Goal: Task Accomplishment & Management: Complete application form

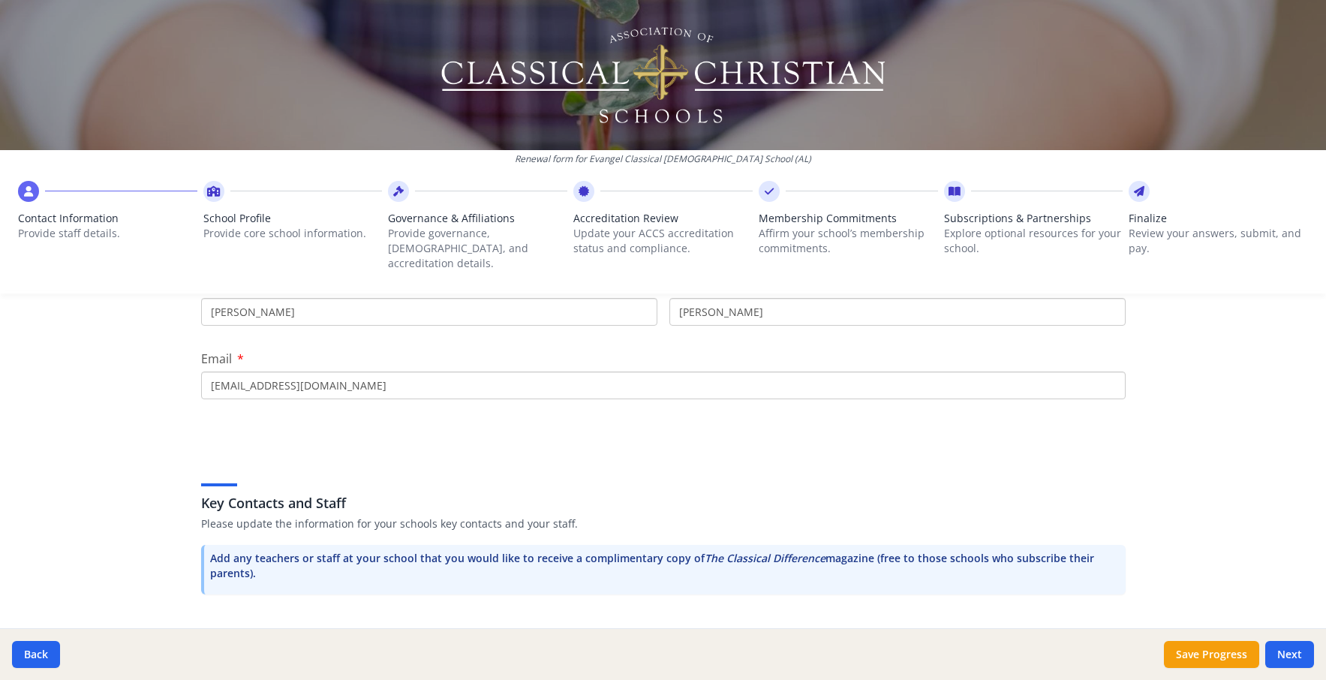
scroll to position [226, 0]
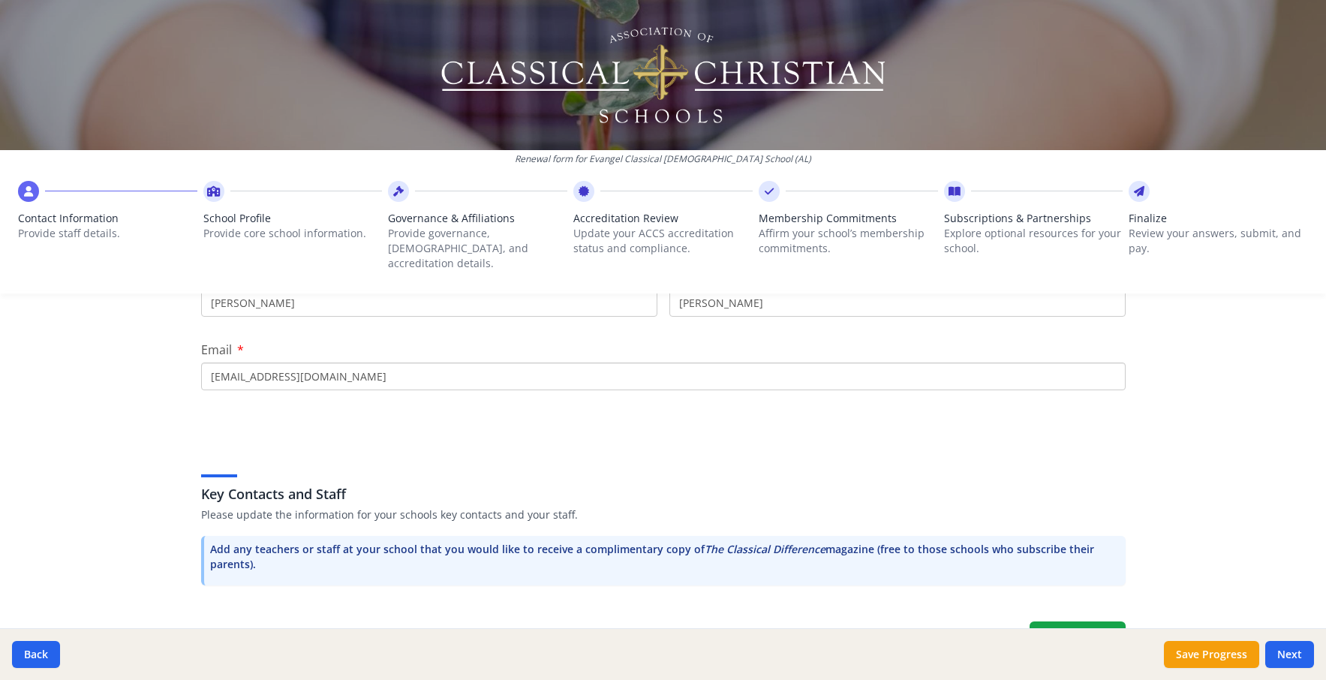
drag, startPoint x: 263, startPoint y: 391, endPoint x: 152, endPoint y: 390, distance: 111.1
click at [152, 390] on div "Renewal form for Evangel Classical [DEMOGRAPHIC_DATA] School (AL) Contact Infor…" at bounding box center [663, 340] width 1326 height 680
type input "[PERSON_NAME]"
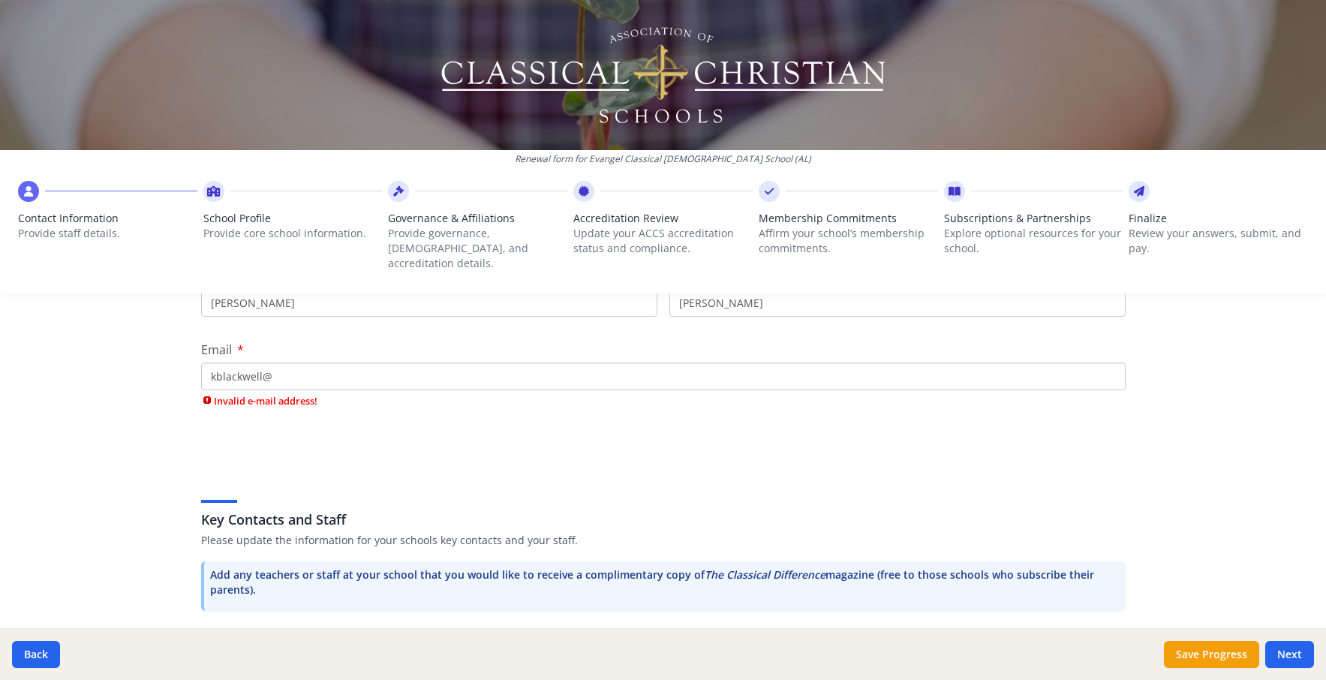
type input "[EMAIL_ADDRESS][DOMAIN_NAME]"
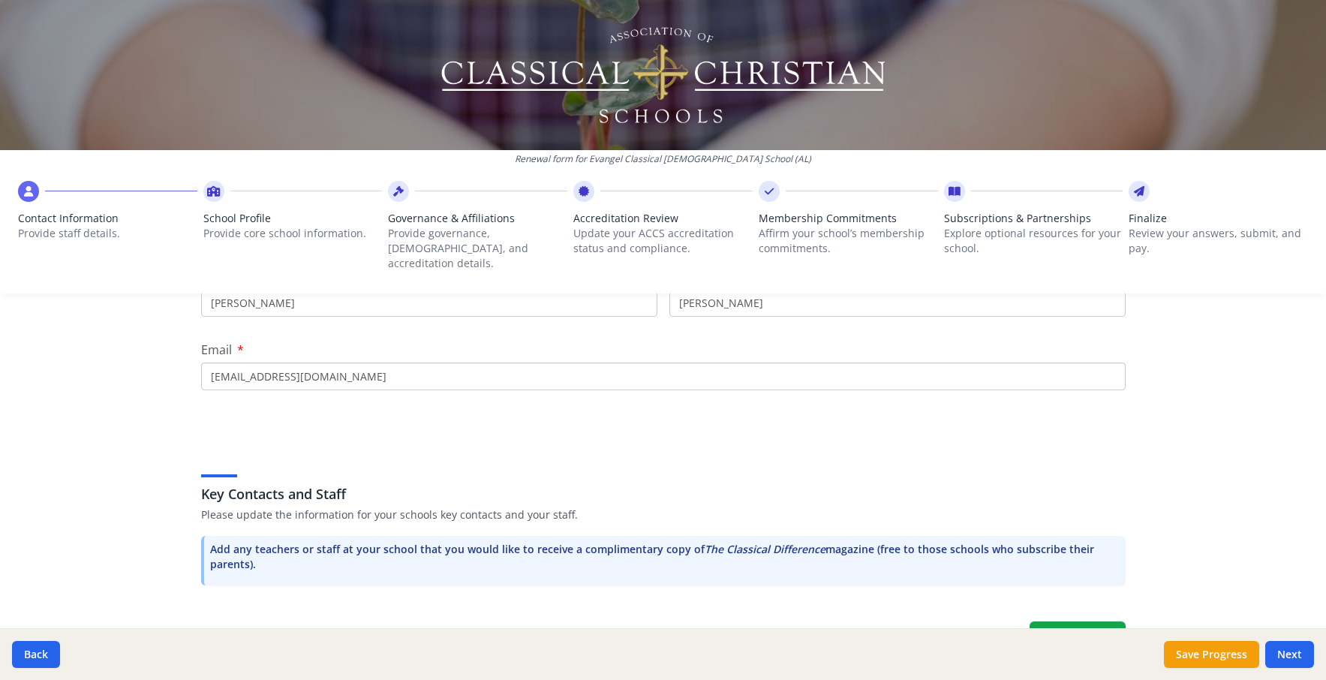
click at [150, 540] on div "Renewal form for Evangel Classical [DEMOGRAPHIC_DATA] School (AL) Contact Infor…" at bounding box center [663, 340] width 1326 height 680
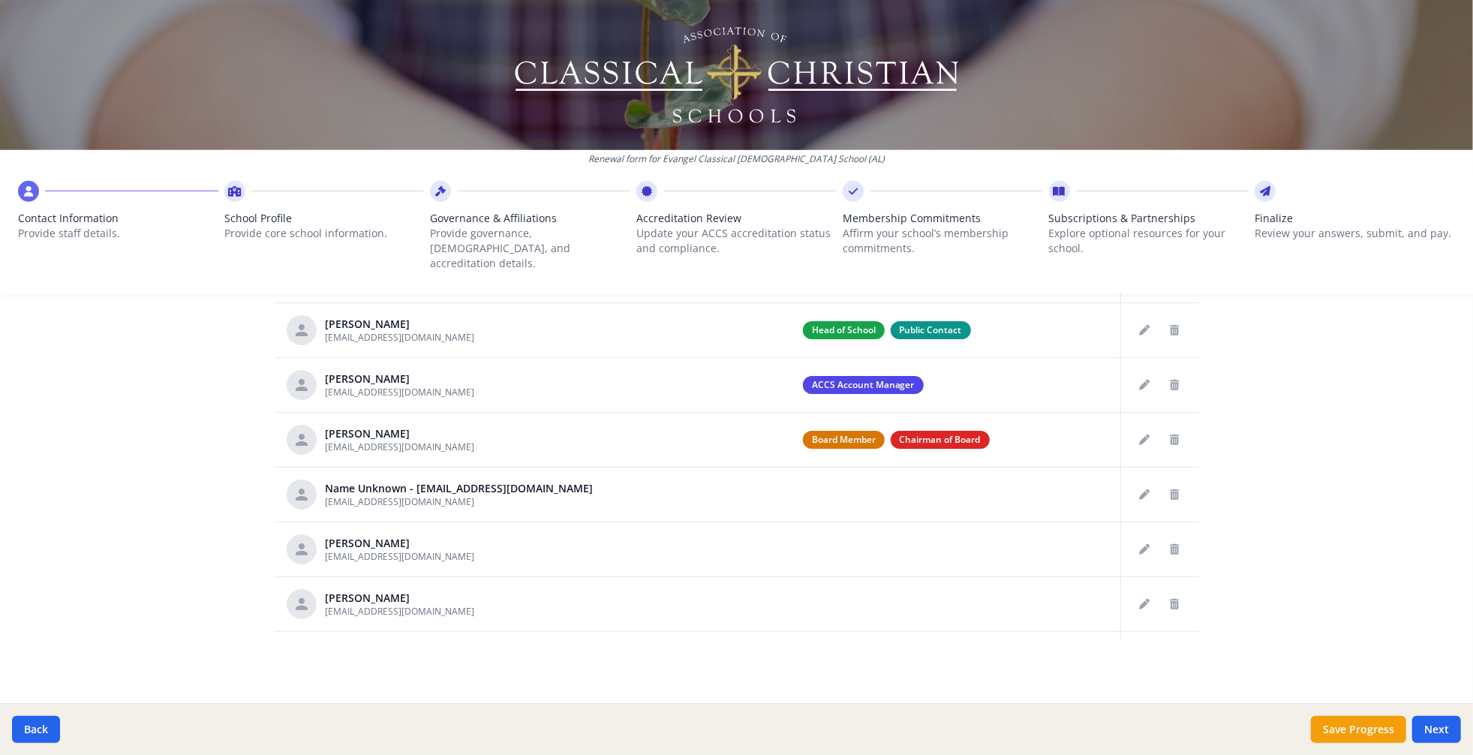
scroll to position [790, 0]
click at [1140, 390] on icon "Edit staff" at bounding box center [1145, 385] width 11 height 11
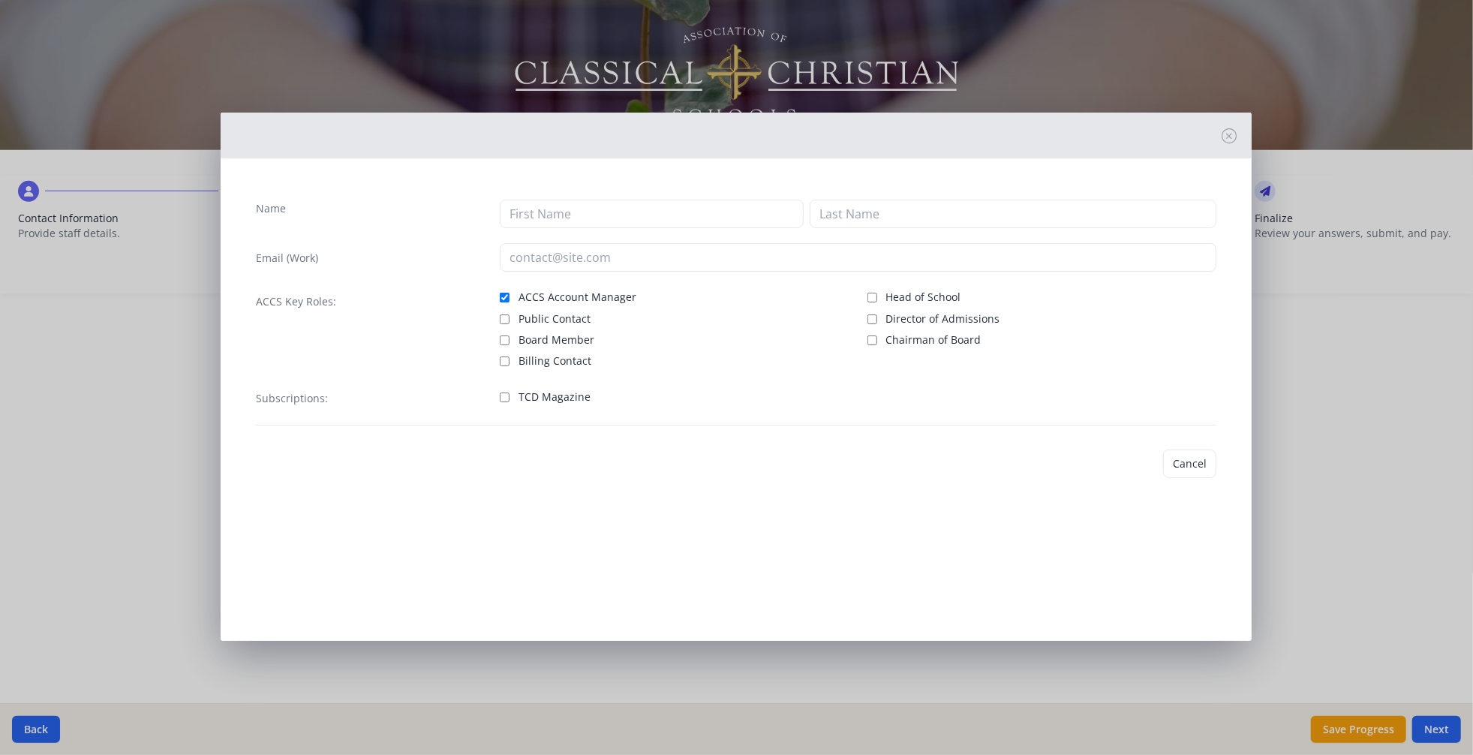
type input "[PERSON_NAME]"
type input "[EMAIL_ADDRESS][DOMAIN_NAME]"
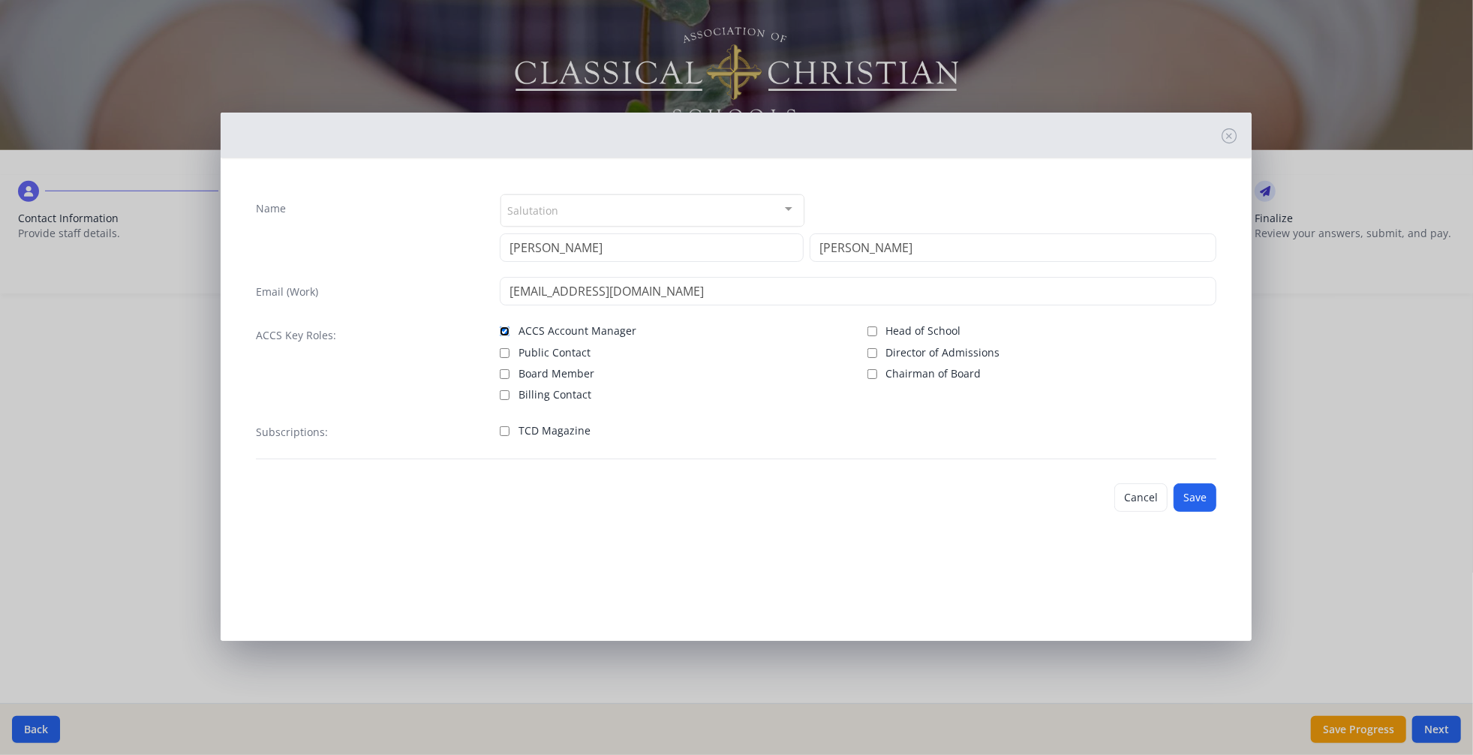
click at [510, 336] on input "ACCS Account Manager" at bounding box center [505, 331] width 10 height 10
checkbox input "false"
click at [842, 402] on label "Billing Contact" at bounding box center [675, 393] width 350 height 18
click at [510, 400] on input "Billing Contact" at bounding box center [505, 395] width 10 height 10
checkbox input "true"
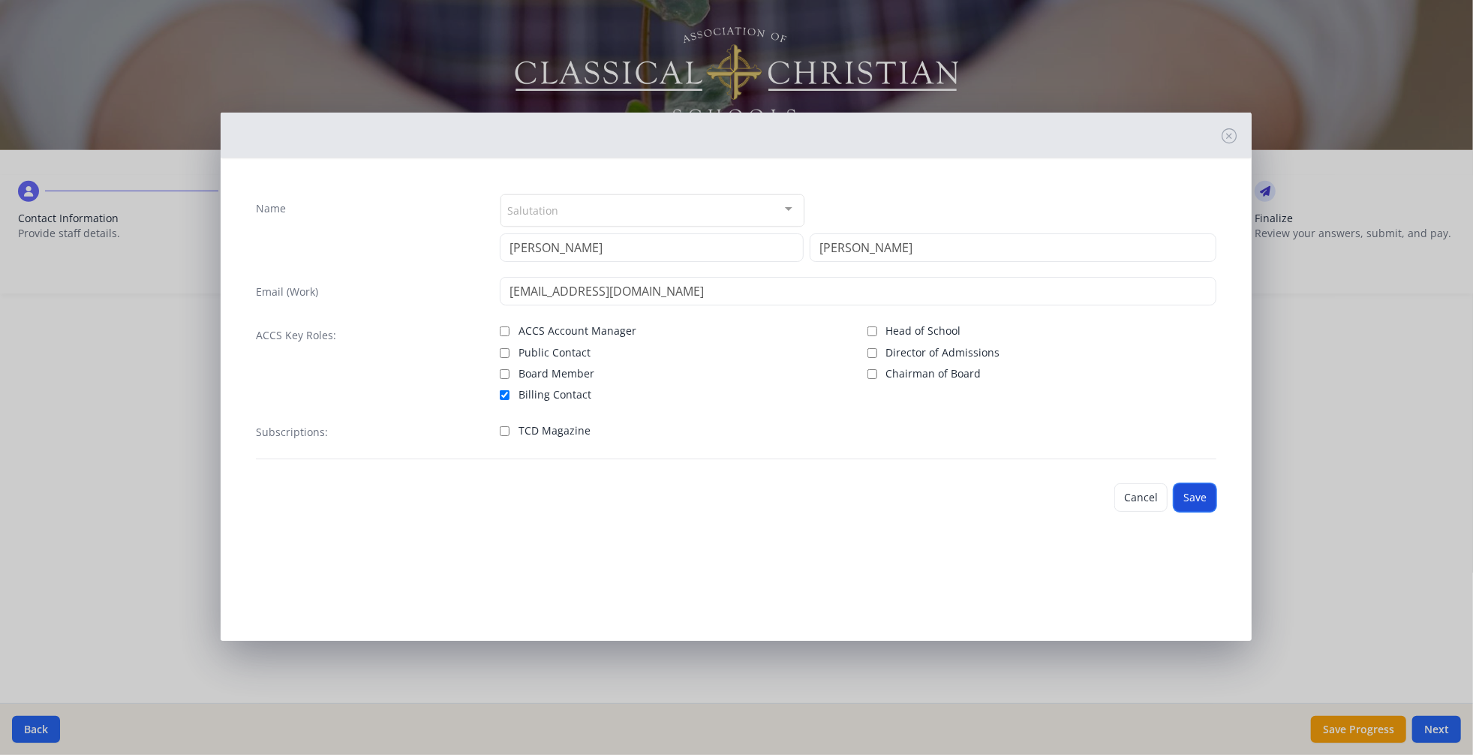
click at [1186, 512] on button "Save" at bounding box center [1195, 497] width 43 height 29
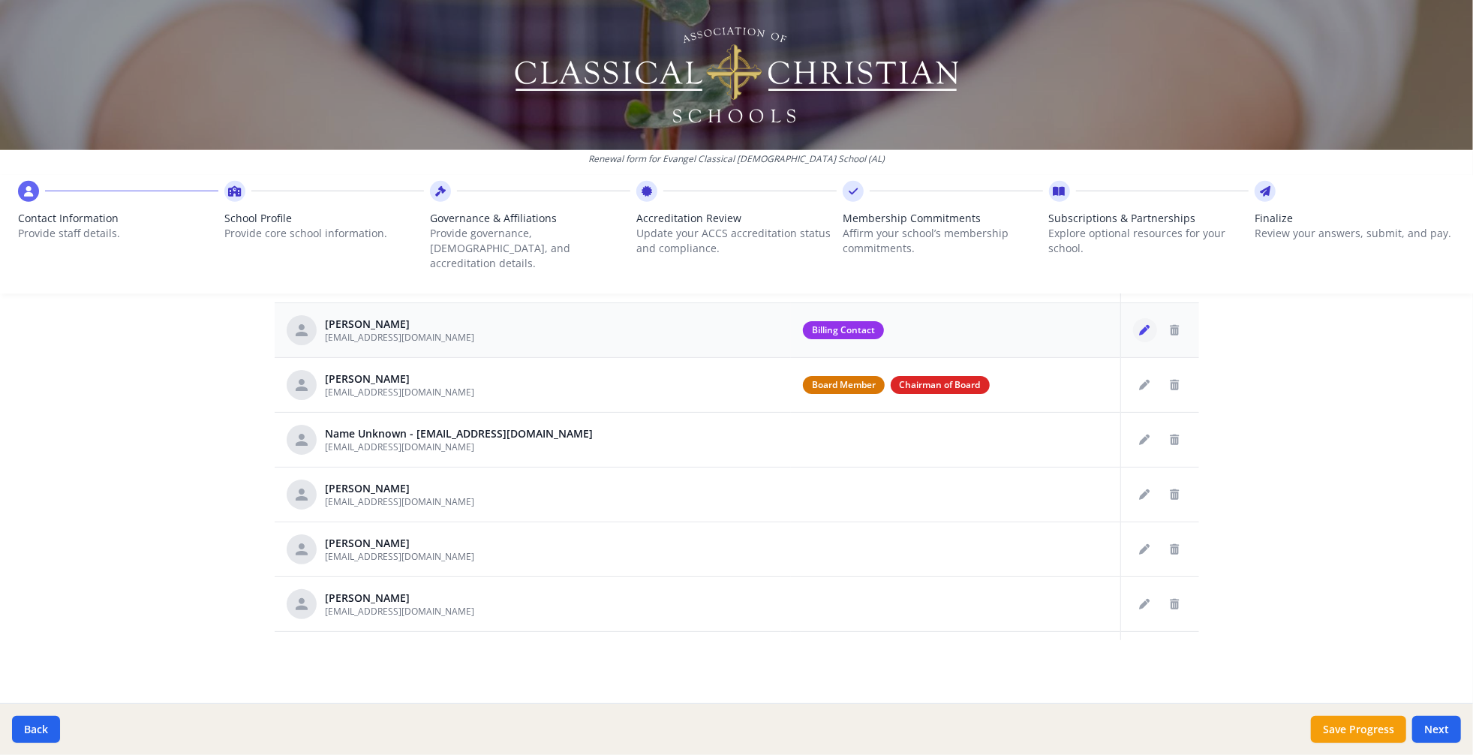
click at [1140, 335] on icon "Edit staff" at bounding box center [1145, 330] width 11 height 11
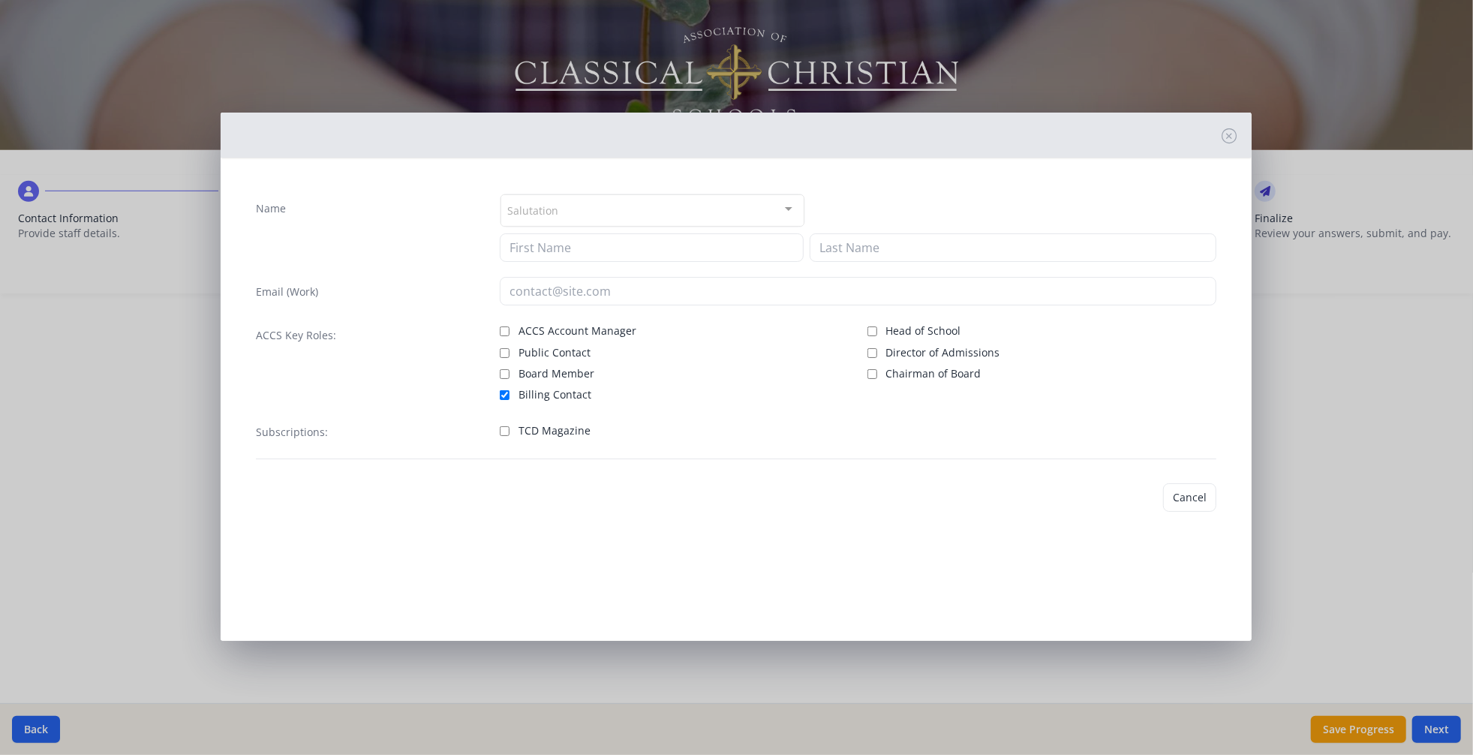
type input "[PERSON_NAME]"
type input "[EMAIL_ADDRESS][DOMAIN_NAME]"
click at [507, 400] on input "Billing Contact" at bounding box center [505, 395] width 10 height 10
checkbox input "false"
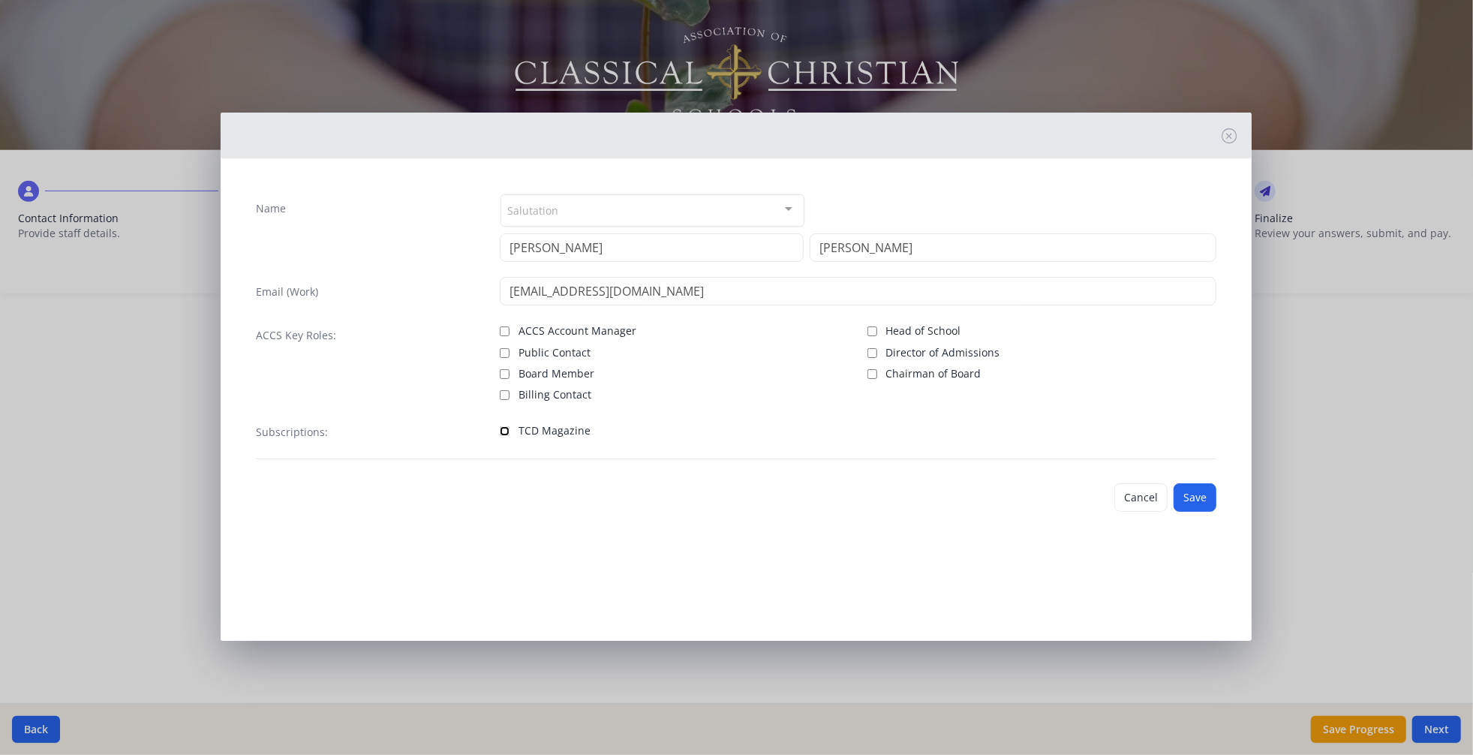
click at [505, 436] on input "TCD Magazine" at bounding box center [505, 431] width 10 height 10
checkbox input "true"
click at [1201, 512] on button "Save" at bounding box center [1195, 497] width 43 height 29
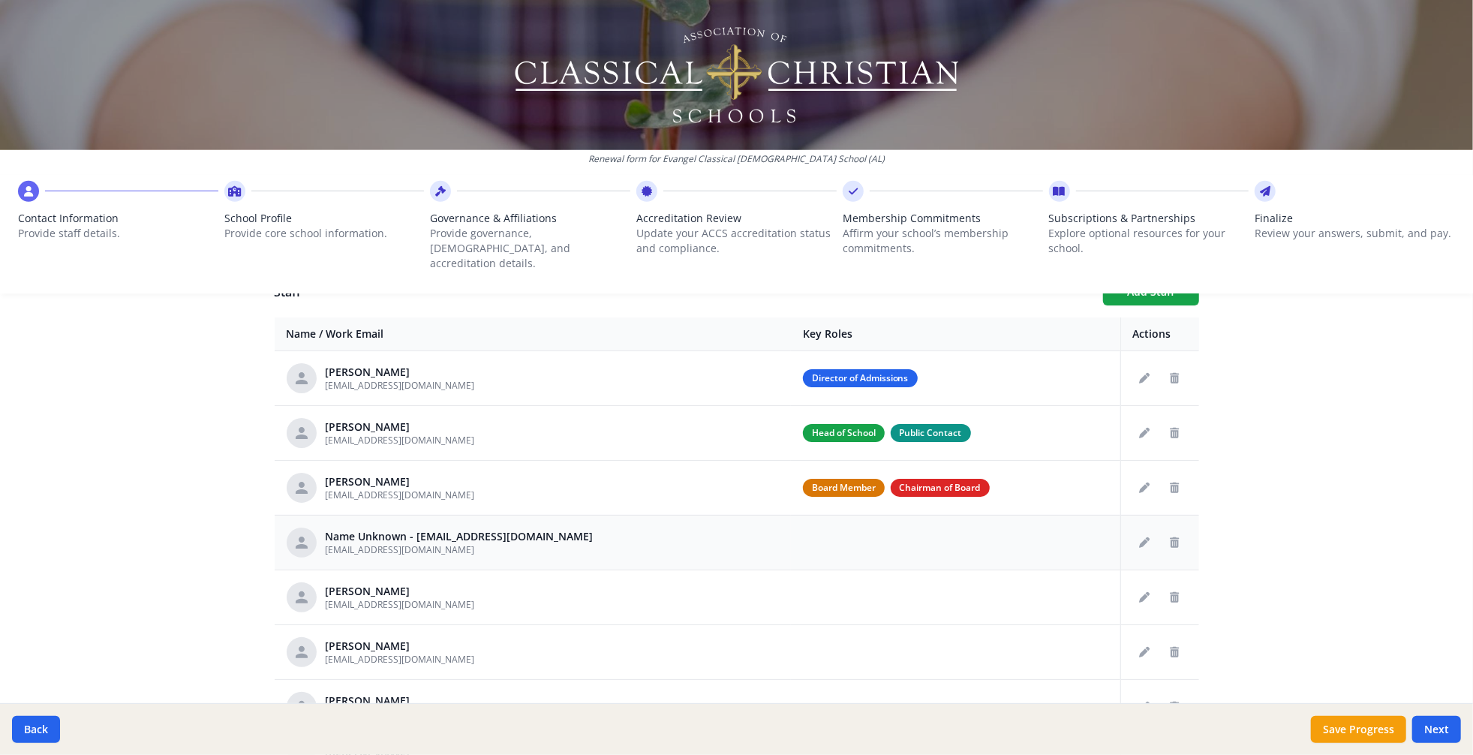
scroll to position [555, 0]
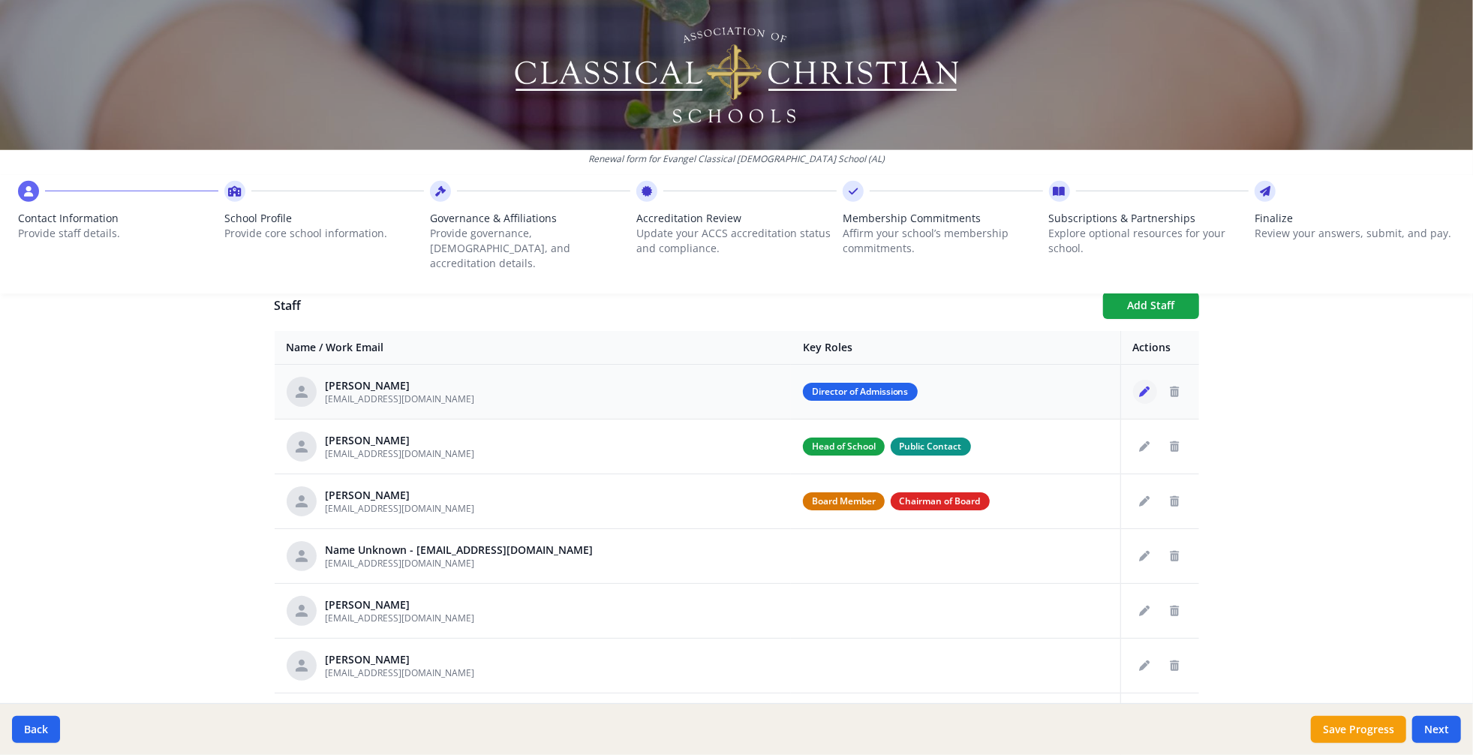
click at [1140, 397] on icon "Edit staff" at bounding box center [1145, 392] width 11 height 11
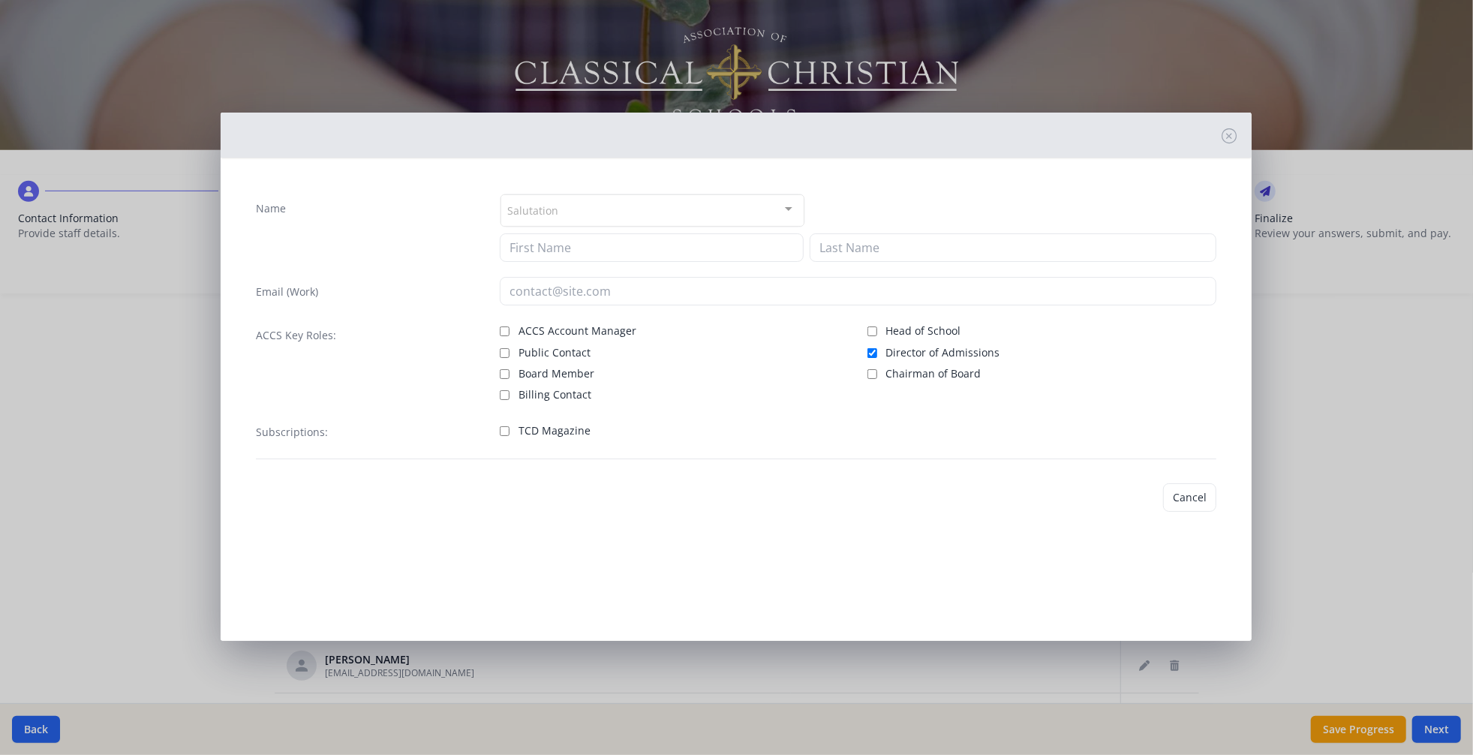
type input "[PERSON_NAME]"
type input "[EMAIL_ADDRESS][DOMAIN_NAME]"
checkbox input "true"
click at [1115, 512] on button "Cancel" at bounding box center [1141, 497] width 53 height 29
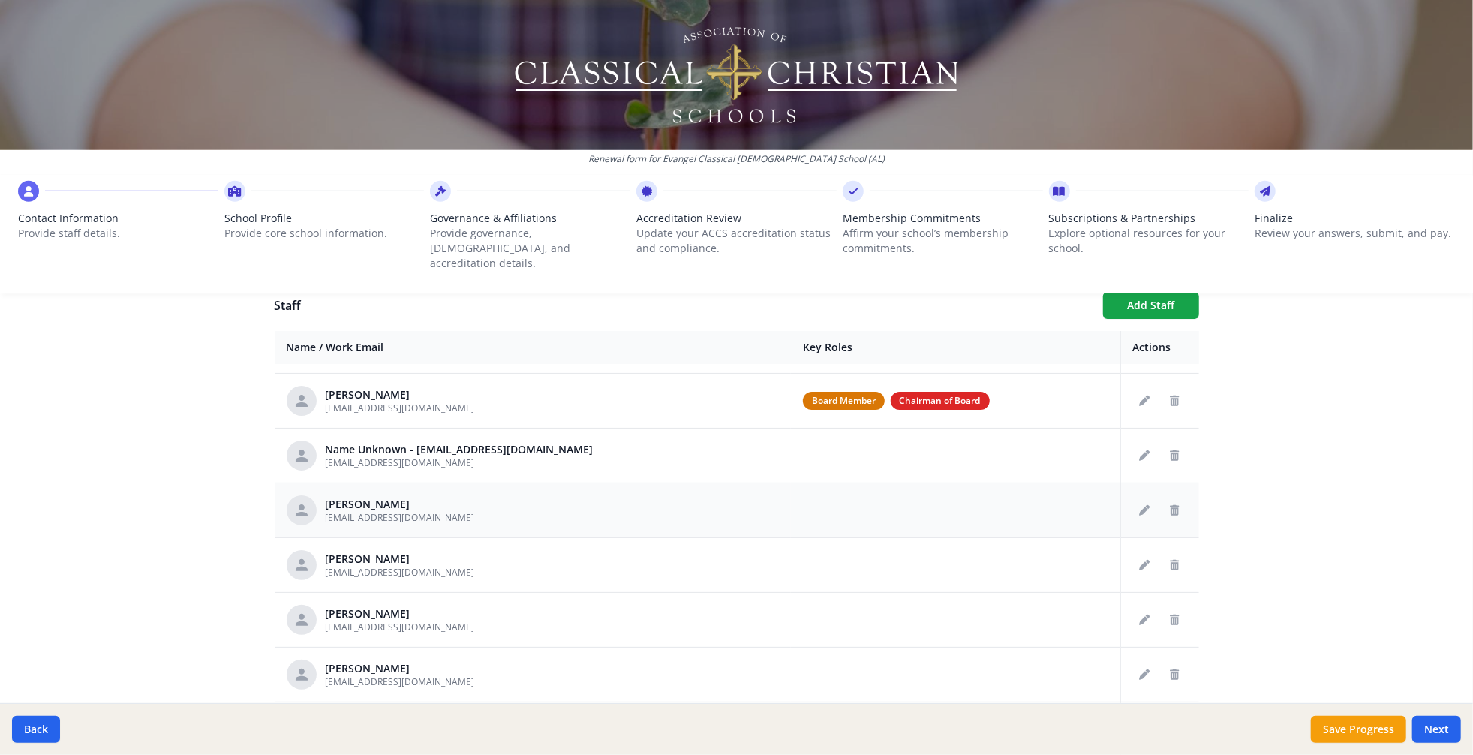
scroll to position [0, 0]
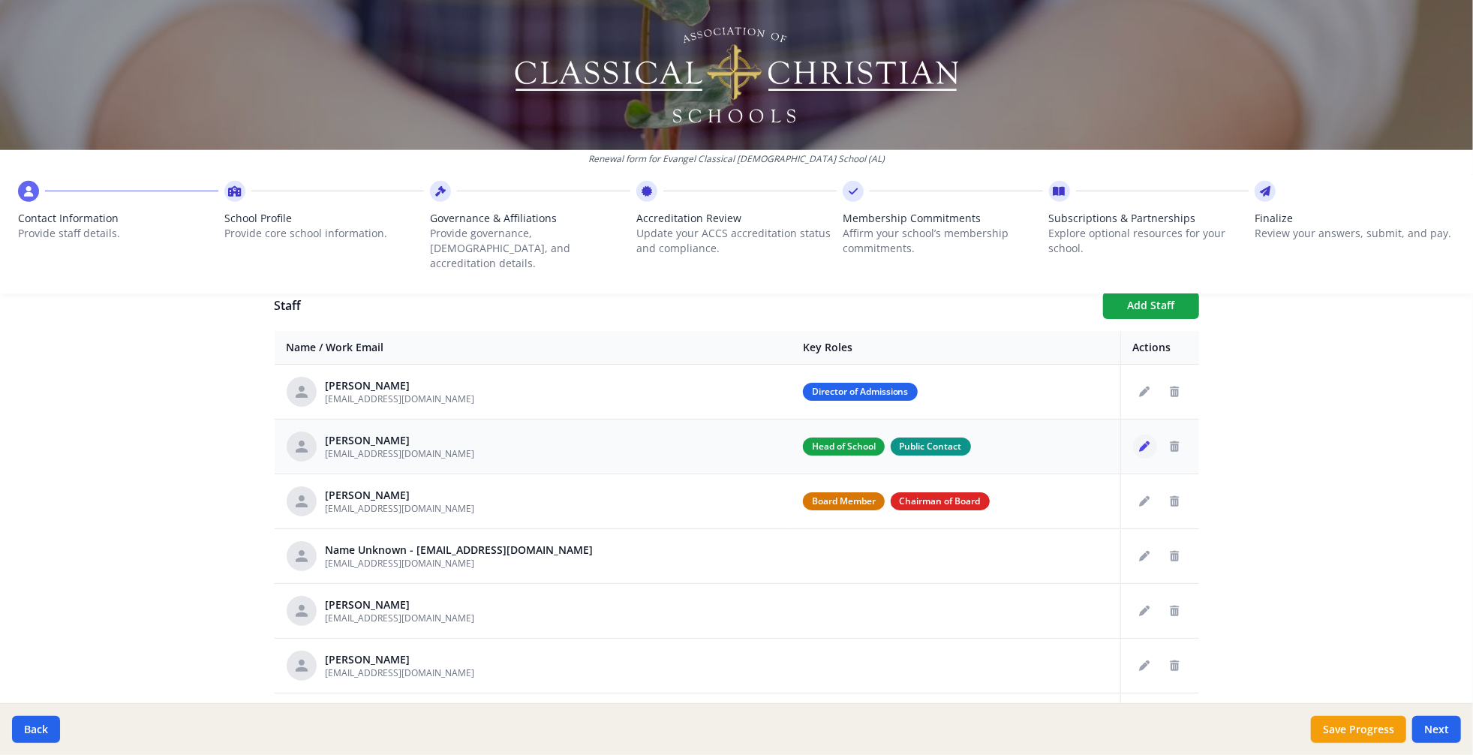
click at [1140, 452] on icon "Edit staff" at bounding box center [1145, 446] width 11 height 11
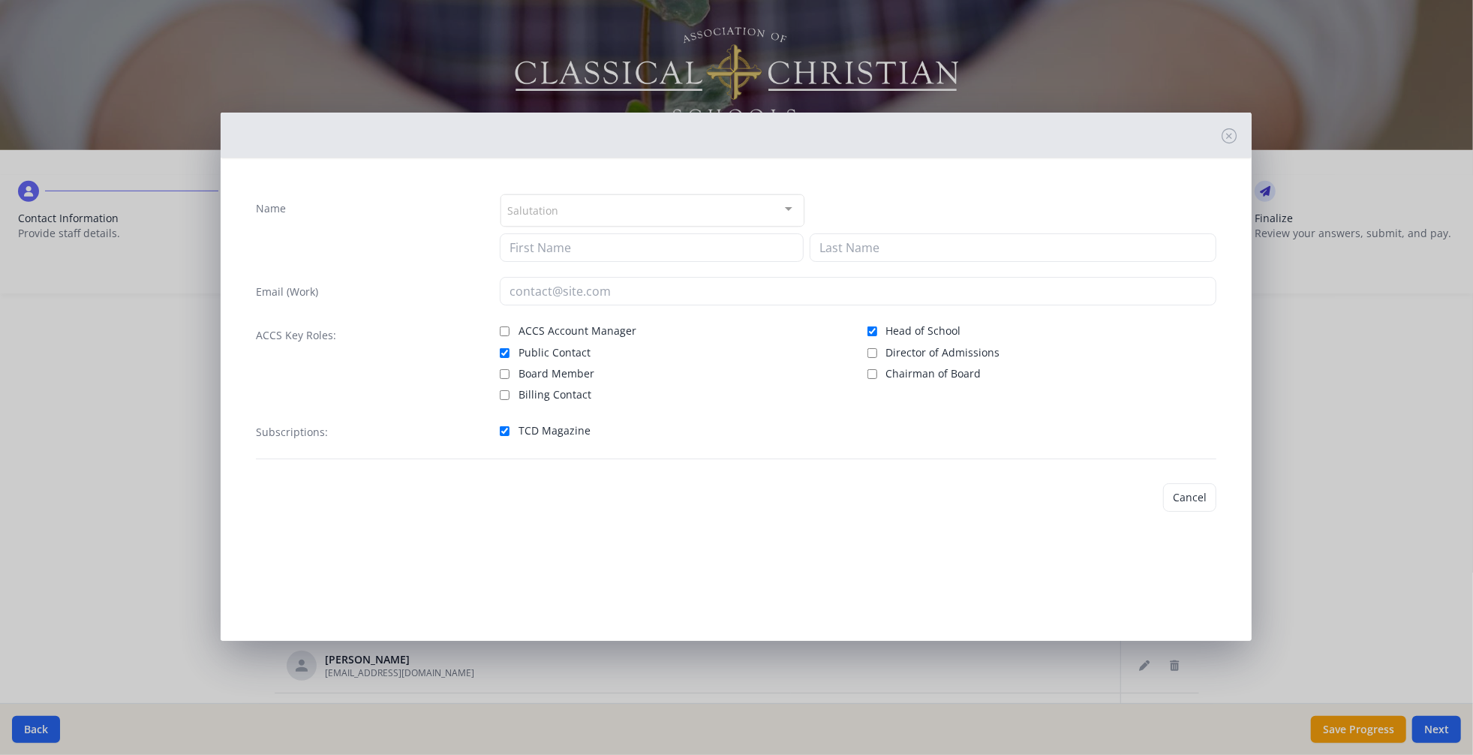
type input "[PERSON_NAME]"
type input "Long"
type input "[EMAIL_ADDRESS][DOMAIN_NAME]"
checkbox input "true"
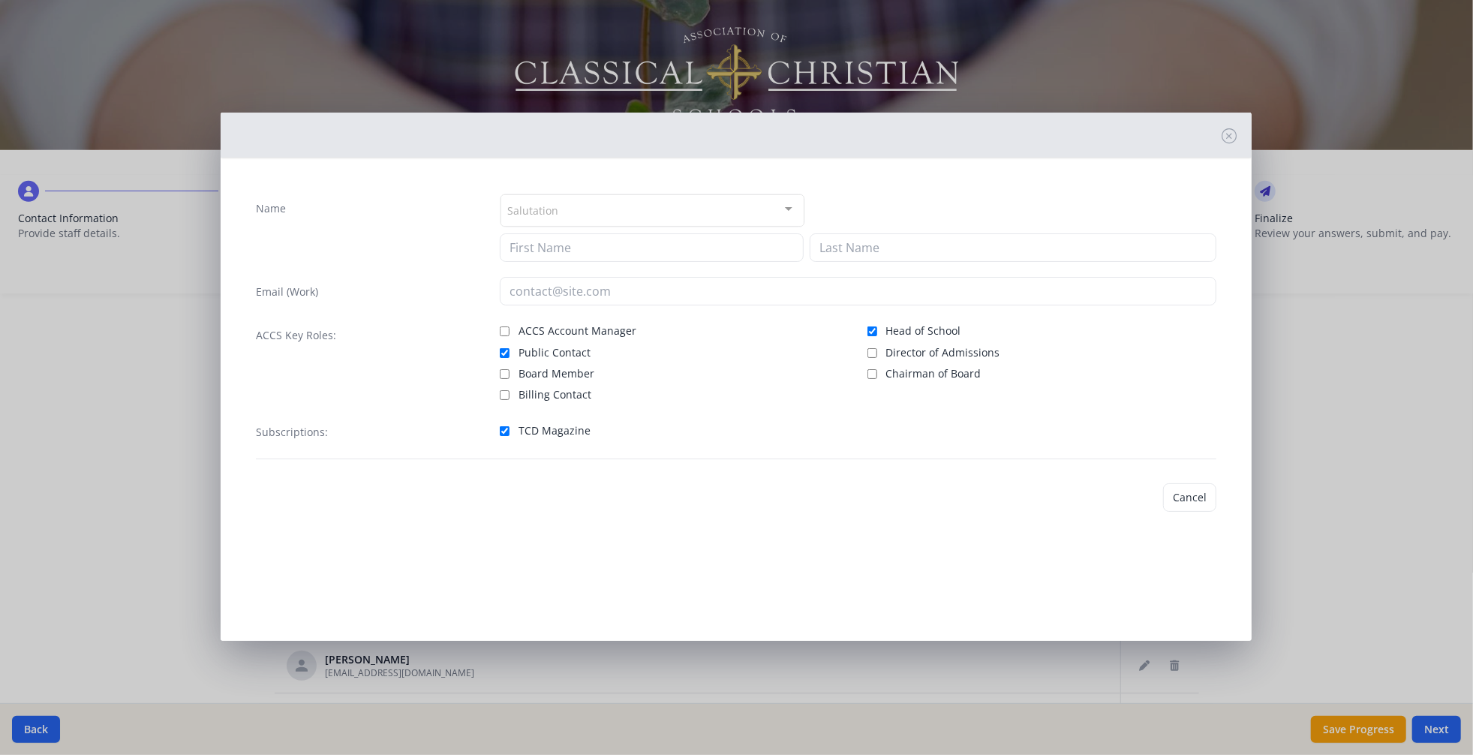
checkbox input "true"
click at [1174, 512] on button "Save" at bounding box center [1195, 497] width 43 height 29
click at [1151, 402] on div "Head of School Director of Admissions Chairman of Board" at bounding box center [1043, 361] width 350 height 82
click at [1303, 389] on div "Name Salutation Mr. Mrs. Ms. Dr. Rev. Fr. Esq. No elements found. Consider chan…" at bounding box center [736, 377] width 1473 height 755
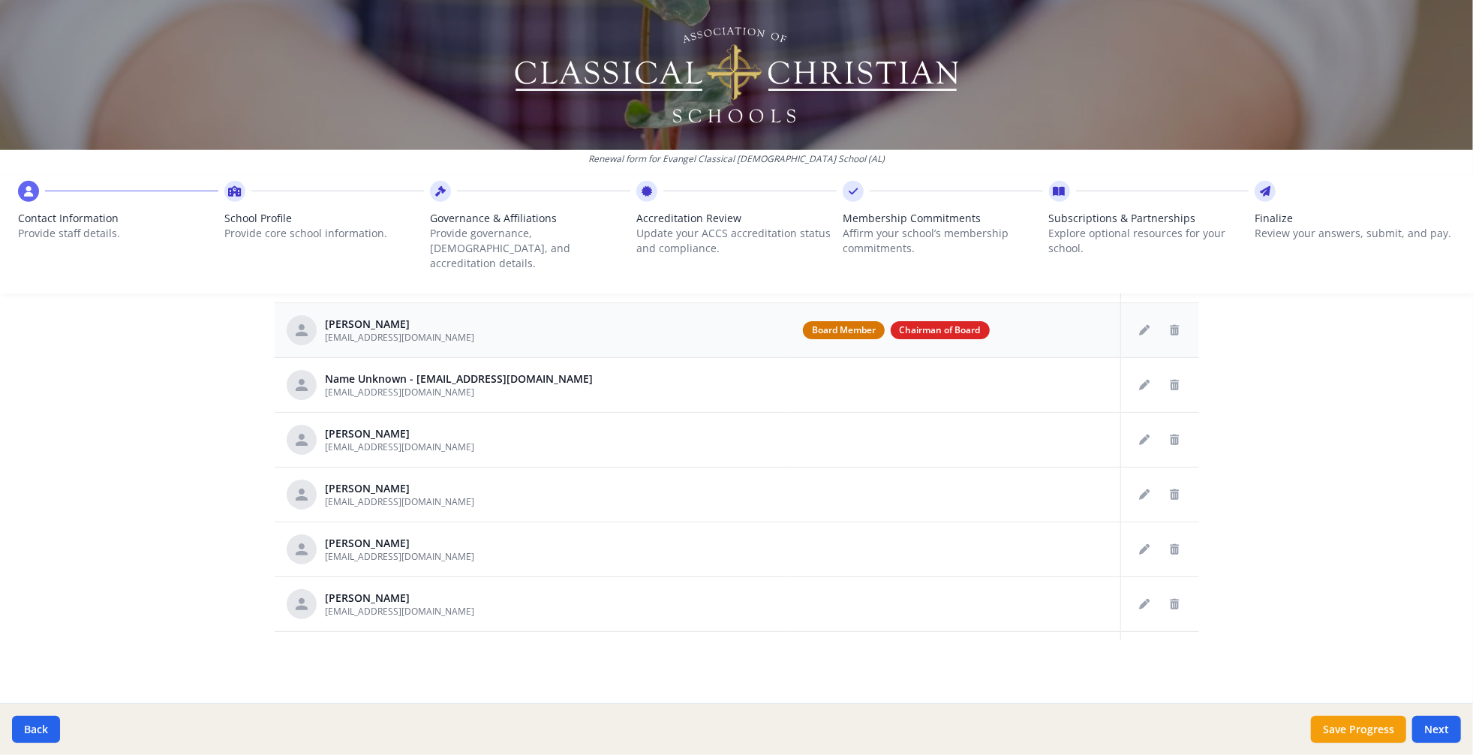
scroll to position [760, 0]
click at [1171, 335] on icon "Delete staff" at bounding box center [1175, 330] width 9 height 11
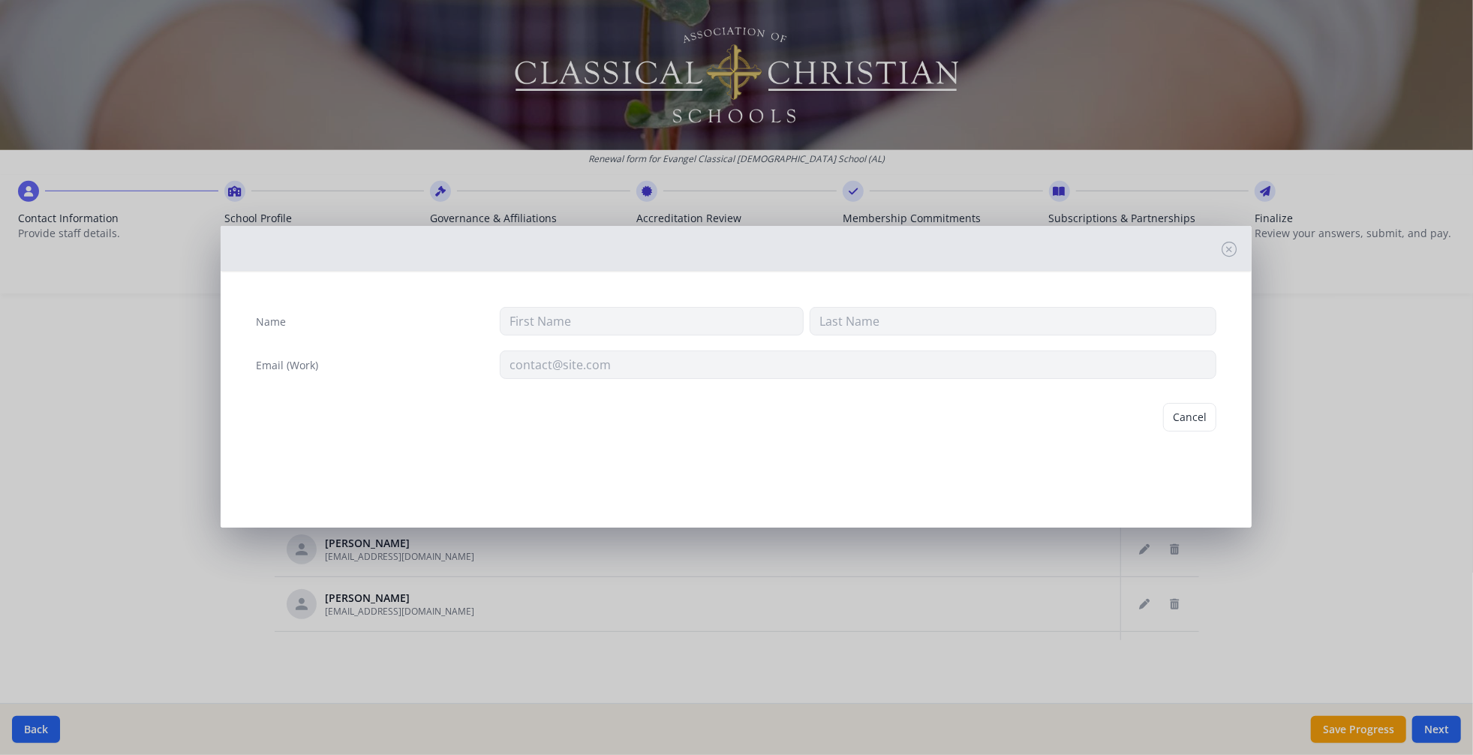
type input "[PERSON_NAME]"
type input "[EMAIL_ADDRESS][DOMAIN_NAME]"
click at [1196, 432] on button "Delete" at bounding box center [1191, 417] width 52 height 29
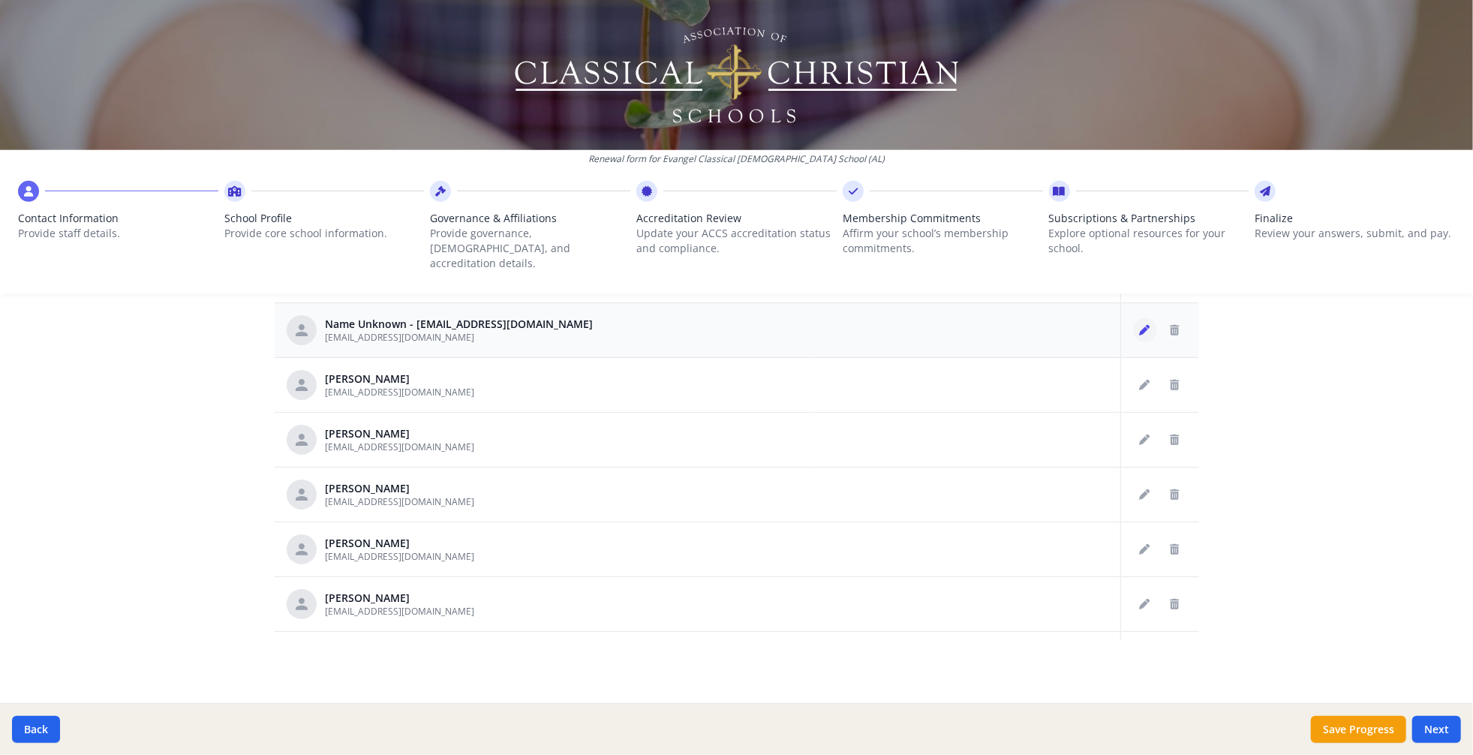
click at [1140, 335] on icon "Edit staff" at bounding box center [1145, 330] width 11 height 11
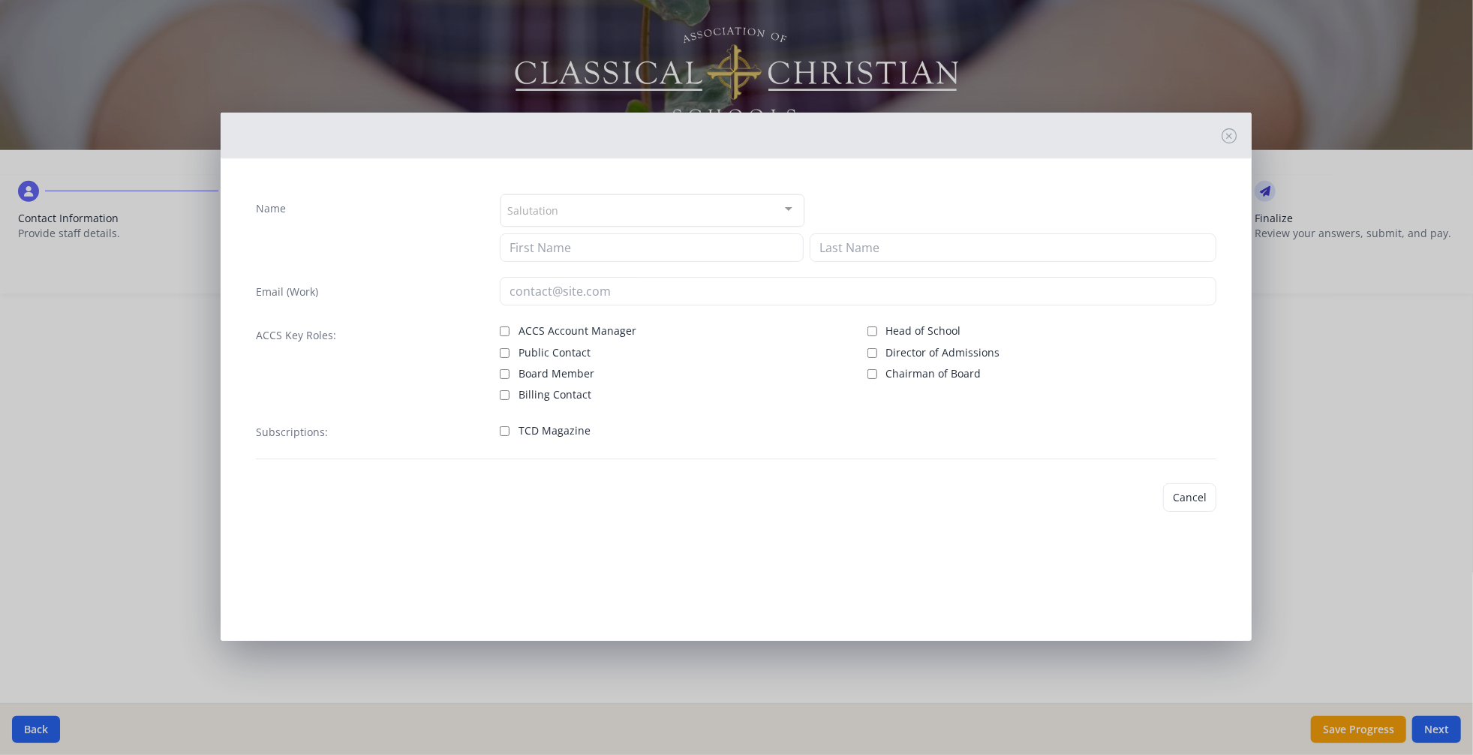
type input "[EMAIL_ADDRESS][DOMAIN_NAME]"
click at [1123, 512] on button "Cancel" at bounding box center [1141, 497] width 53 height 29
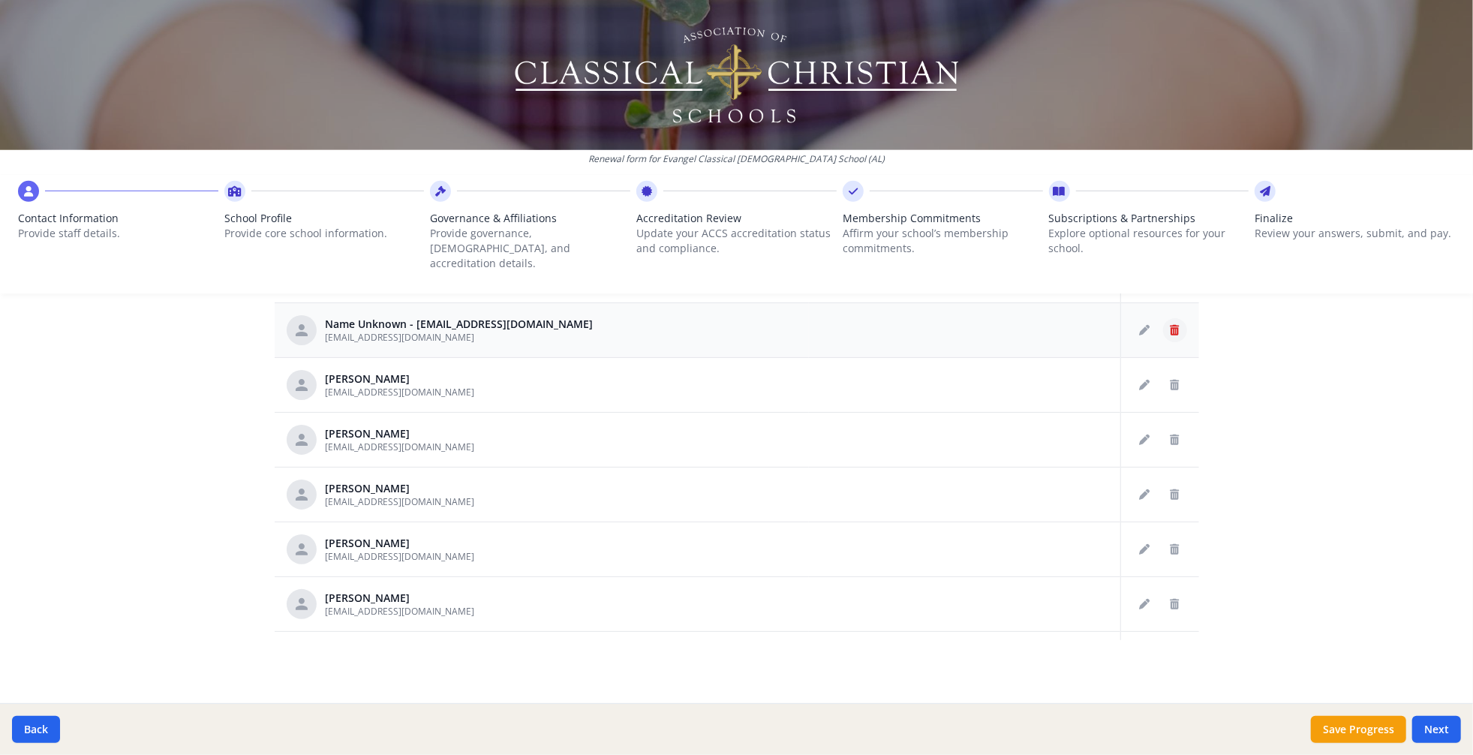
click at [1171, 335] on icon "Delete staff" at bounding box center [1175, 330] width 9 height 11
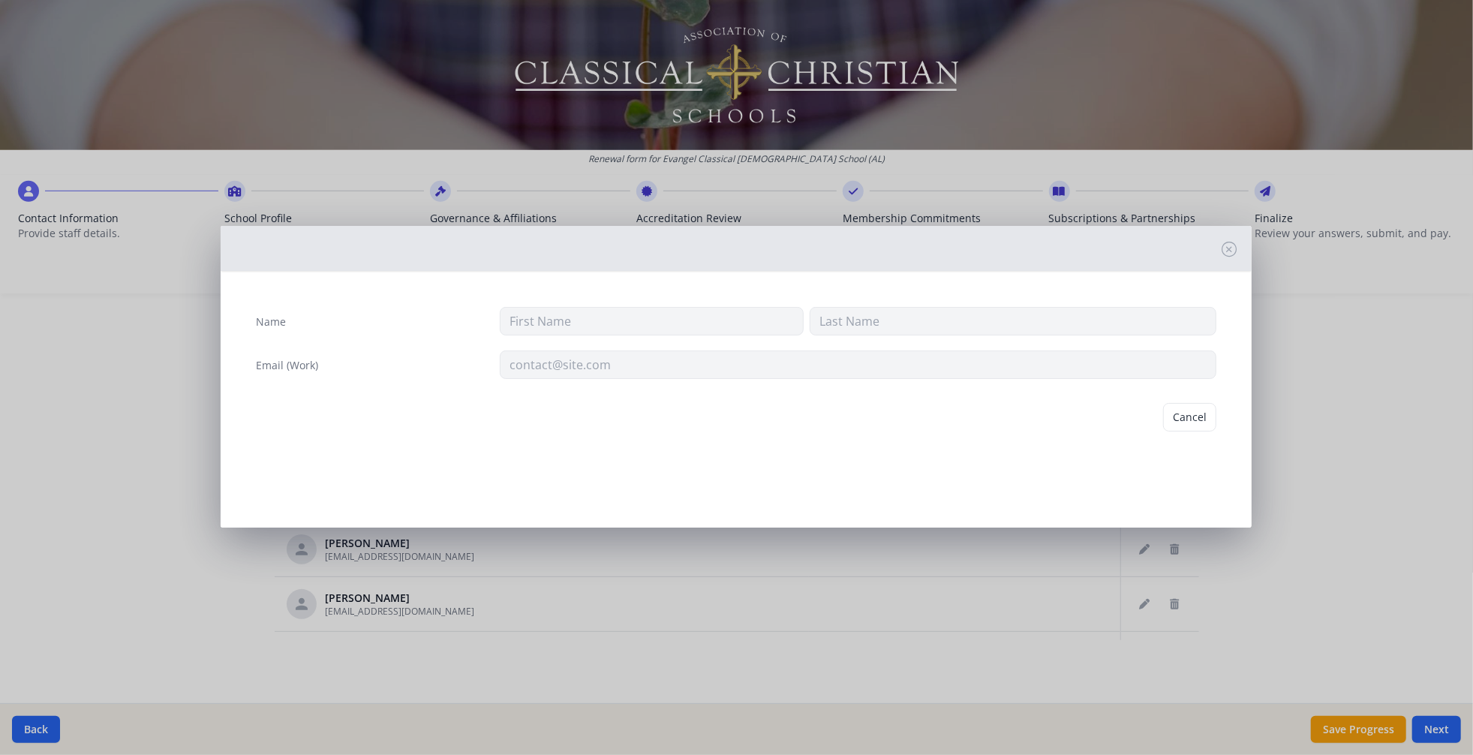
type input "[EMAIL_ADDRESS][DOMAIN_NAME]"
click at [1184, 432] on button "Delete" at bounding box center [1191, 417] width 52 height 29
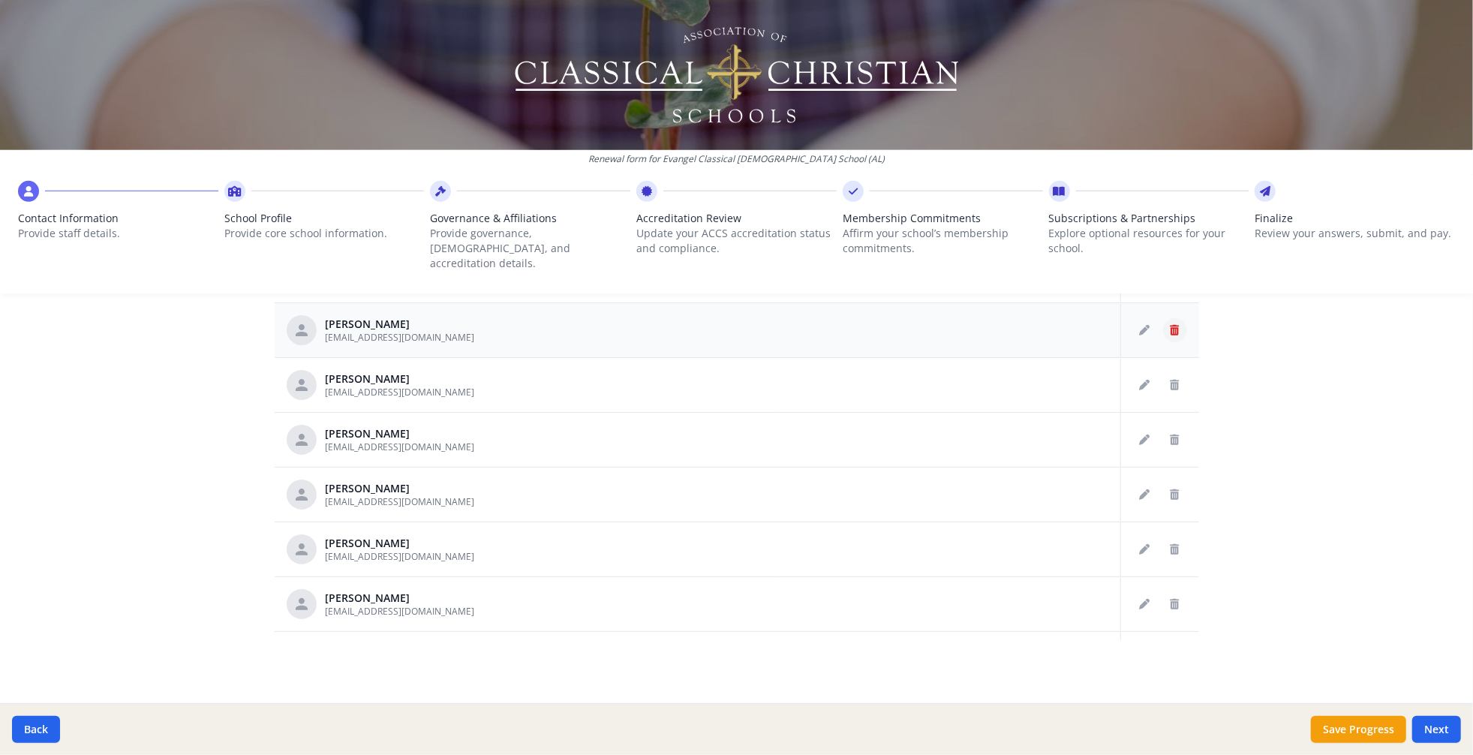
click at [1171, 335] on icon "Delete staff" at bounding box center [1175, 330] width 9 height 11
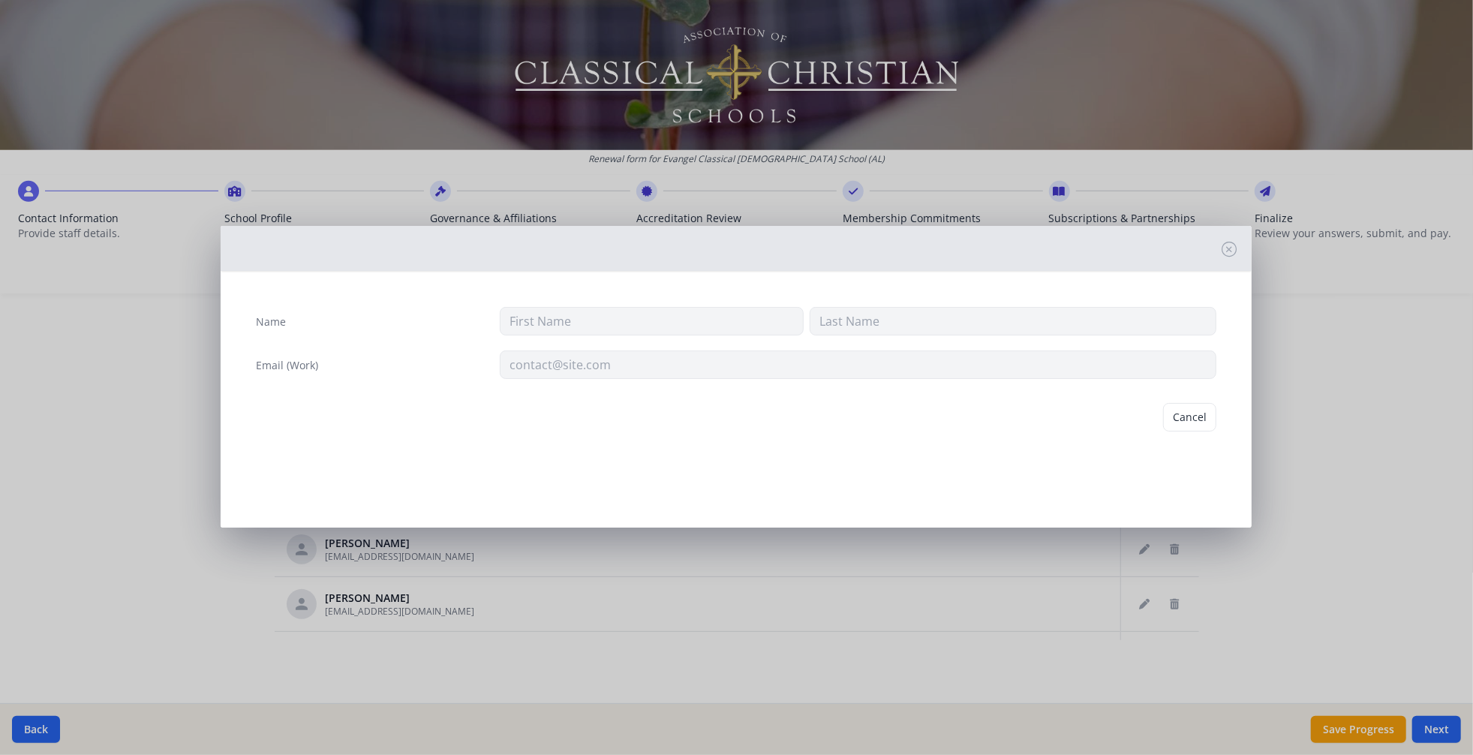
type input "Annemieke"
type input "[PERSON_NAME]"
type input "[EMAIL_ADDRESS][DOMAIN_NAME]"
click at [1165, 432] on button "Delete" at bounding box center [1191, 417] width 52 height 29
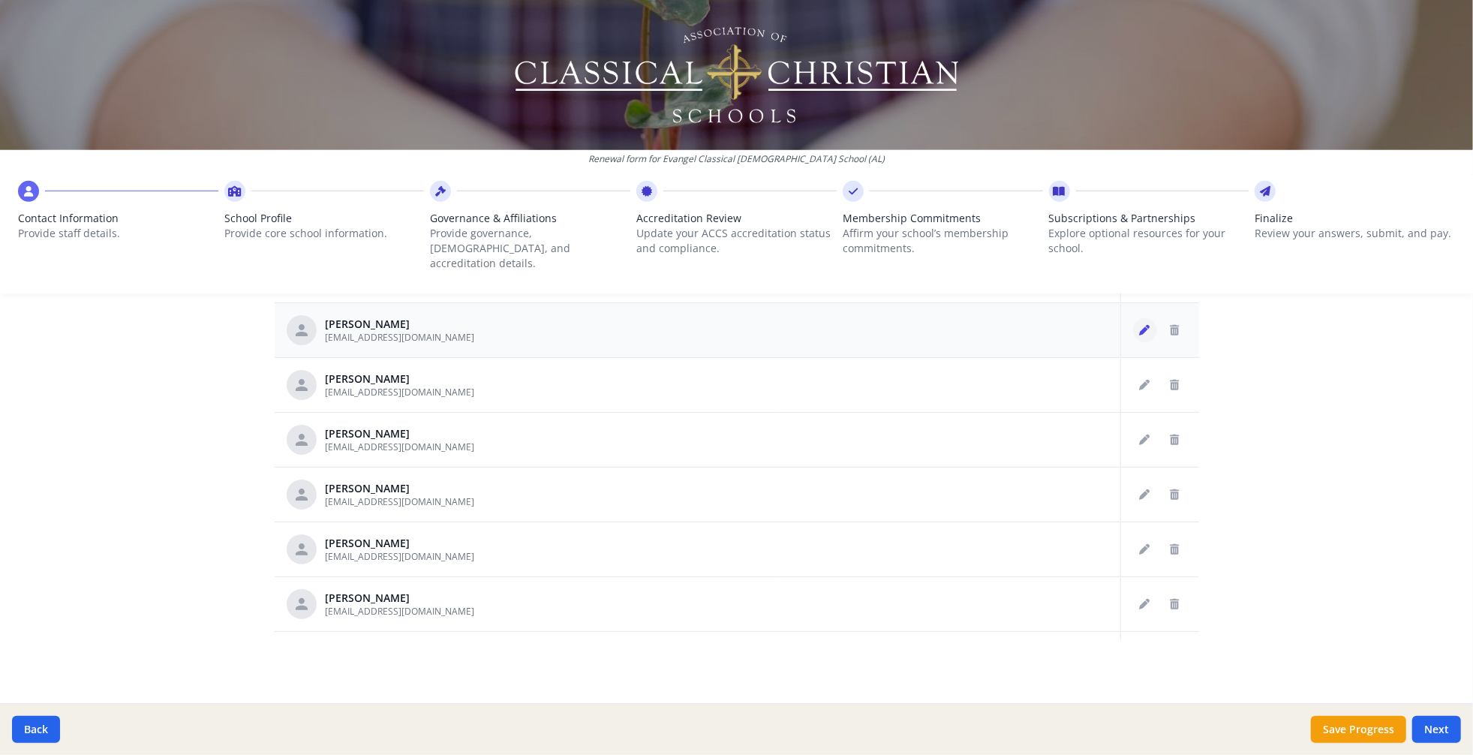
click at [1133, 342] on button "Edit staff" at bounding box center [1145, 330] width 24 height 24
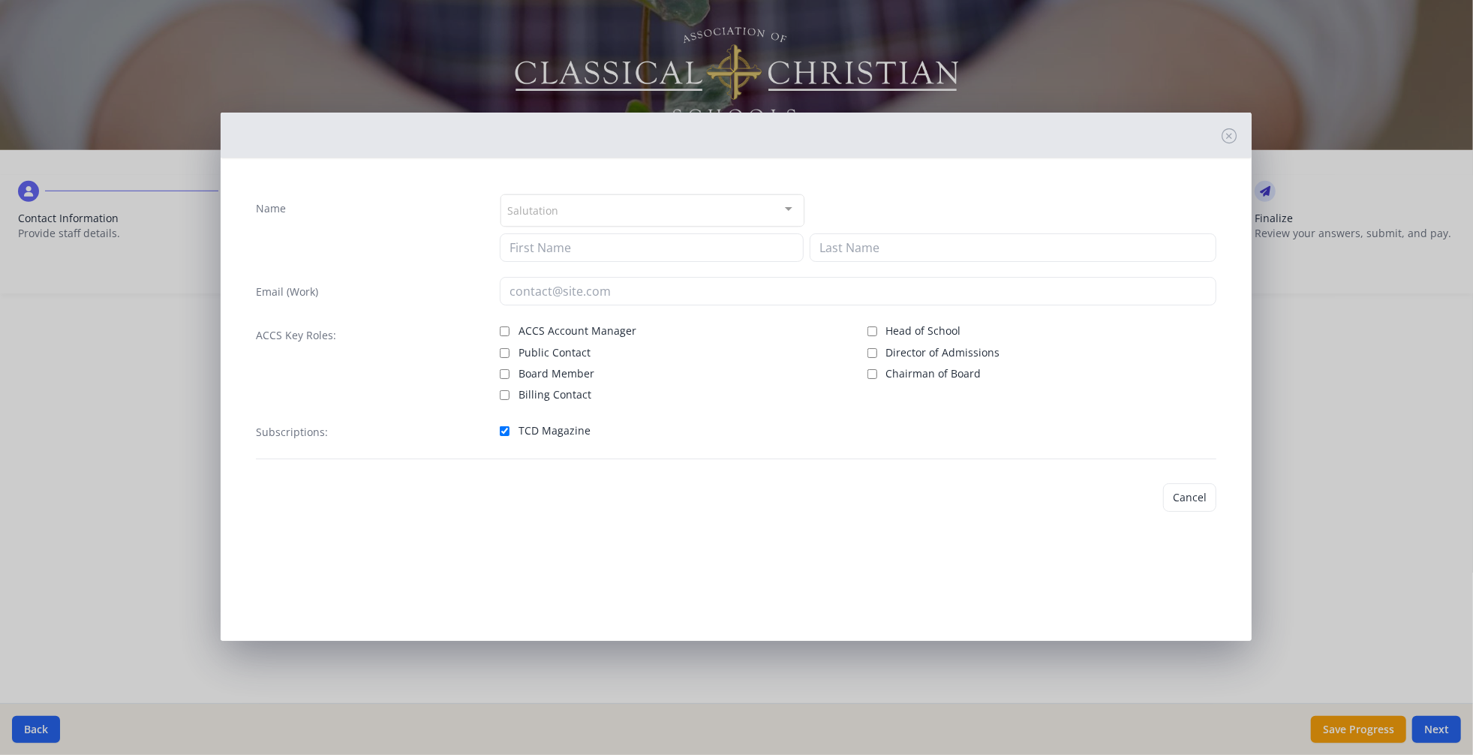
type input "[PERSON_NAME]"
type input "[EMAIL_ADDRESS][DOMAIN_NAME]"
checkbox input "true"
click at [1185, 510] on button "Save" at bounding box center [1195, 495] width 43 height 29
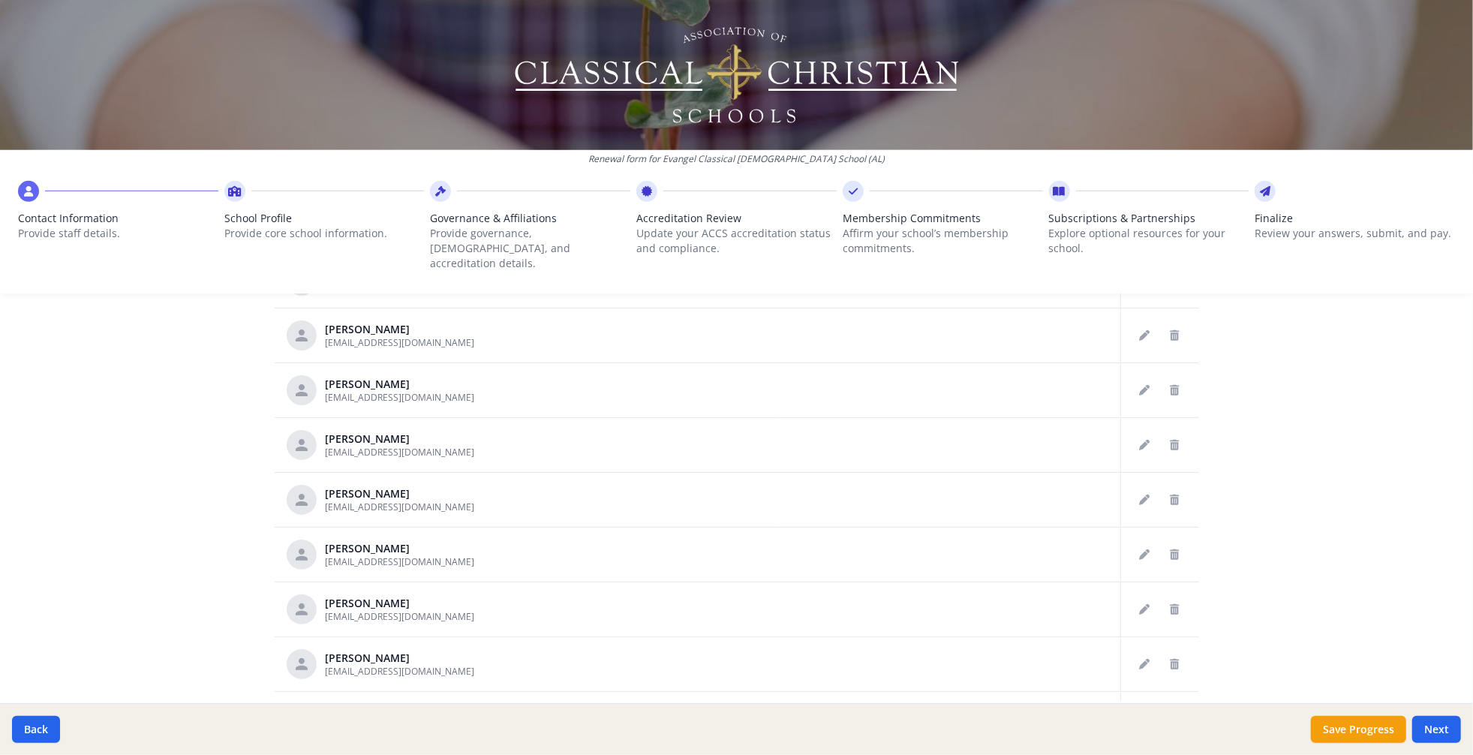
scroll to position [661, 0]
click at [1171, 229] on icon "Delete staff" at bounding box center [1175, 223] width 9 height 11
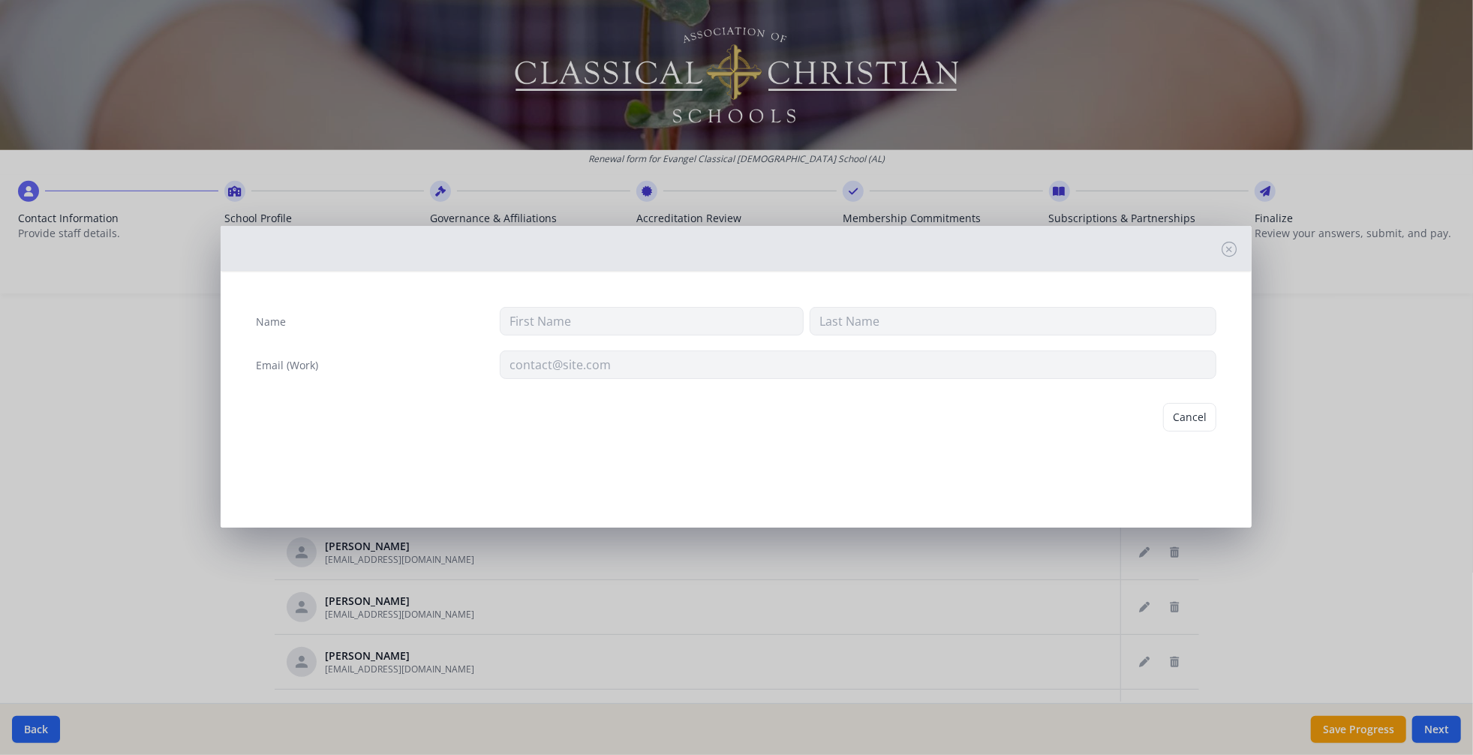
type input "[PERSON_NAME]"
type input "[EMAIL_ADDRESS][DOMAIN_NAME]"
click at [1190, 432] on button "Delete" at bounding box center [1191, 417] width 52 height 29
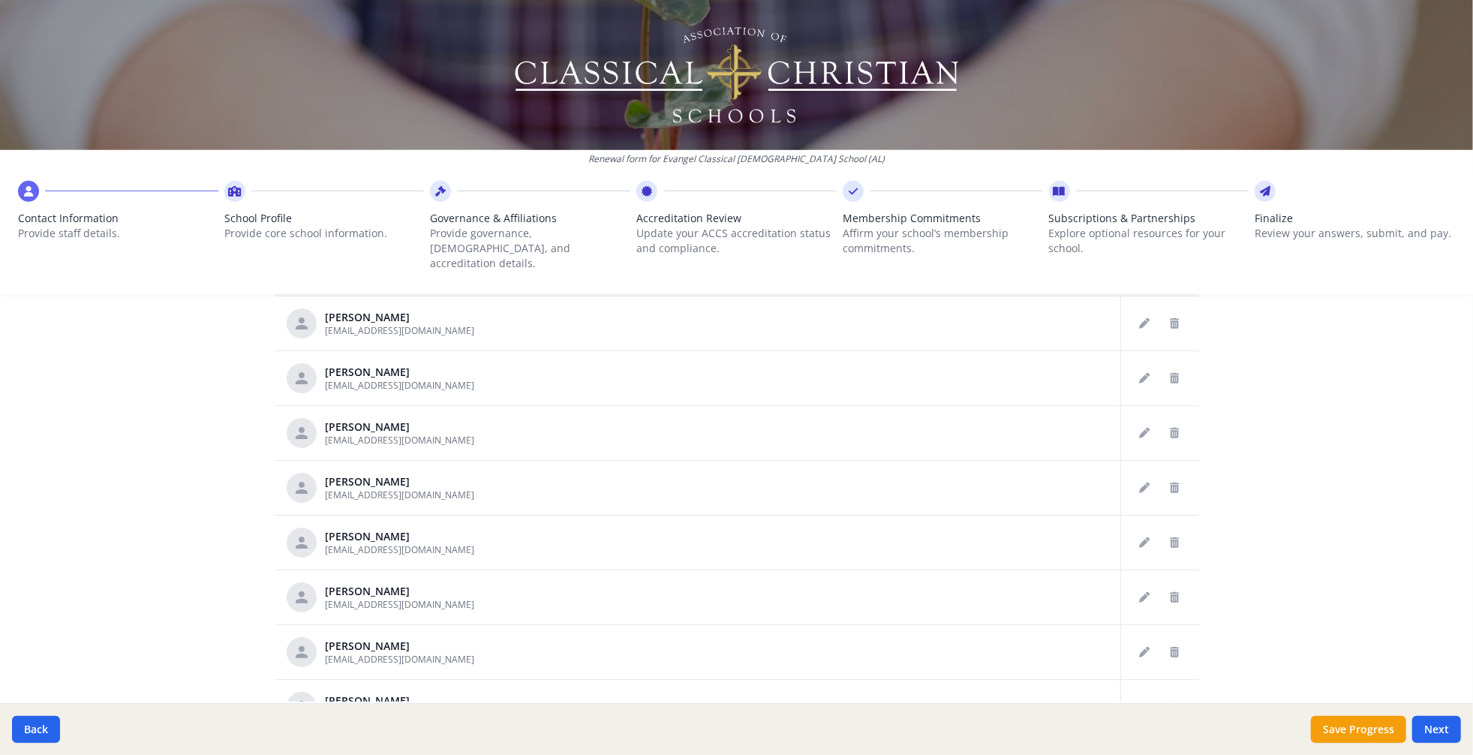
scroll to position [674, 0]
click at [1171, 271] on icon "Delete staff" at bounding box center [1175, 265] width 9 height 11
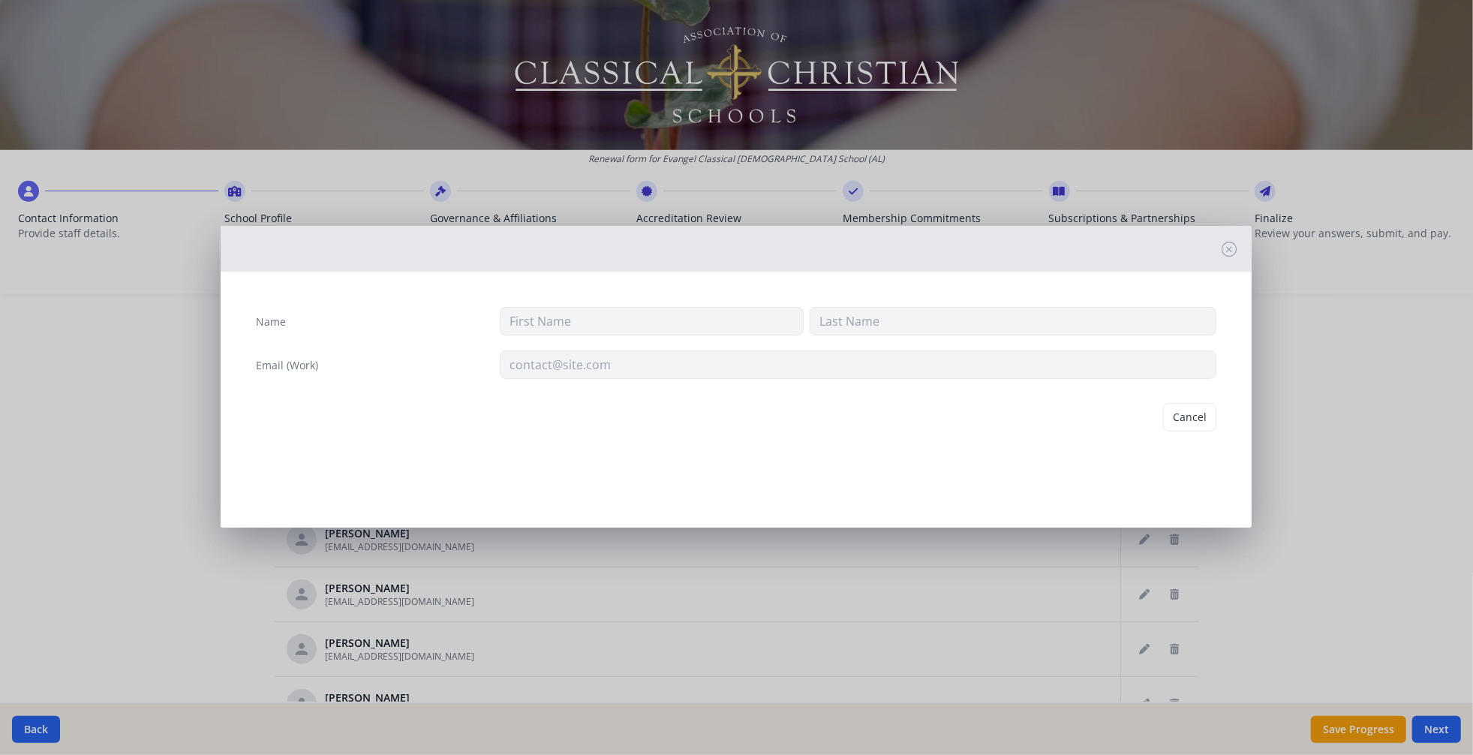
type input "[PERSON_NAME]"
type input "[EMAIL_ADDRESS][DOMAIN_NAME]"
click at [1169, 432] on button "Delete" at bounding box center [1191, 417] width 52 height 29
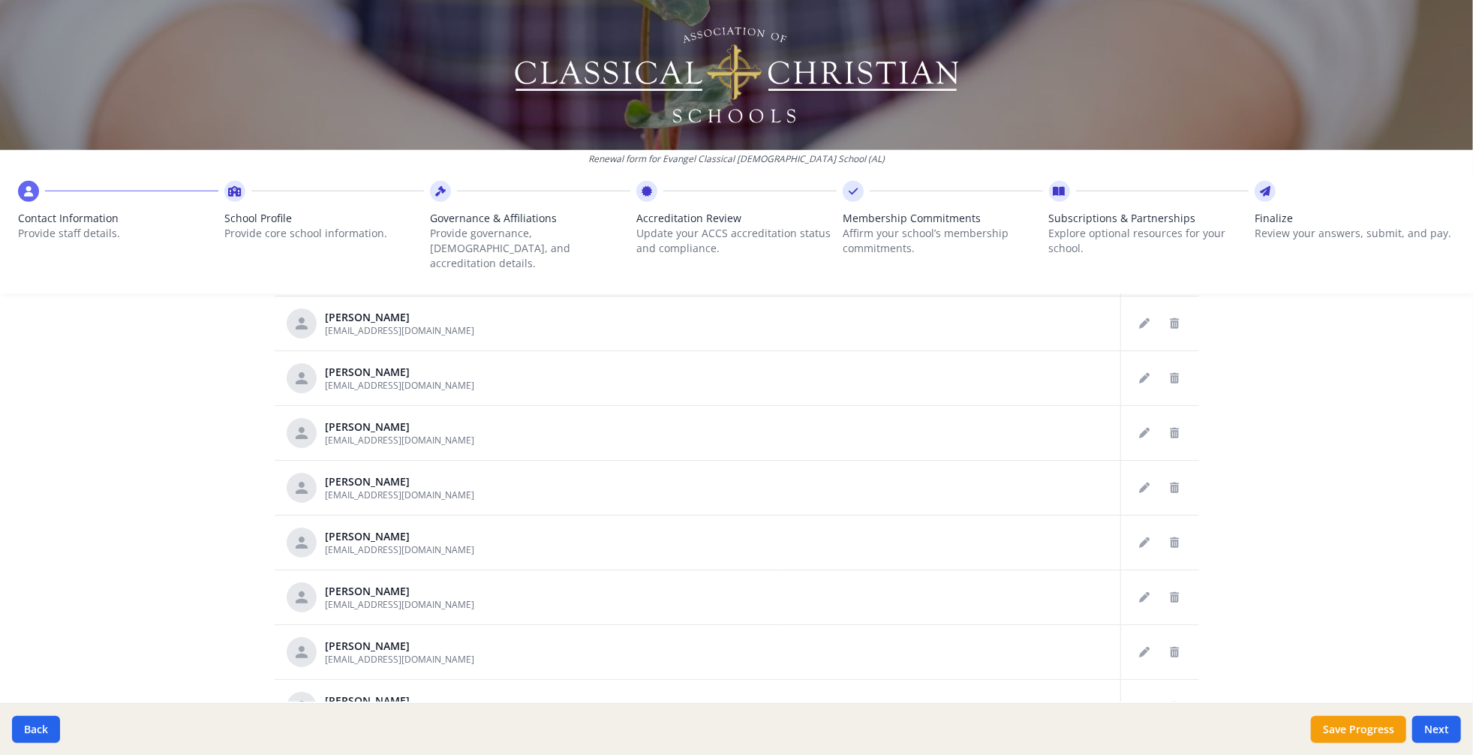
scroll to position [901, 0]
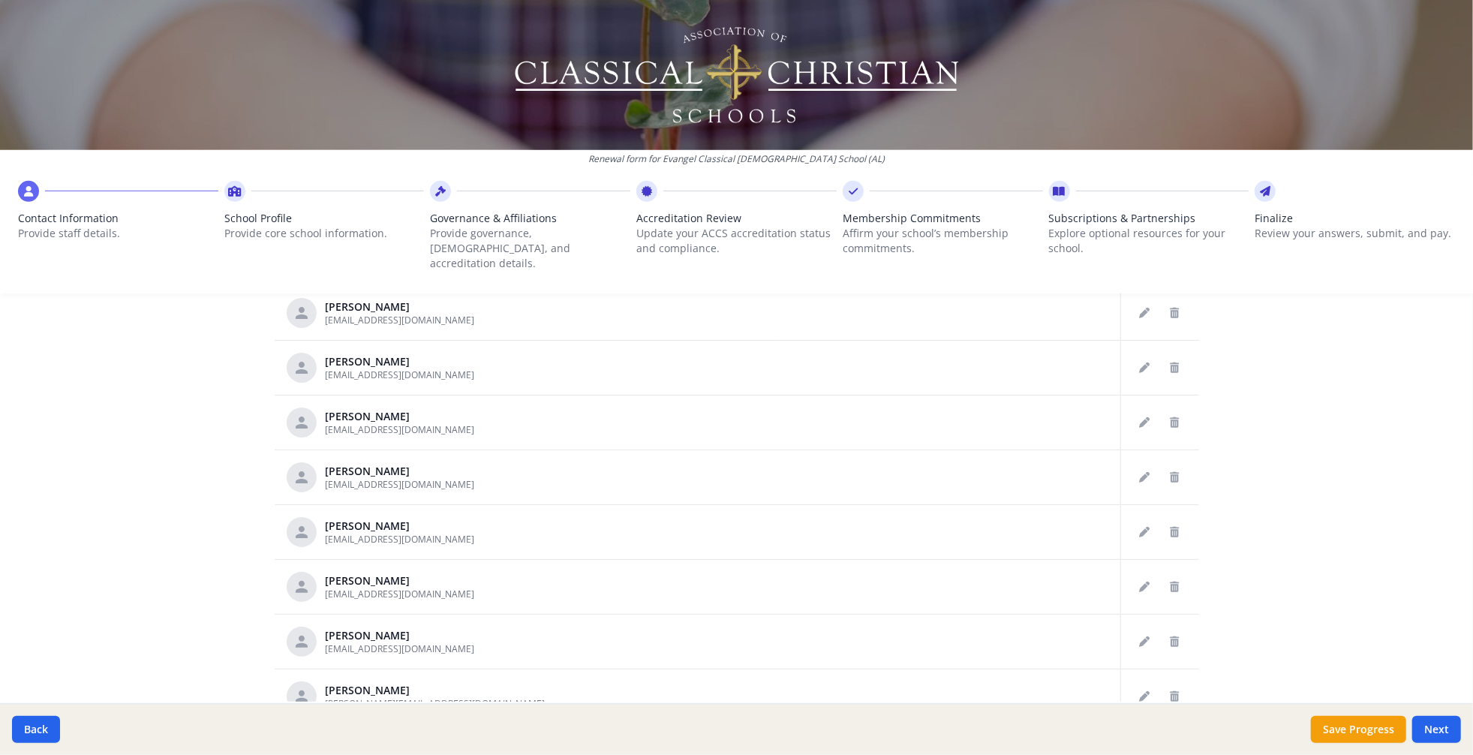
click at [1171, 154] on icon "Delete staff" at bounding box center [1175, 148] width 9 height 11
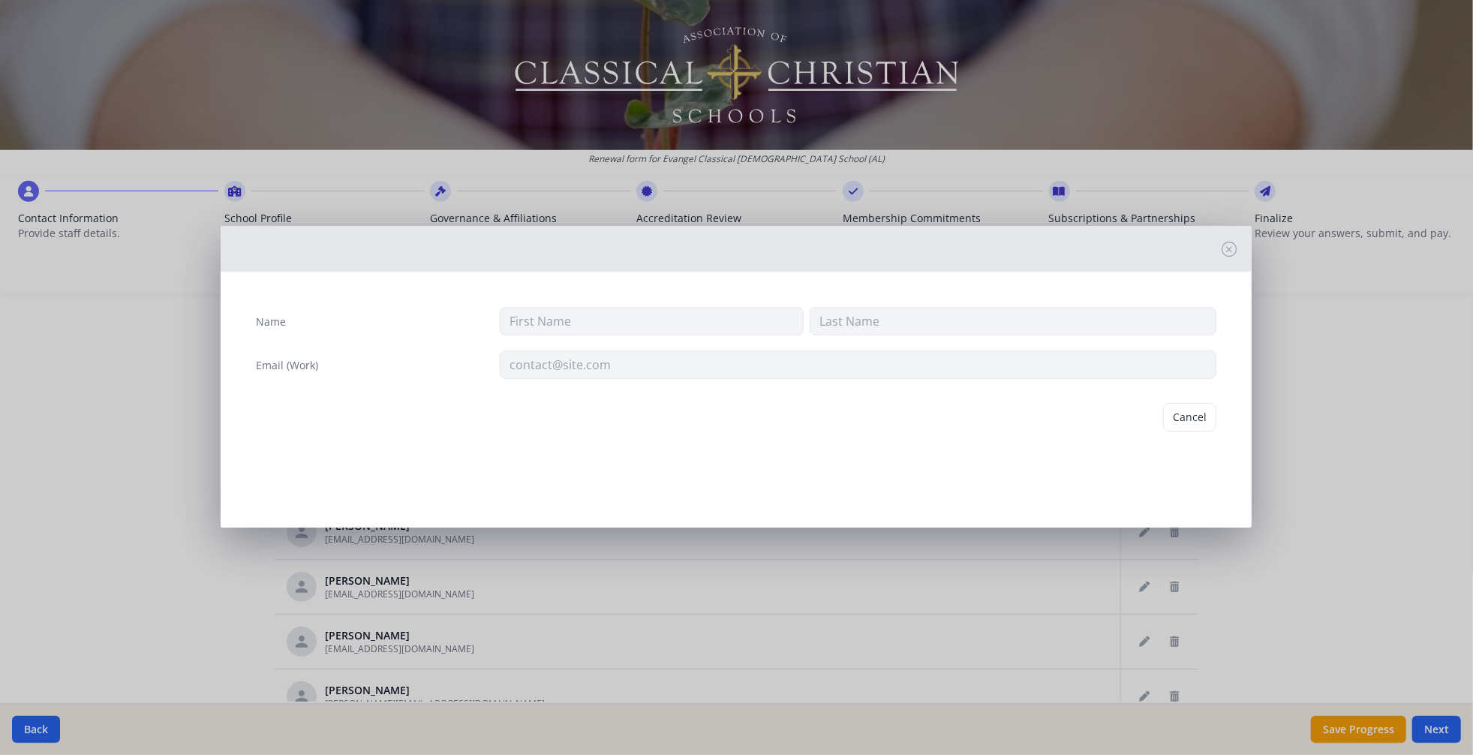
type input "[PERSON_NAME]"
type input "[EMAIL_ADDRESS][DOMAIN_NAME]"
click at [1169, 432] on button "Delete" at bounding box center [1191, 417] width 52 height 29
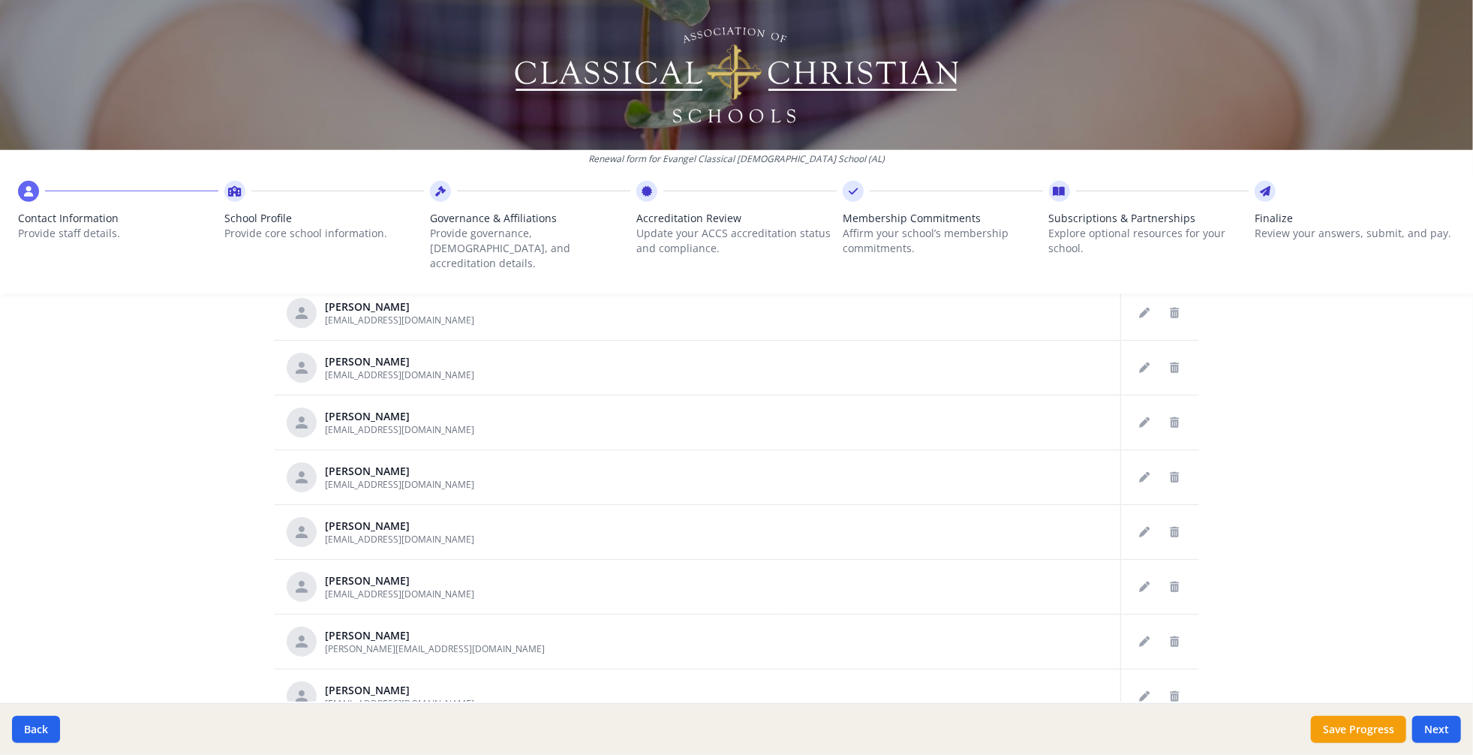
click at [1171, 154] on icon "Delete staff" at bounding box center [1175, 148] width 9 height 11
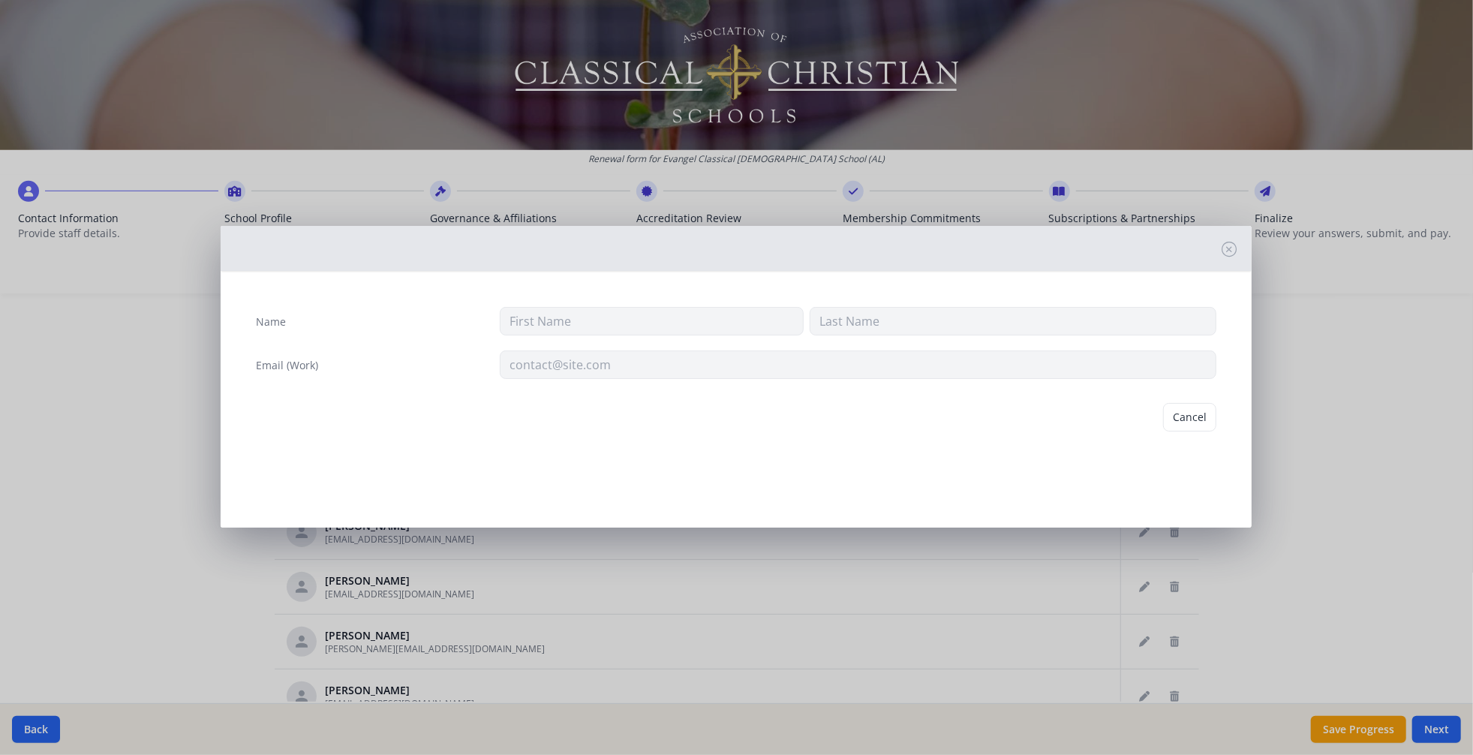
type input "[PERSON_NAME]"
type input "[EMAIL_ADDRESS][DOMAIN_NAME]"
click at [1187, 432] on button "Delete" at bounding box center [1191, 417] width 52 height 29
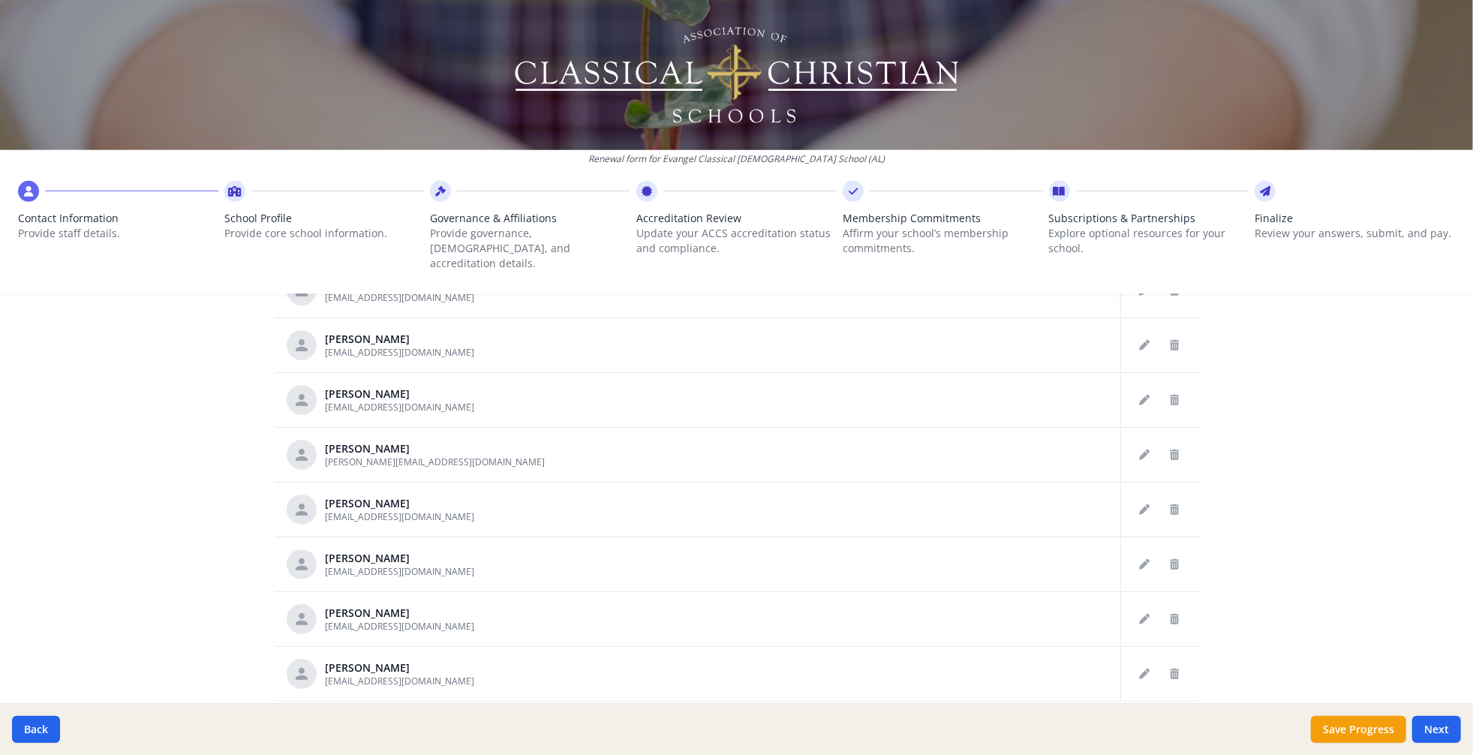
scroll to position [1037, 0]
click at [1171, 182] on icon "Delete staff" at bounding box center [1175, 176] width 9 height 11
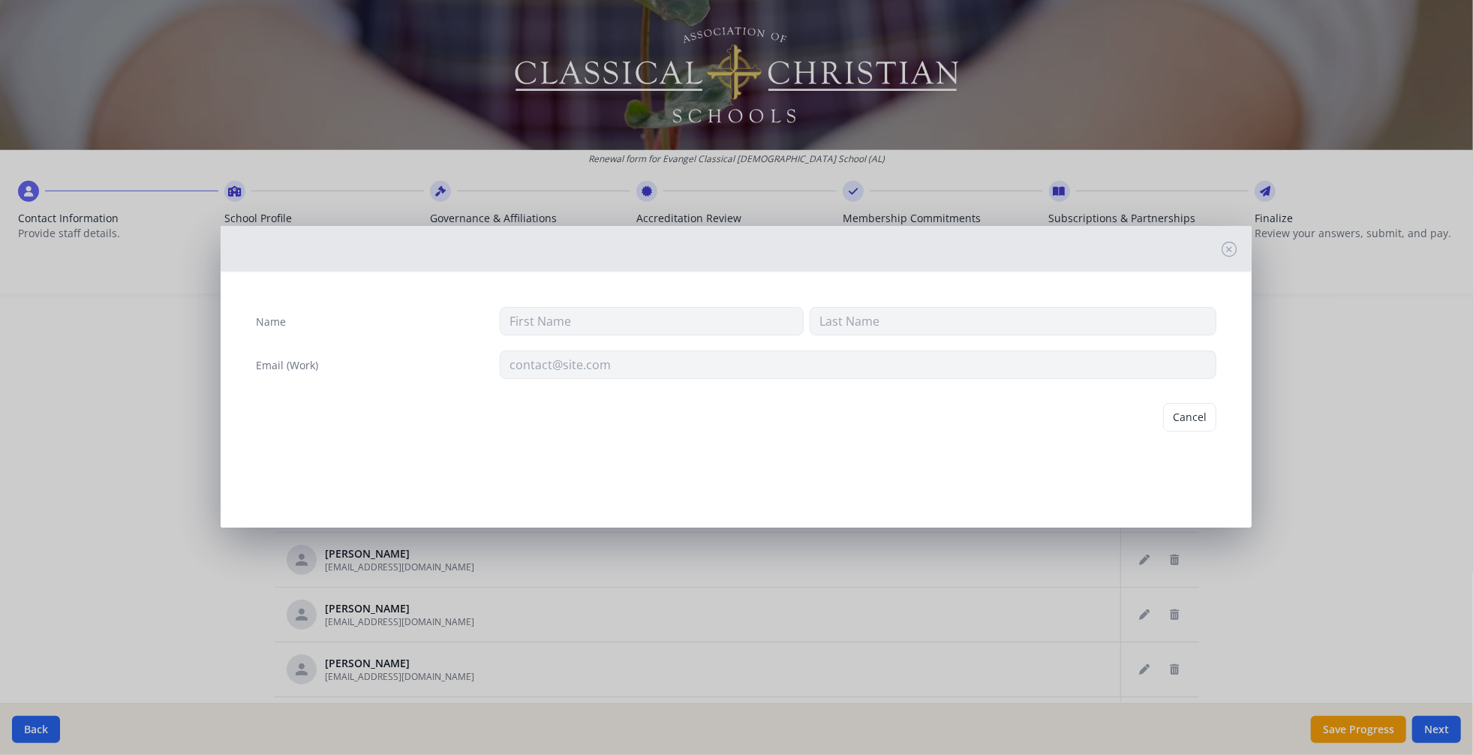
type input "[PERSON_NAME]"
type input "[EMAIL_ADDRESS][DOMAIN_NAME]"
click at [1181, 432] on button "Delete" at bounding box center [1191, 417] width 52 height 29
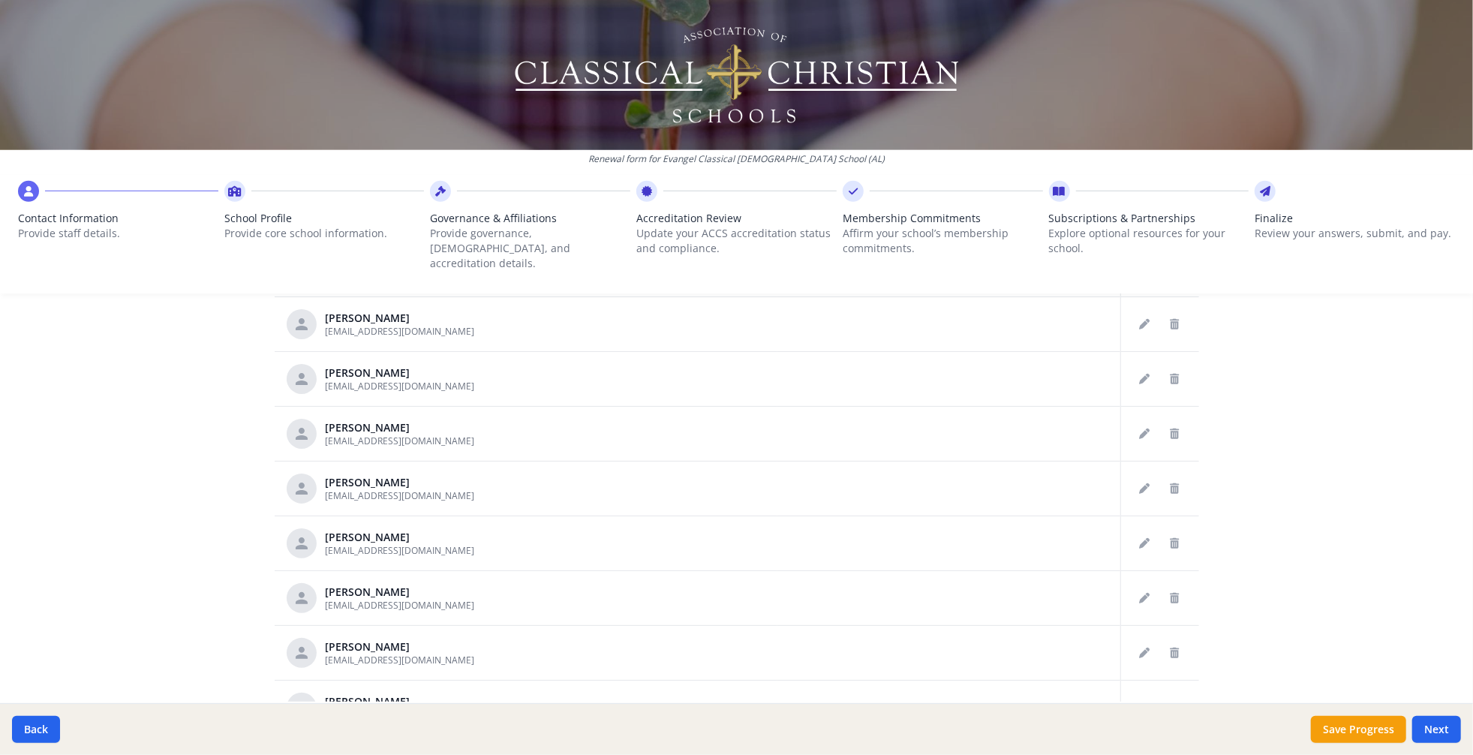
scroll to position [1165, 0]
click at [1121, 185] on td at bounding box center [1160, 158] width 79 height 55
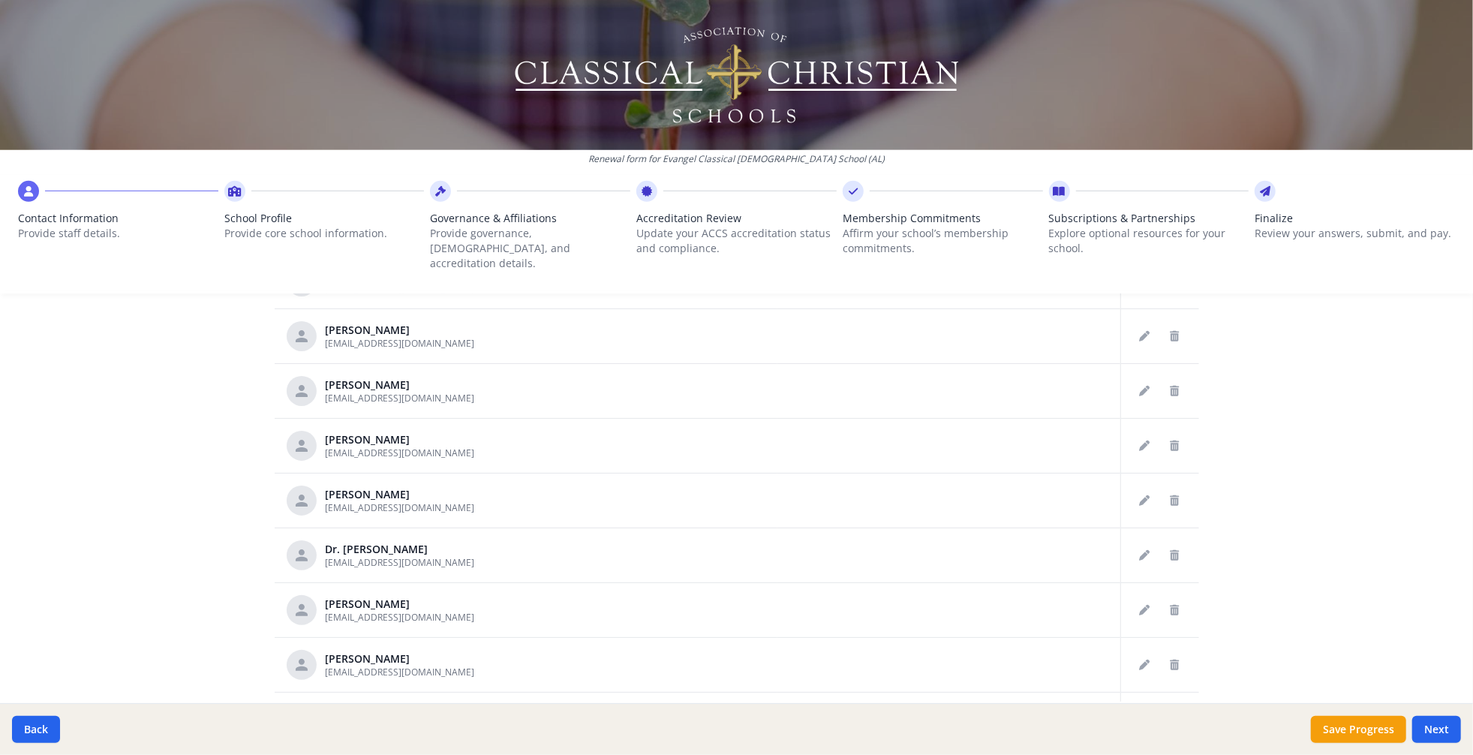
scroll to position [1365, 0]
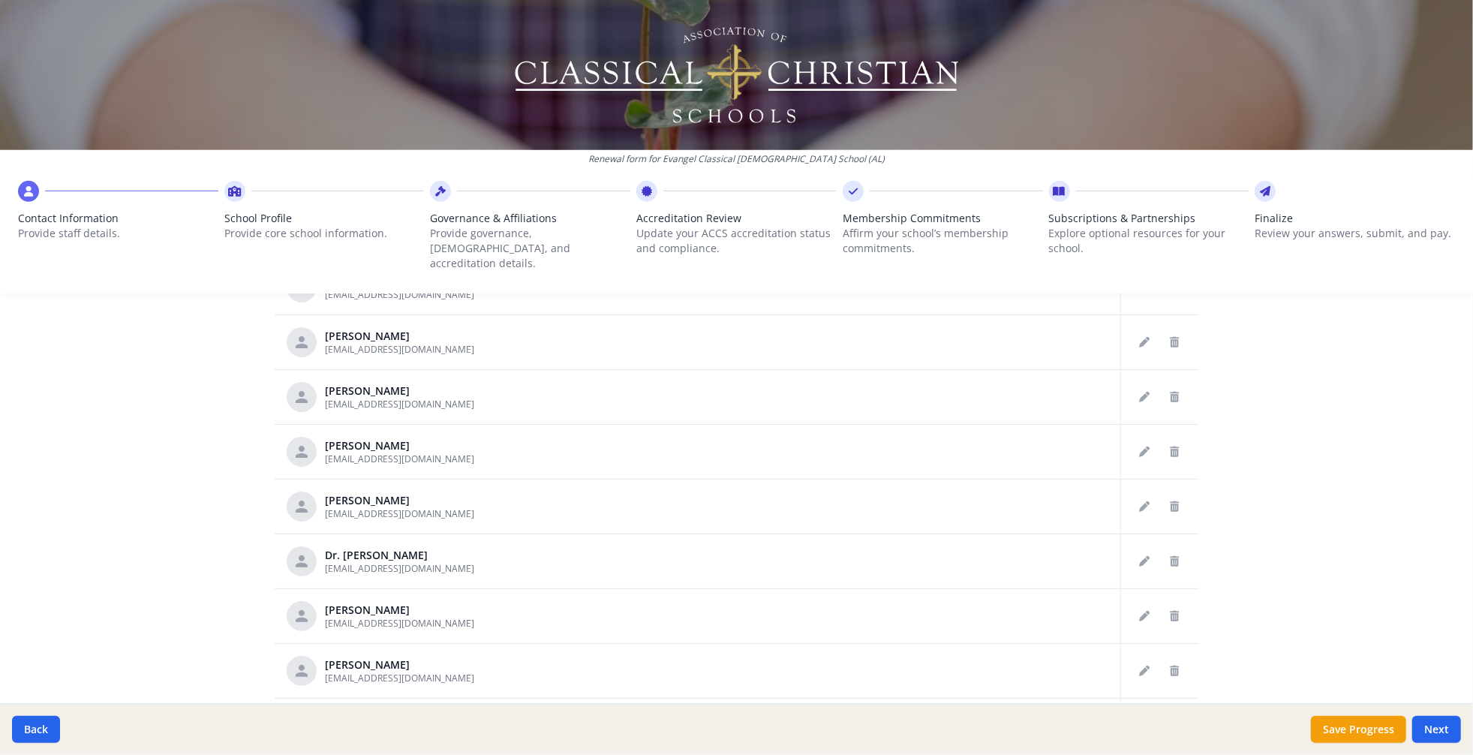
click at [1171, 74] on icon "Delete staff" at bounding box center [1175, 68] width 9 height 11
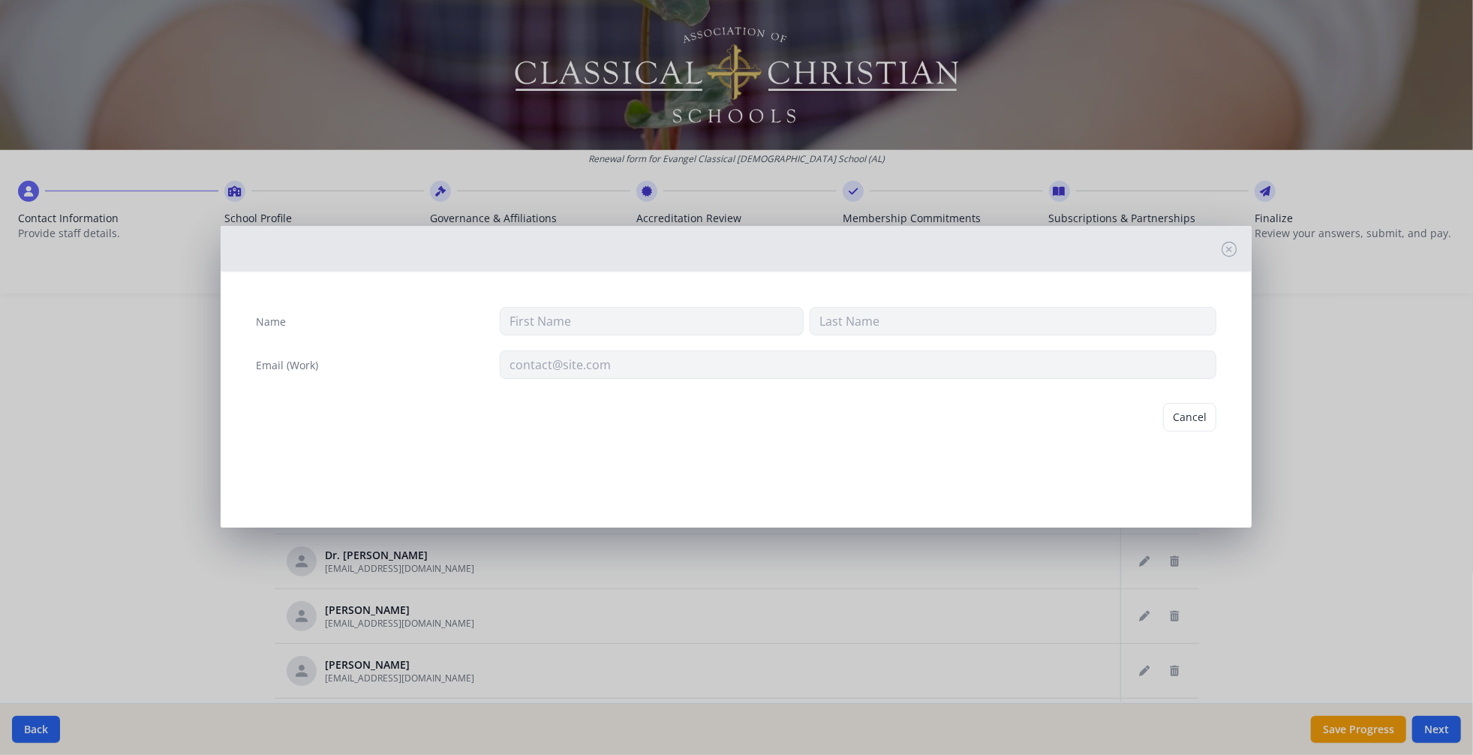
type input "[PERSON_NAME]"
type input "[PERSON_NAME][EMAIL_ADDRESS][DOMAIN_NAME]"
click at [1174, 432] on button "Delete" at bounding box center [1191, 417] width 52 height 29
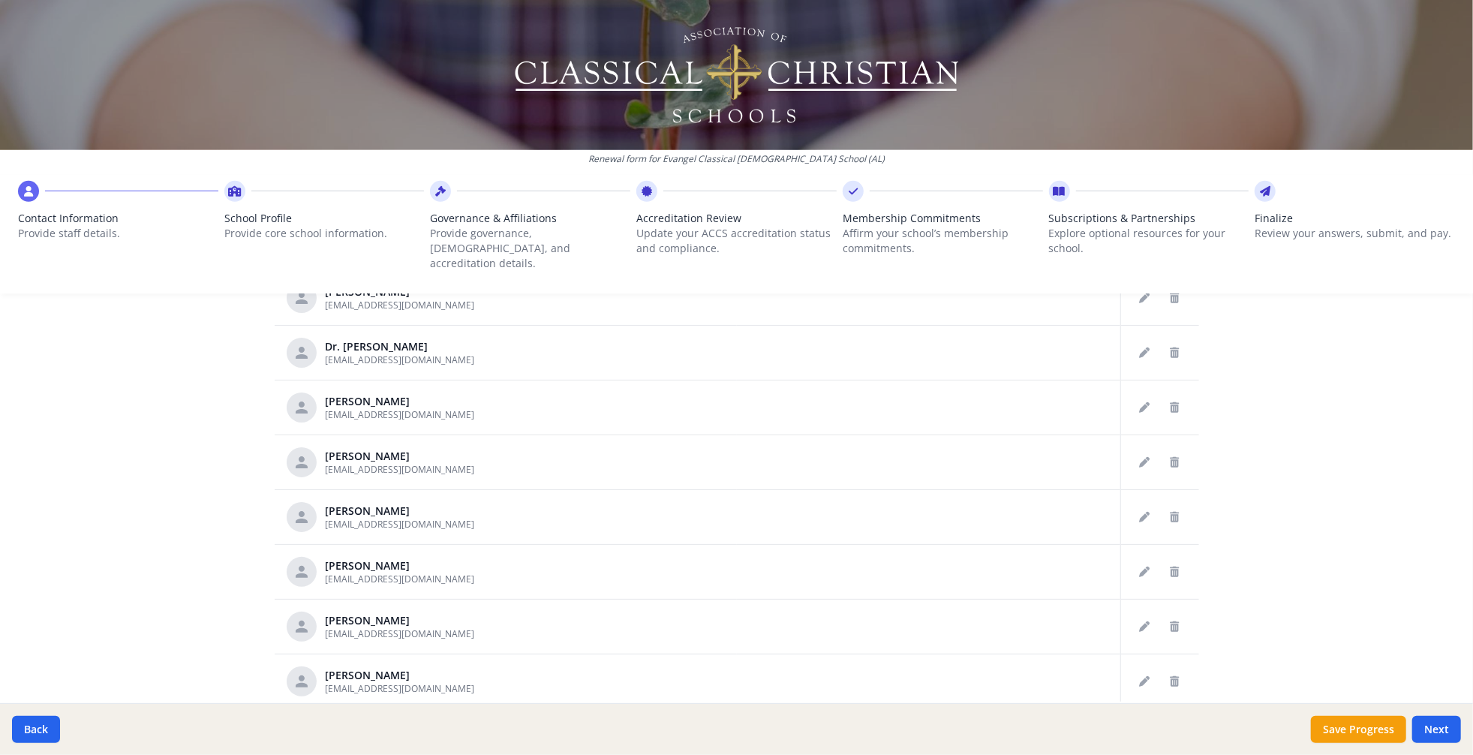
scroll to position [1536, 0]
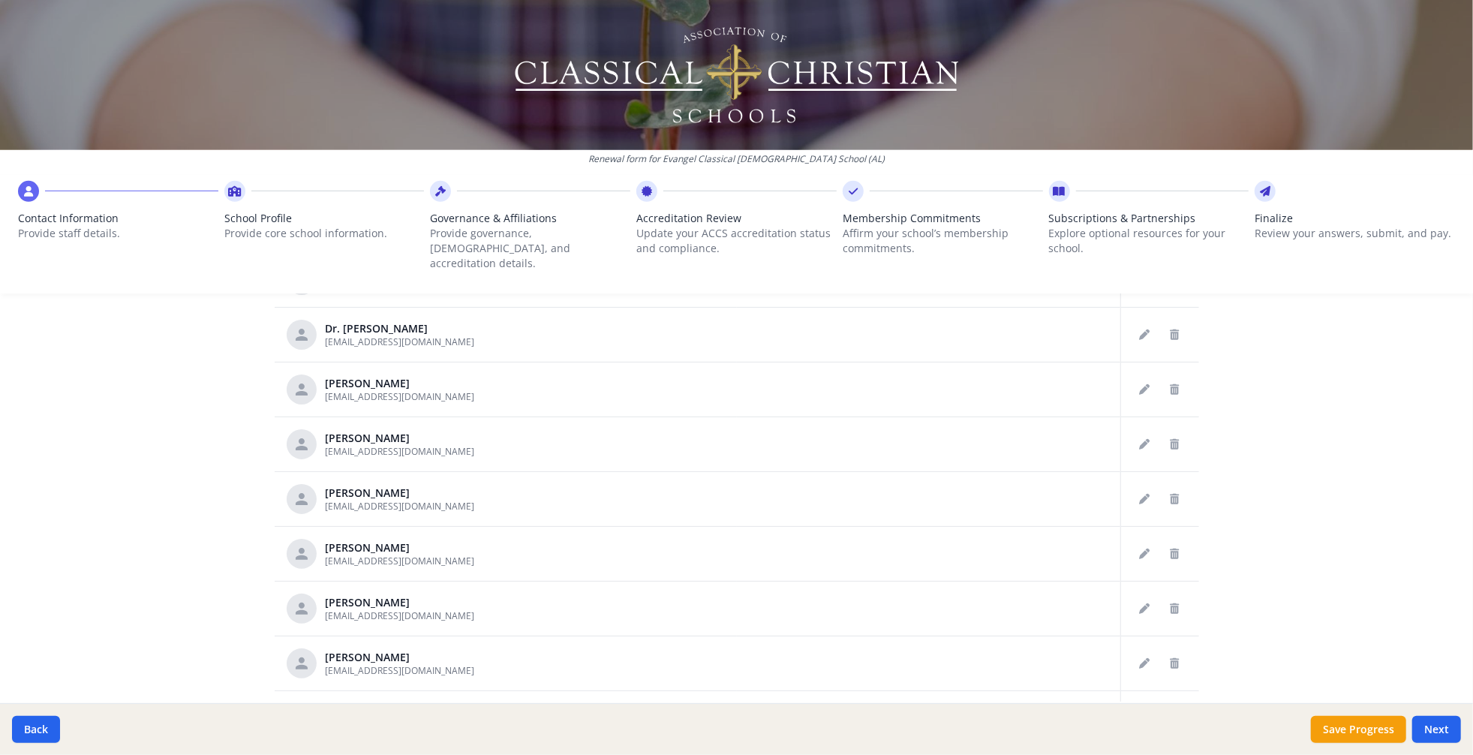
click at [1171, 66] on icon "Delete staff" at bounding box center [1175, 61] width 9 height 11
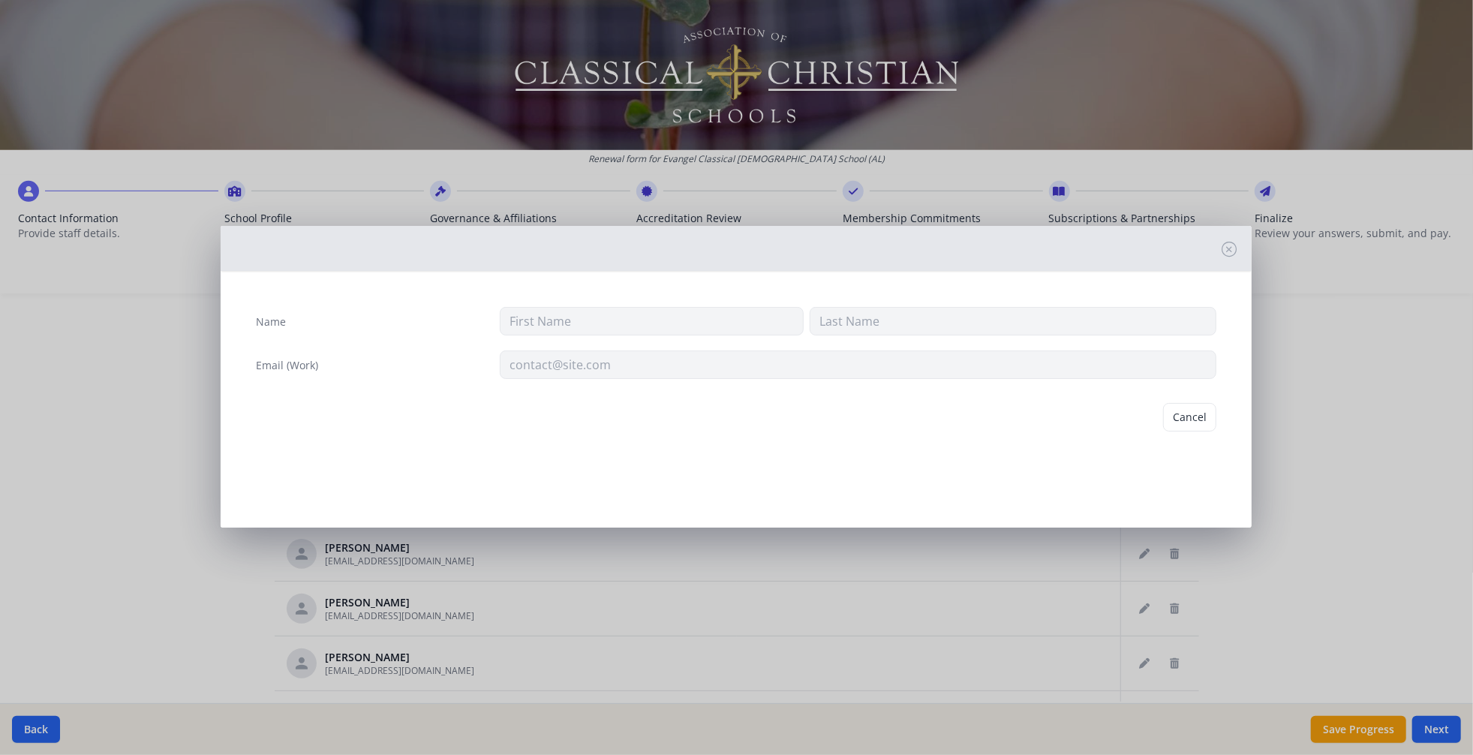
type input "[PERSON_NAME]"
type input "[EMAIL_ADDRESS][DOMAIN_NAME]"
click at [1169, 432] on button "Delete" at bounding box center [1191, 417] width 52 height 29
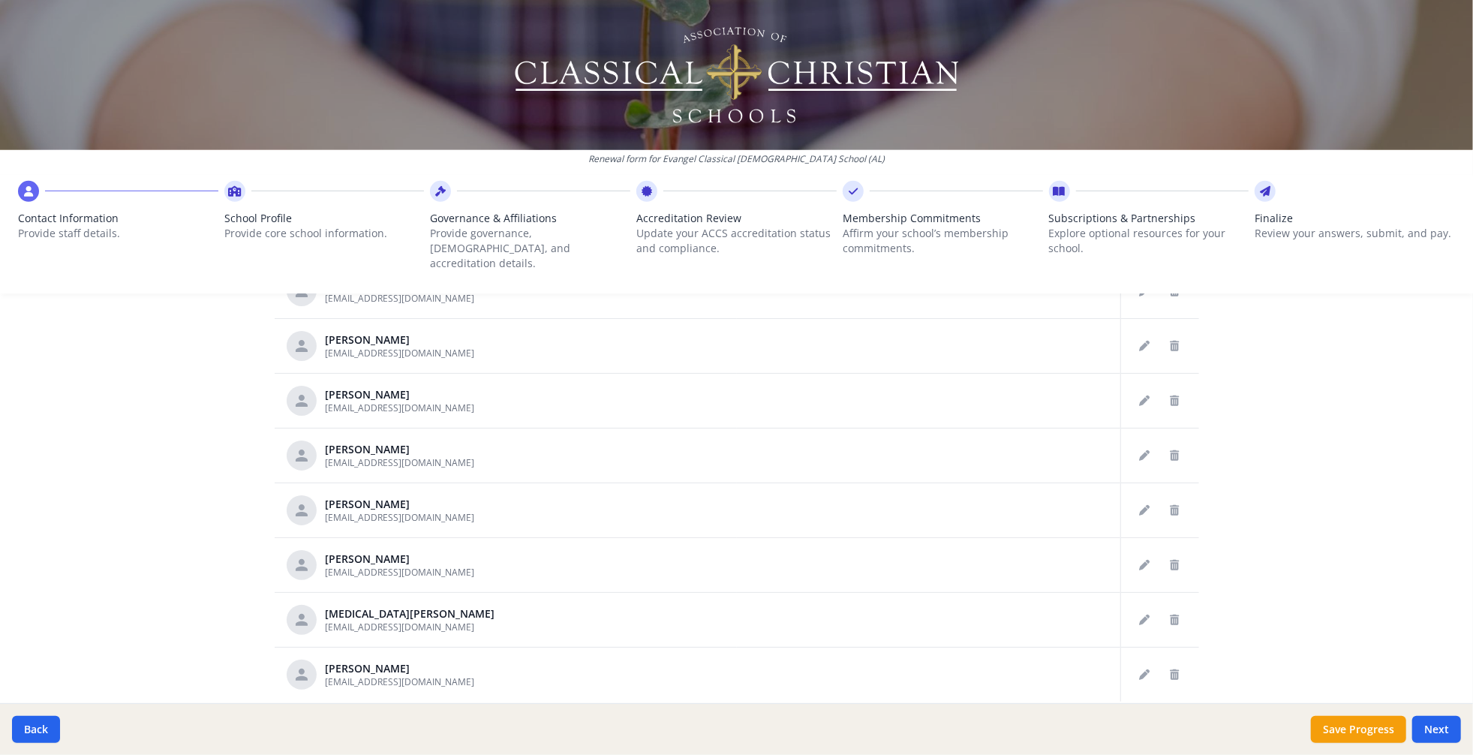
scroll to position [1960, 0]
click at [1163, 194] on button "Delete staff" at bounding box center [1175, 182] width 24 height 24
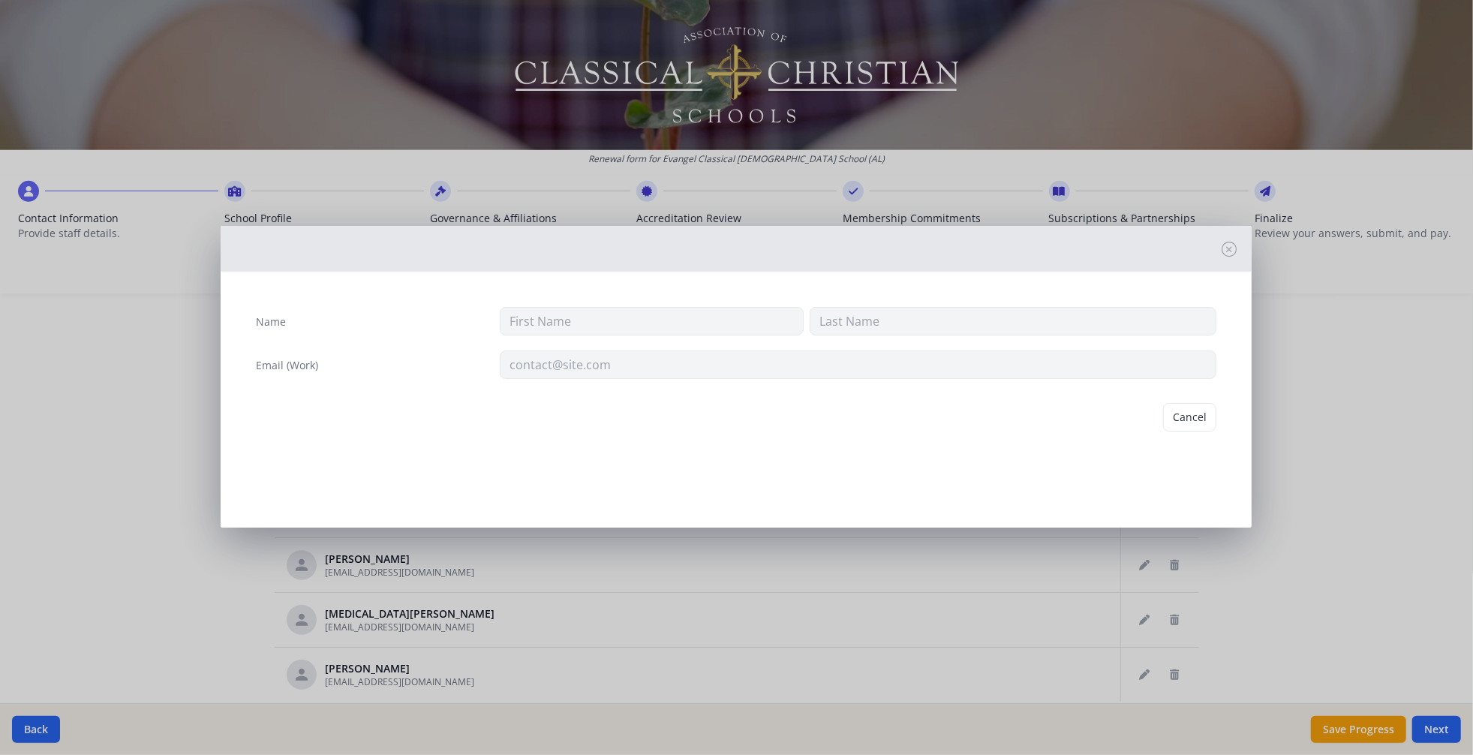
type input "[PERSON_NAME]"
type input "[EMAIL_ADDRESS][DOMAIN_NAME]"
click at [1179, 432] on button "Delete" at bounding box center [1191, 417] width 52 height 29
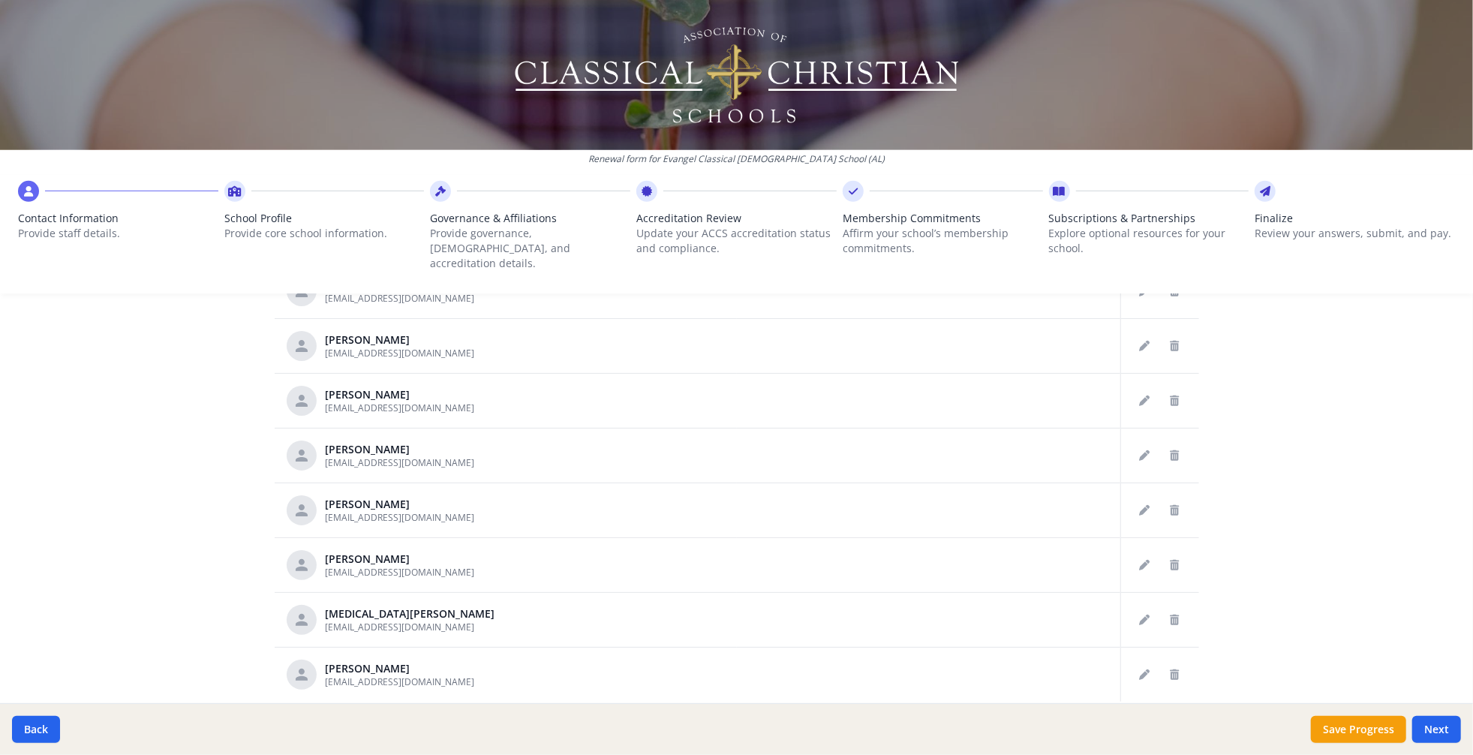
click at [1179, 209] on td at bounding box center [1160, 181] width 79 height 55
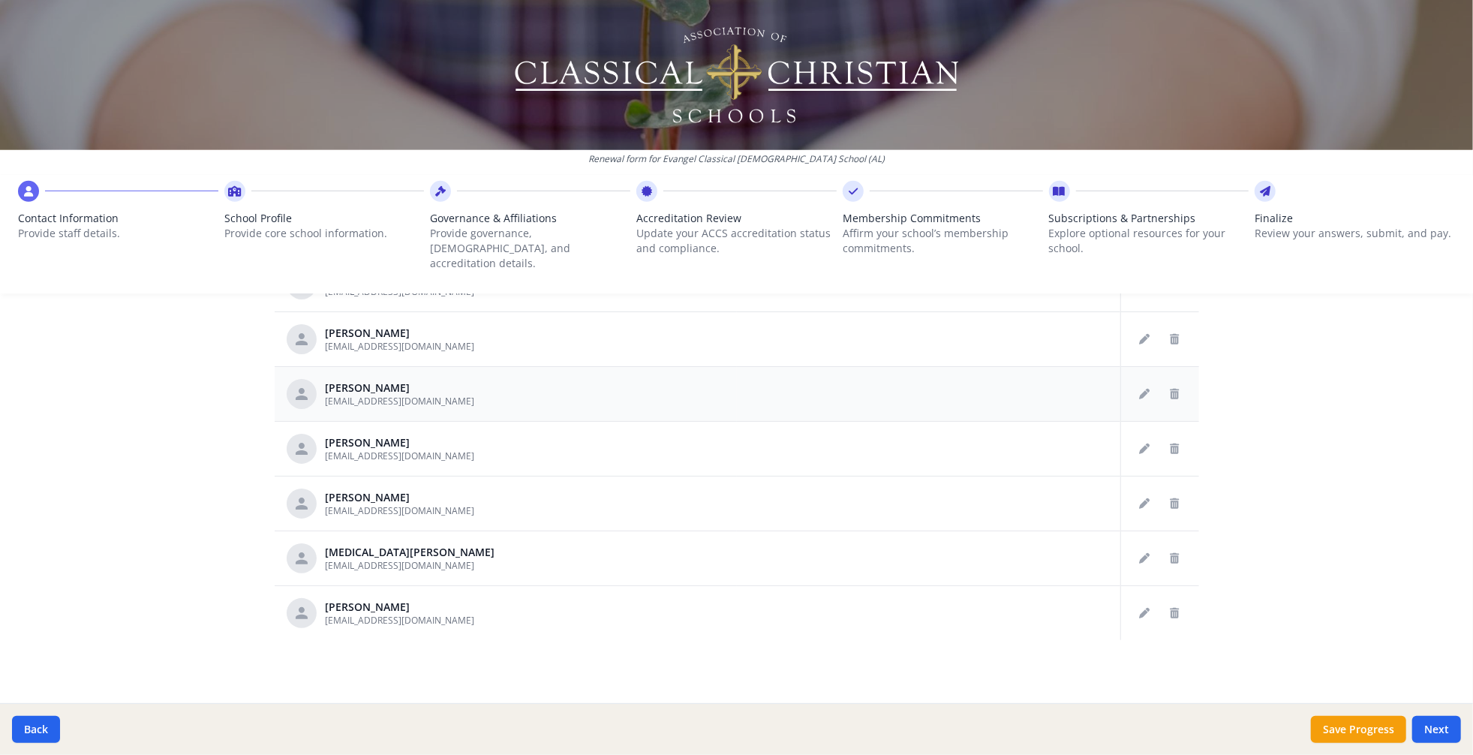
scroll to position [836, 0]
click at [1171, 509] on icon "Delete staff" at bounding box center [1175, 503] width 9 height 11
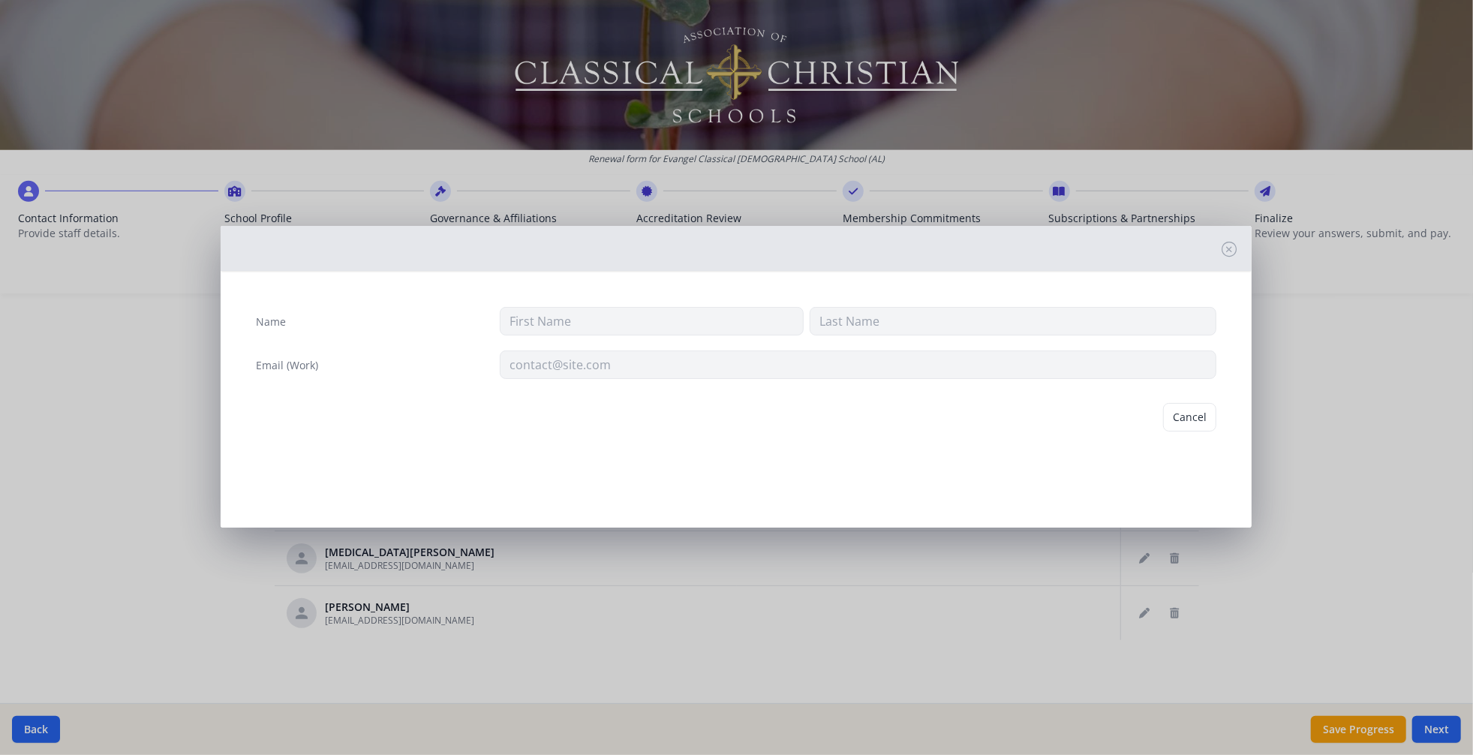
type input "[PERSON_NAME]"
type input "Trundt"
type input "[EMAIL_ADDRESS][DOMAIN_NAME]"
click at [1187, 432] on button "Delete" at bounding box center [1191, 417] width 52 height 29
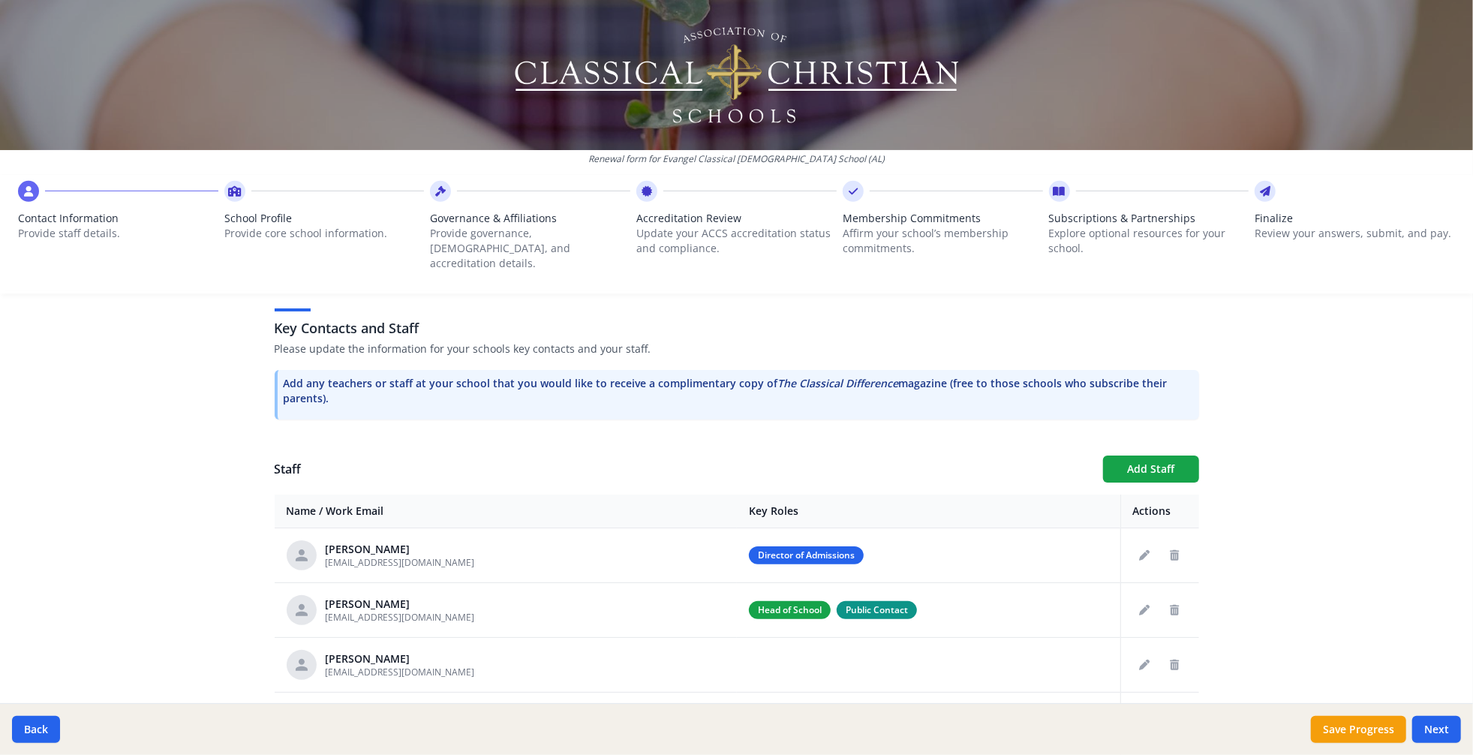
scroll to position [419, 0]
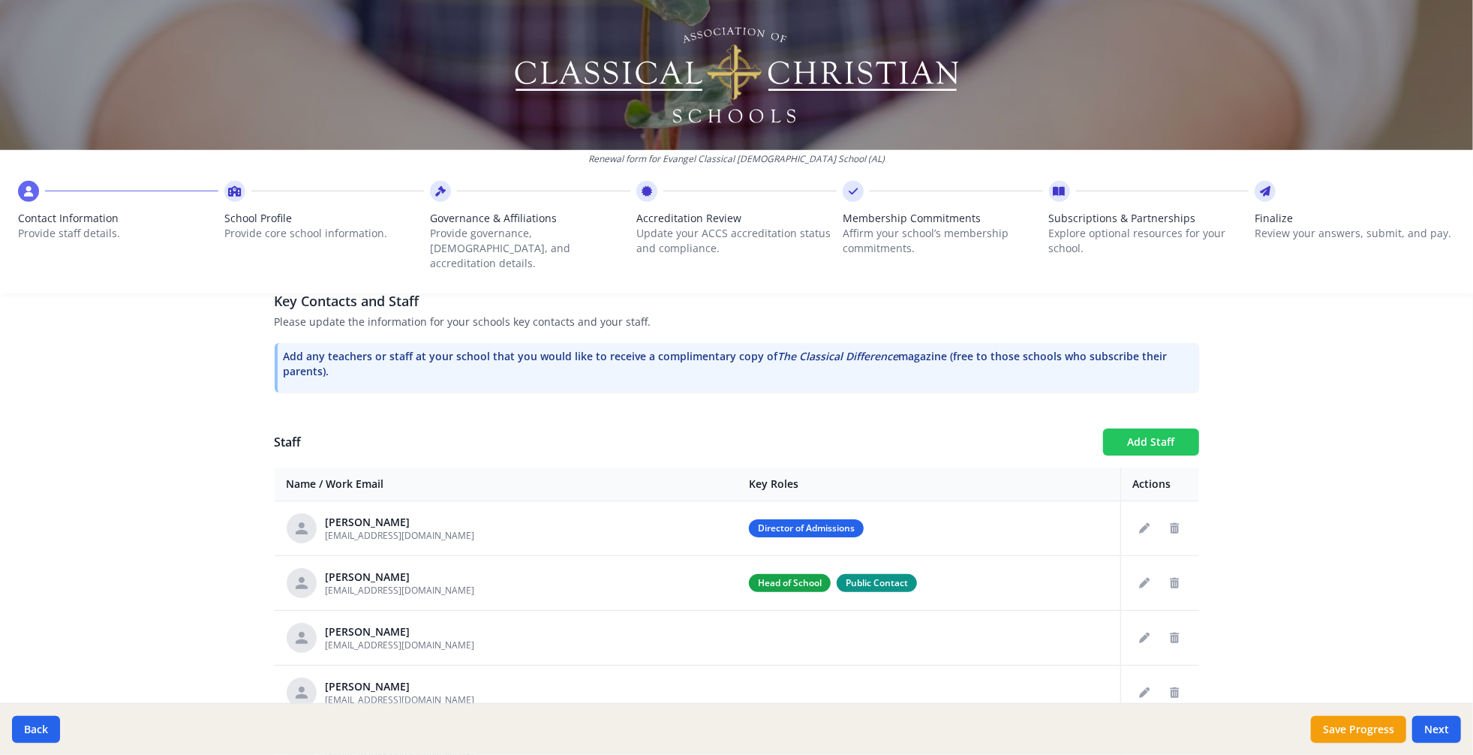
click at [1141, 456] on button "Add Staff" at bounding box center [1151, 442] width 96 height 27
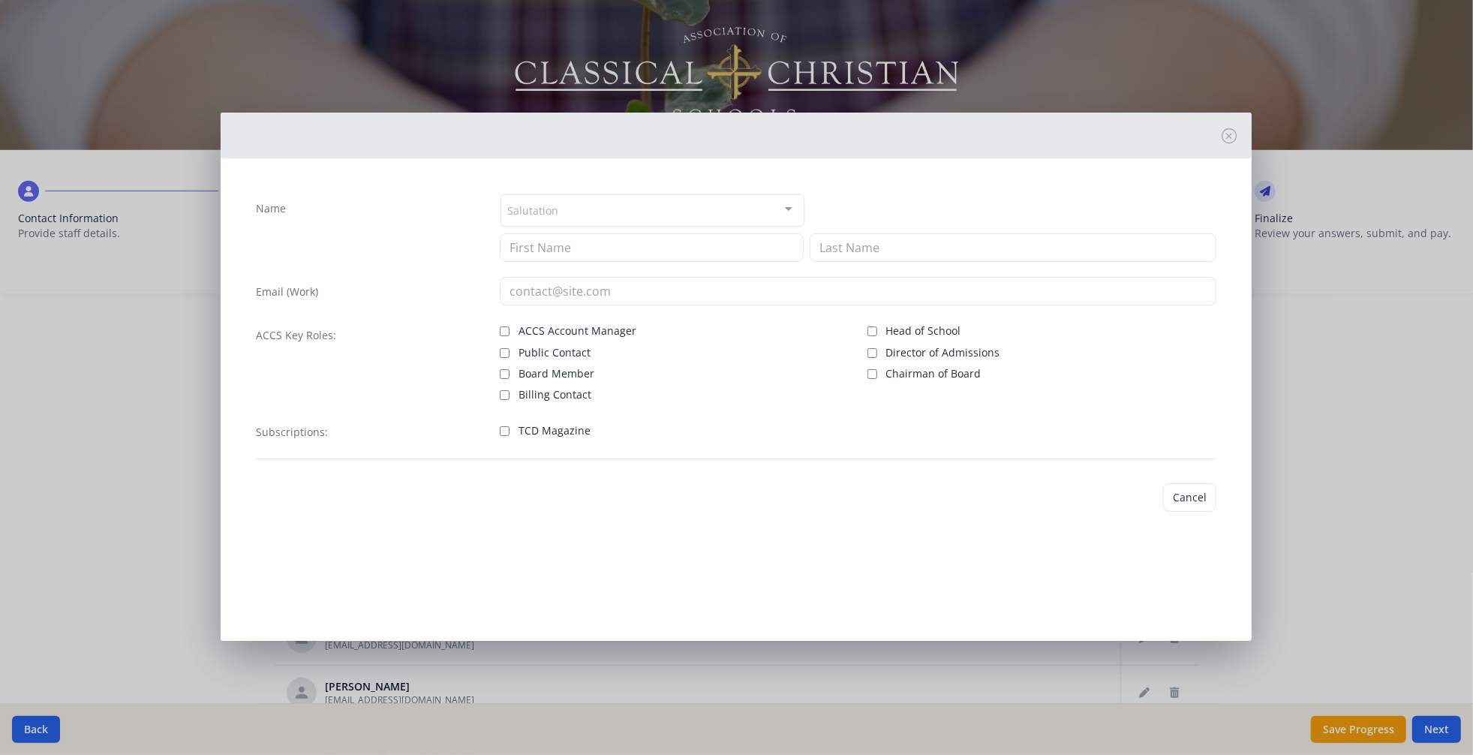
checkbox input "false"
click at [694, 262] on input at bounding box center [652, 247] width 304 height 29
type input "[PERSON_NAME]"
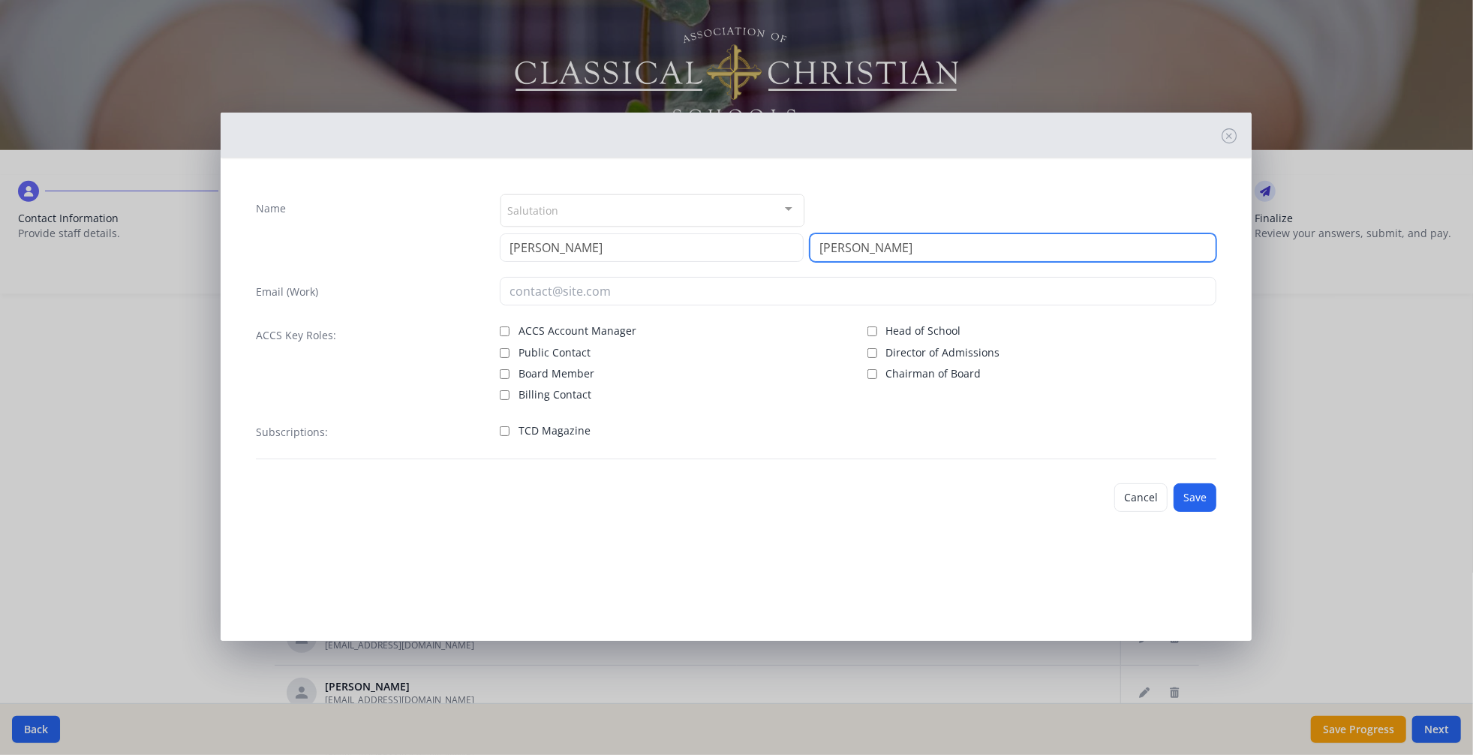
type input "[PERSON_NAME]"
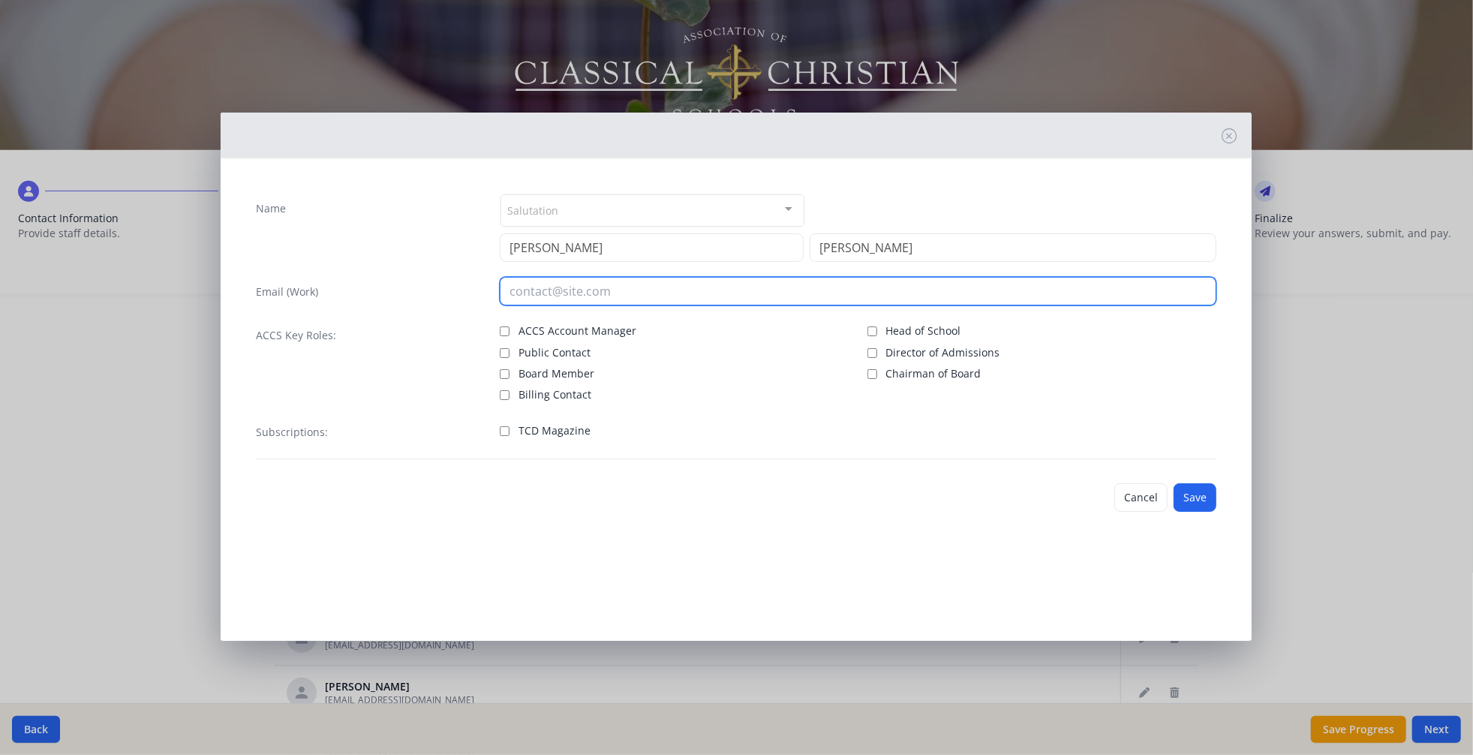
click at [583, 305] on input "email" at bounding box center [858, 291] width 717 height 29
type input "[EMAIL_ADDRESS][DOMAIN_NAME]"
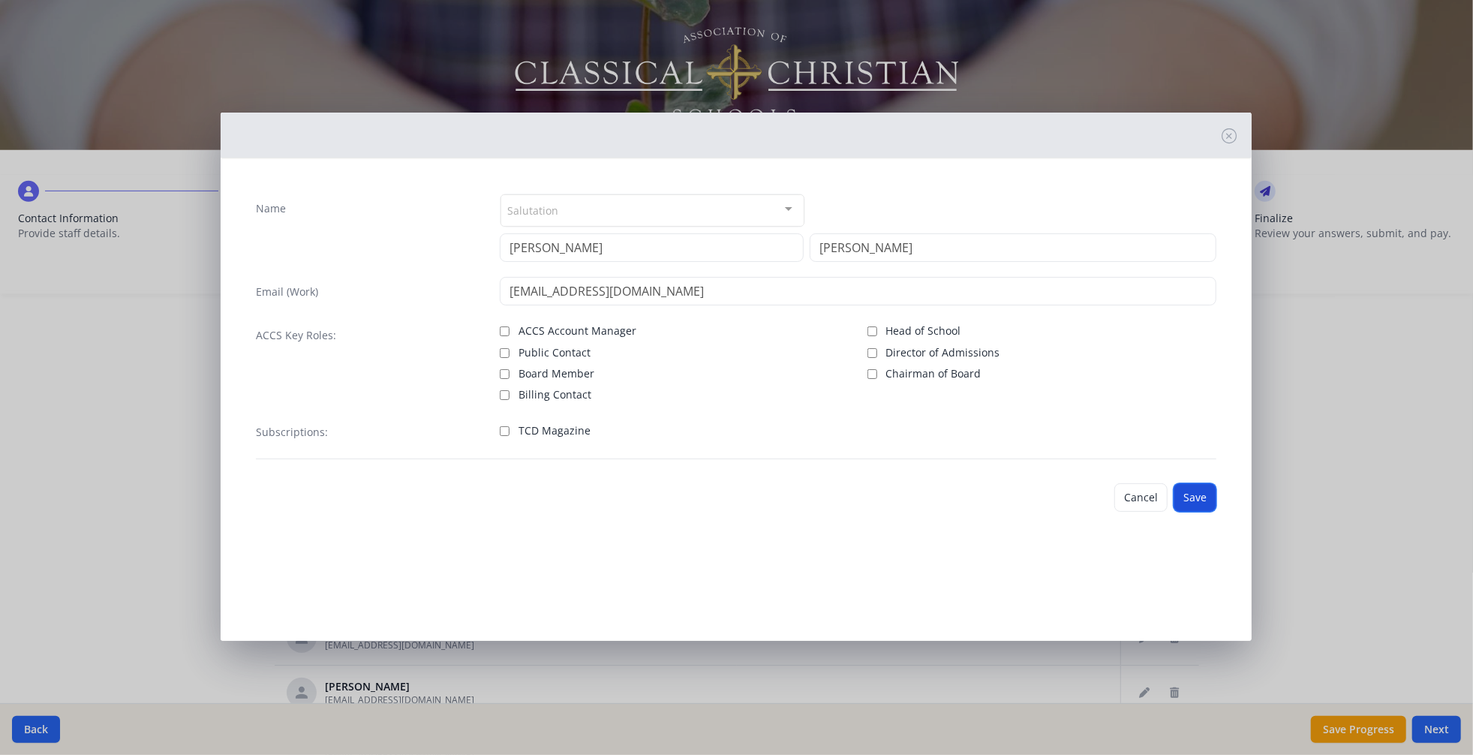
click at [1178, 512] on button "Save" at bounding box center [1195, 497] width 43 height 29
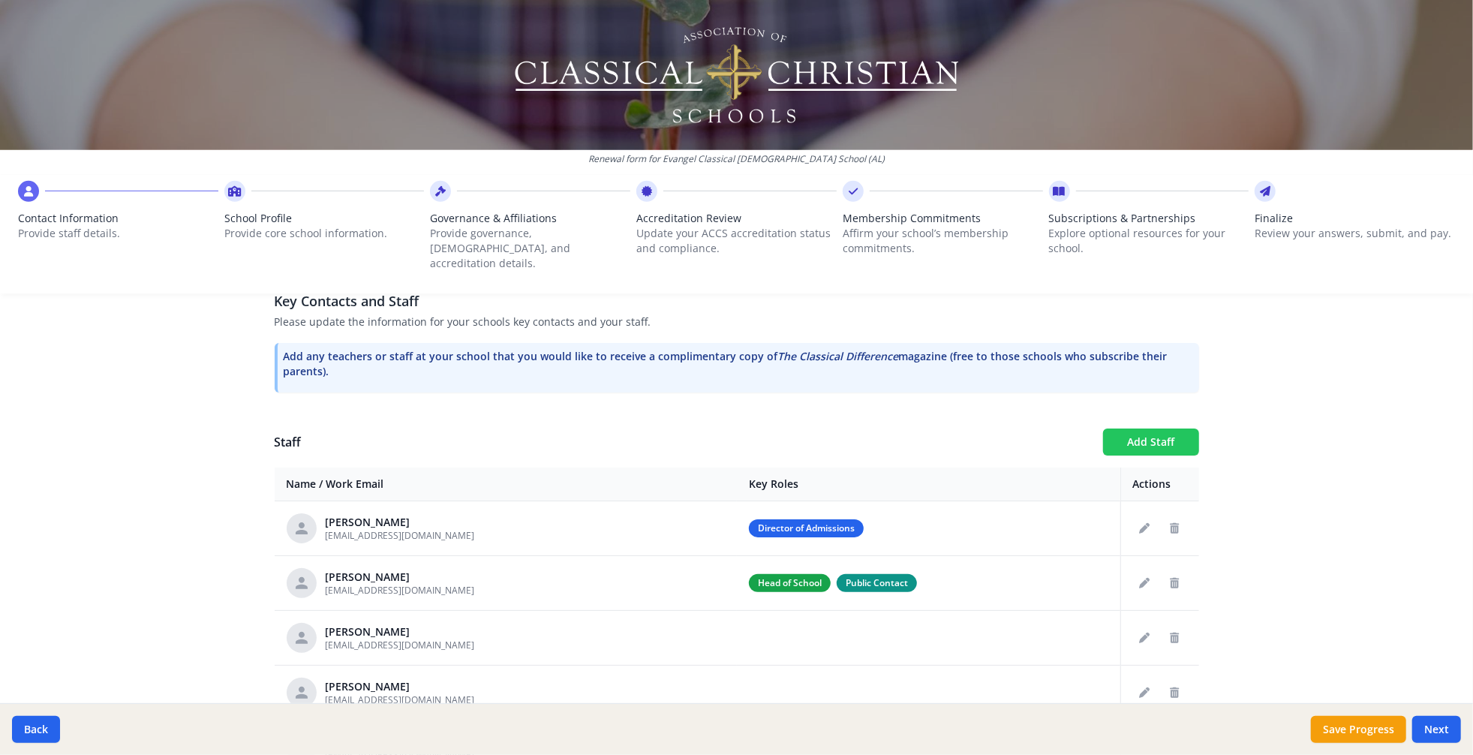
click at [1133, 456] on button "Add Staff" at bounding box center [1151, 442] width 96 height 27
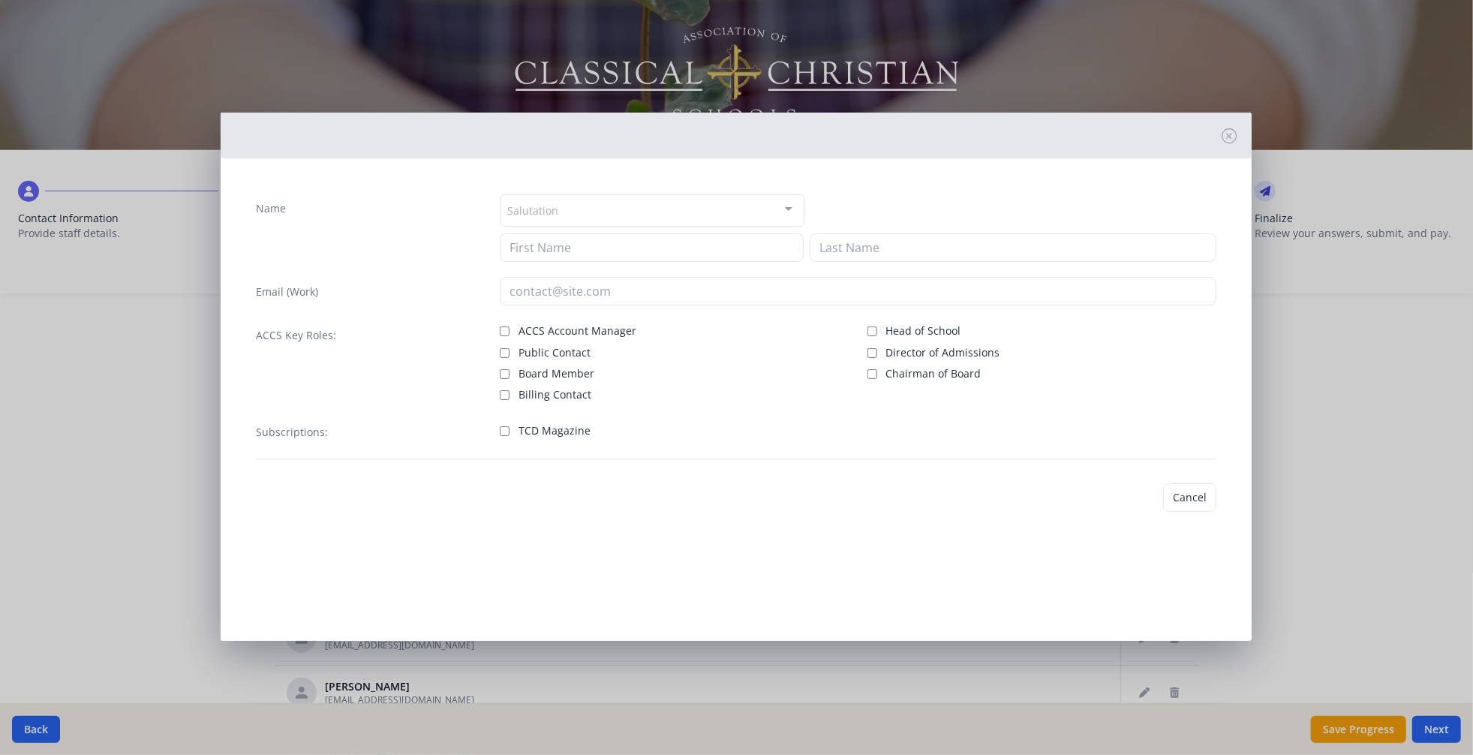
checkbox input "false"
click at [653, 262] on input at bounding box center [652, 247] width 304 height 29
type input "[PERSON_NAME]"
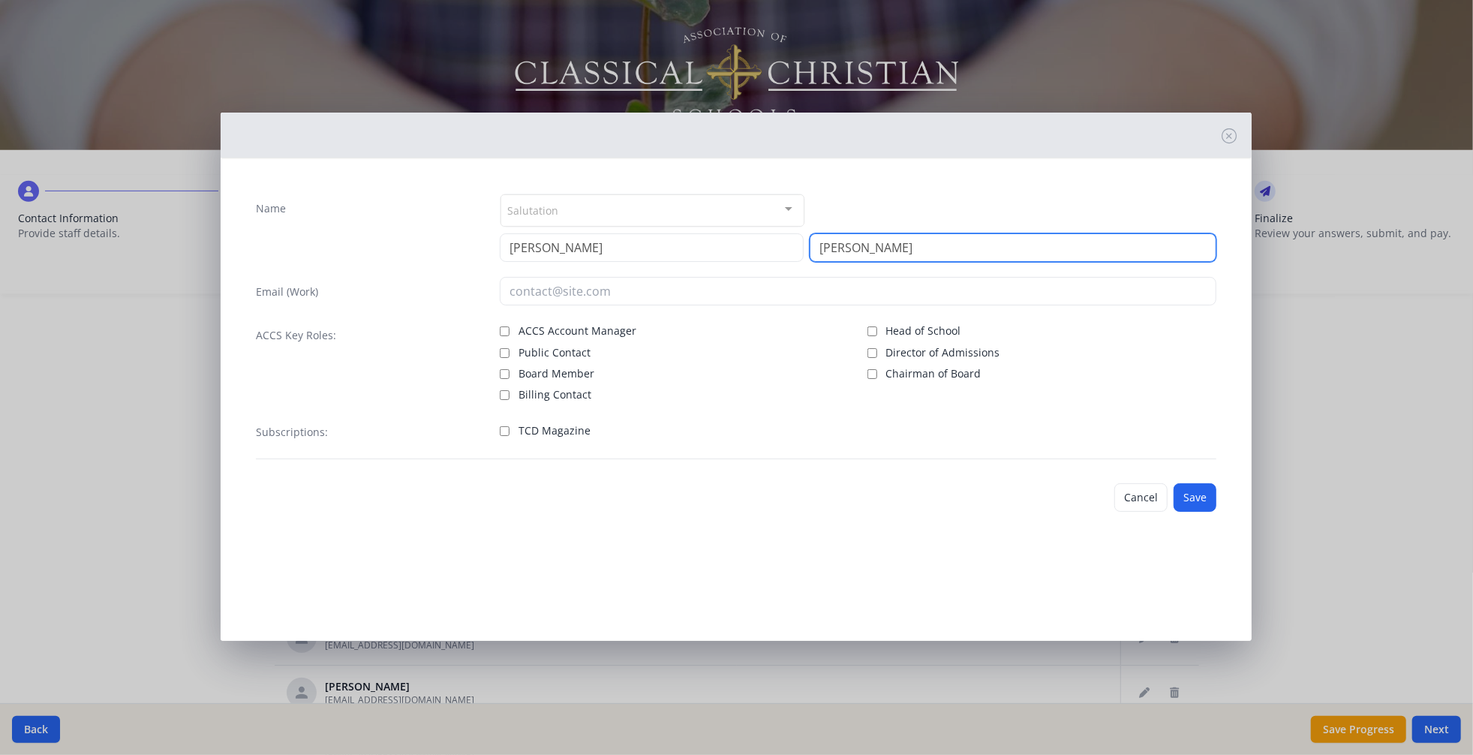
type input "[PERSON_NAME]"
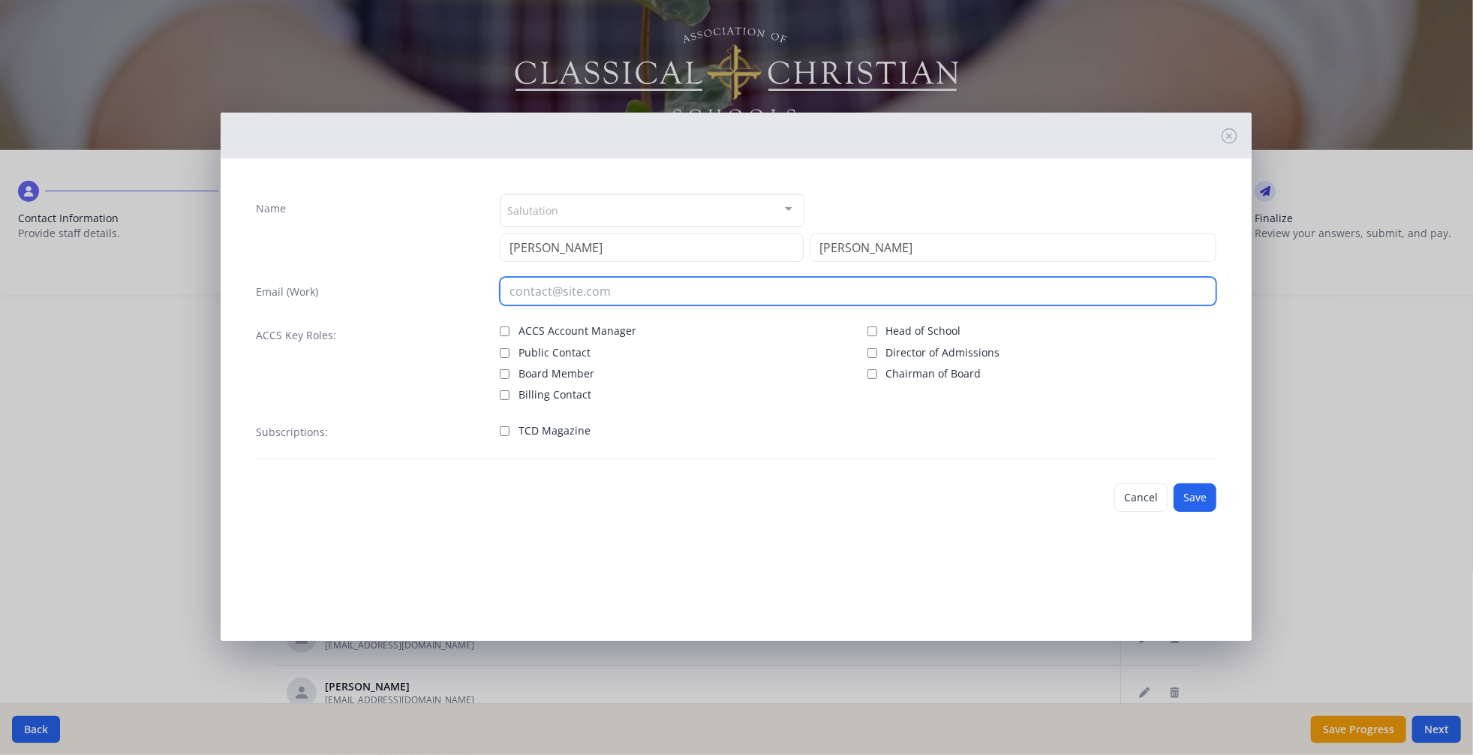
click at [660, 305] on input "email" at bounding box center [858, 291] width 717 height 29
type input "[PERSON_NAME][EMAIL_ADDRESS][DOMAIN_NAME]"
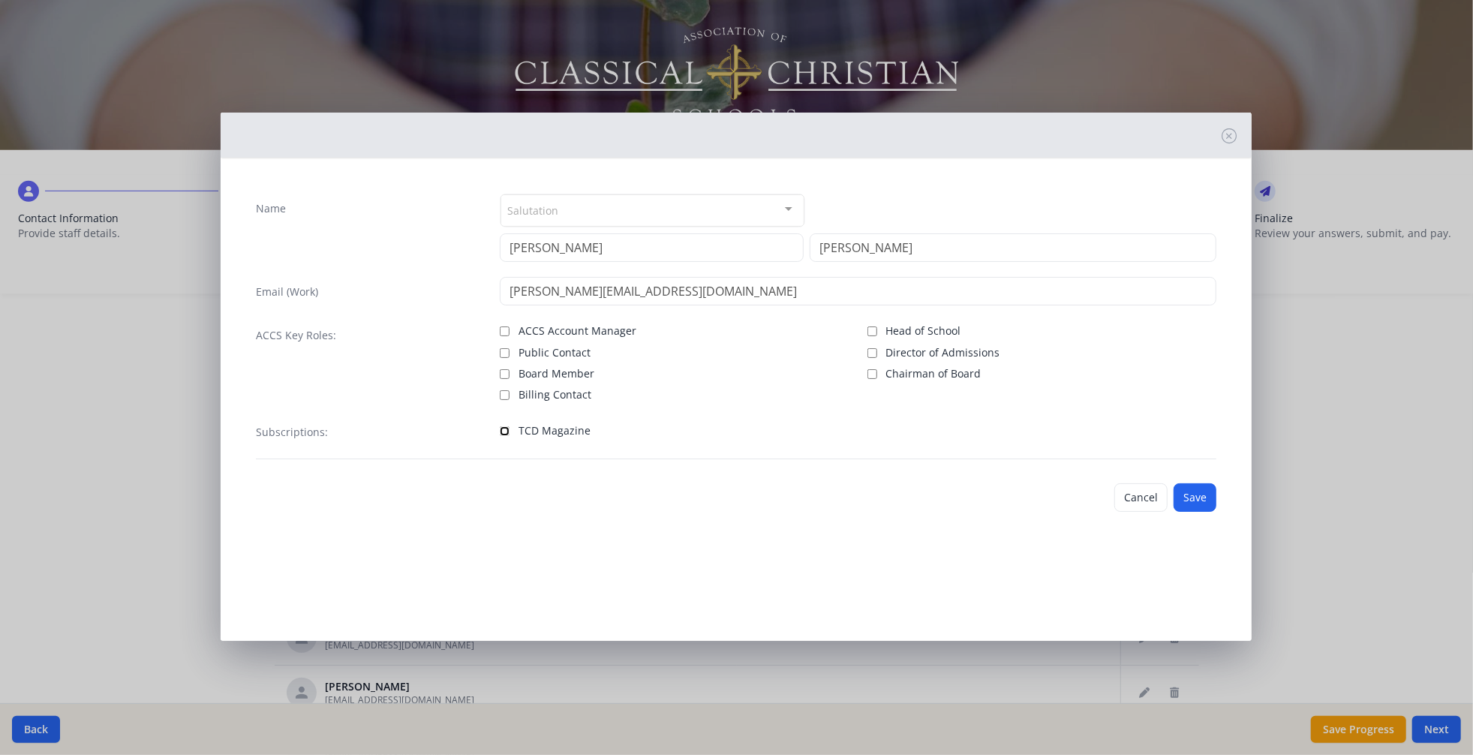
click at [506, 436] on input "TCD Magazine" at bounding box center [505, 431] width 10 height 10
checkbox input "true"
click at [1174, 512] on button "Save" at bounding box center [1195, 497] width 43 height 29
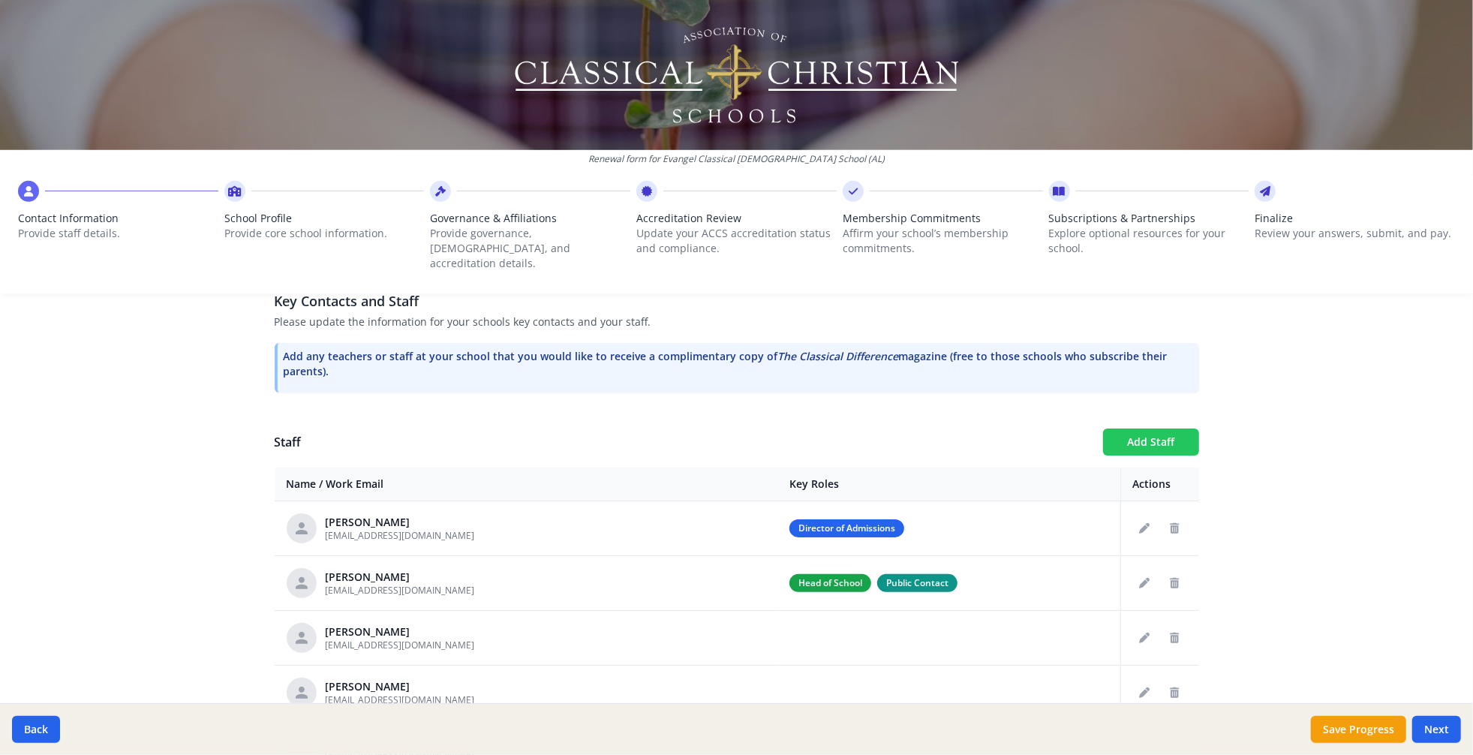
click at [1119, 456] on button "Add Staff" at bounding box center [1151, 442] width 96 height 27
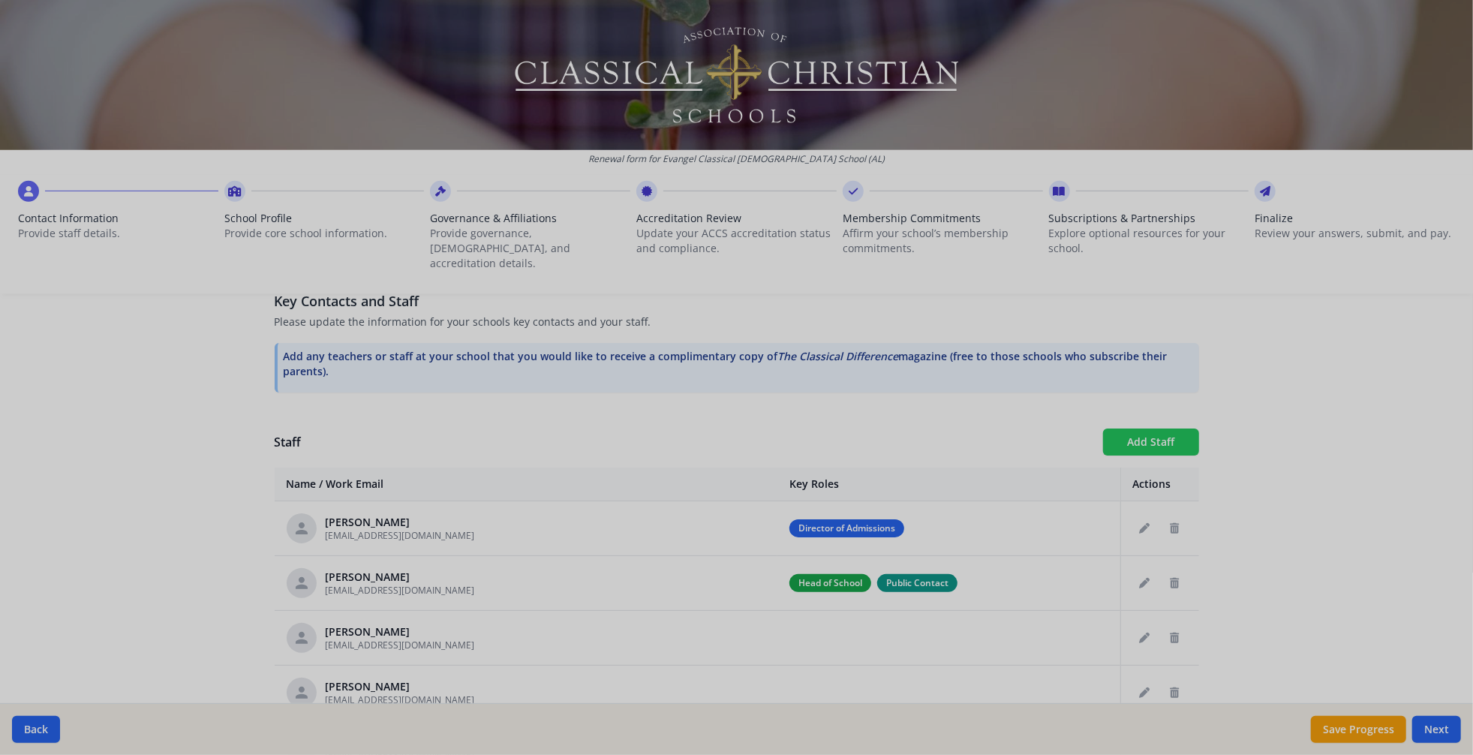
checkbox input "false"
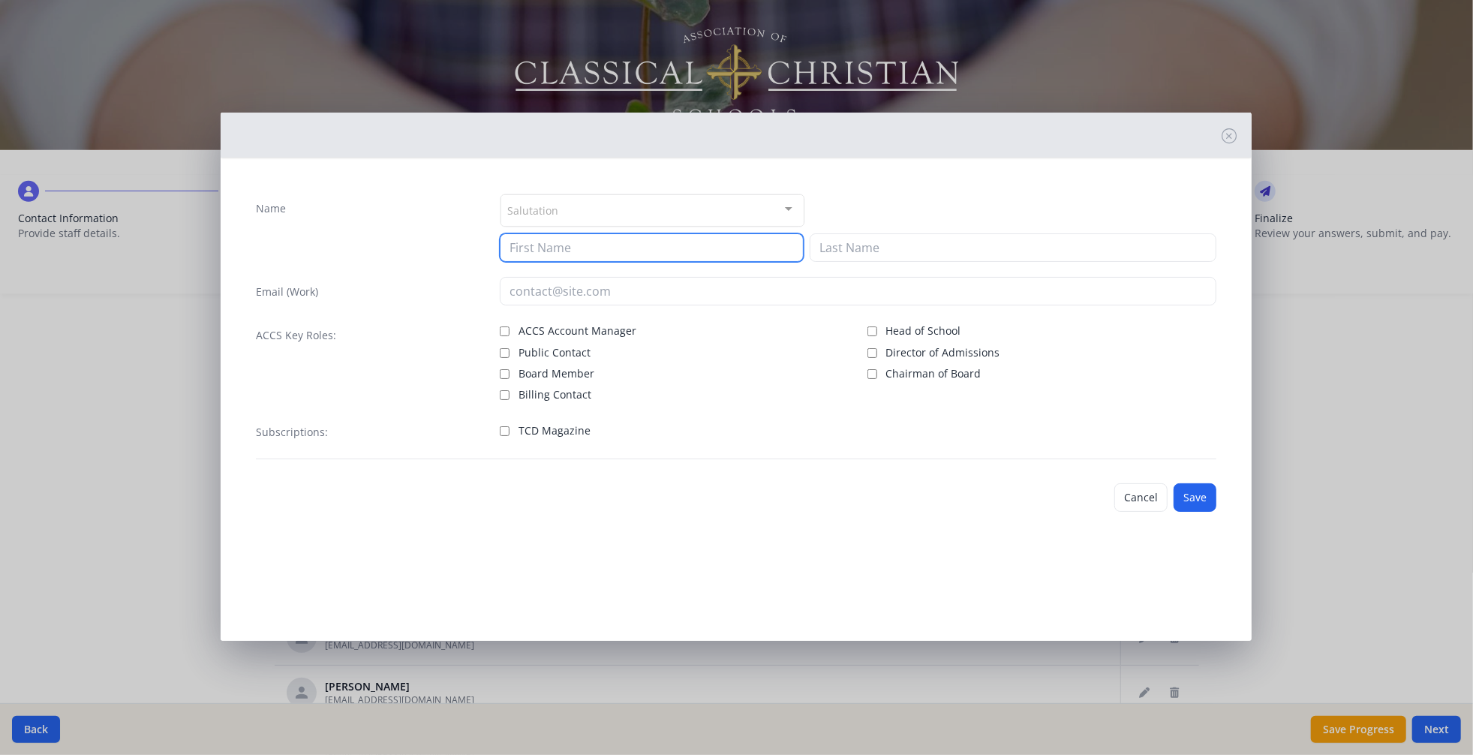
click at [561, 262] on input at bounding box center [652, 247] width 304 height 29
type input "[PERSON_NAME]"
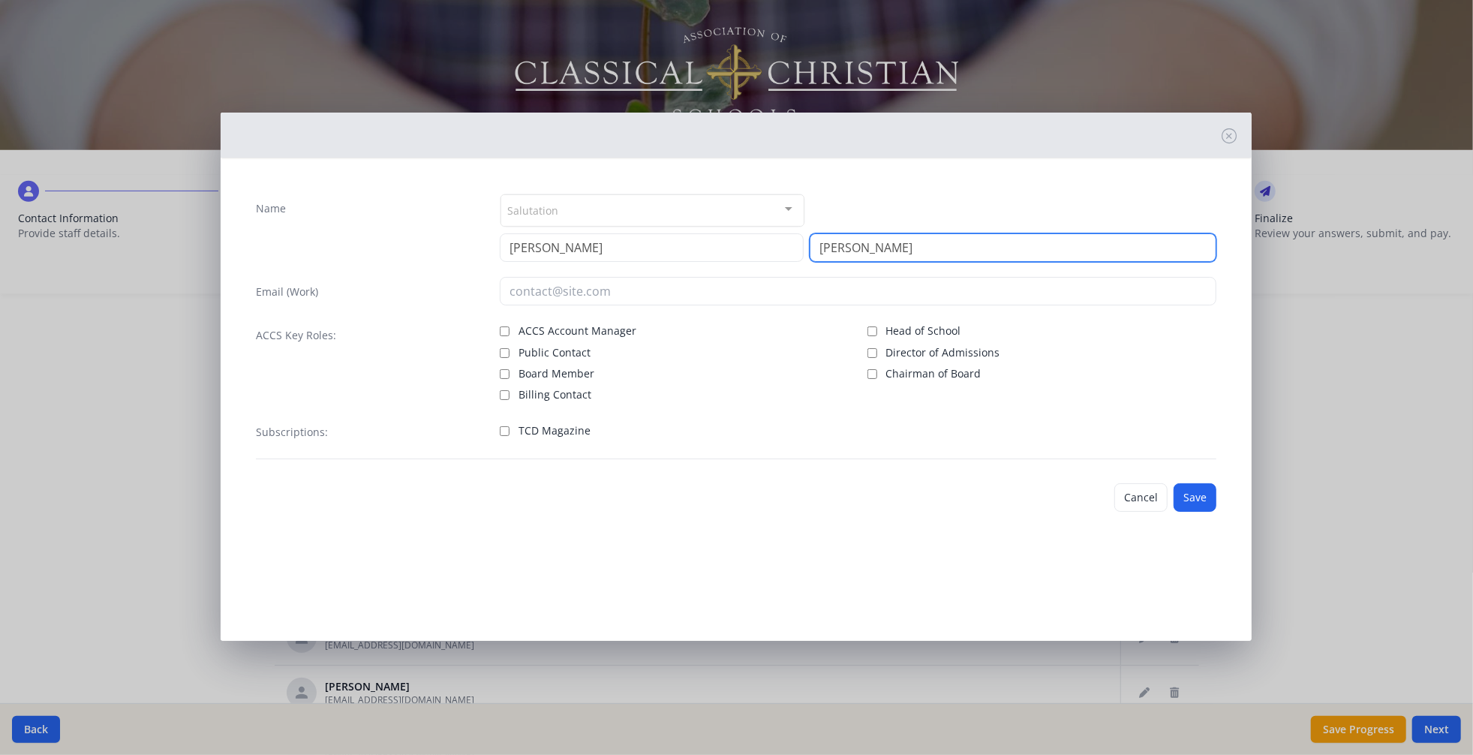
type input "[PERSON_NAME]"
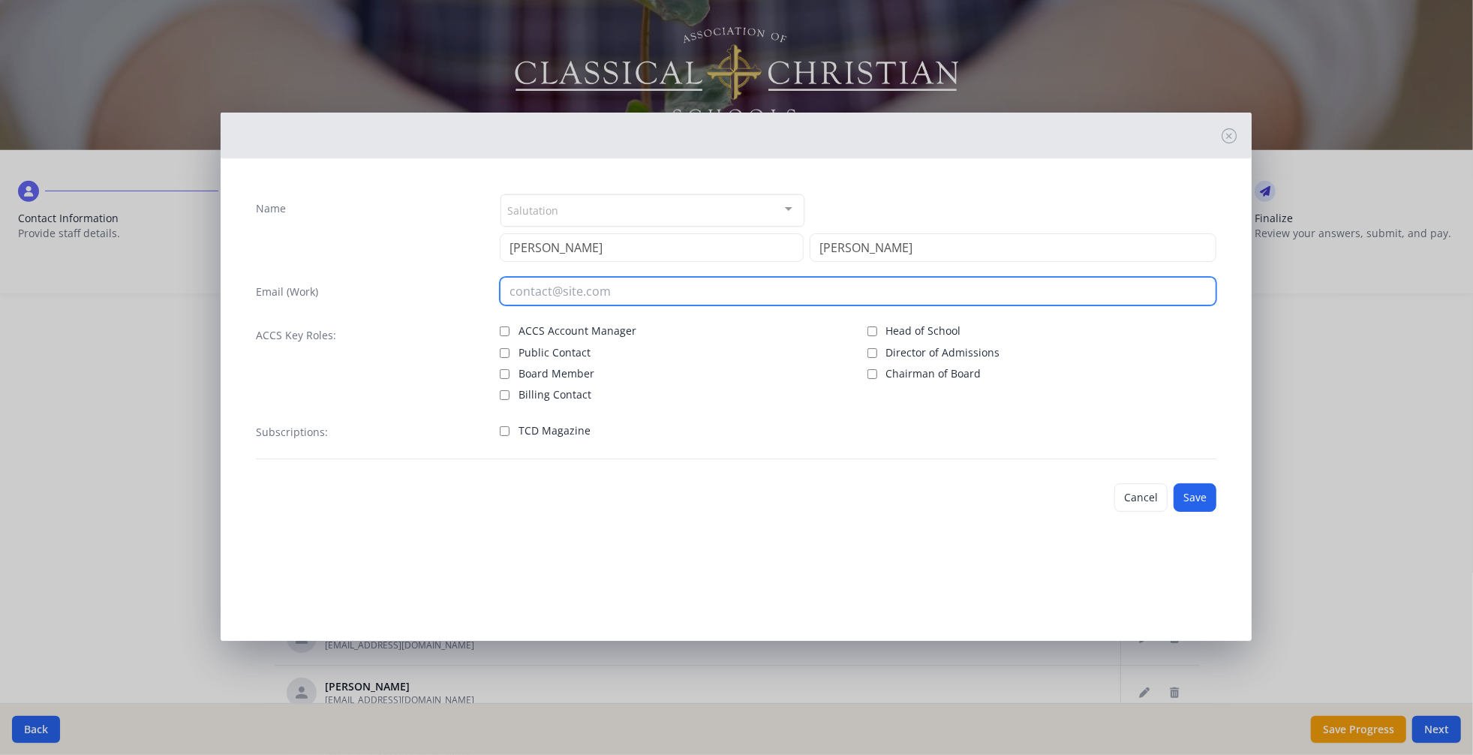
click at [577, 305] on input "email" at bounding box center [858, 291] width 717 height 29
type input "[EMAIL_ADDRESS][DOMAIN_NAME]"
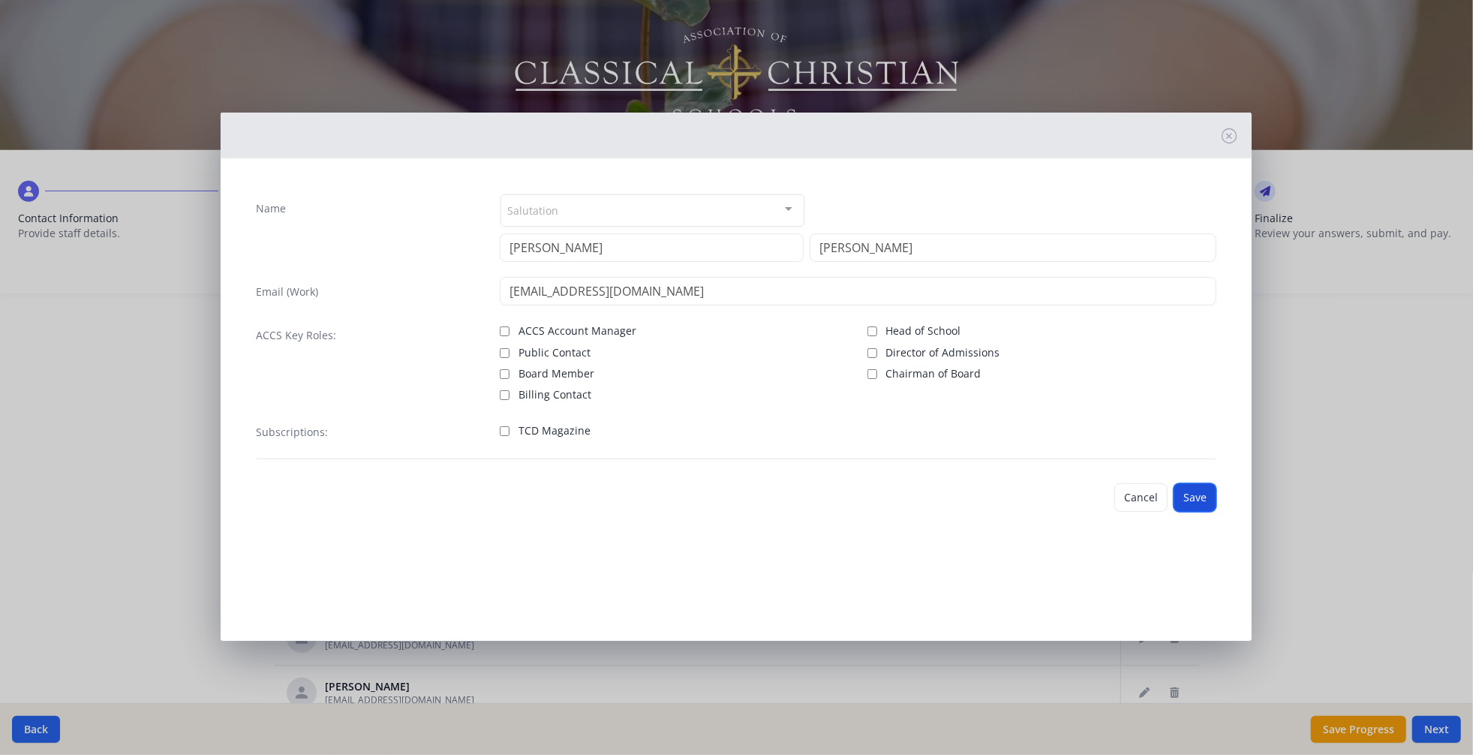
click at [1199, 512] on button "Save" at bounding box center [1195, 497] width 43 height 29
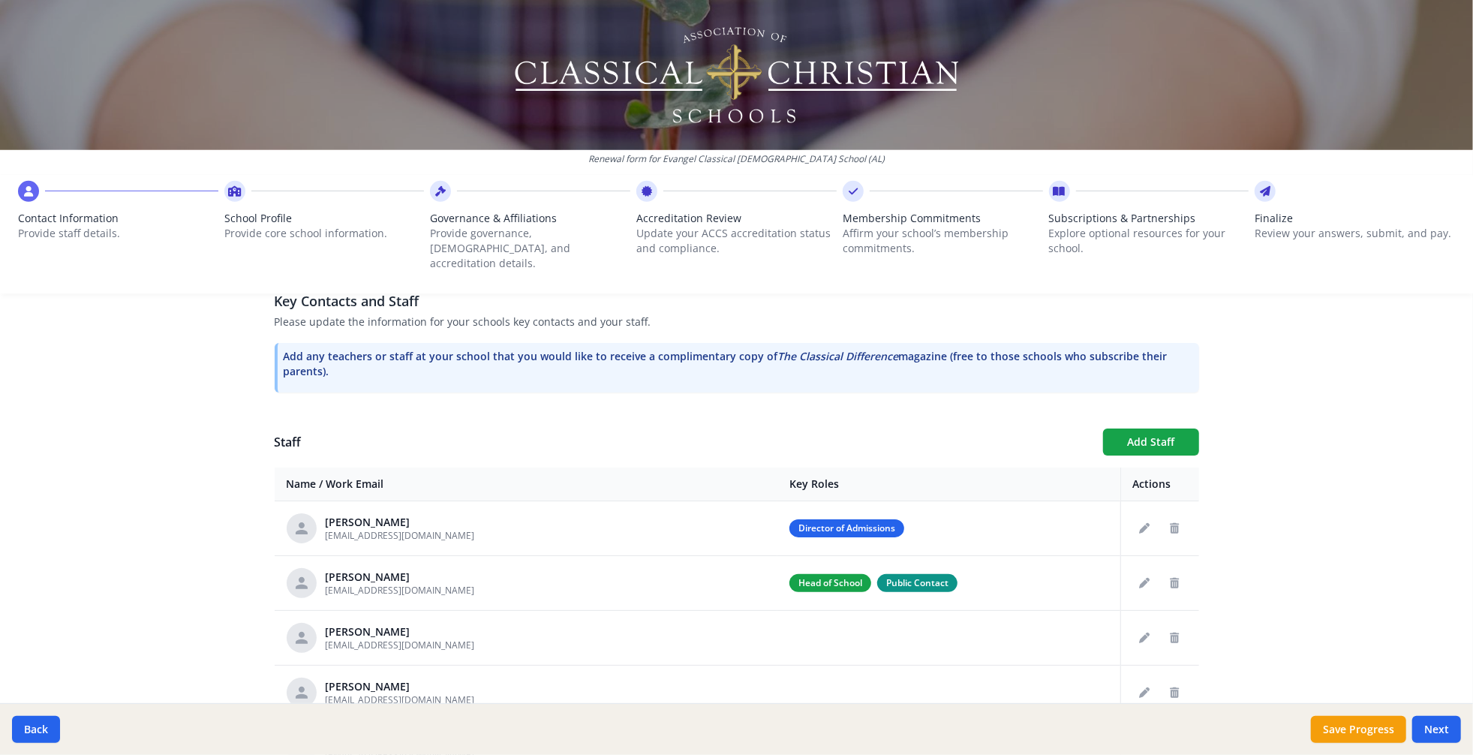
click at [263, 540] on div "Your Information Please enter the information for the person submitting this fo…" at bounding box center [737, 477] width 961 height 1109
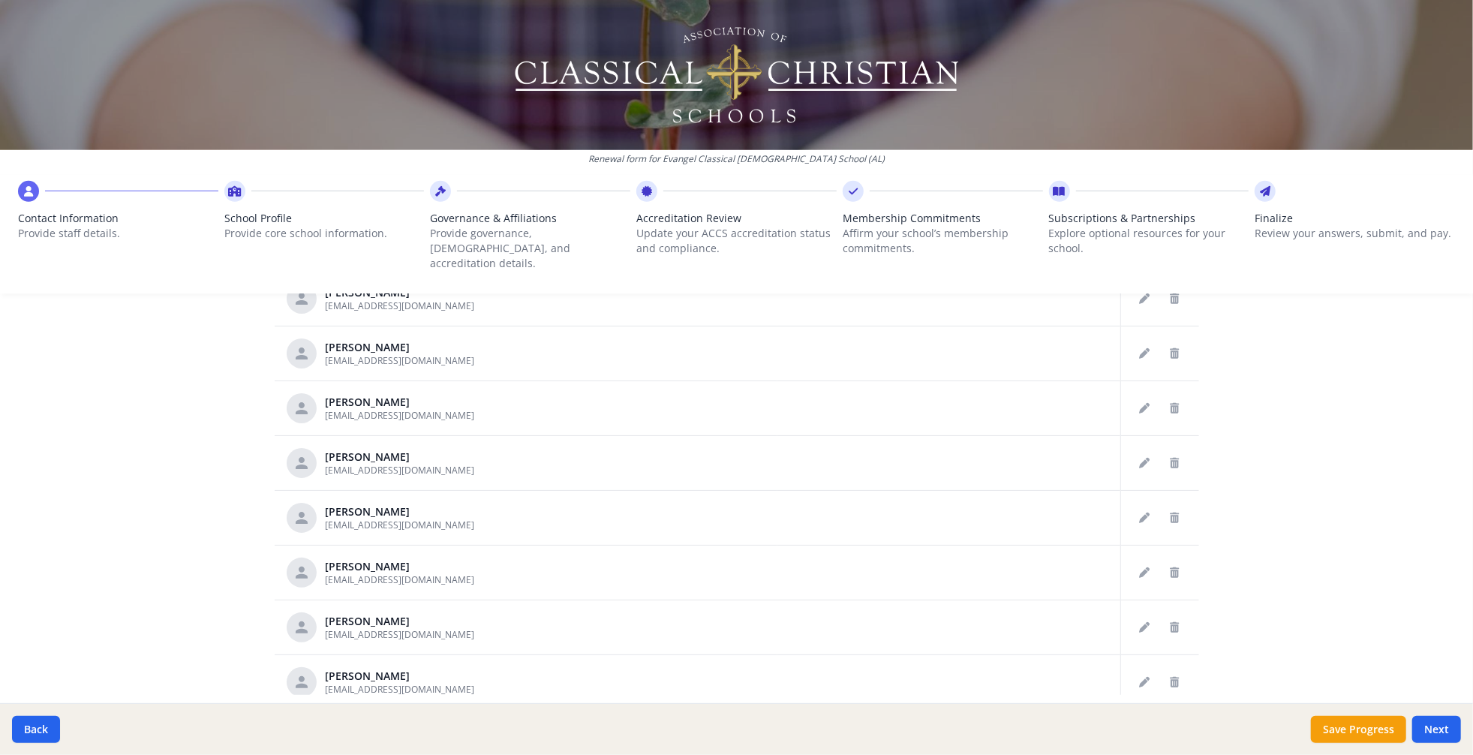
scroll to position [363, 0]
click at [1171, 246] on icon "Delete staff" at bounding box center [1175, 241] width 9 height 11
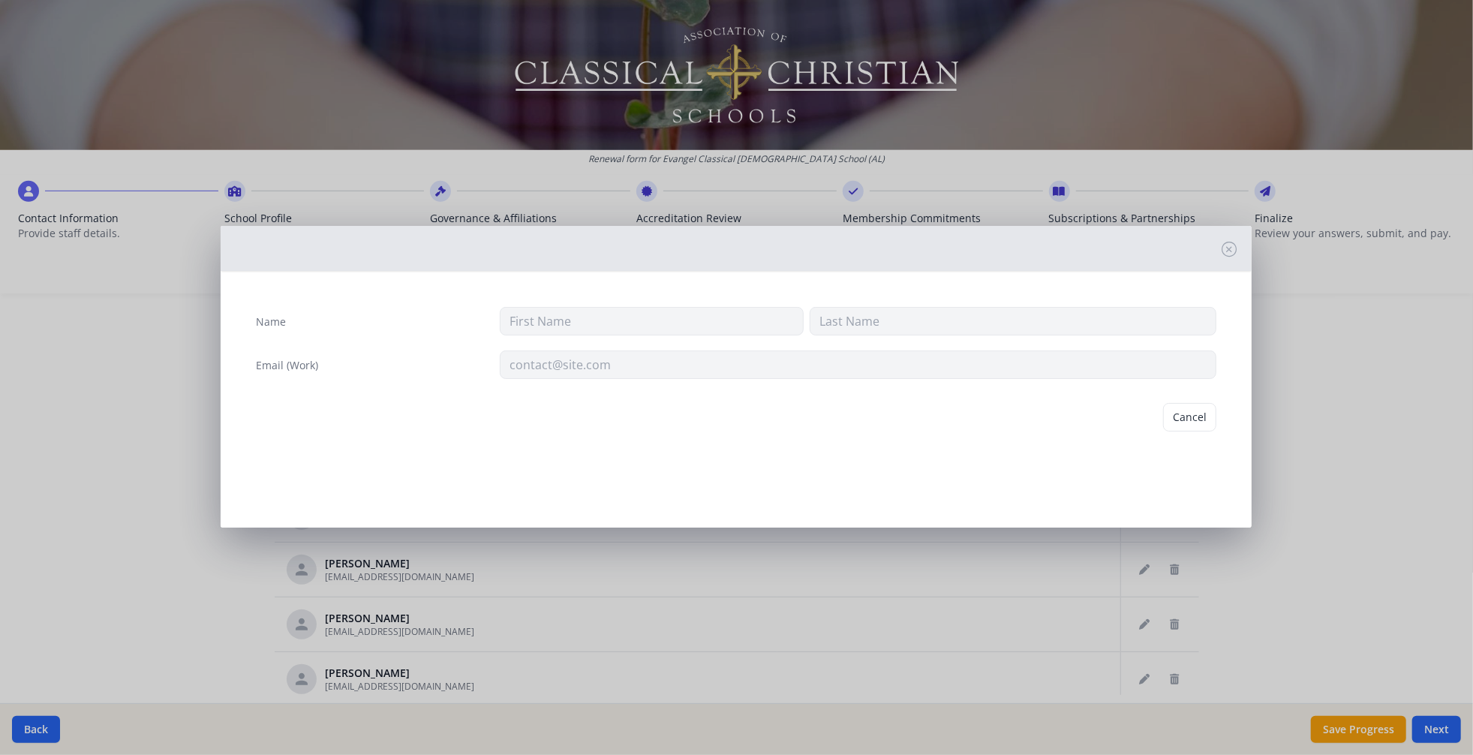
type input "[PERSON_NAME]"
type input "[EMAIL_ADDRESS][DOMAIN_NAME]"
click at [1190, 432] on button "Delete" at bounding box center [1191, 417] width 52 height 29
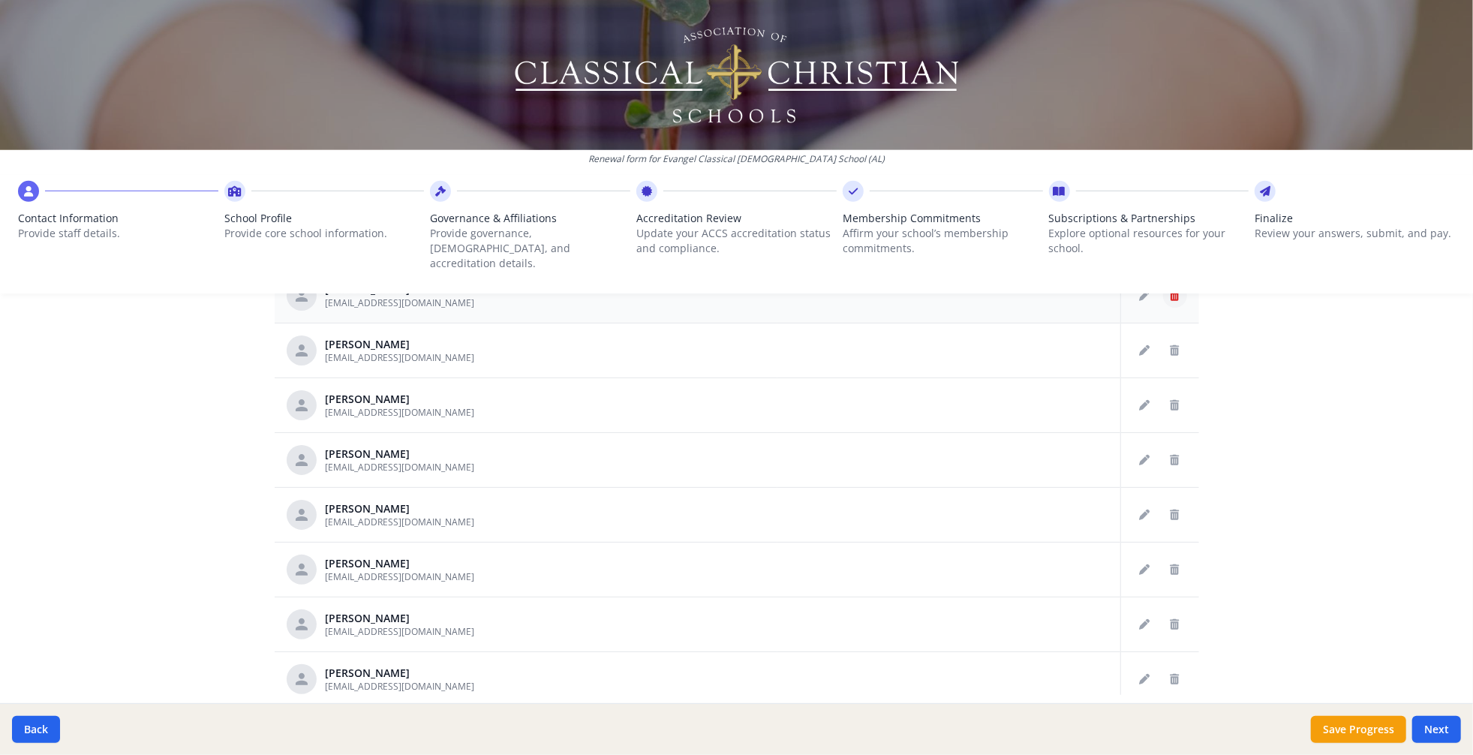
click at [1171, 301] on icon "Delete staff" at bounding box center [1175, 295] width 9 height 11
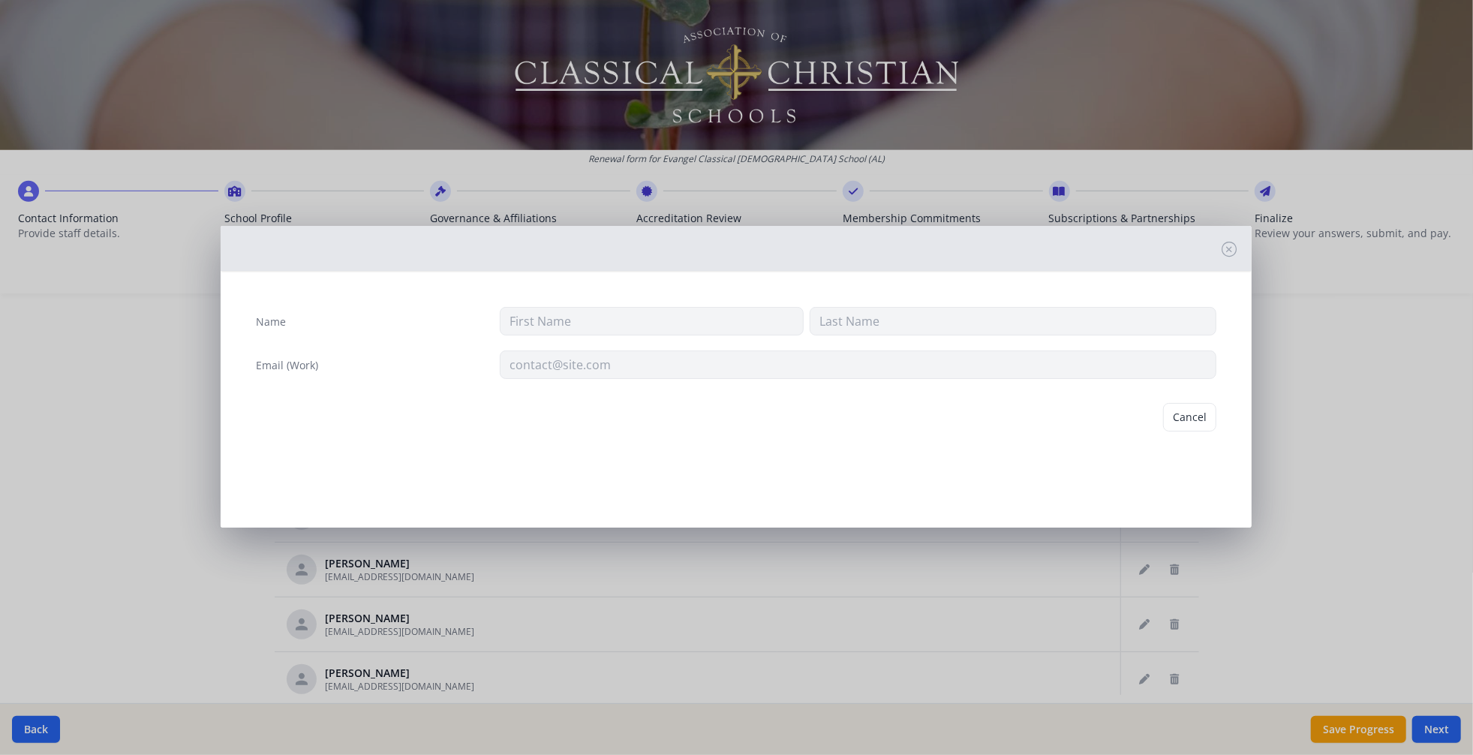
type input "[PERSON_NAME]"
type input "[EMAIL_ADDRESS][DOMAIN_NAME]"
click at [1165, 432] on button "Delete" at bounding box center [1191, 417] width 52 height 29
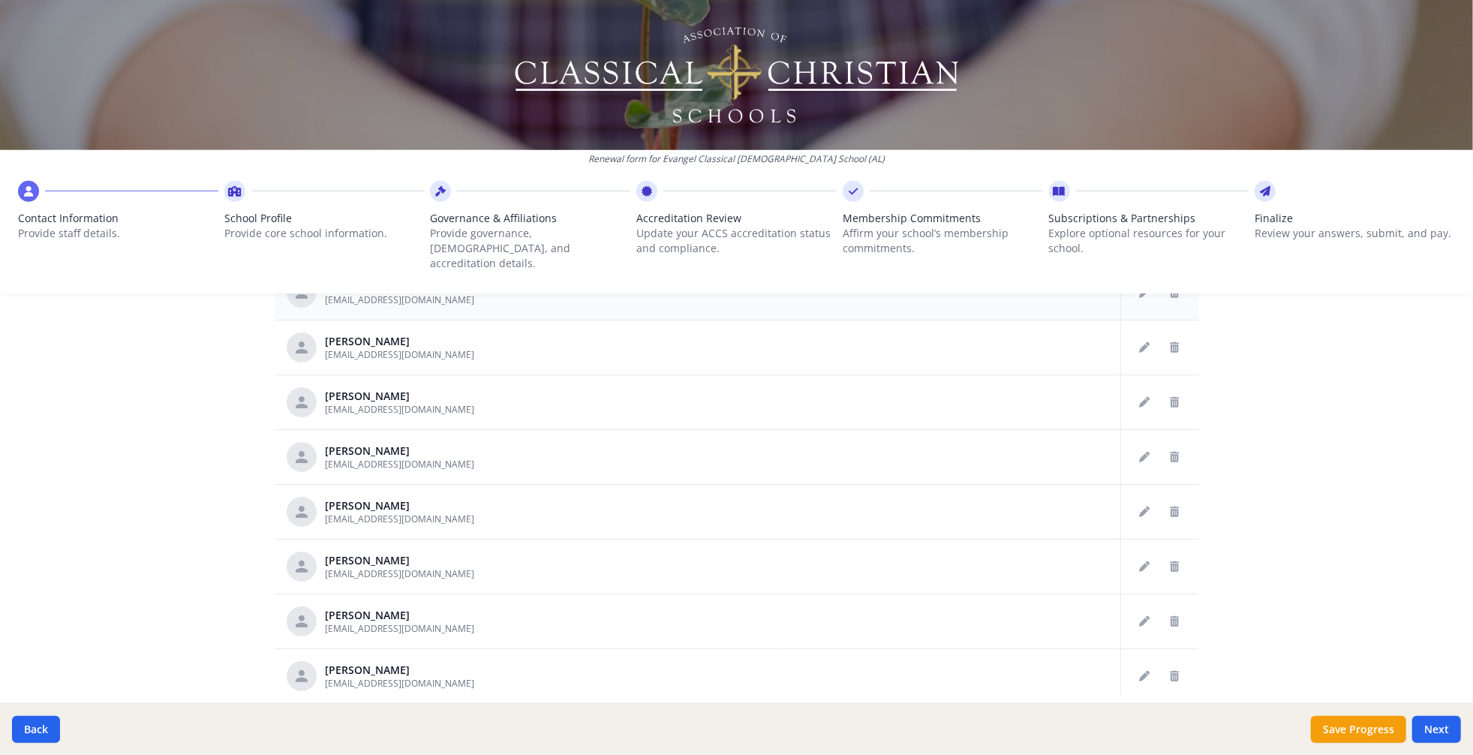
scroll to position [369, 0]
click at [1171, 241] on icon "Delete staff" at bounding box center [1175, 235] width 9 height 11
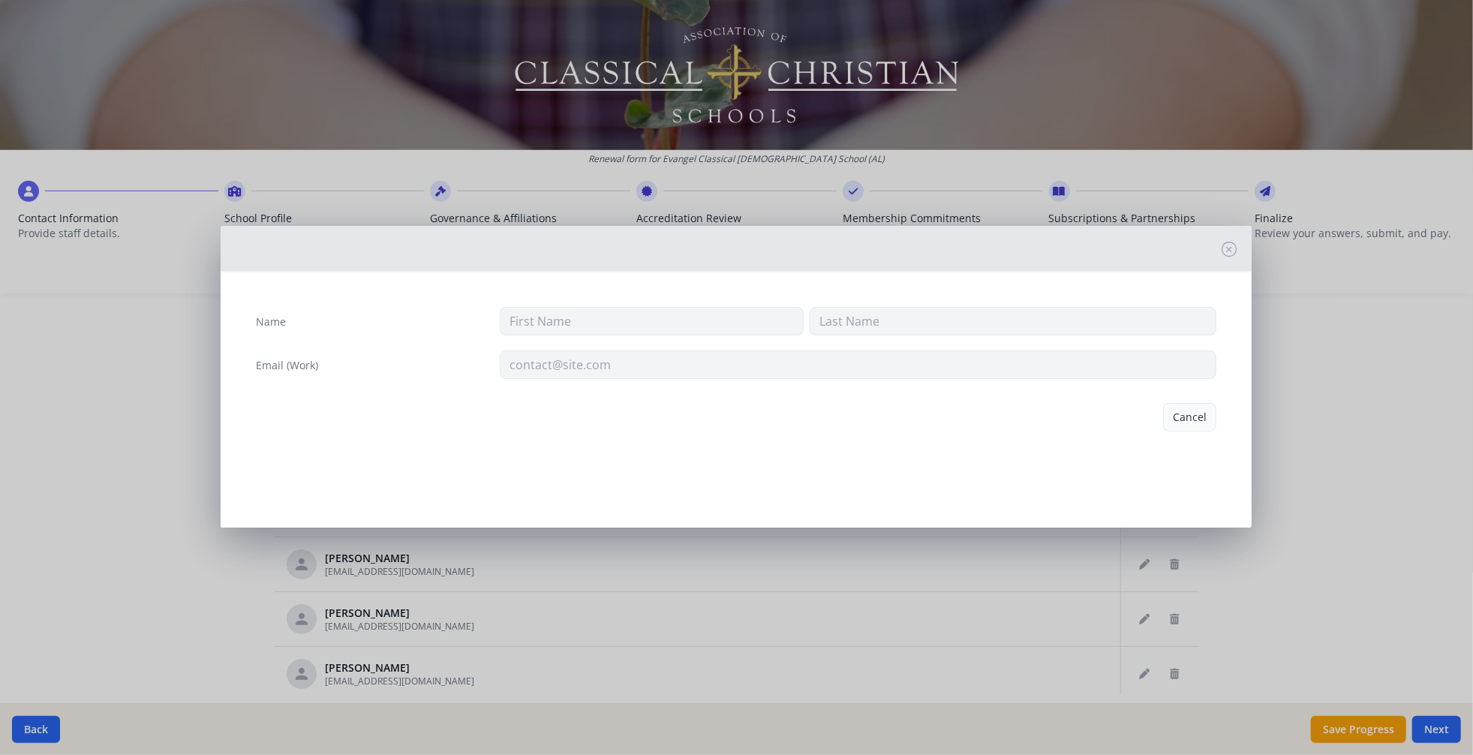
type input "[PERSON_NAME]"
type input "[EMAIL_ADDRESS][DOMAIN_NAME]"
click at [1169, 432] on button "Delete" at bounding box center [1191, 417] width 52 height 29
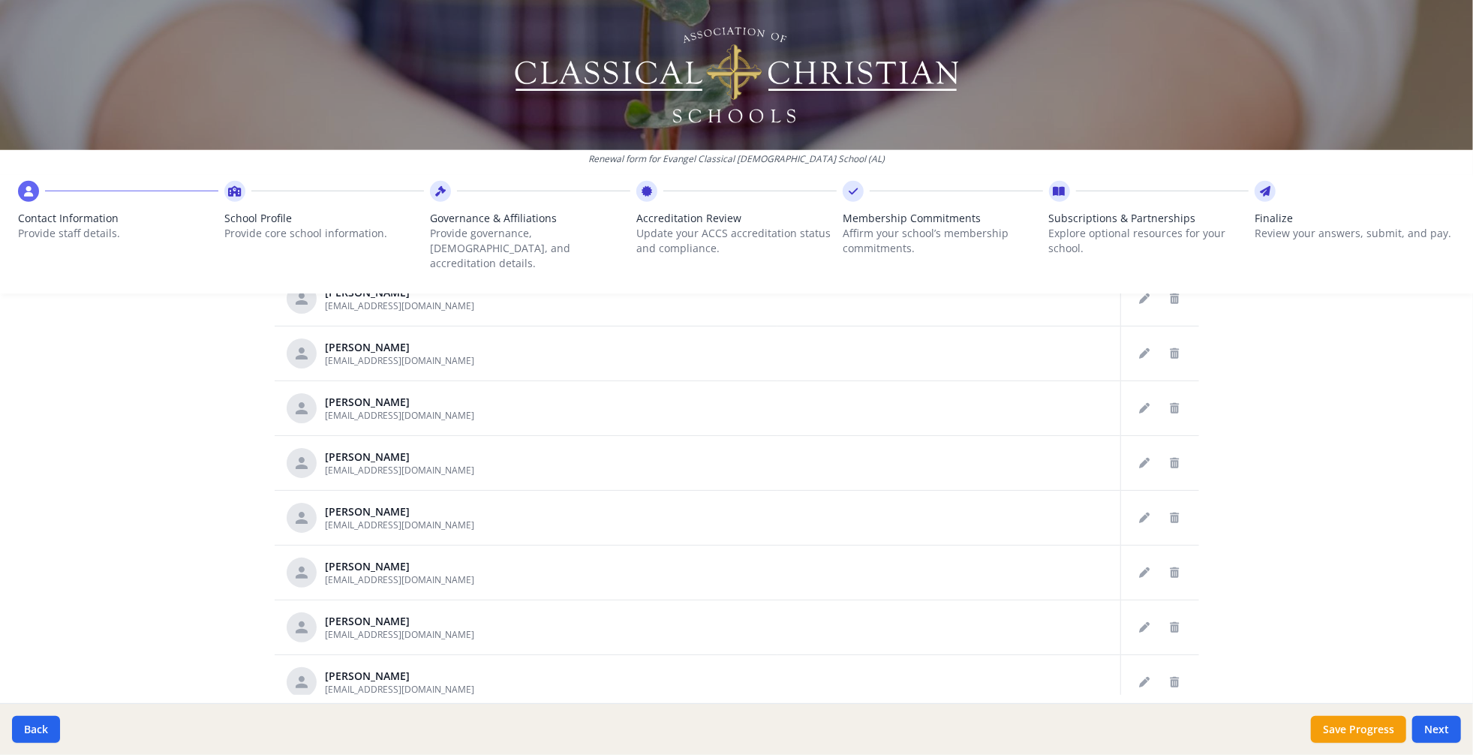
scroll to position [422, 0]
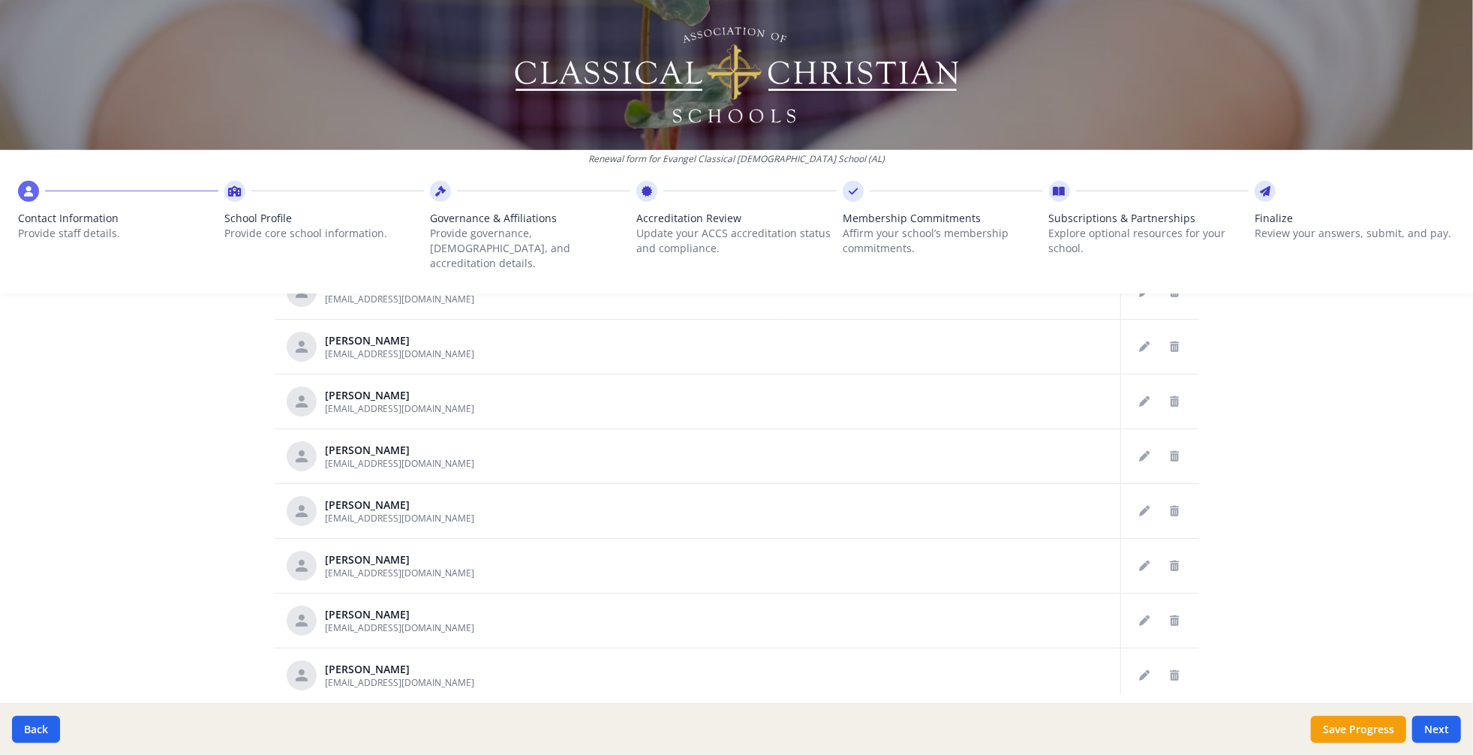
click at [1171, 242] on icon "Delete staff" at bounding box center [1175, 237] width 9 height 11
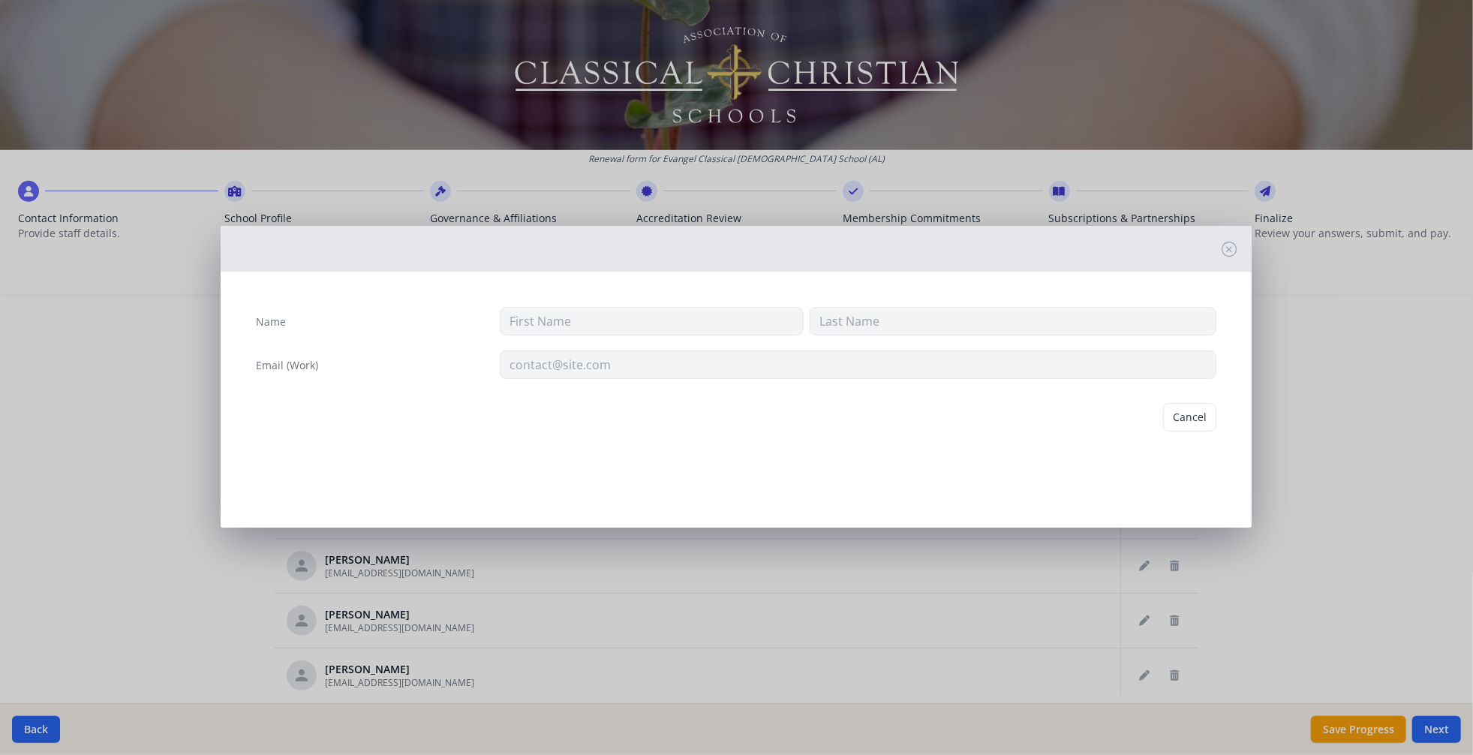
type input "[PERSON_NAME]"
type input "[EMAIL_ADDRESS][DOMAIN_NAME]"
click at [1167, 432] on button "Delete" at bounding box center [1191, 417] width 52 height 29
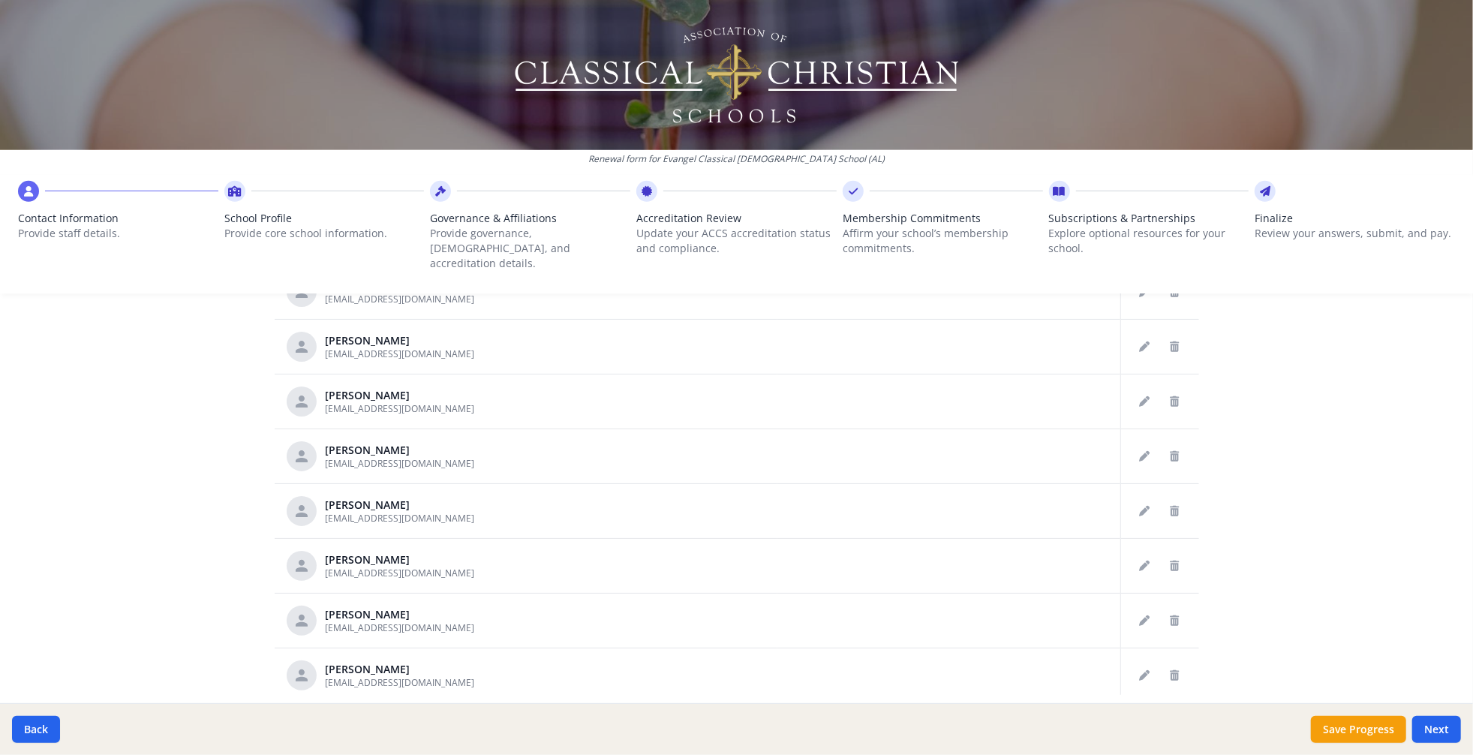
click at [1172, 249] on button "Delete staff" at bounding box center [1175, 237] width 24 height 24
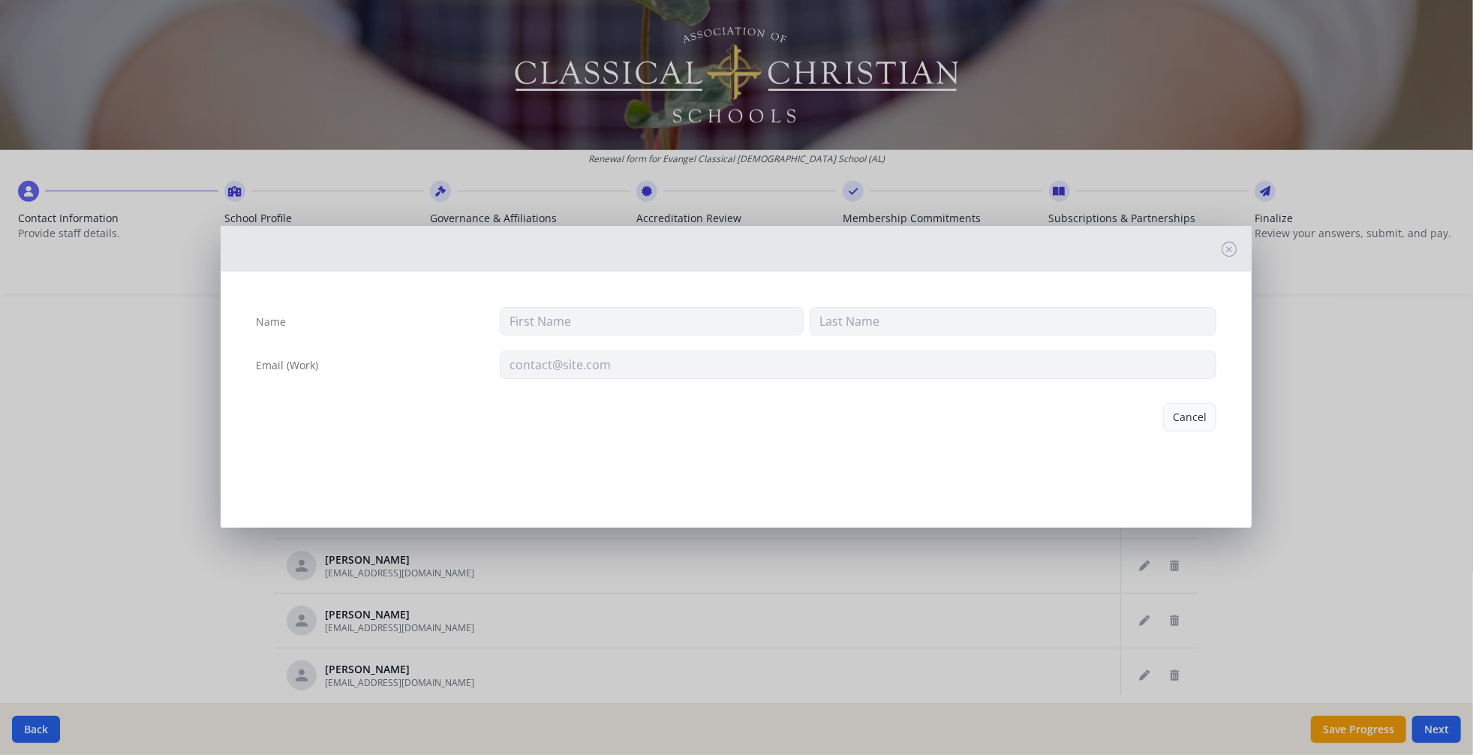
type input "[PERSON_NAME]"
type input "[EMAIL_ADDRESS][DOMAIN_NAME]"
click at [1165, 432] on button "Delete" at bounding box center [1191, 417] width 52 height 29
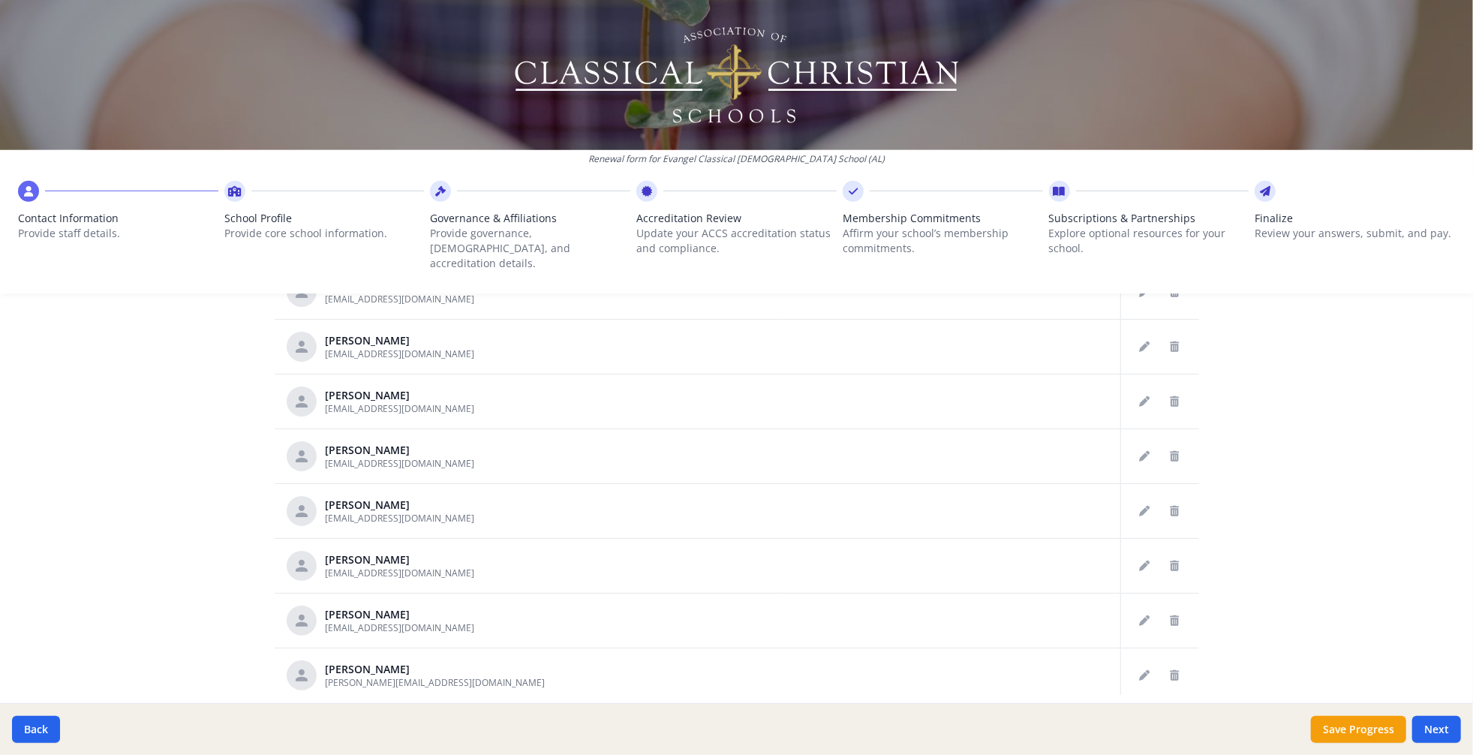
click at [1171, 242] on icon "Delete staff" at bounding box center [1175, 237] width 9 height 11
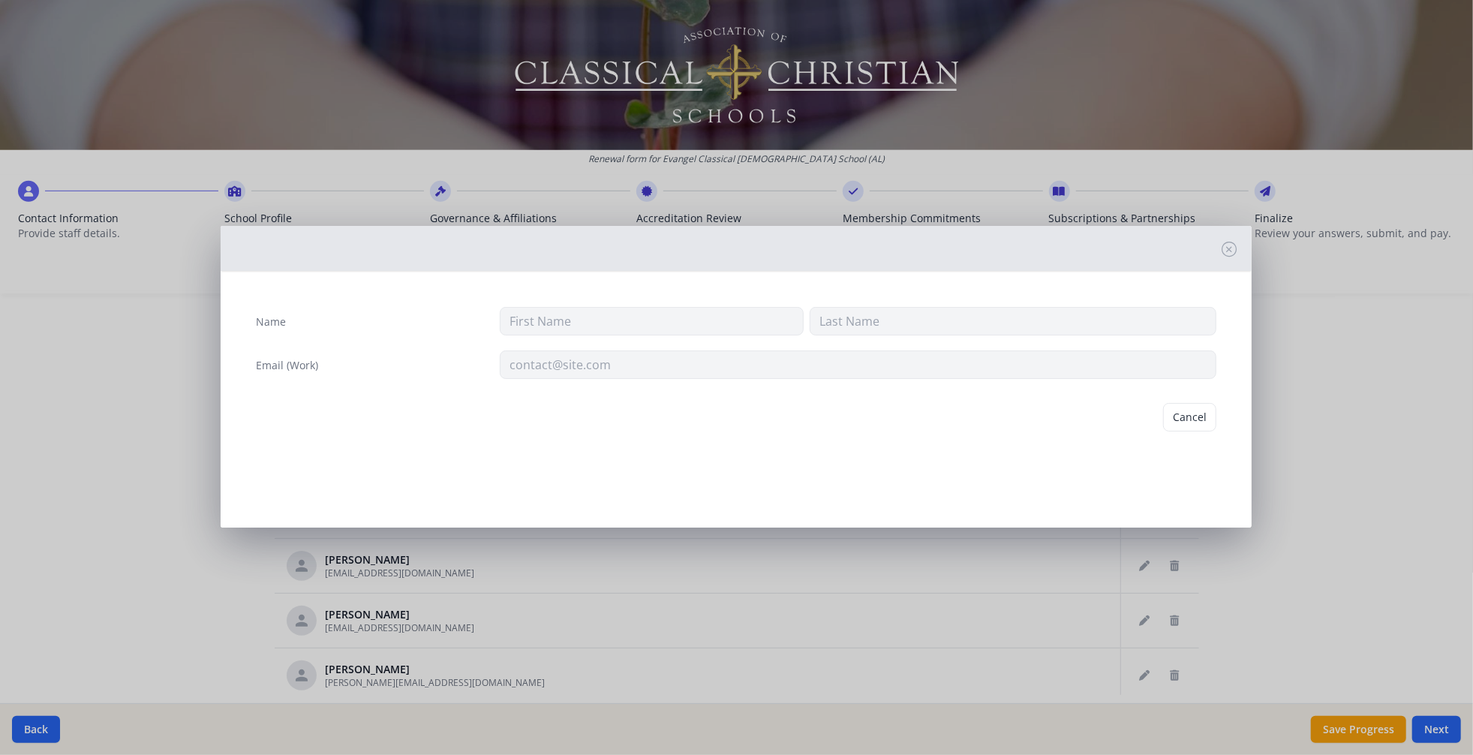
type input "[PERSON_NAME]"
type input "Cranston"
type input "[EMAIL_ADDRESS][DOMAIN_NAME]"
click at [1169, 432] on button "Delete" at bounding box center [1191, 417] width 52 height 29
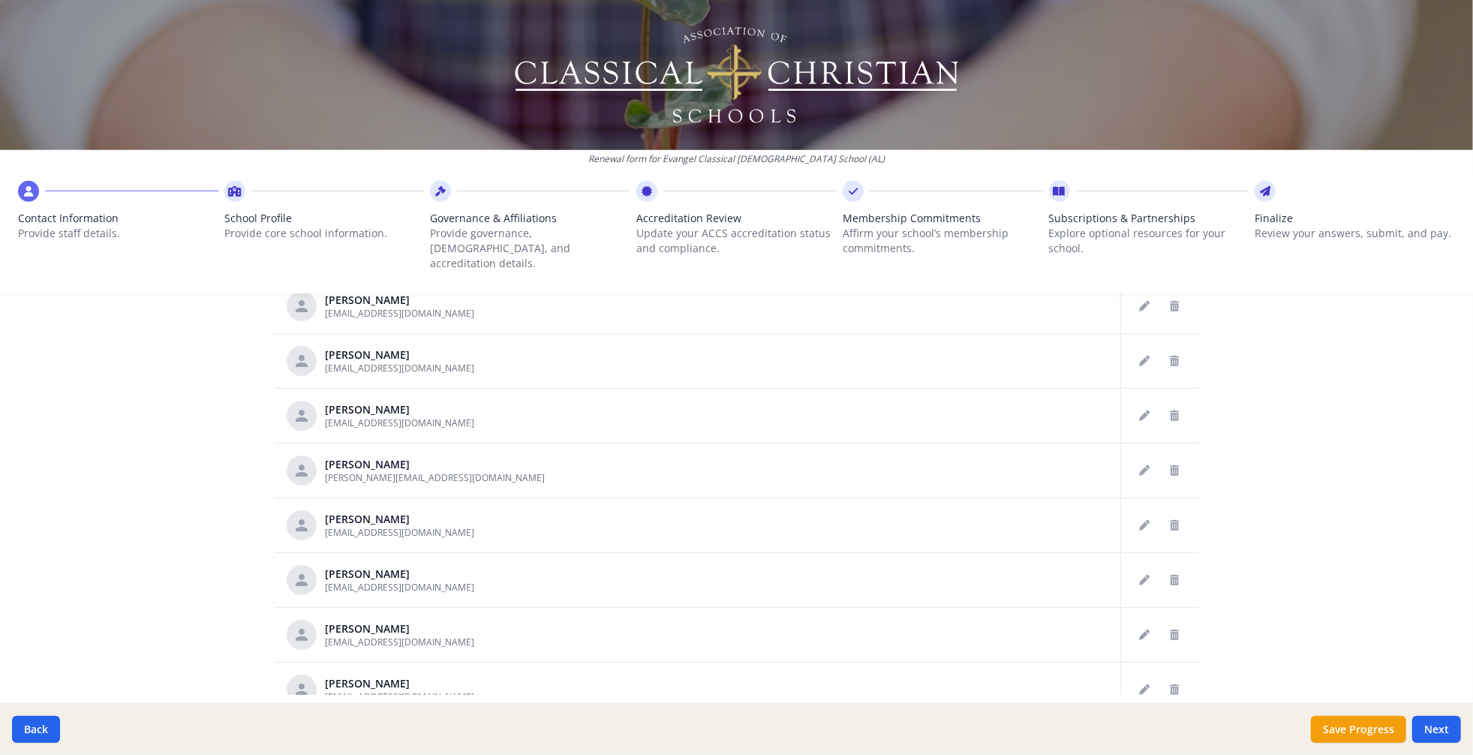
scroll to position [581, 0]
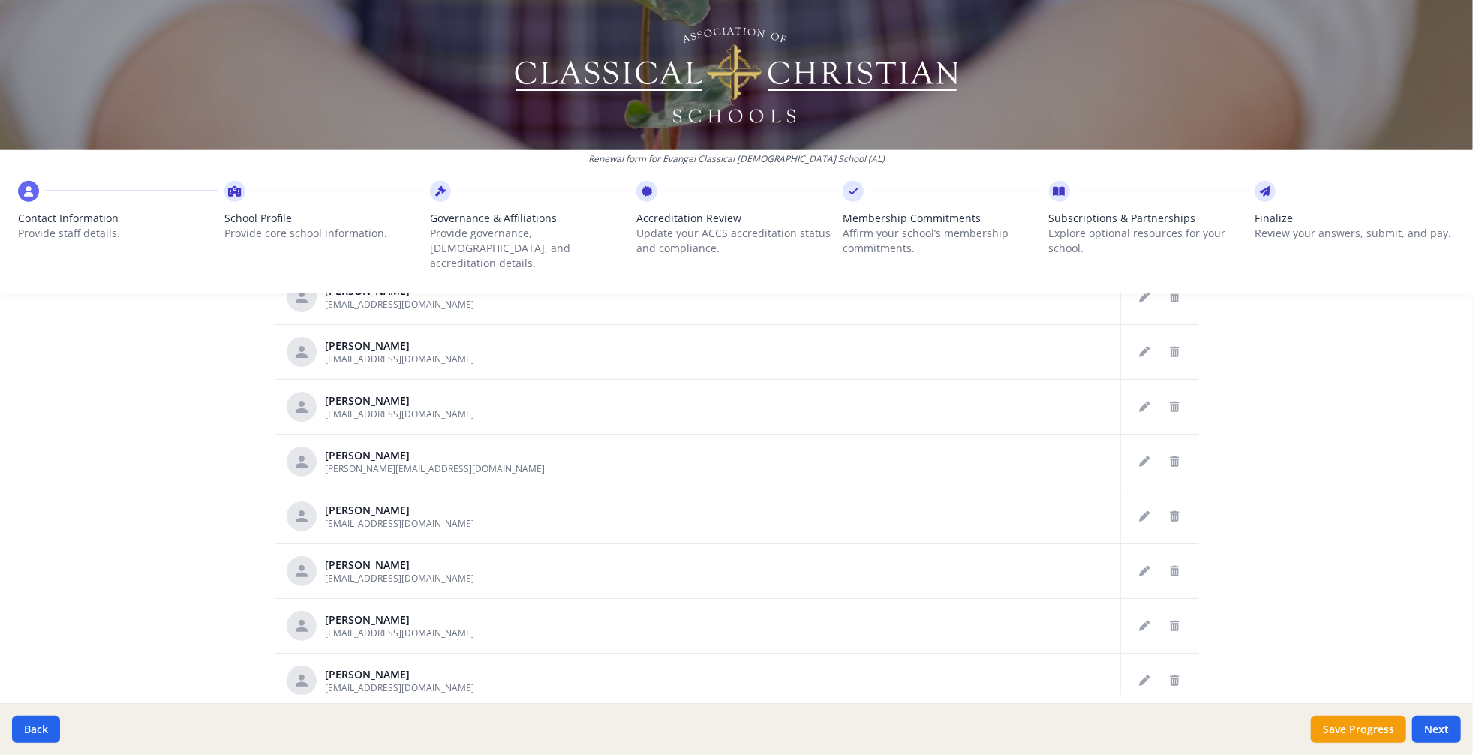
click at [1171, 193] on icon "Delete staff" at bounding box center [1175, 187] width 9 height 11
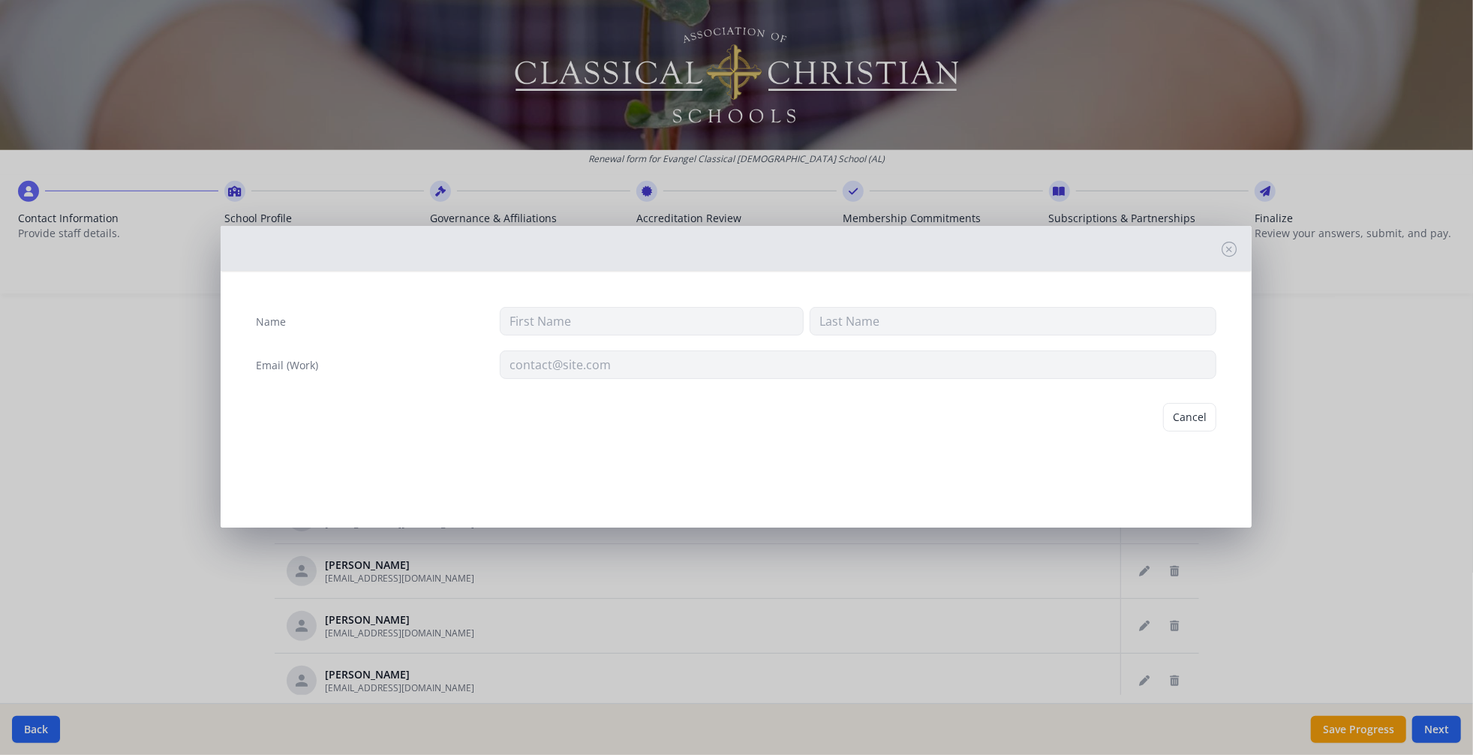
type input "[PERSON_NAME]"
type input "[EMAIL_ADDRESS][DOMAIN_NAME]"
click at [1170, 432] on button "Delete" at bounding box center [1191, 417] width 52 height 29
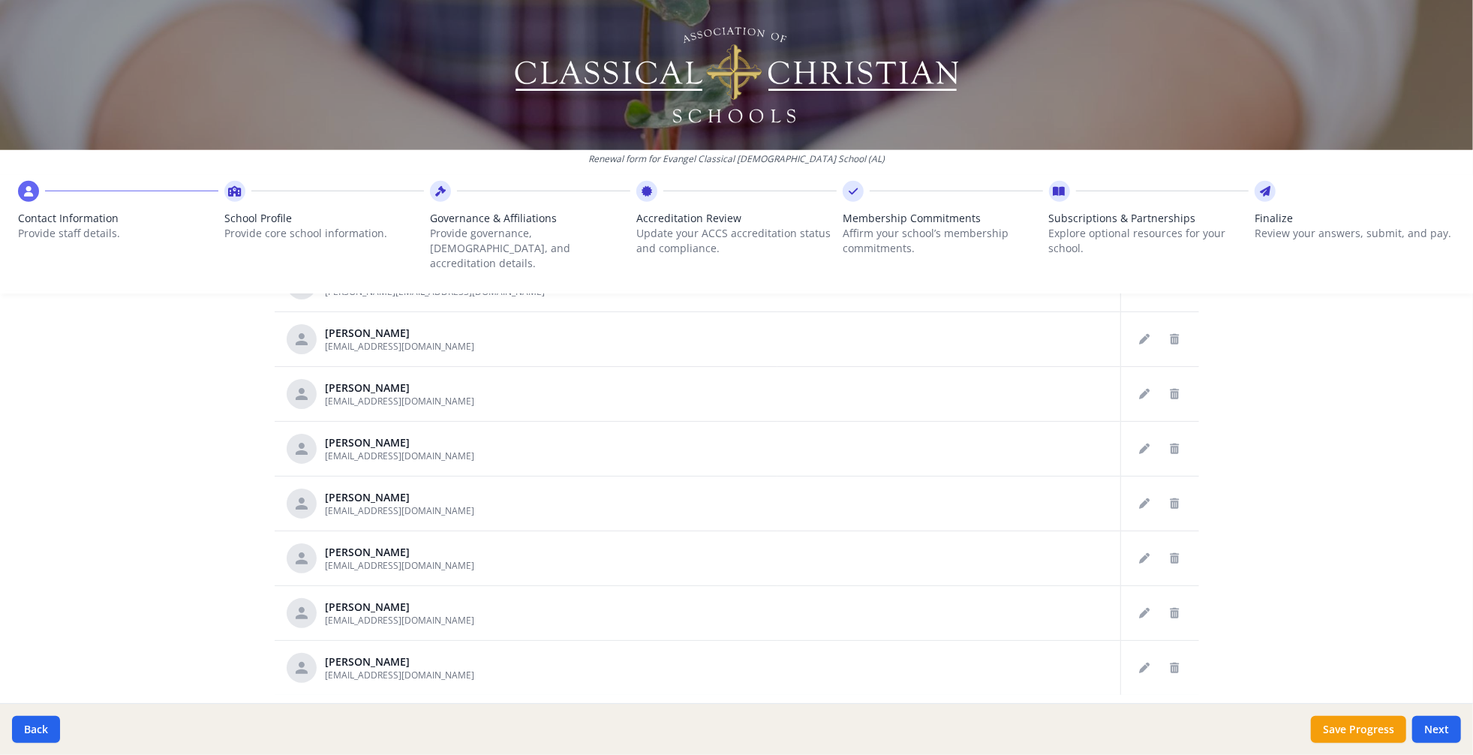
scroll to position [707, 0]
click at [1171, 176] on icon "Delete staff" at bounding box center [1175, 171] width 9 height 11
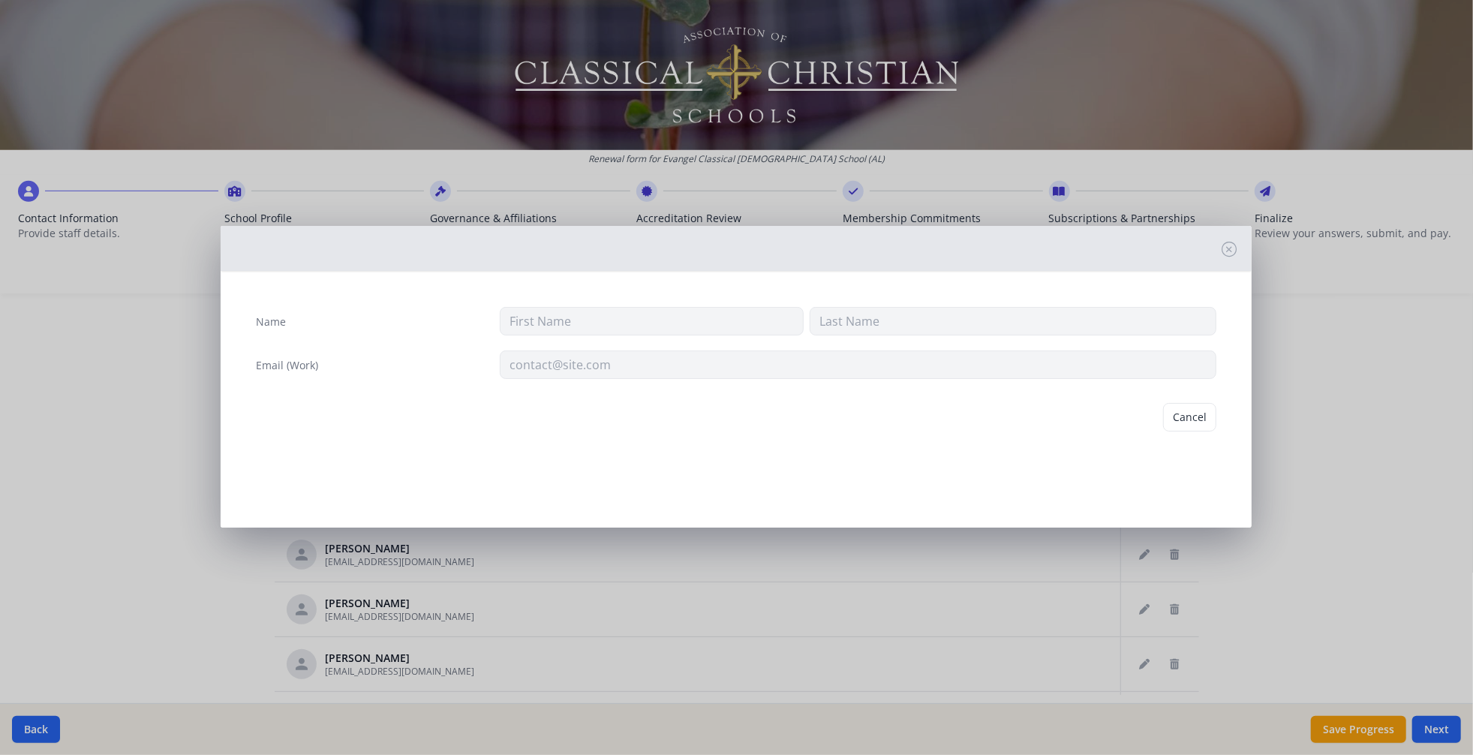
type input "[PERSON_NAME]"
type input "[EMAIL_ADDRESS][DOMAIN_NAME]"
click at [1170, 432] on button "Delete" at bounding box center [1191, 417] width 52 height 29
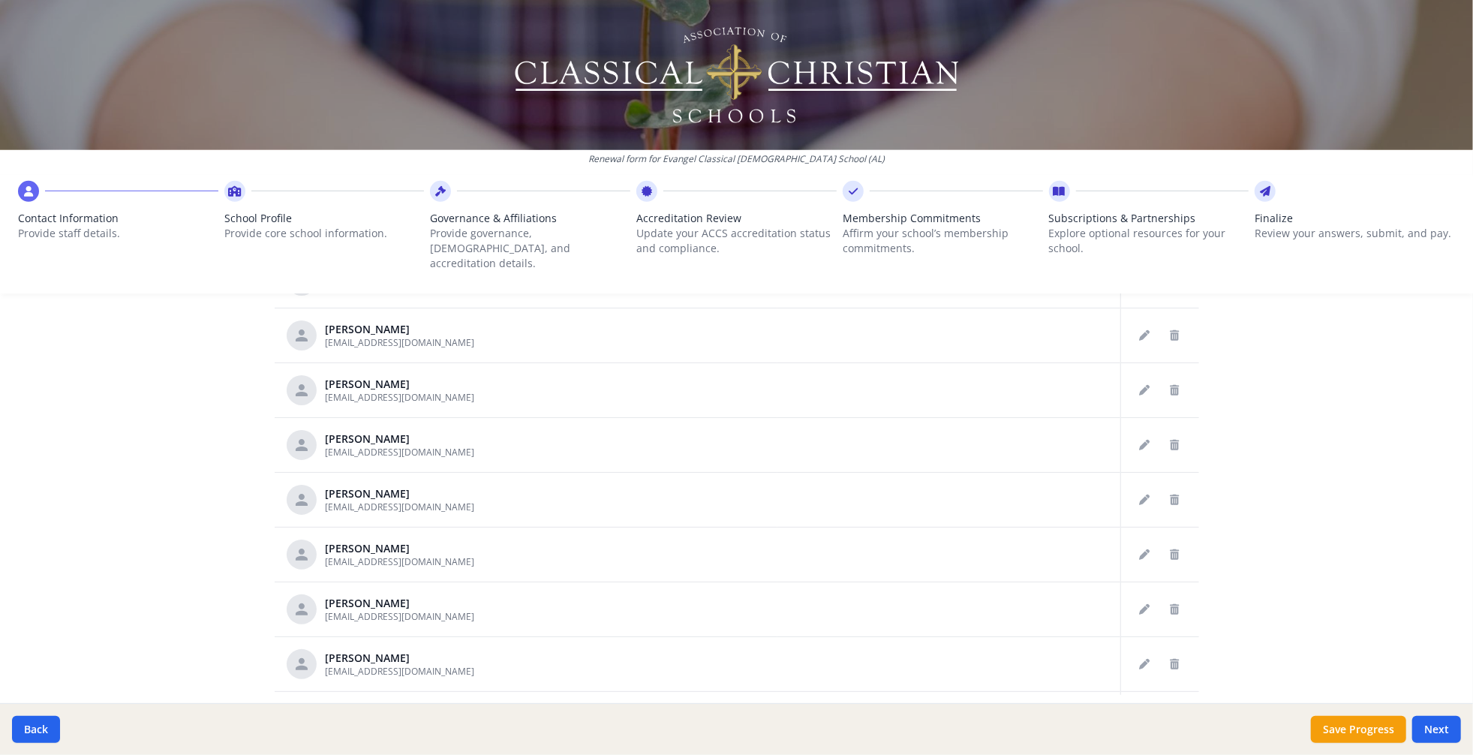
click at [1171, 176] on icon "Delete staff" at bounding box center [1175, 171] width 9 height 11
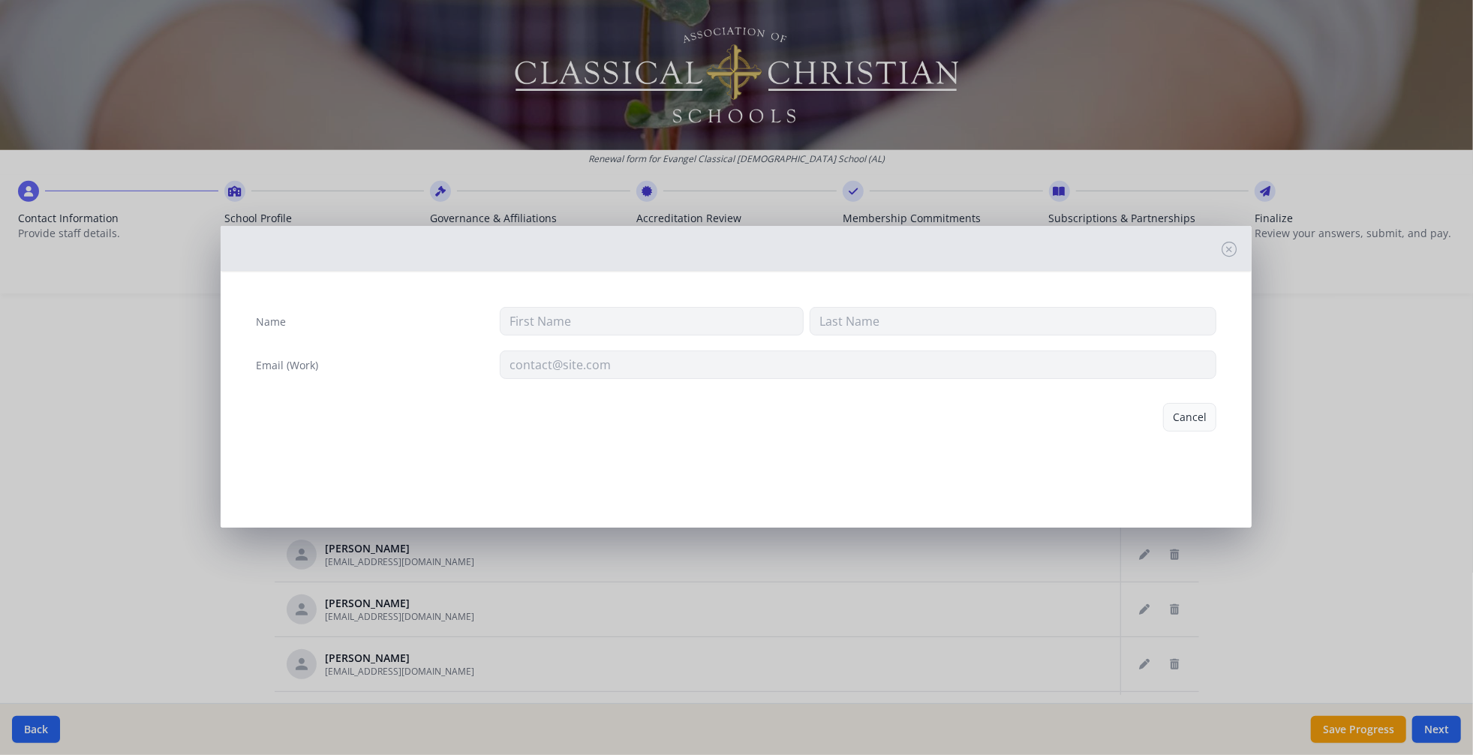
type input "[PERSON_NAME]"
type input "[EMAIL_ADDRESS][DOMAIN_NAME]"
click at [1171, 432] on button "Delete" at bounding box center [1191, 417] width 52 height 29
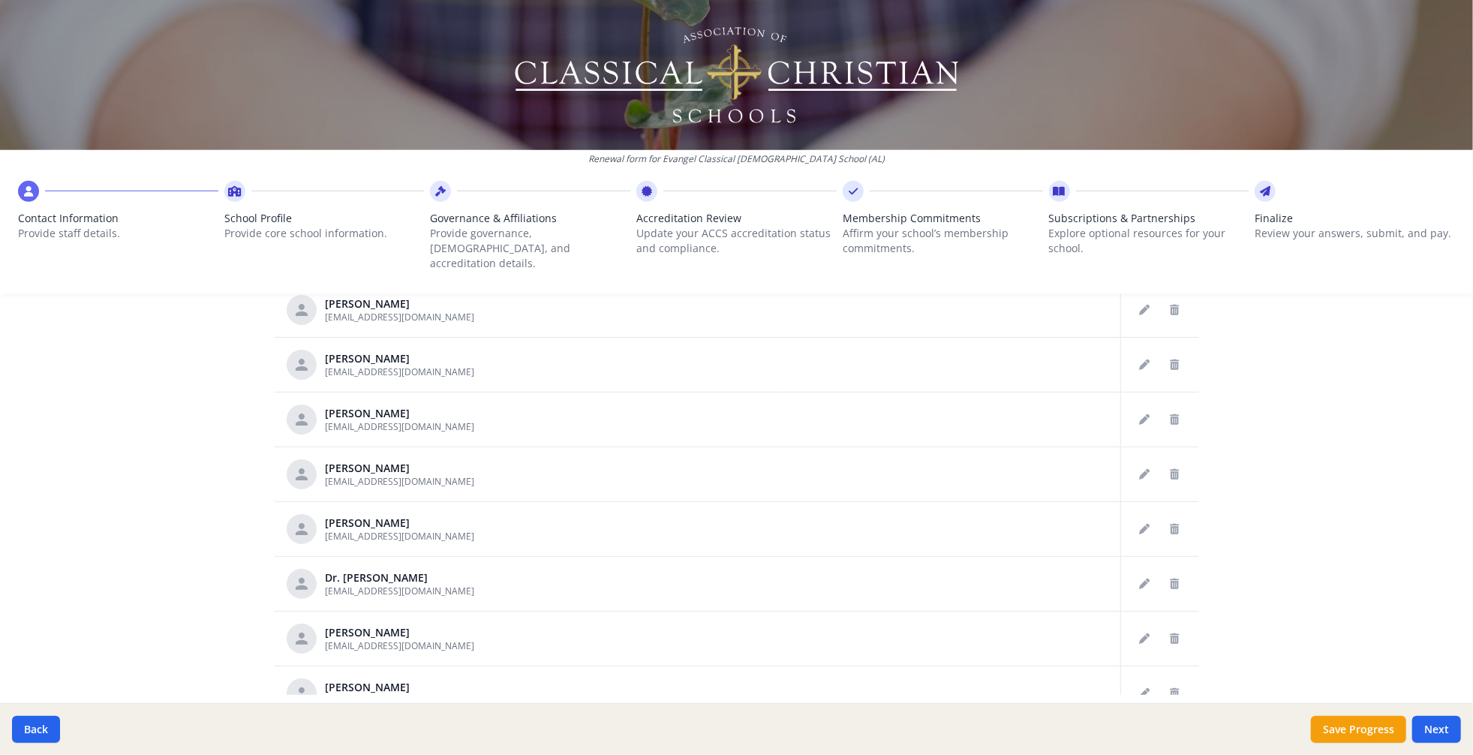
scroll to position [853, 0]
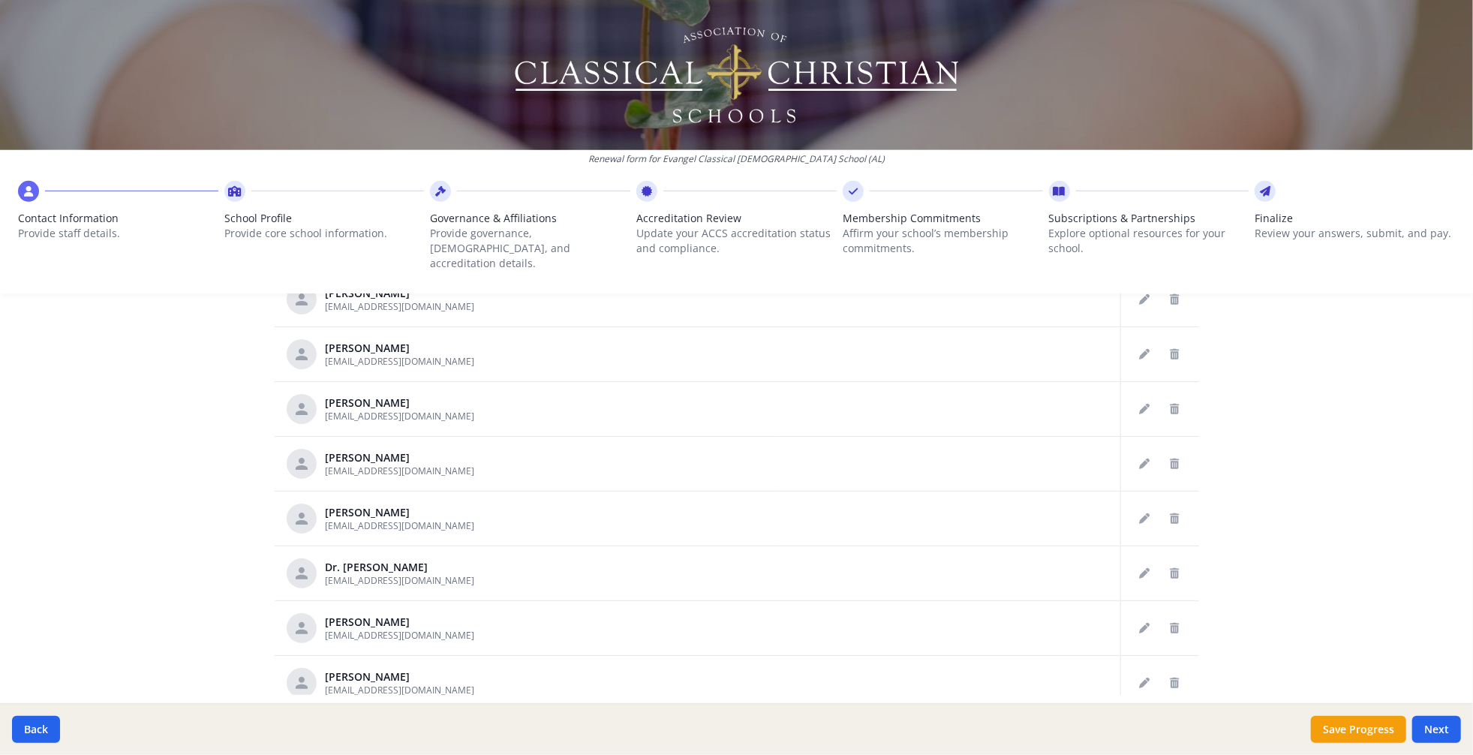
click at [1171, 140] on icon "Delete staff" at bounding box center [1175, 135] width 9 height 11
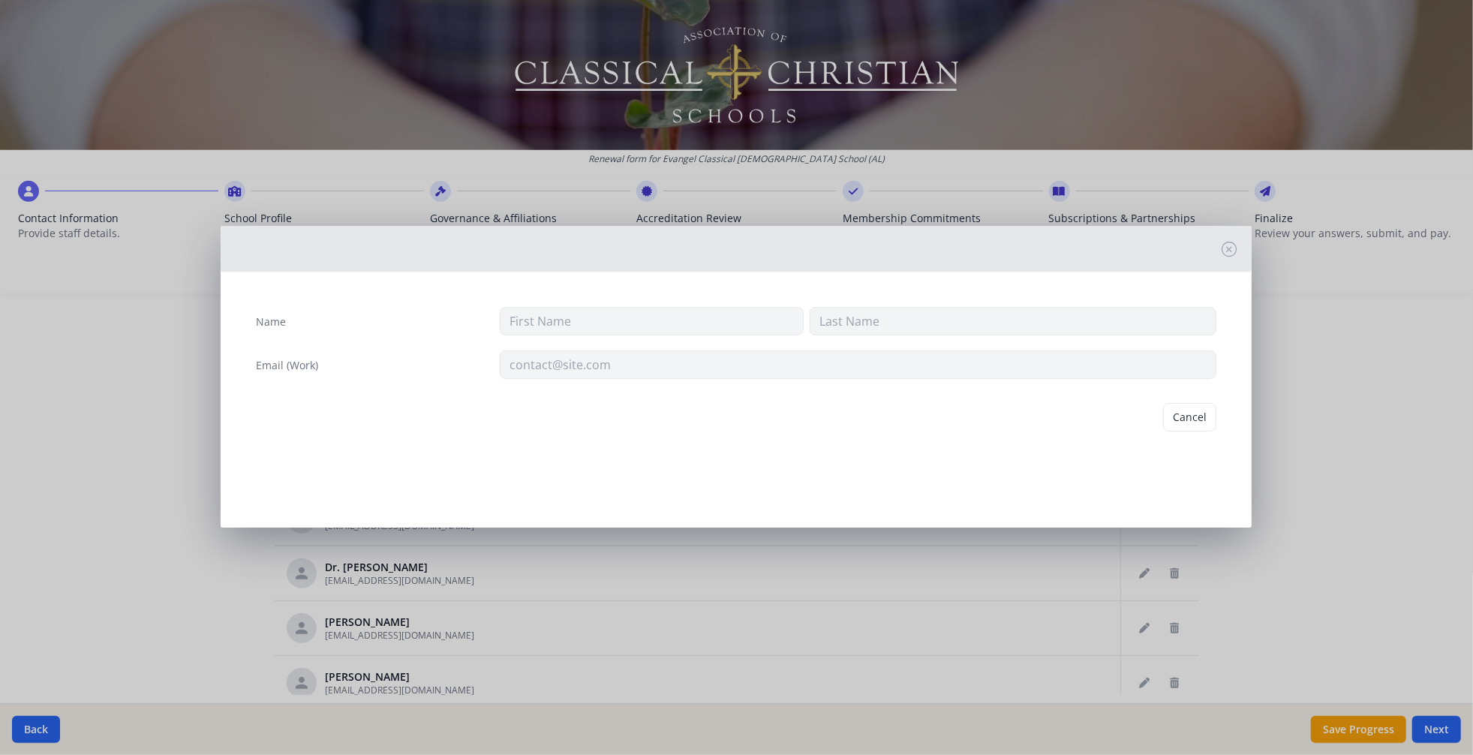
type input "[PERSON_NAME]"
type input "[EMAIL_ADDRESS][DOMAIN_NAME]"
click at [1073, 444] on div "Cancel [GEOGRAPHIC_DATA]" at bounding box center [736, 417] width 985 height 53
click at [1106, 432] on button "Cancel" at bounding box center [1132, 417] width 53 height 29
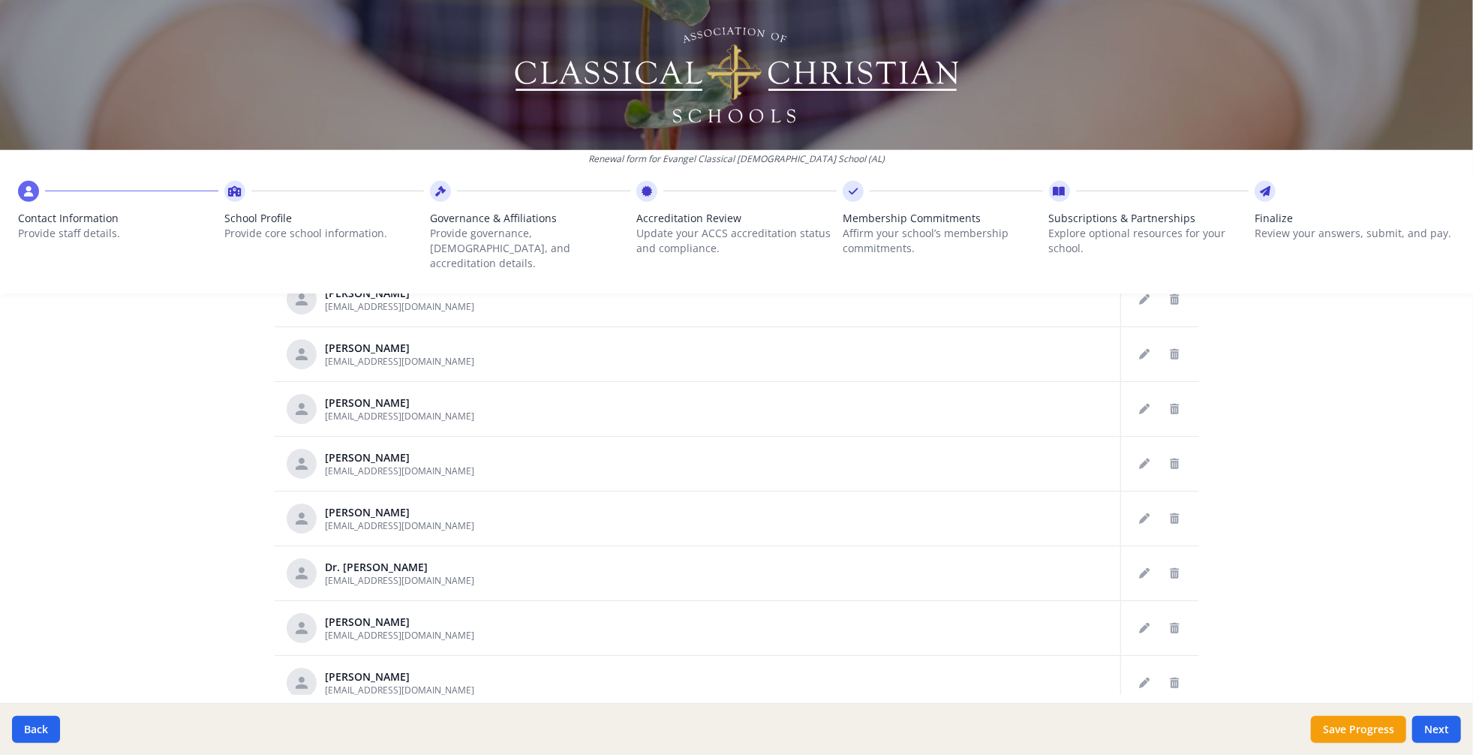
click at [1171, 195] on icon "Delete staff" at bounding box center [1175, 190] width 9 height 11
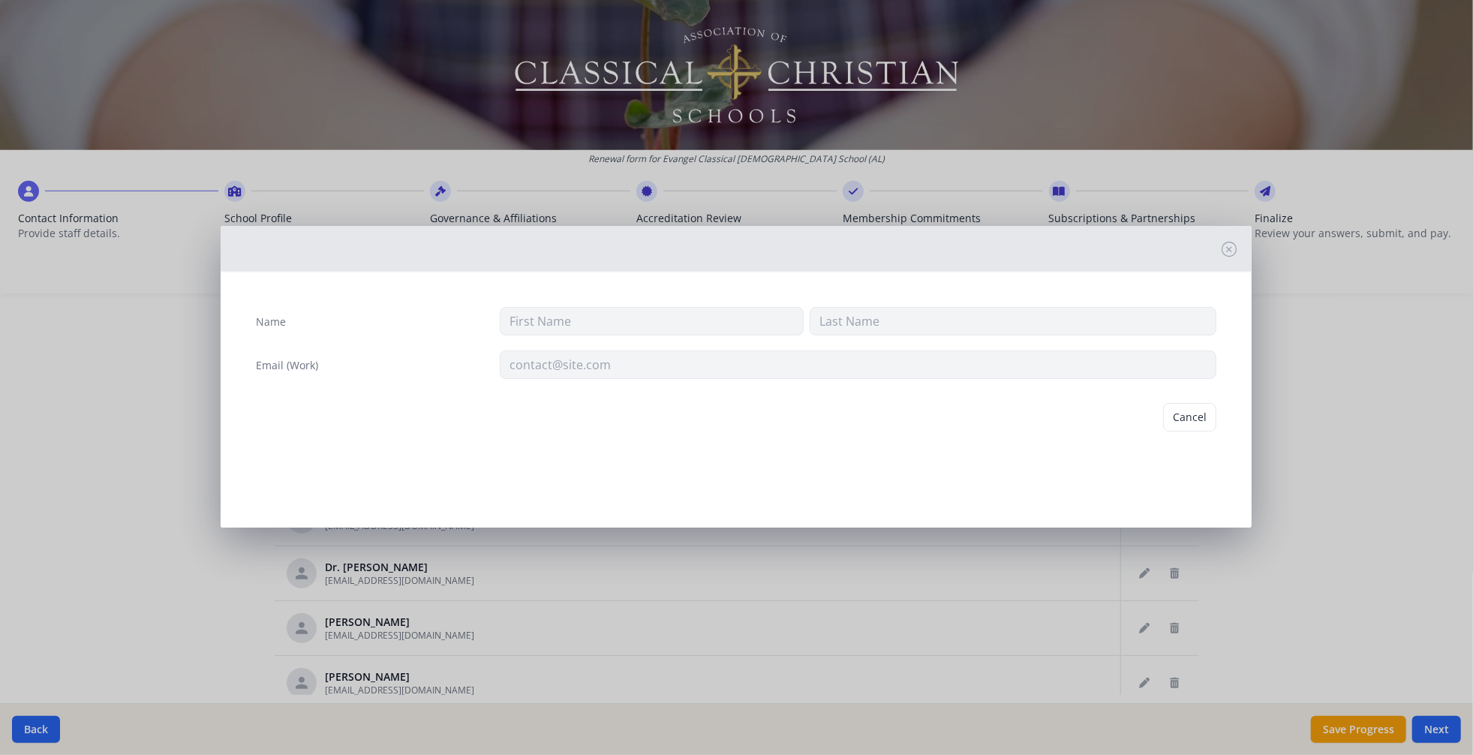
type input "[PERSON_NAME]"
type input "[EMAIL_ADDRESS][DOMAIN_NAME]"
click at [1178, 432] on button "Delete" at bounding box center [1191, 417] width 52 height 29
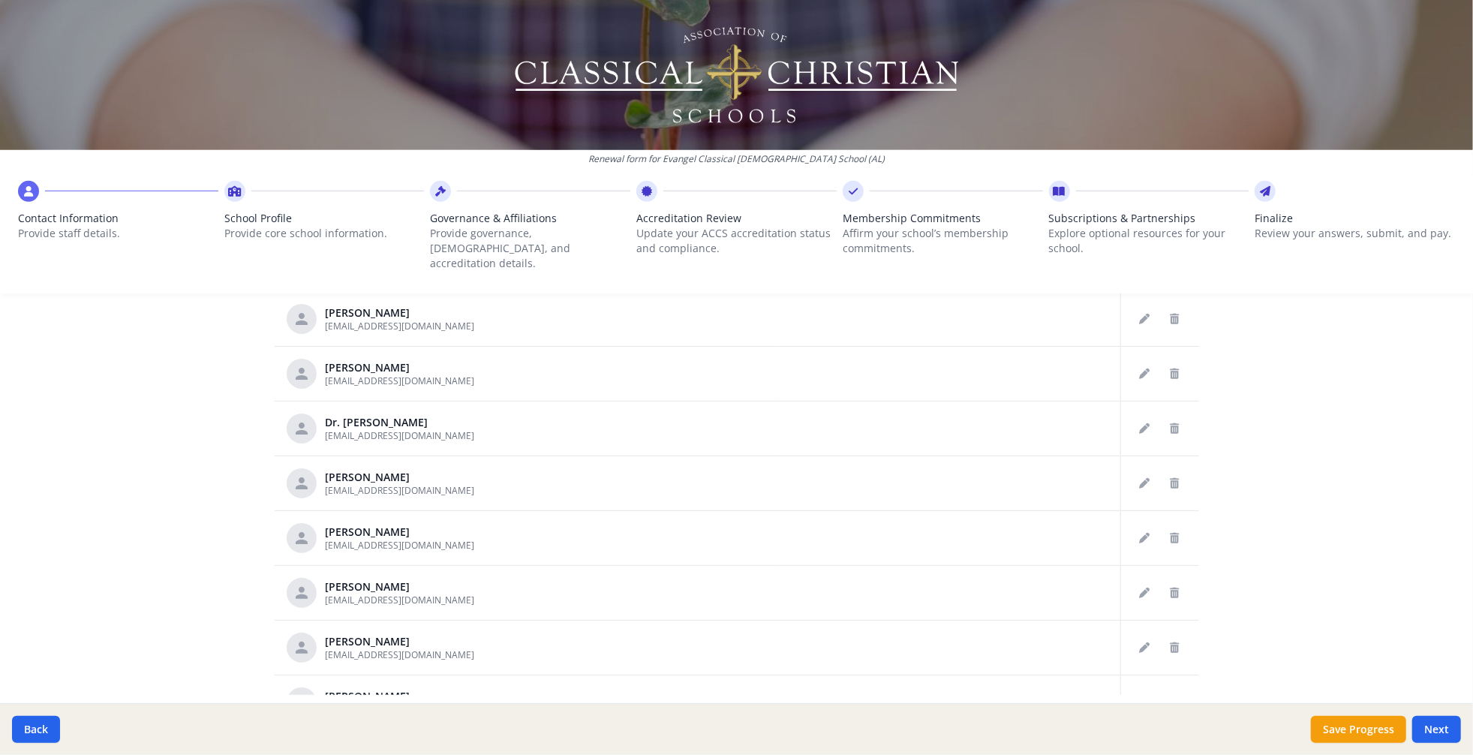
scroll to position [946, 0]
click at [1171, 102] on icon "Delete staff" at bounding box center [1175, 97] width 9 height 11
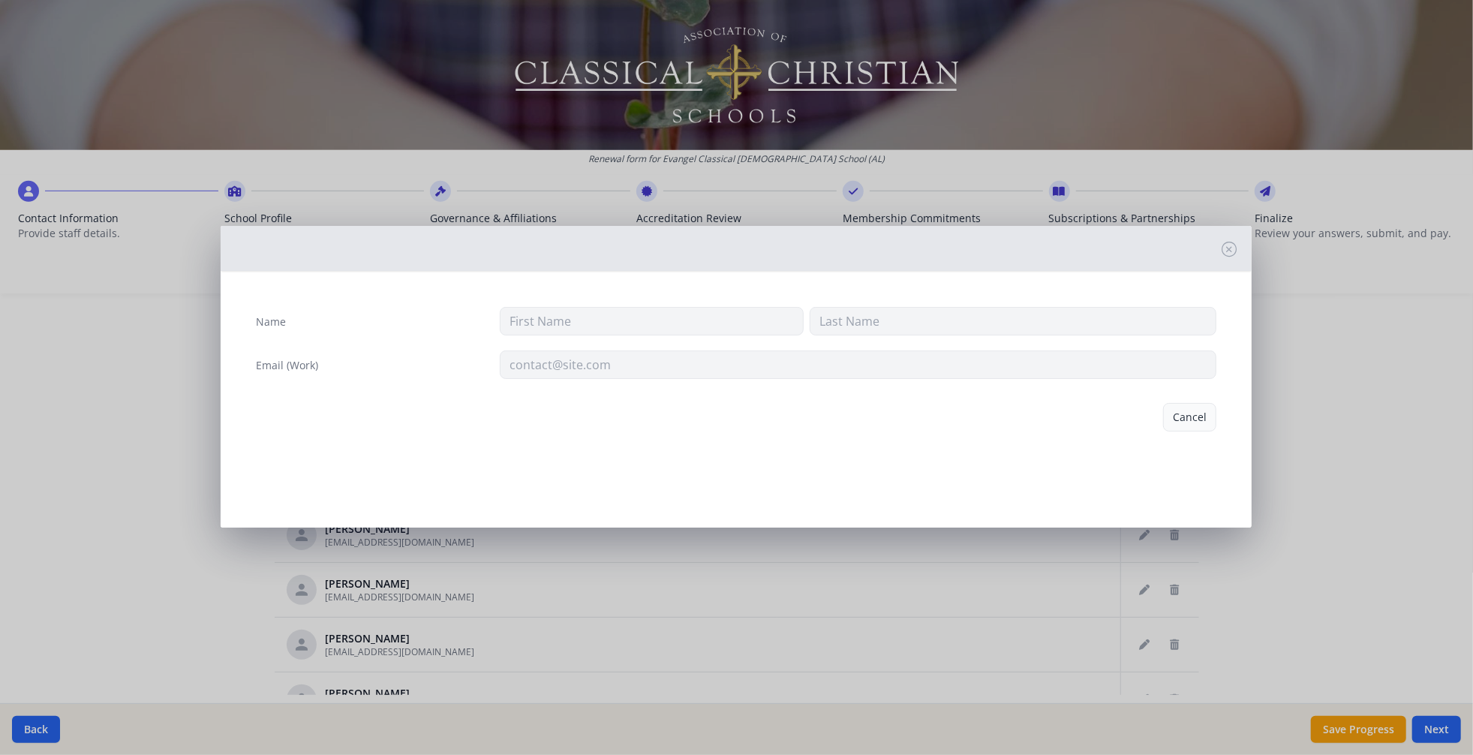
type input "[PERSON_NAME]"
type input "[EMAIL_ADDRESS][DOMAIN_NAME]"
click at [1175, 432] on button "Delete" at bounding box center [1191, 417] width 52 height 29
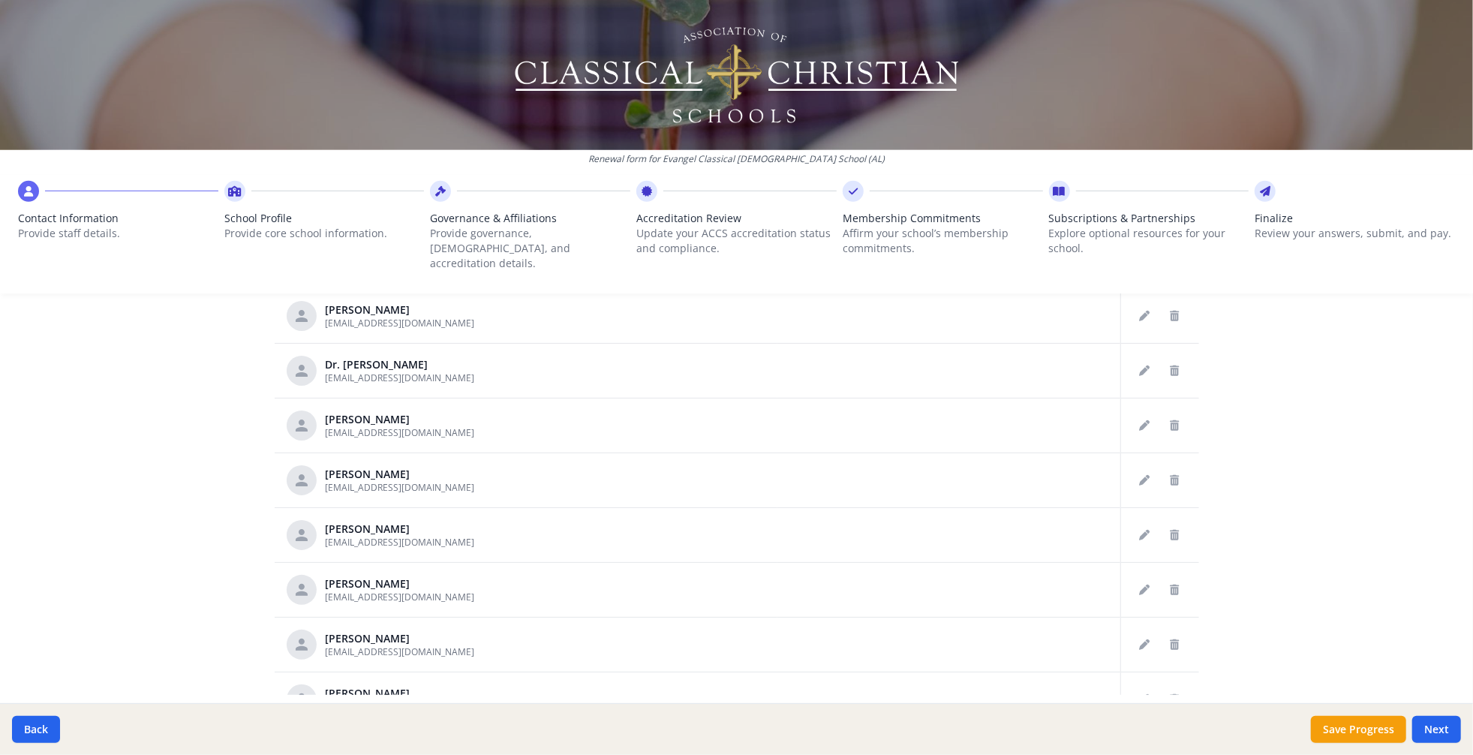
click at [1185, 179] on td at bounding box center [1160, 151] width 79 height 55
click at [1171, 157] on icon "Delete staff" at bounding box center [1175, 151] width 9 height 11
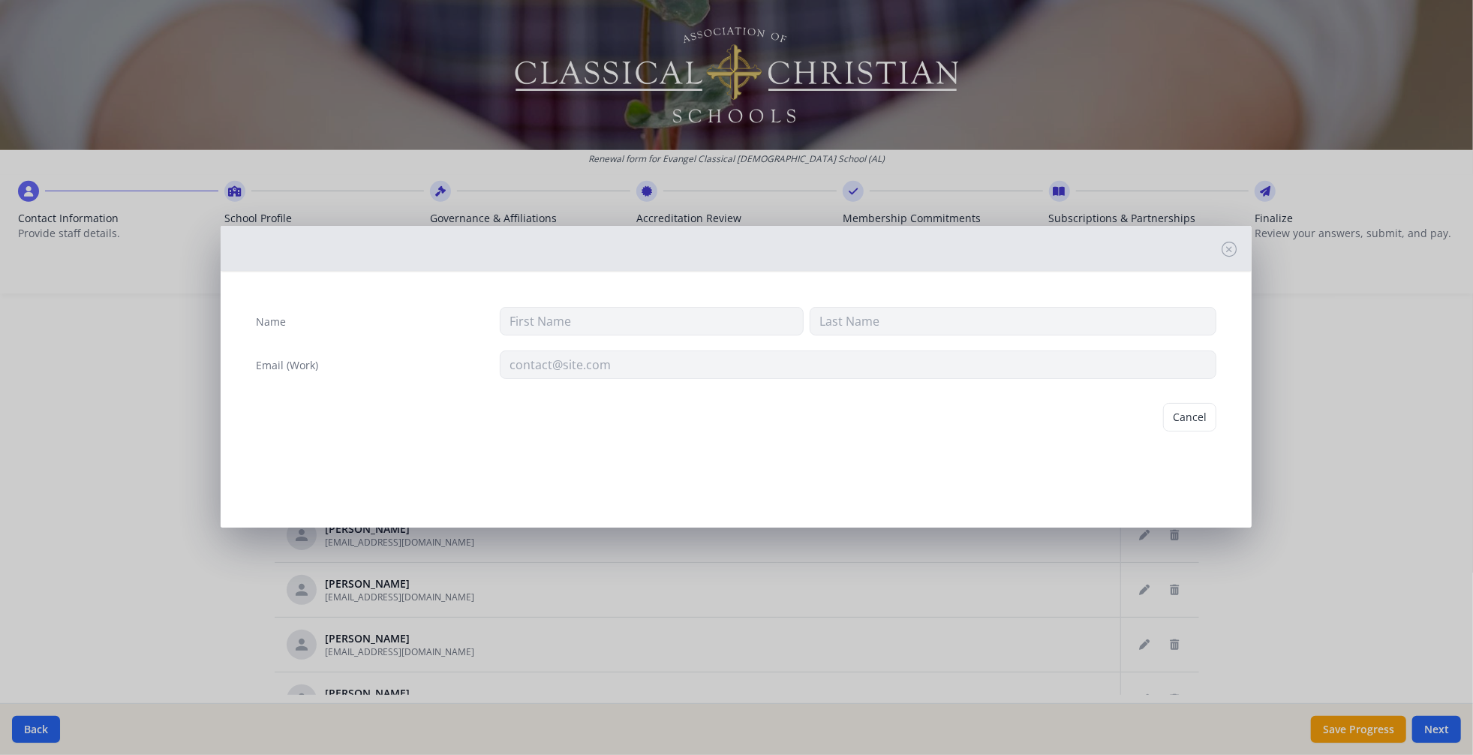
type input "[PERSON_NAME]"
type input "[EMAIL_ADDRESS][DOMAIN_NAME]"
click at [1184, 432] on button "Delete" at bounding box center [1191, 417] width 52 height 29
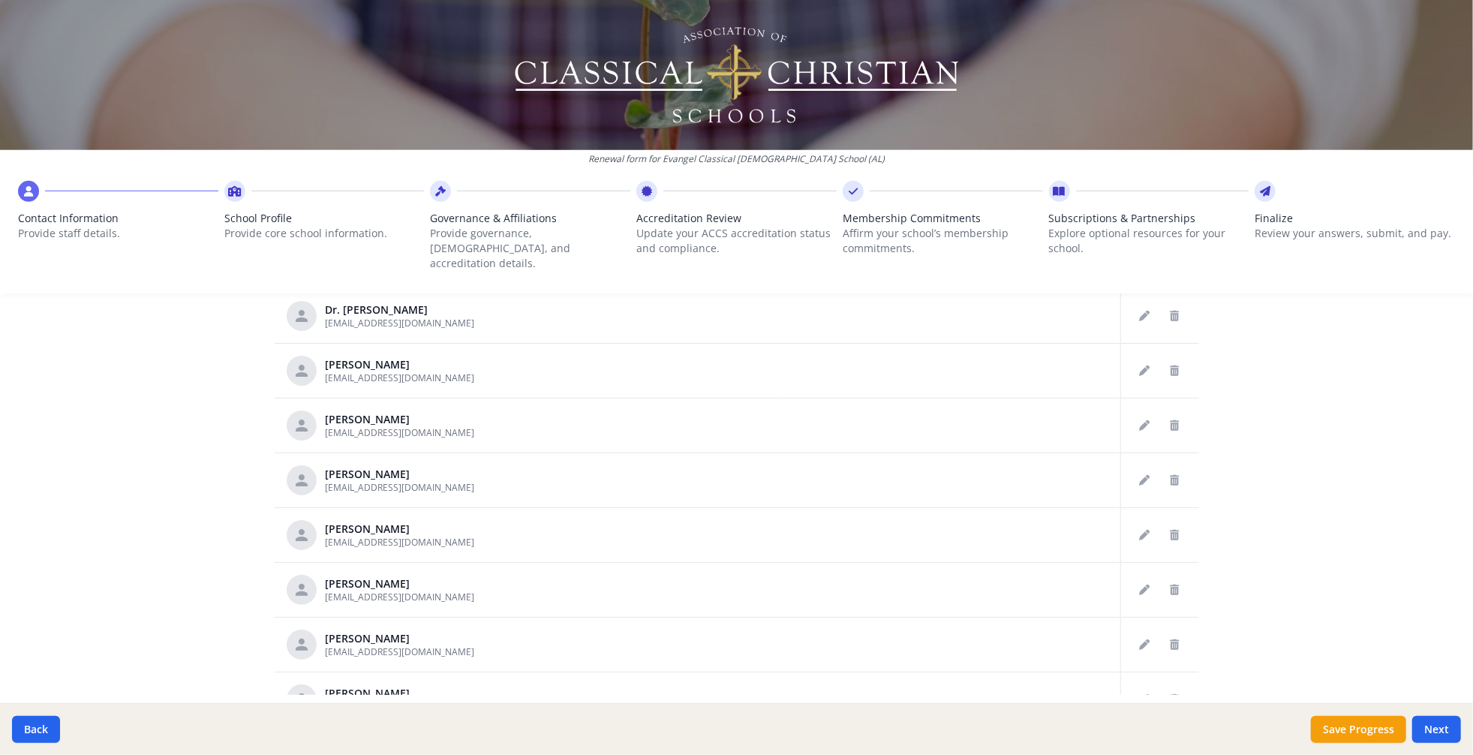
click at [1171, 157] on icon "Delete staff" at bounding box center [1175, 151] width 9 height 11
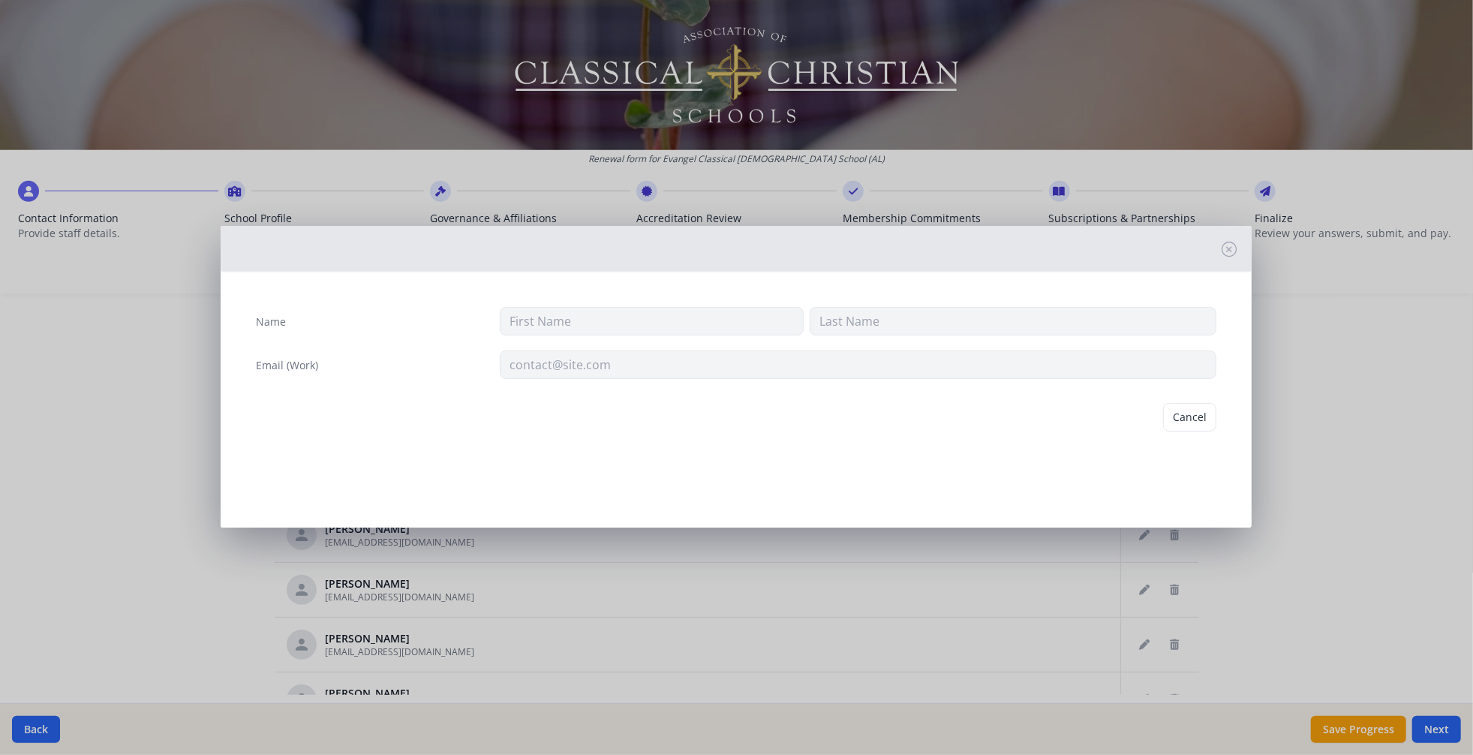
type input "Hope"
type input "[PERSON_NAME]"
type input "[EMAIL_ADDRESS][DOMAIN_NAME]"
click at [1165, 432] on button "Delete" at bounding box center [1191, 417] width 52 height 29
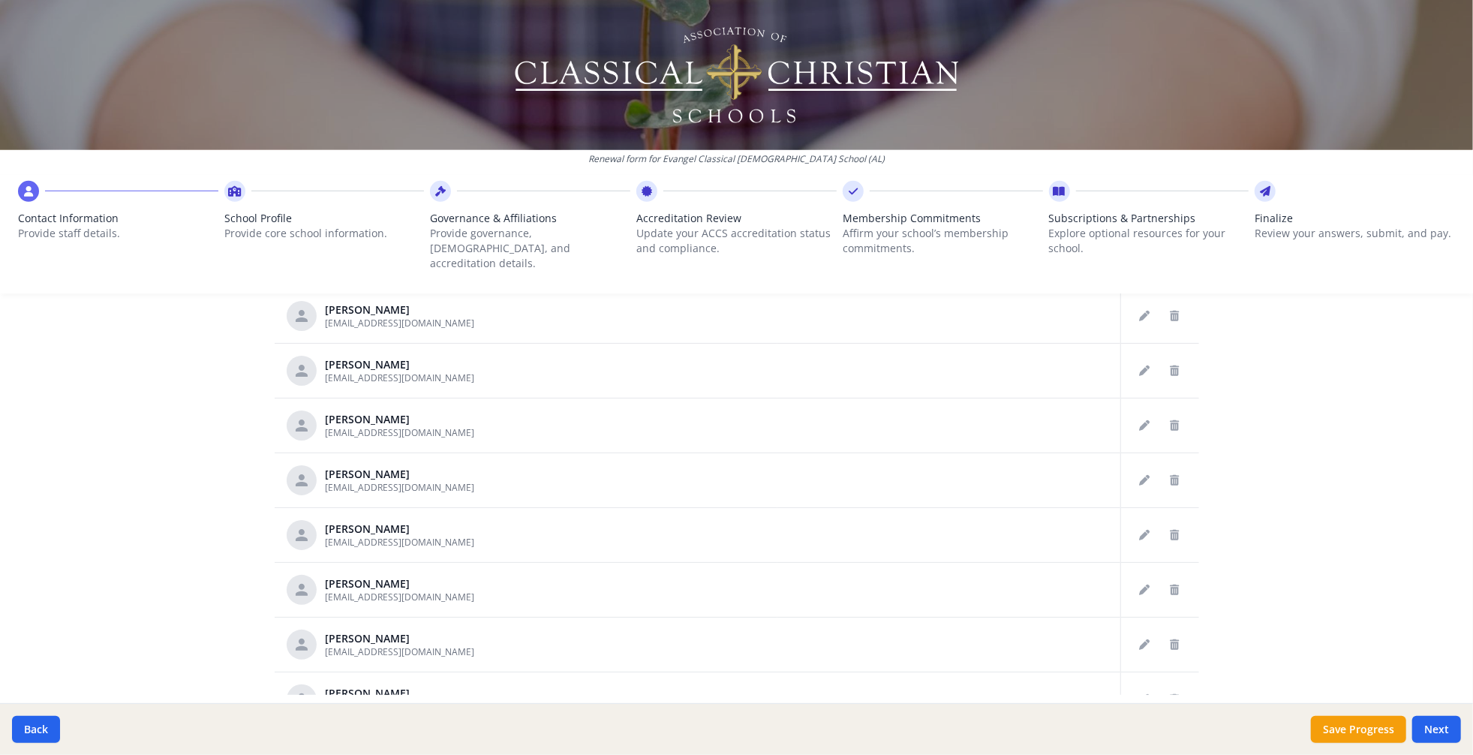
click at [1171, 157] on icon "Delete staff" at bounding box center [1175, 151] width 9 height 11
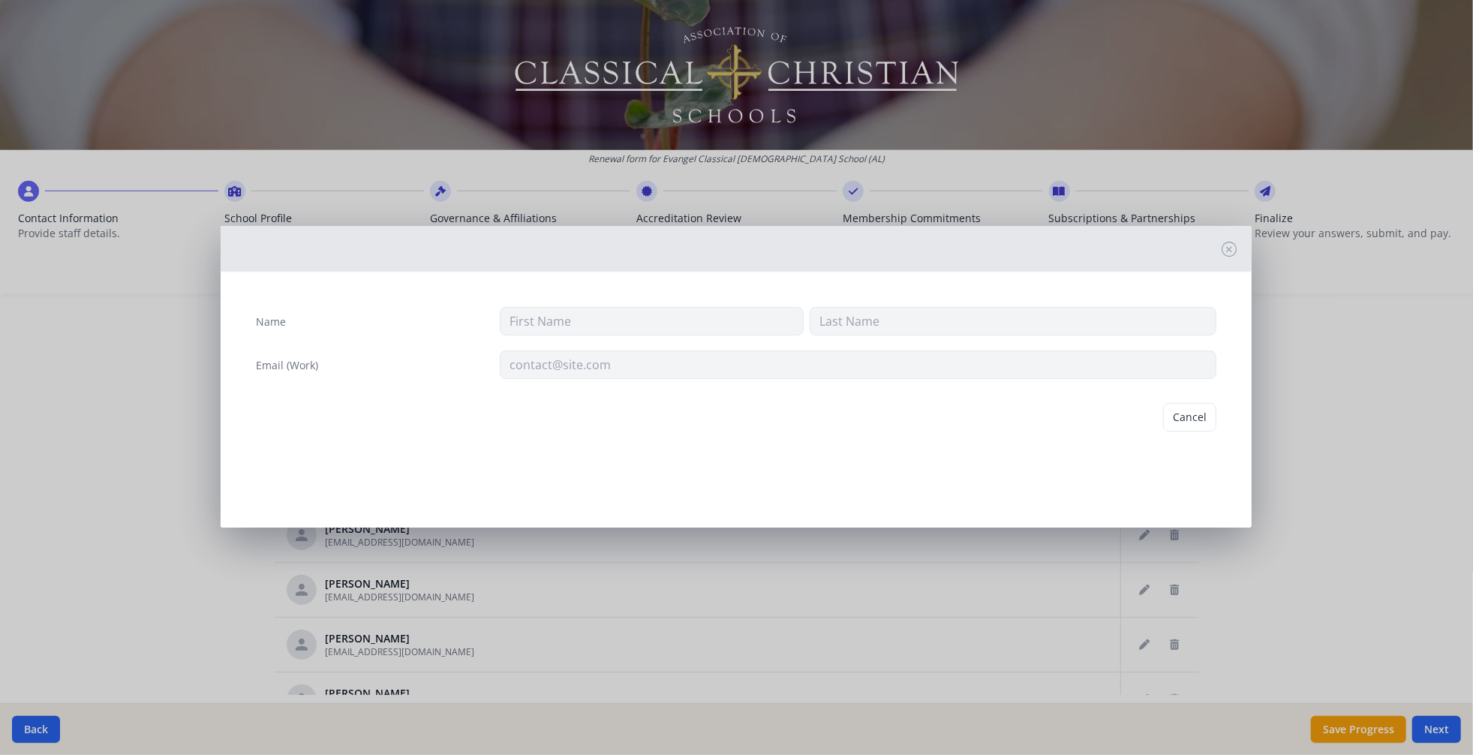
type input "[PERSON_NAME]"
type input "[EMAIL_ADDRESS][DOMAIN_NAME]"
click at [1172, 432] on button "Delete" at bounding box center [1191, 417] width 52 height 29
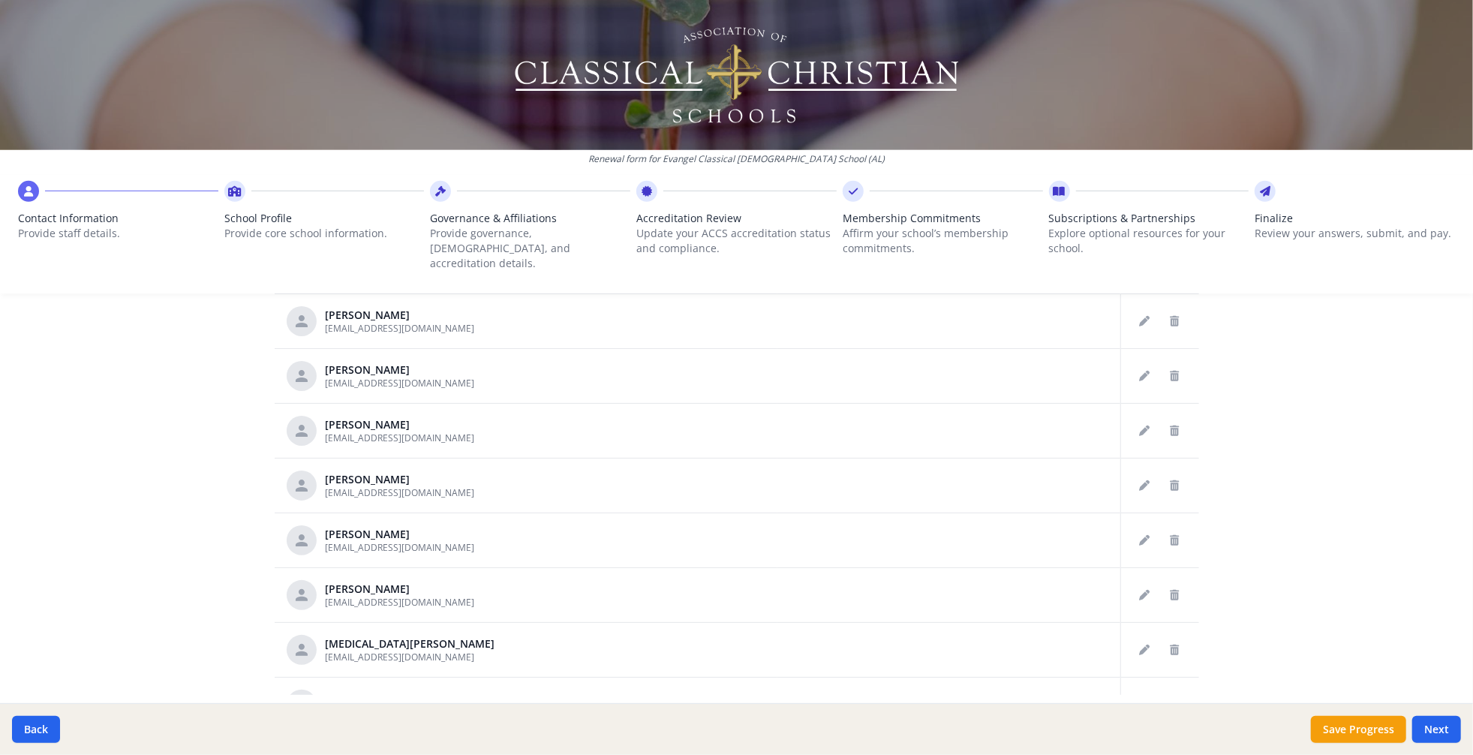
scroll to position [996, 0]
click at [1171, 107] on icon "Delete staff" at bounding box center [1175, 101] width 9 height 11
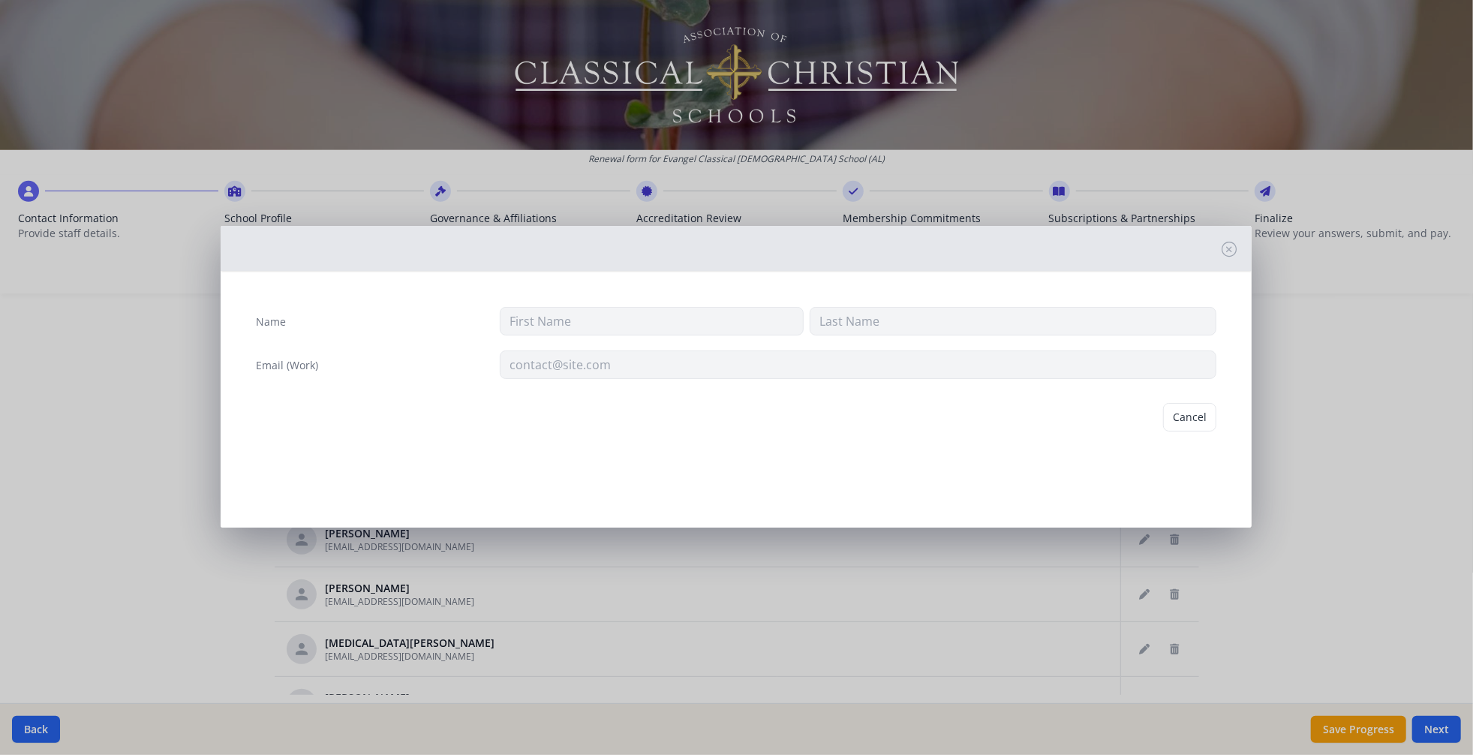
type input "[PERSON_NAME]"
type input "[EMAIL_ADDRESS][DOMAIN_NAME]"
click at [1166, 432] on button "Delete" at bounding box center [1191, 417] width 52 height 29
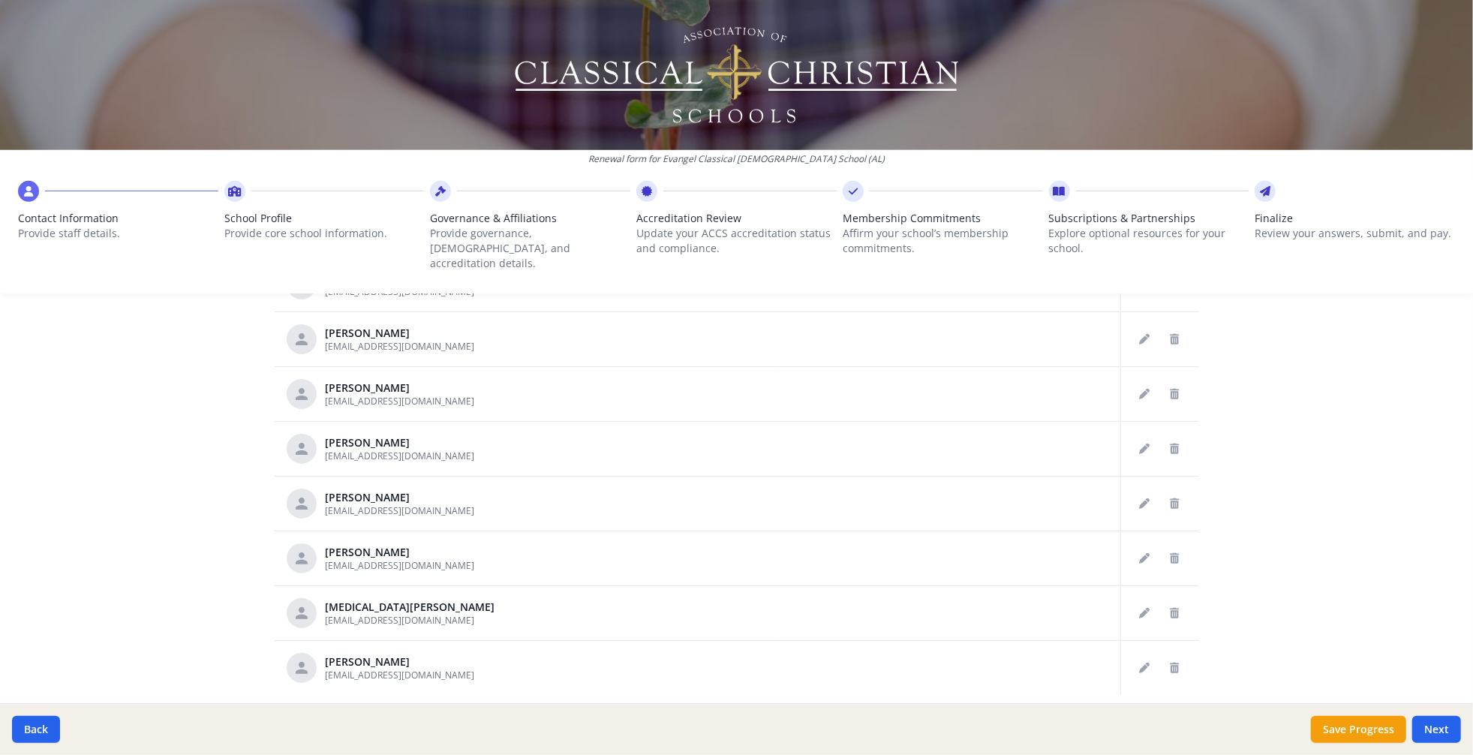
click at [1171, 125] on icon "Delete staff" at bounding box center [1175, 120] width 9 height 11
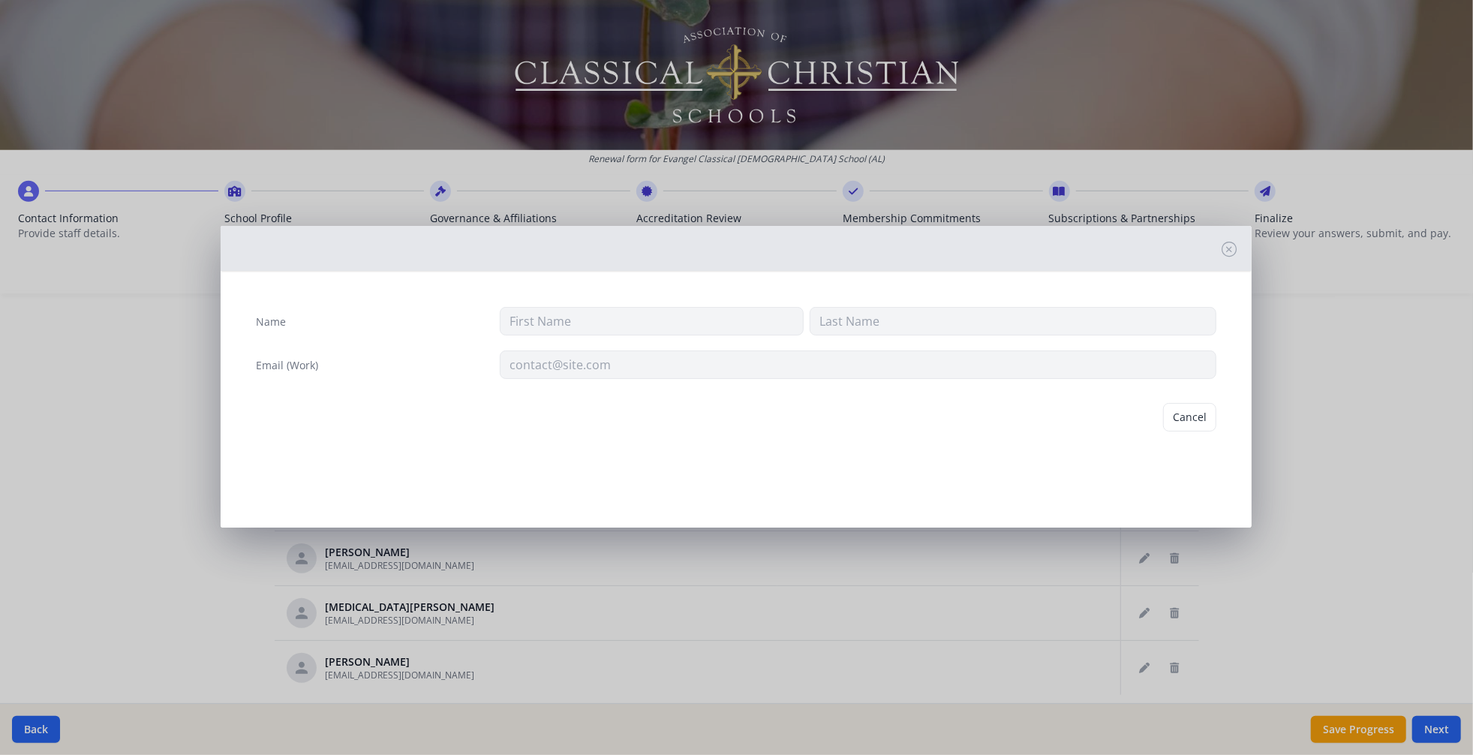
type input "Bill"
type input "[PERSON_NAME]"
type input "[EMAIL_ADDRESS][DOMAIN_NAME]"
click at [1167, 432] on button "Delete" at bounding box center [1191, 417] width 52 height 29
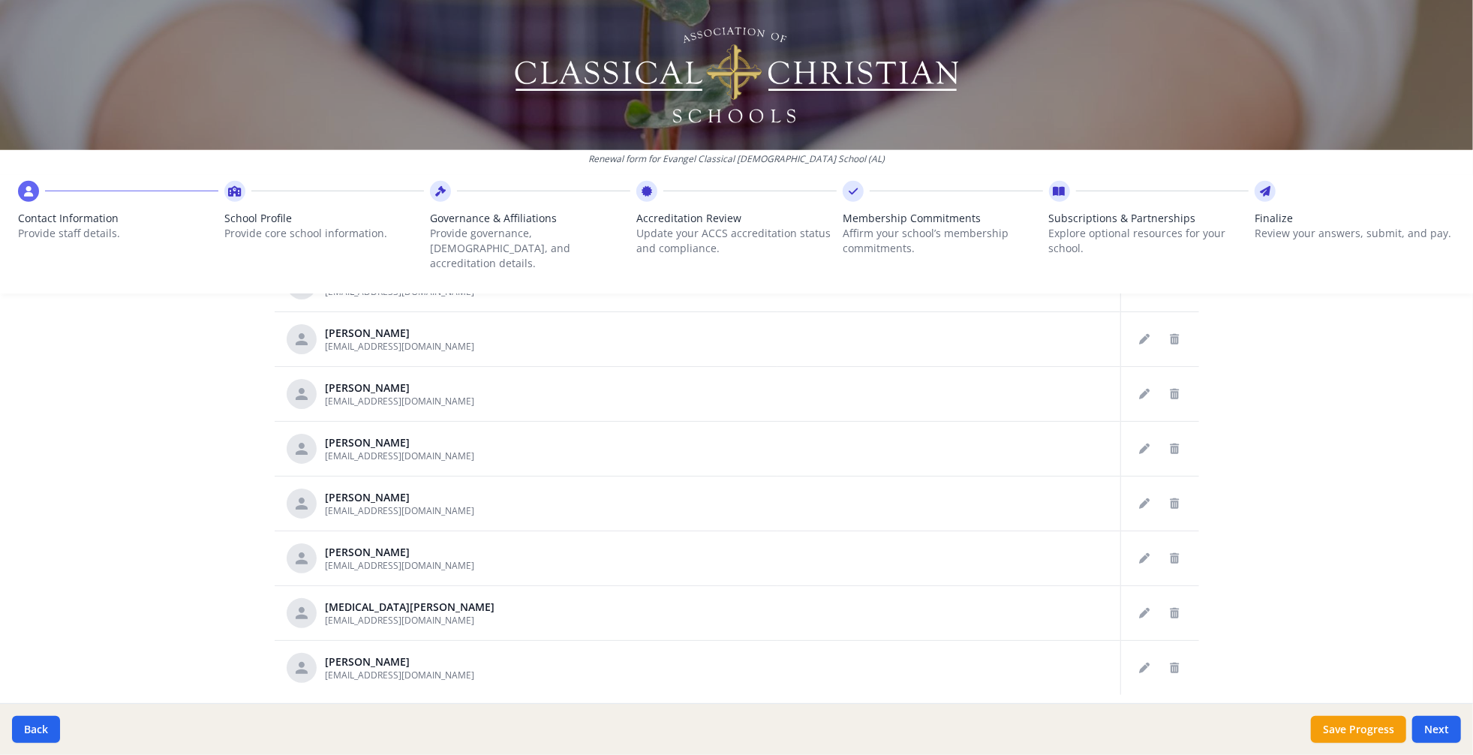
click at [1165, 187] on button "Delete staff" at bounding box center [1175, 175] width 24 height 24
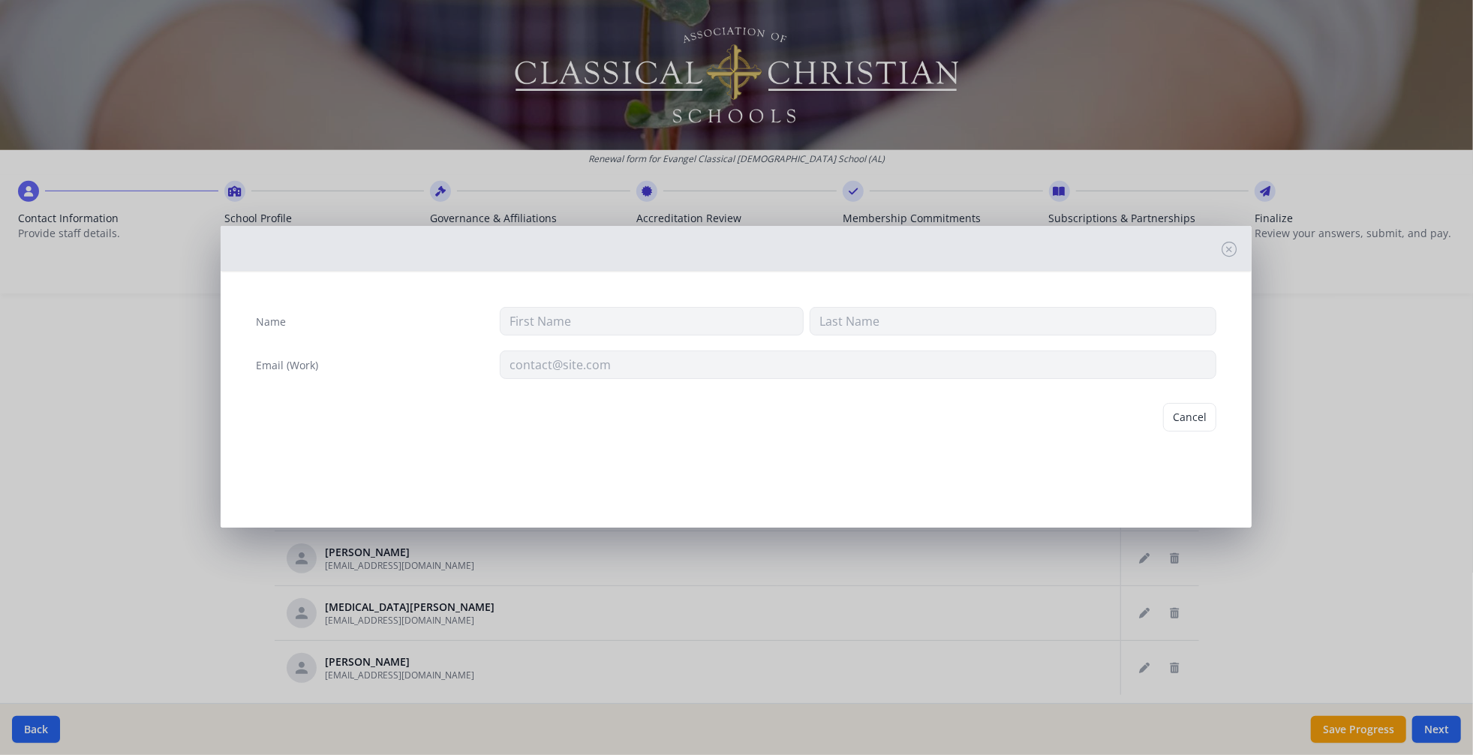
type input "[PERSON_NAME]"
type input "[EMAIL_ADDRESS][DOMAIN_NAME]"
click at [1165, 432] on button "Delete" at bounding box center [1191, 417] width 52 height 29
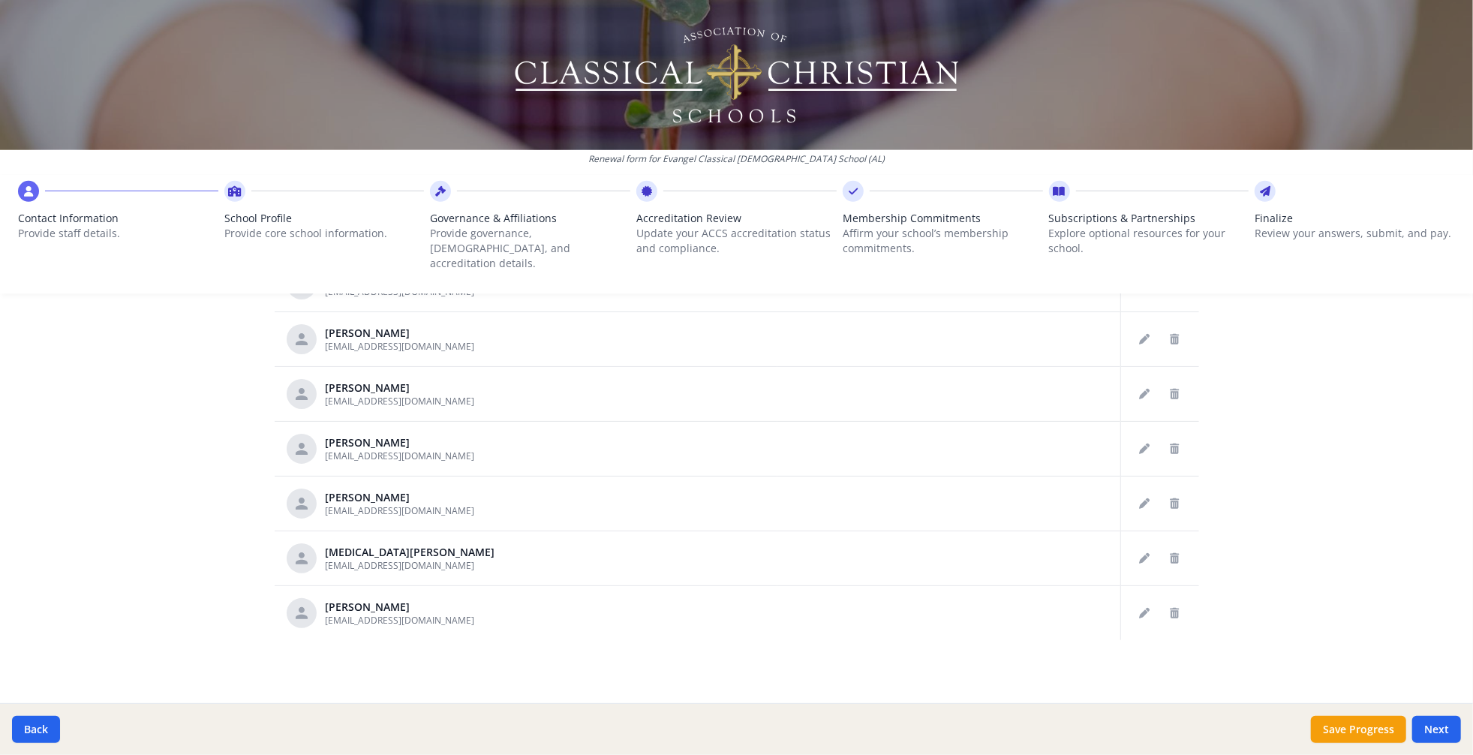
scroll to position [806, 0]
click at [1171, 406] on button "Delete staff" at bounding box center [1175, 394] width 24 height 24
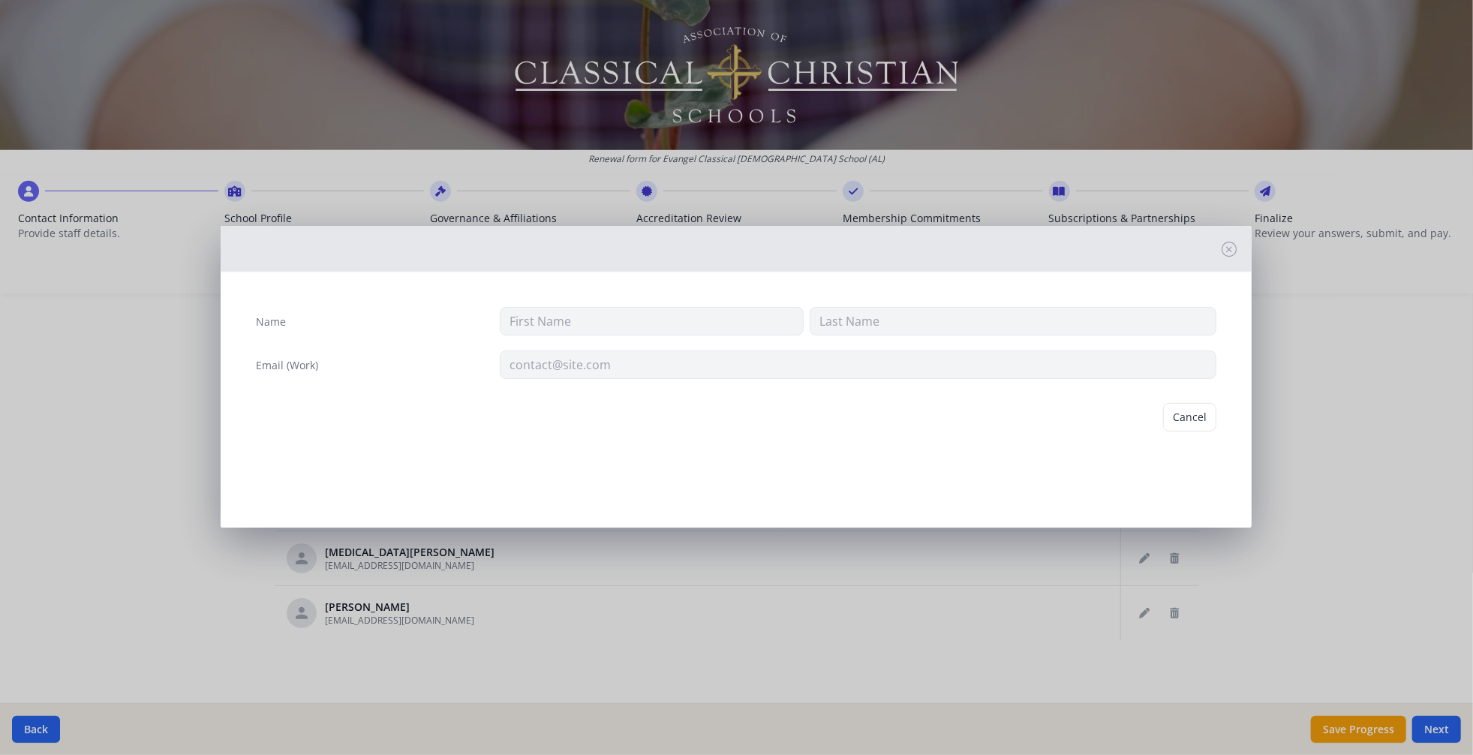
type input "[PERSON_NAME]"
type input "[EMAIL_ADDRESS][DOMAIN_NAME]"
click at [1174, 432] on button "Delete" at bounding box center [1191, 417] width 52 height 29
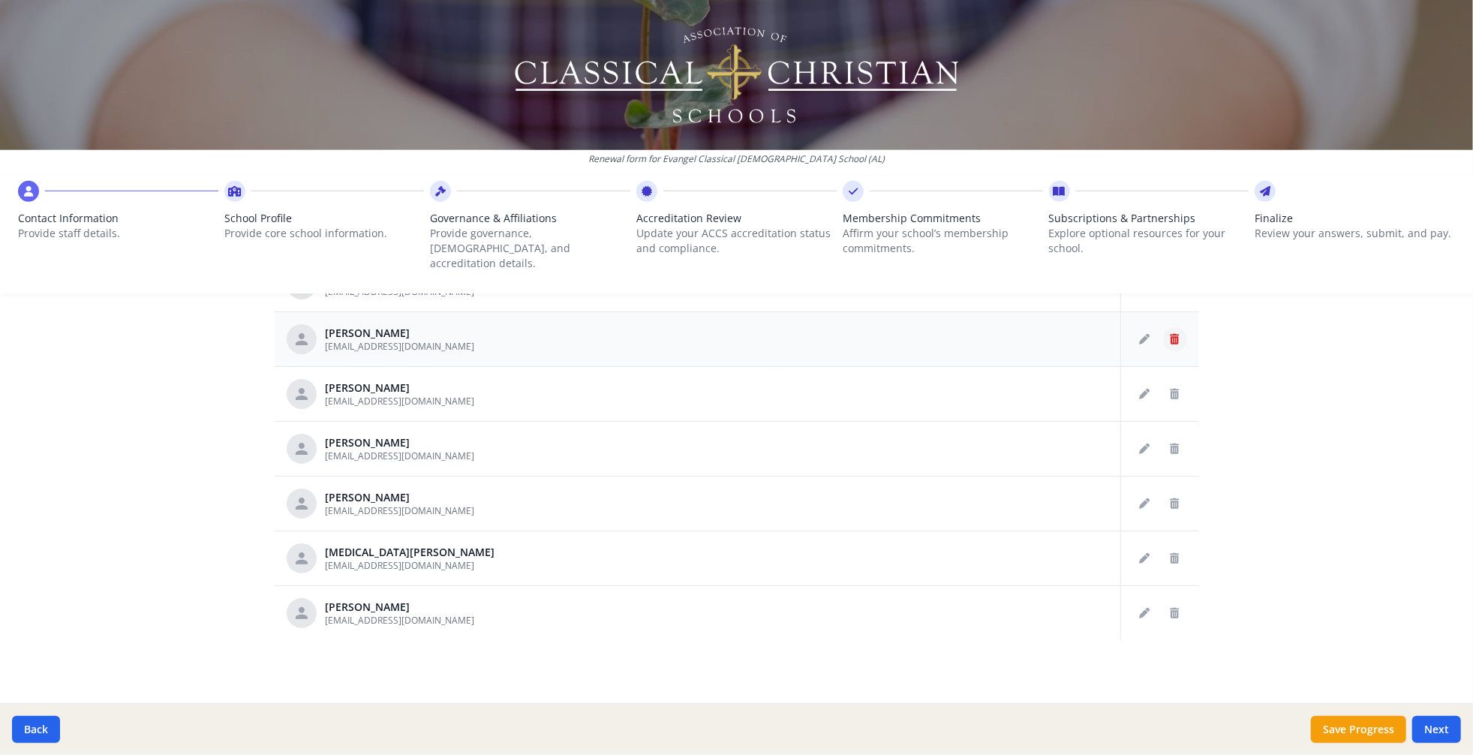
scroll to position [1014, 0]
click at [1171, 454] on icon "Delete staff" at bounding box center [1175, 449] width 9 height 11
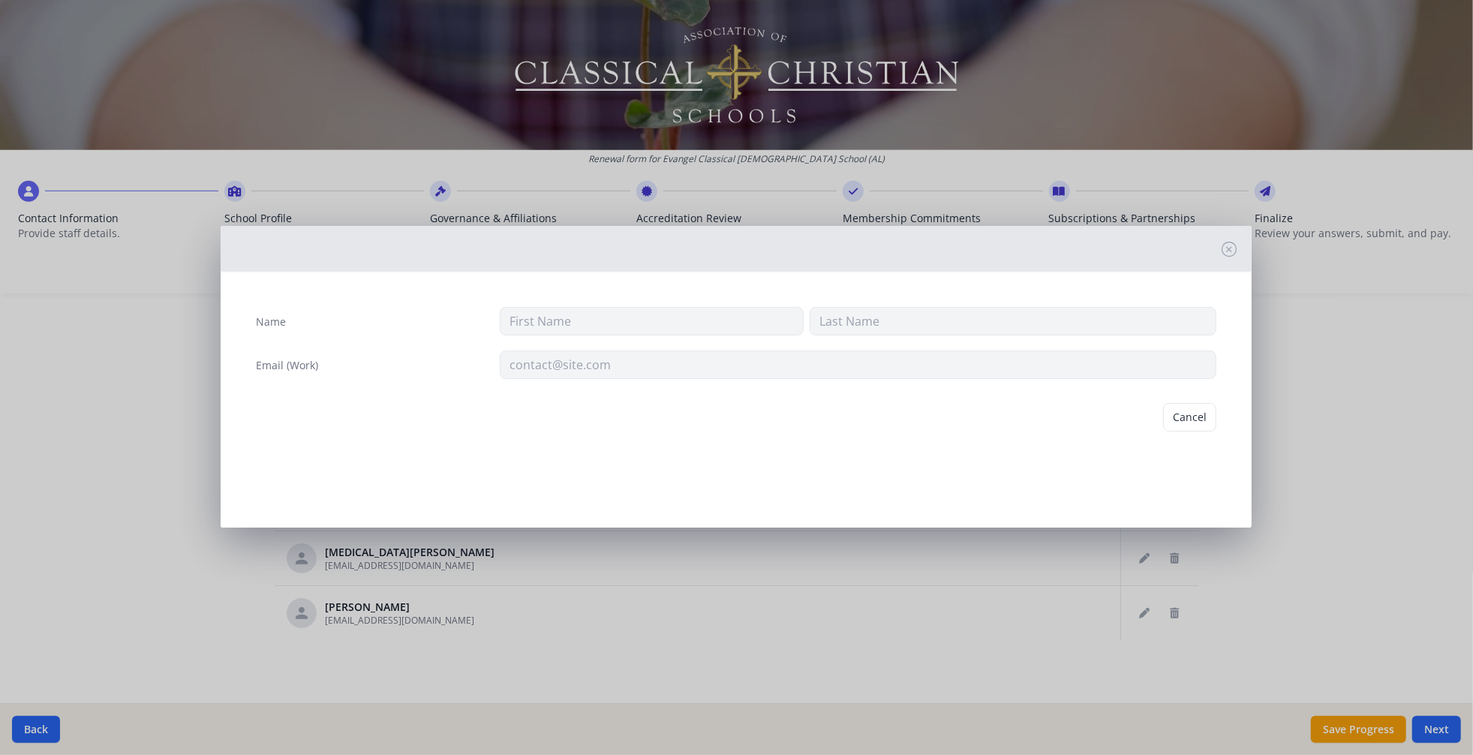
type input "[PERSON_NAME]"
type input "[EMAIL_ADDRESS][DOMAIN_NAME]"
click at [1166, 432] on button "Delete" at bounding box center [1191, 417] width 52 height 29
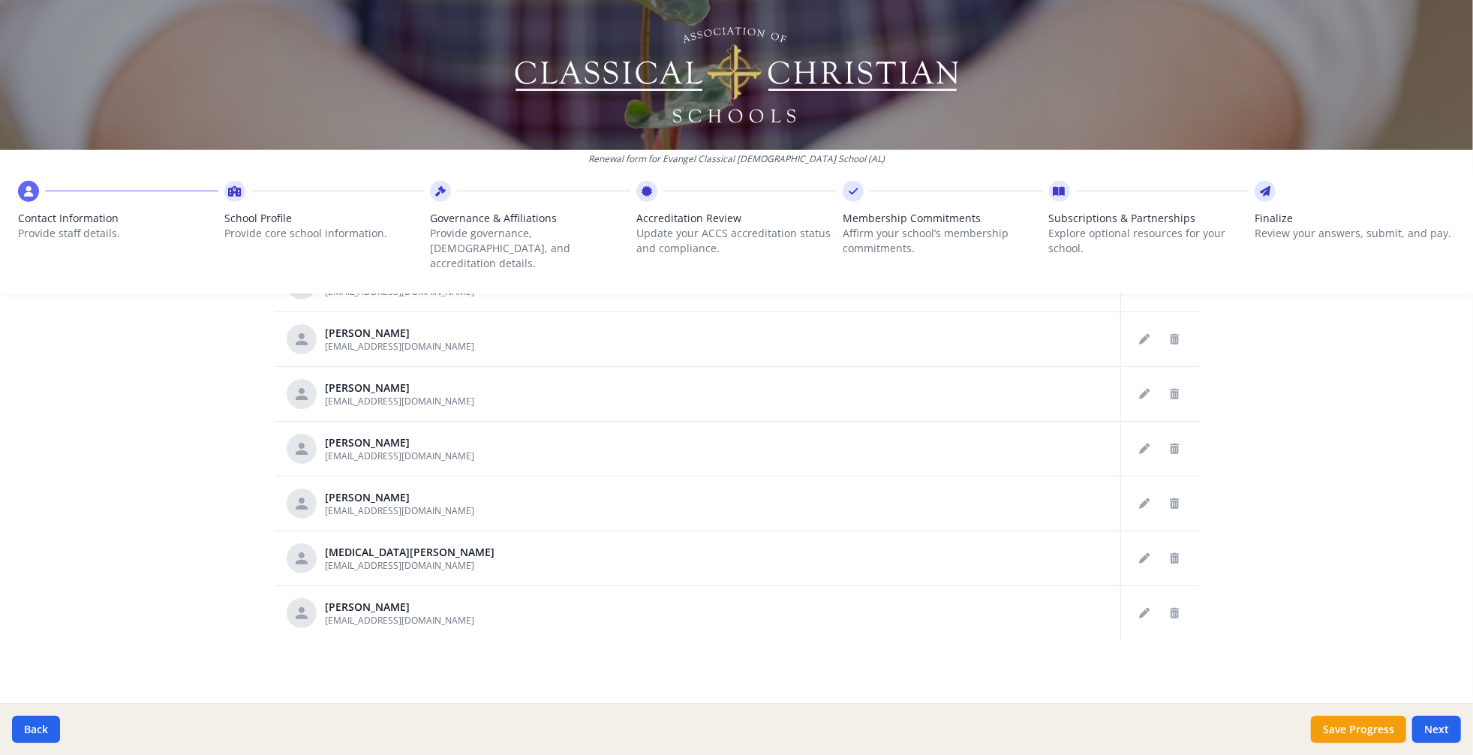
scroll to position [951, 0]
click at [1171, 509] on icon "Delete staff" at bounding box center [1175, 503] width 9 height 11
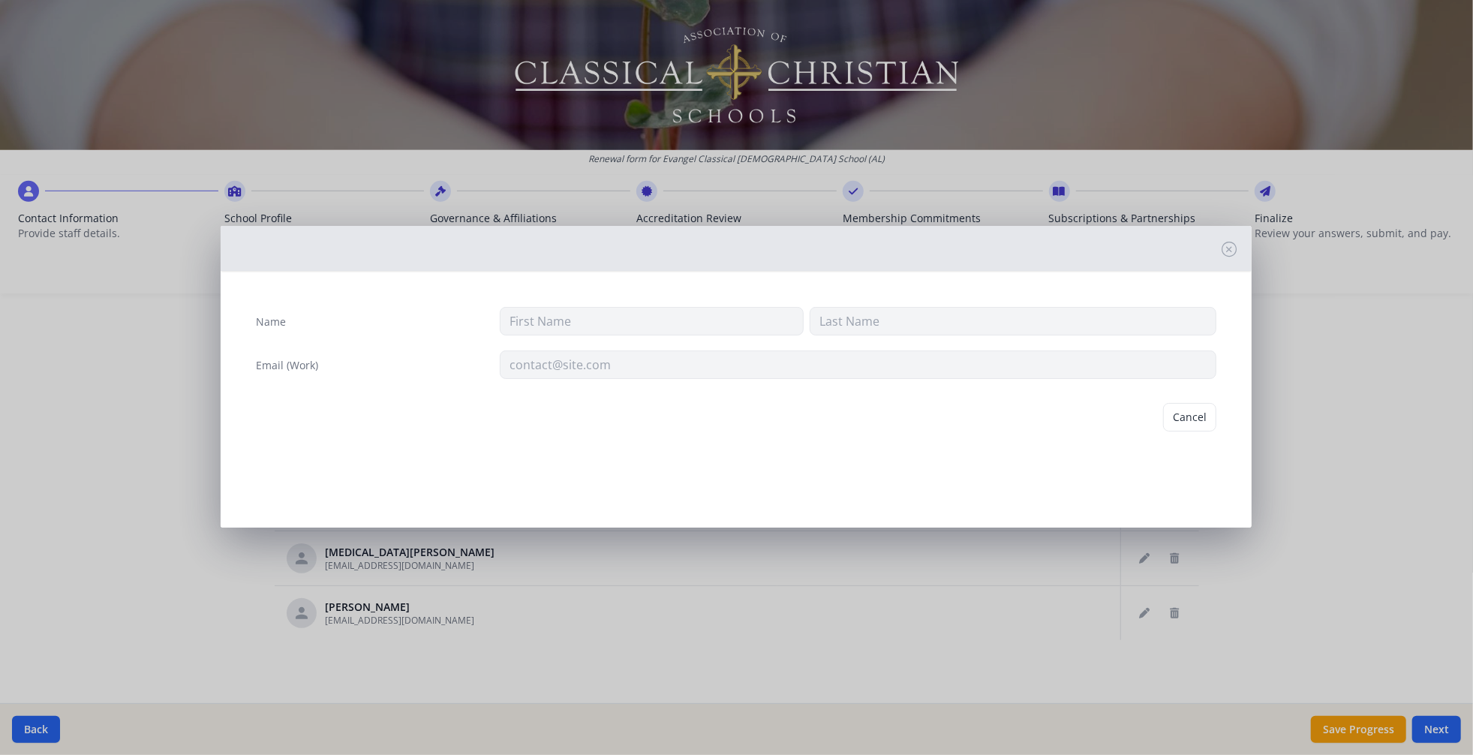
type input "Keely"
type input "[PERSON_NAME]"
type input "[EMAIL_ADDRESS][DOMAIN_NAME]"
click at [1175, 432] on button "Delete" at bounding box center [1191, 417] width 52 height 29
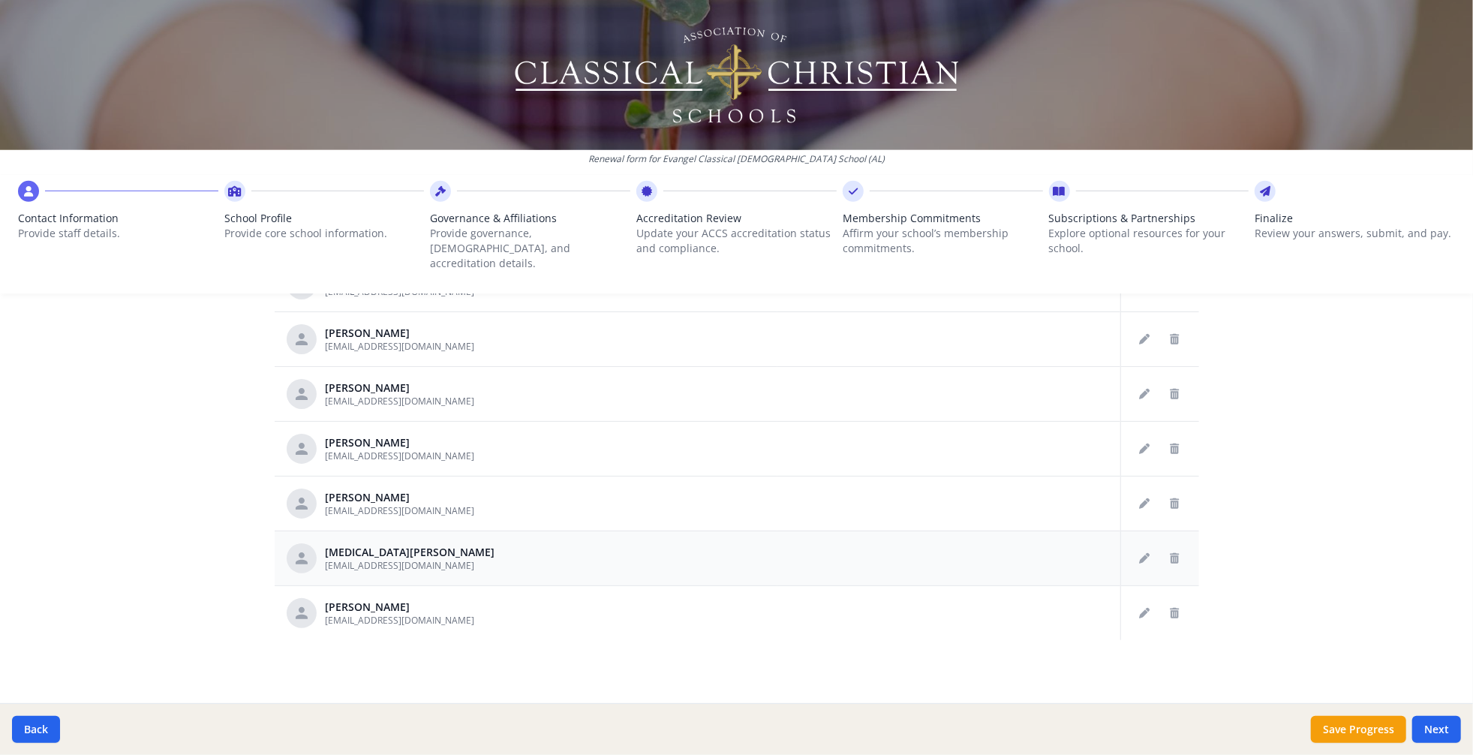
scroll to position [876, 0]
click at [1171, 625] on button "Delete staff" at bounding box center [1175, 613] width 24 height 24
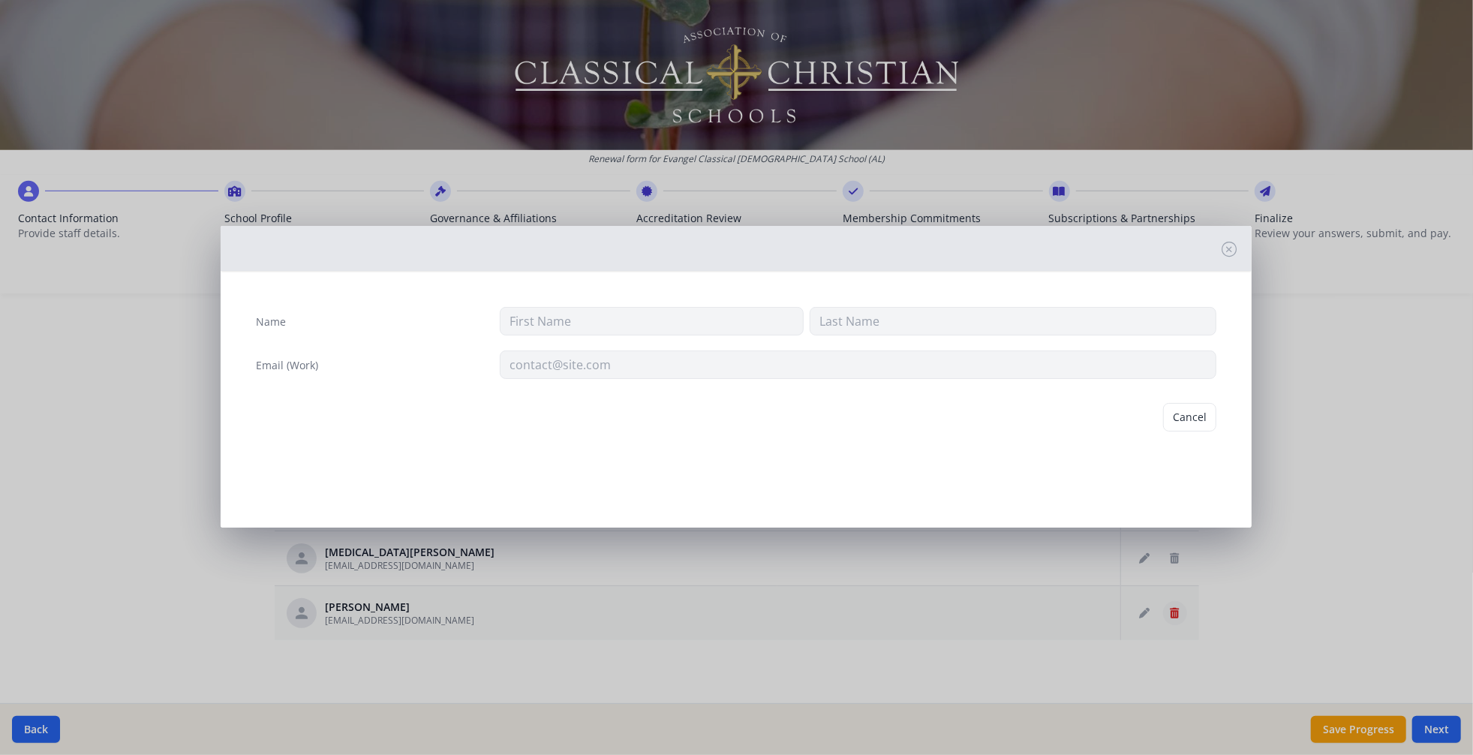
type input "[PERSON_NAME]"
type input "[EMAIL_ADDRESS][DOMAIN_NAME]"
click at [1182, 432] on button "Delete" at bounding box center [1191, 417] width 52 height 29
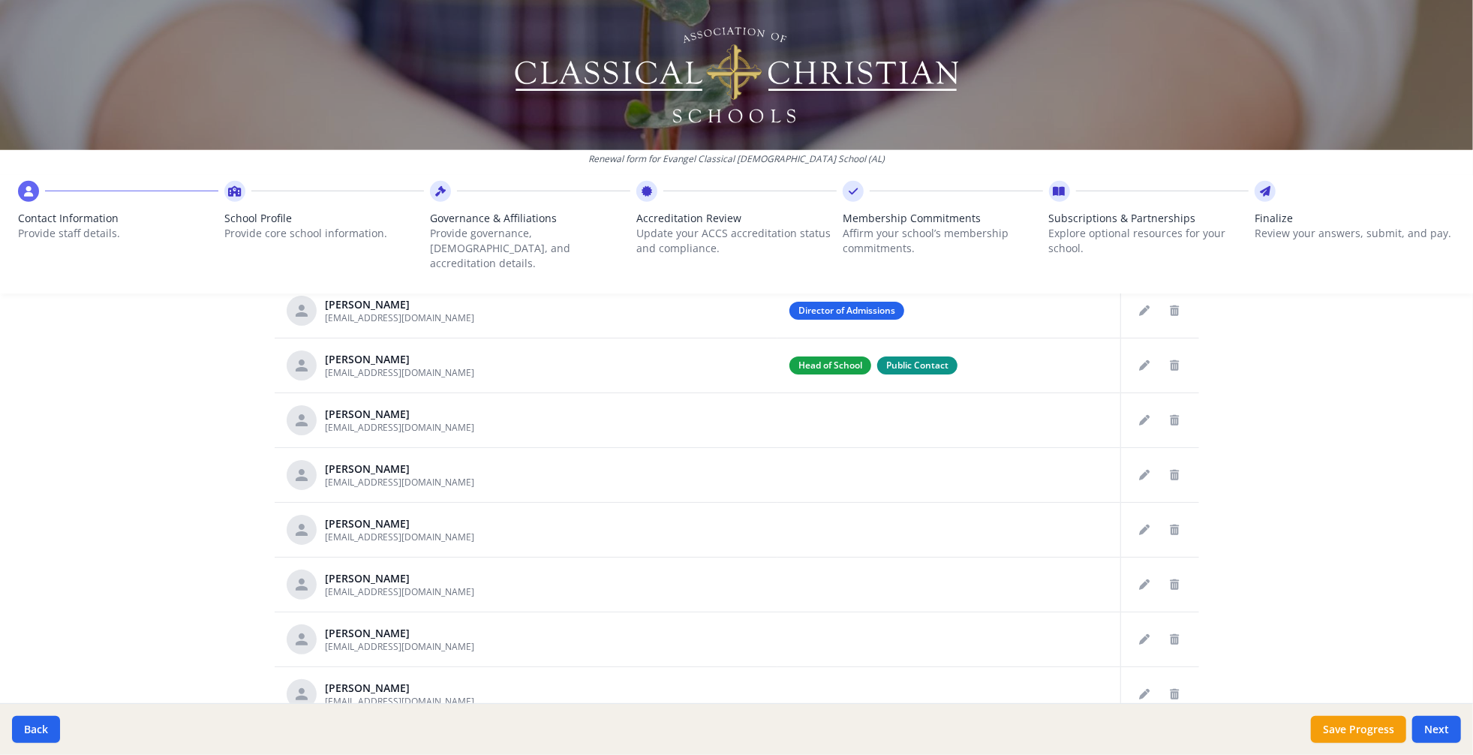
scroll to position [1022, 0]
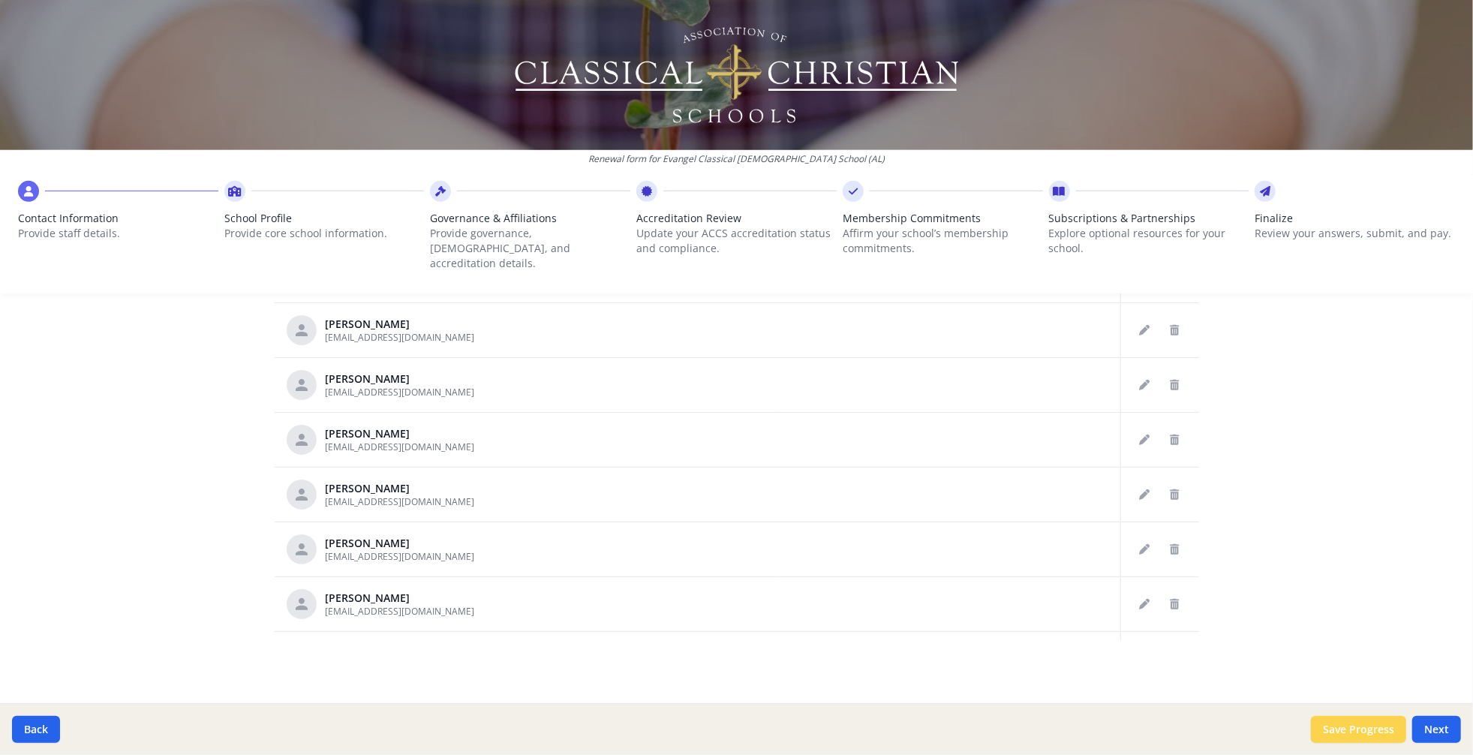
click at [1325, 679] on button "Save Progress" at bounding box center [1358, 729] width 95 height 27
click at [1325, 679] on button "Next" at bounding box center [1437, 729] width 49 height 27
type input "[PHONE_NUMBER]"
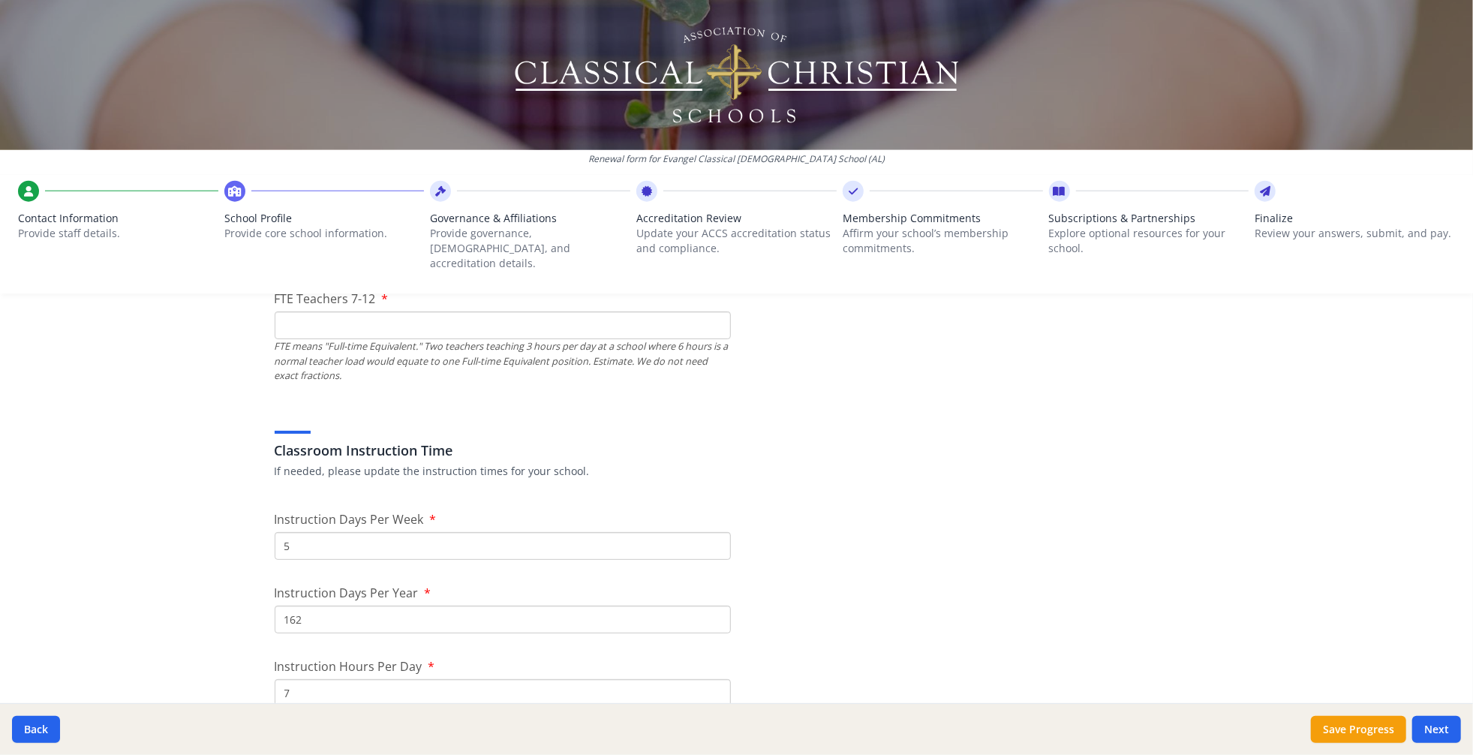
scroll to position [1082, 0]
click at [362, 227] on input "FTE Teachers K-6" at bounding box center [503, 214] width 456 height 28
type input "13"
click at [345, 344] on input "FTE Teachers 7-12" at bounding box center [503, 330] width 456 height 28
type input "15"
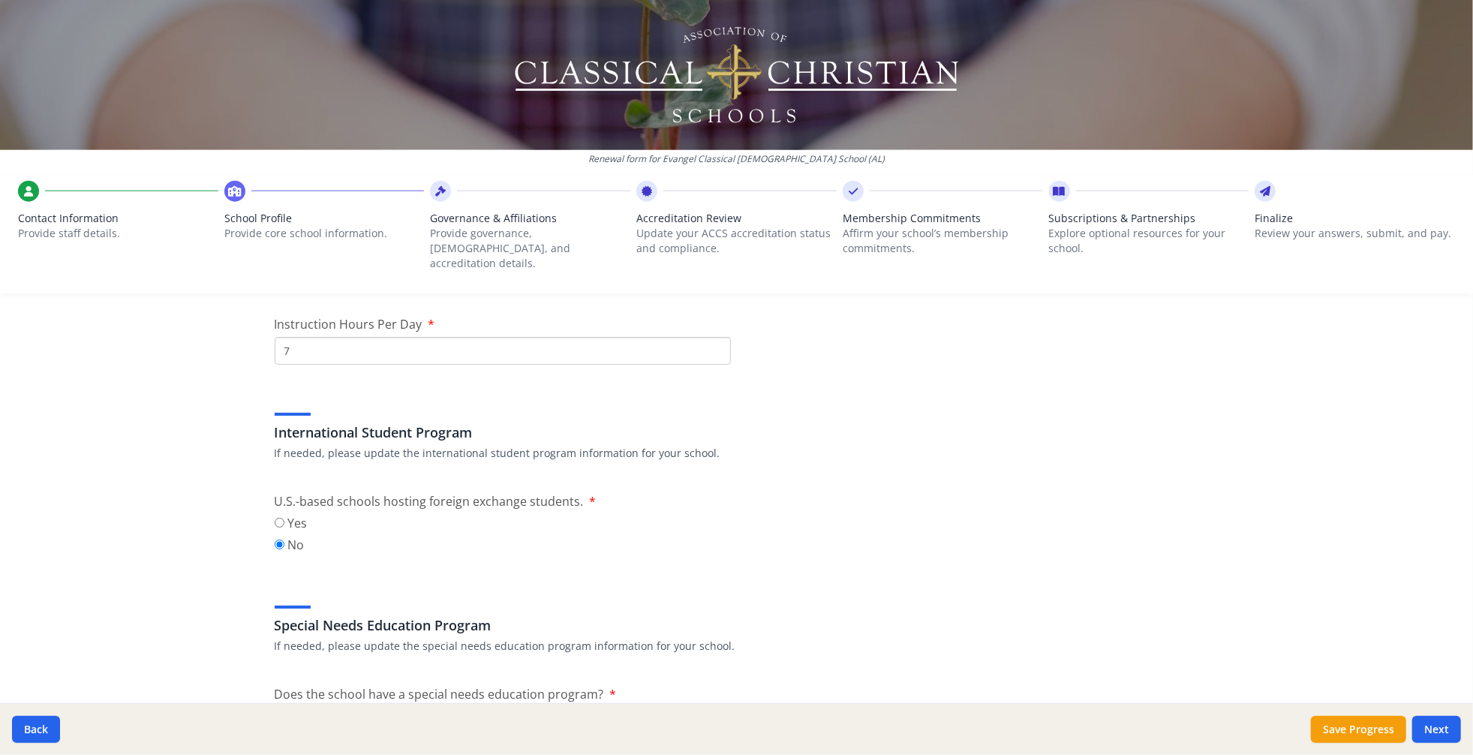
scroll to position [1485, 0]
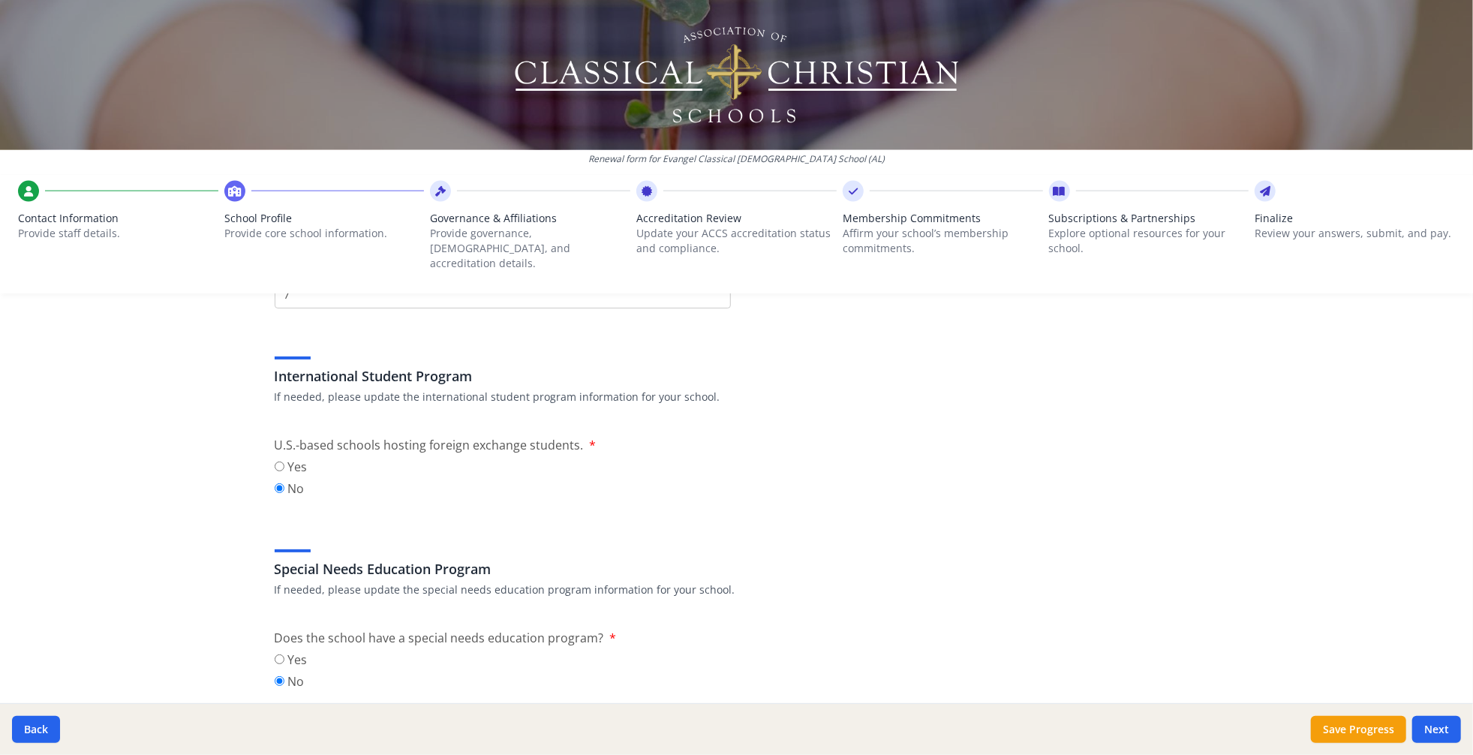
click at [371, 235] on input "162" at bounding box center [503, 221] width 456 height 28
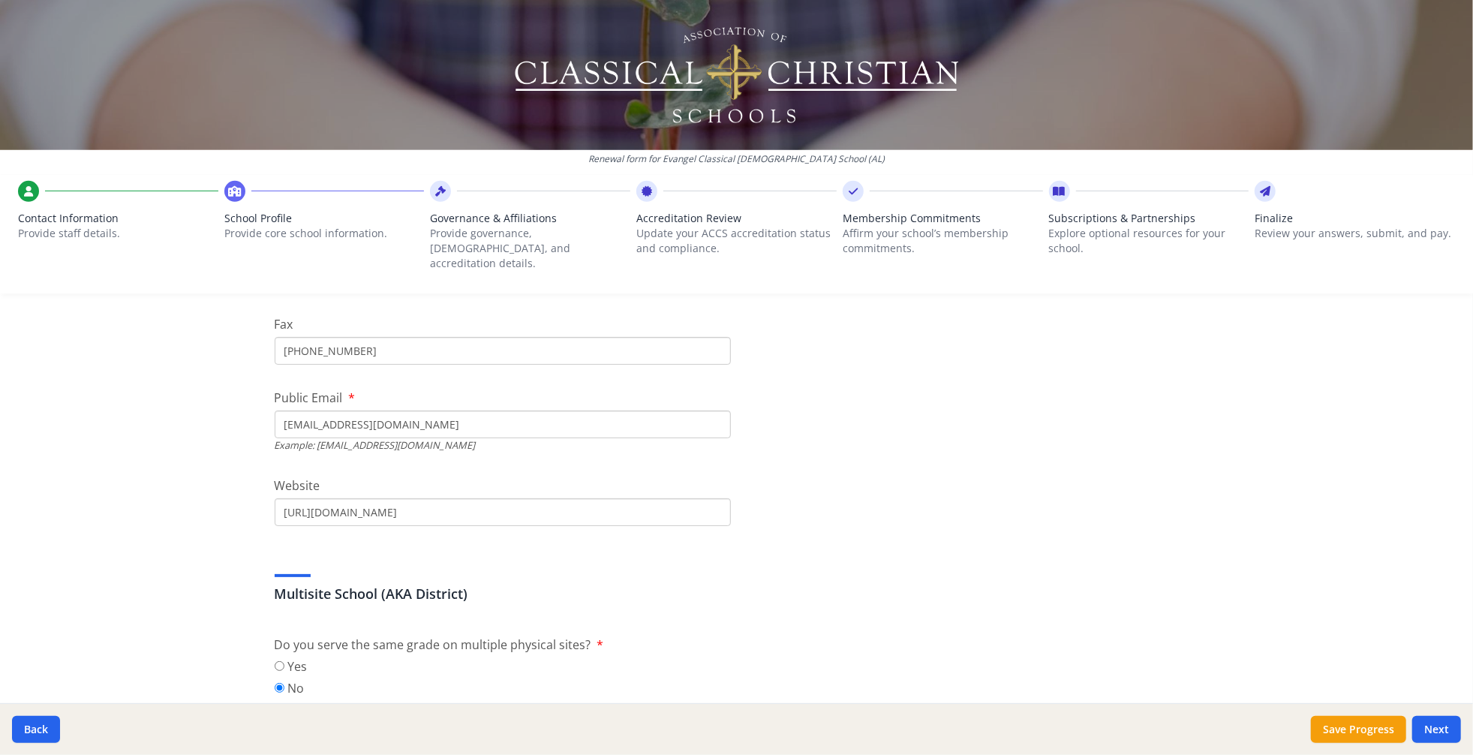
scroll to position [445, 0]
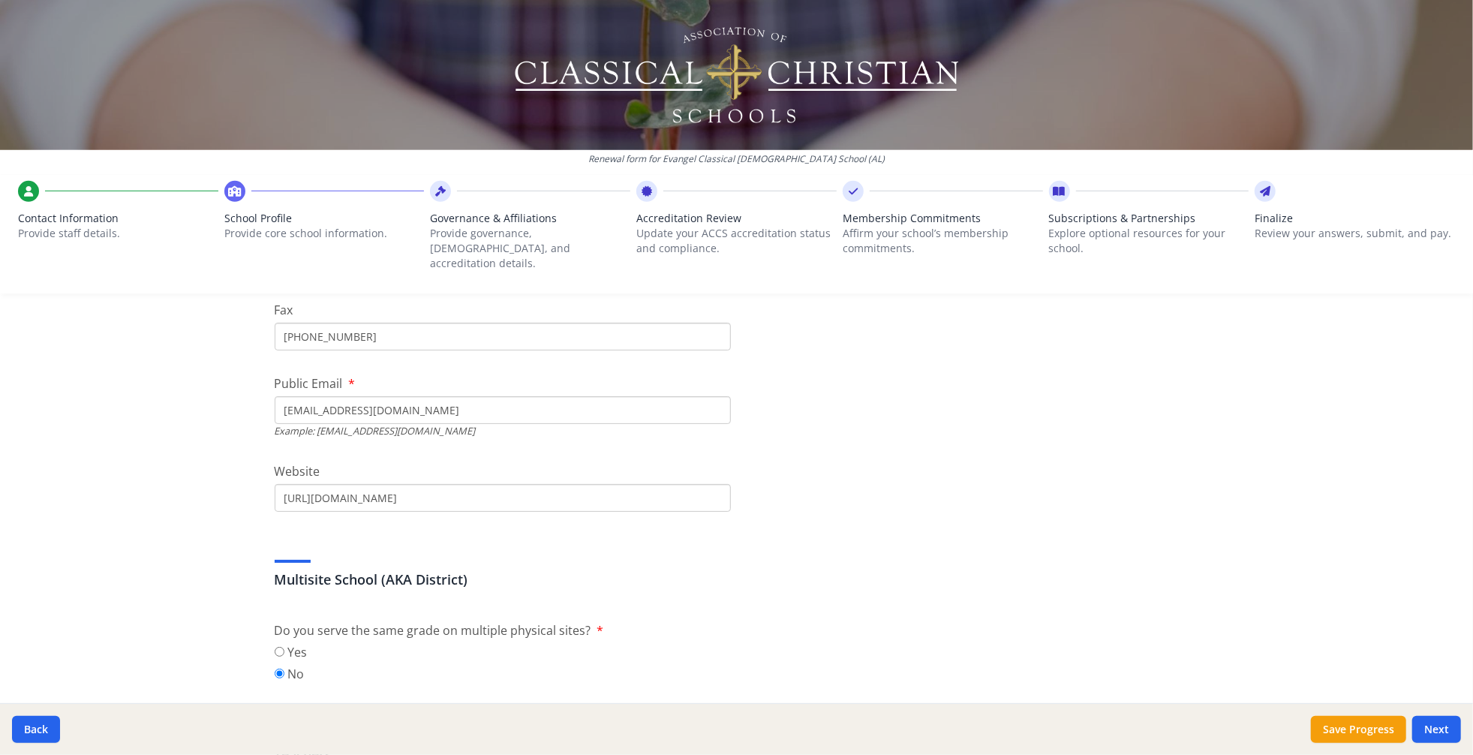
click at [481, 351] on input "[PHONE_NUMBER]" at bounding box center [503, 337] width 456 height 28
type input "[PHONE_NUMBER]"
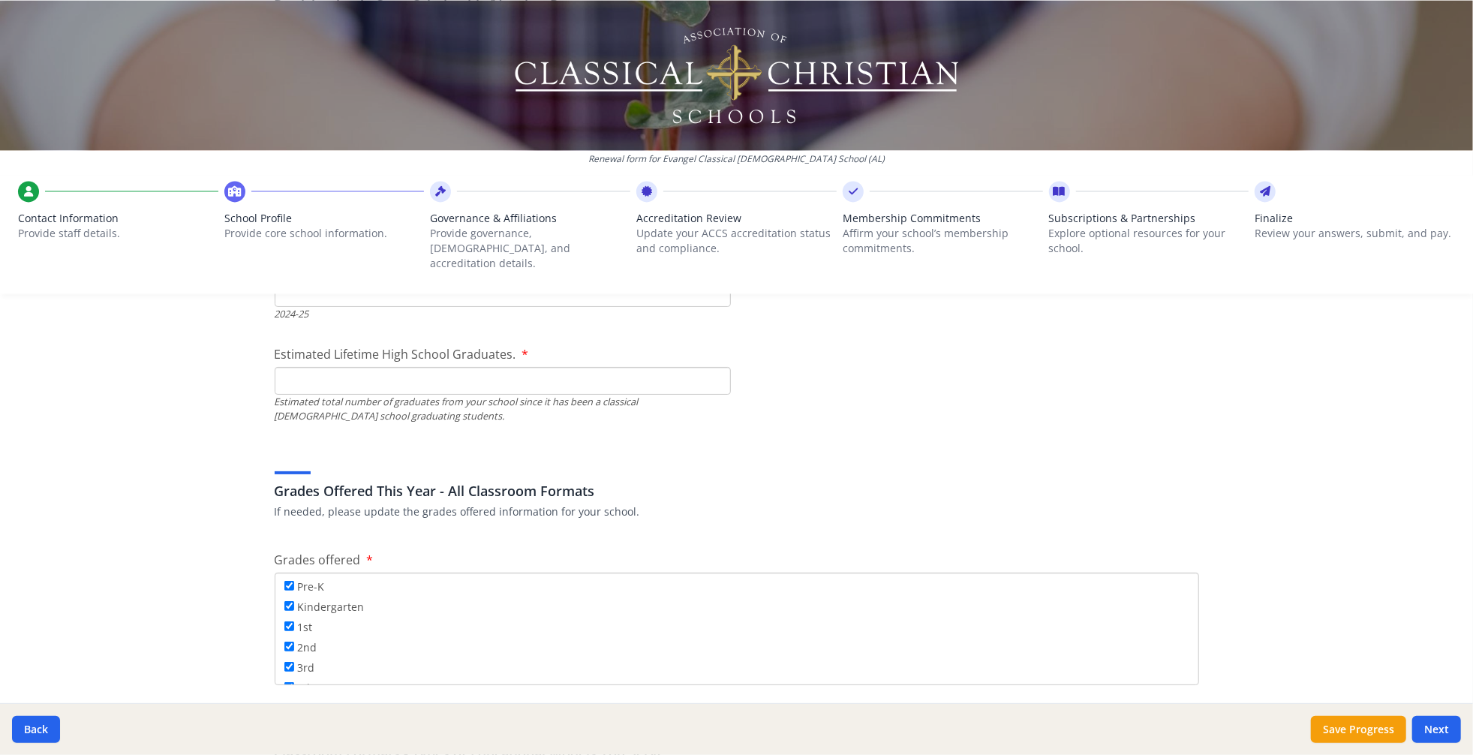
scroll to position [2245, 0]
click at [283, 101] on label "Yes" at bounding box center [291, 92] width 33 height 18
click at [283, 97] on input "Yes" at bounding box center [280, 92] width 10 height 10
radio input "true"
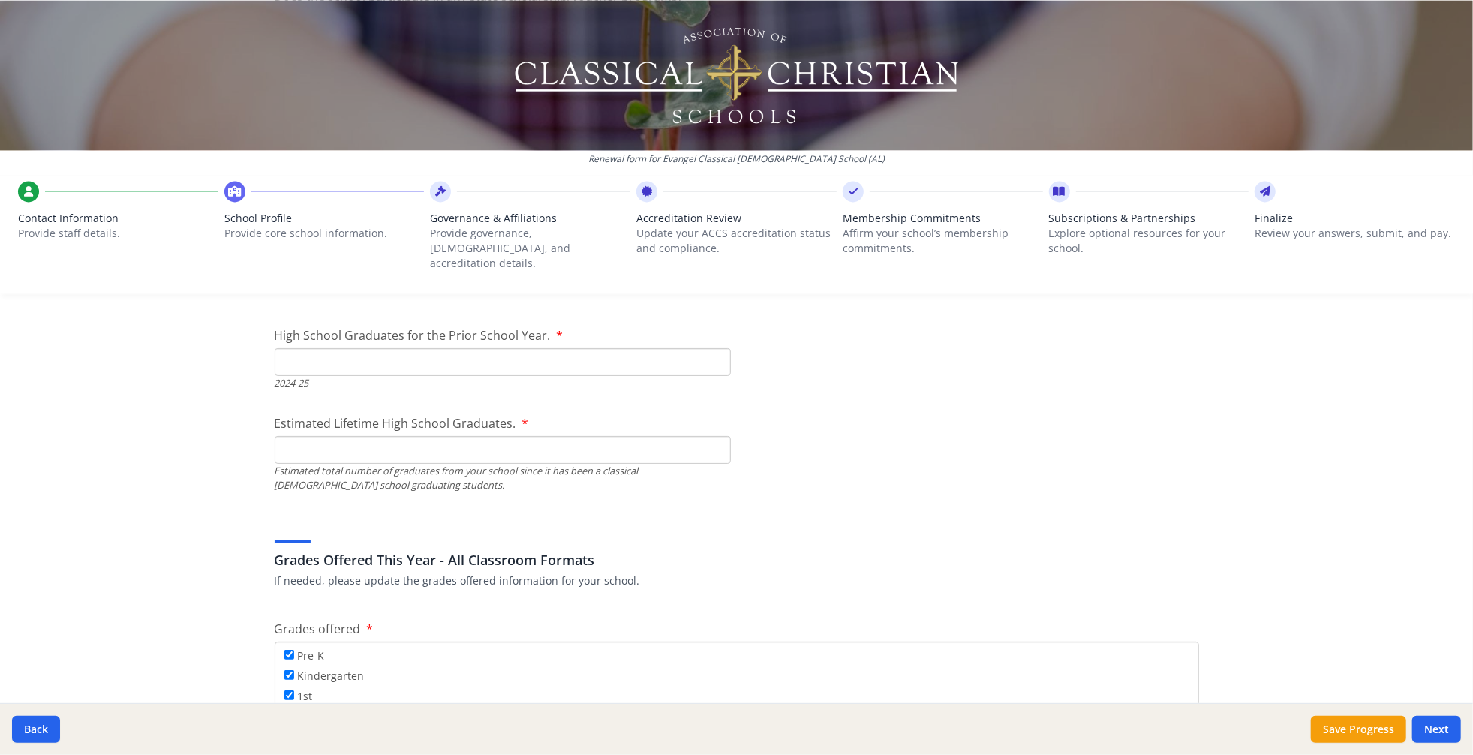
scroll to position [2323, 0]
click at [359, 195] on textarea "If Yes, explain briefly." at bounding box center [737, 145] width 925 height 101
click at [1118, 195] on textarea "[US_STATE] has started the CHOOSE Act funding where each student who applies an…" at bounding box center [737, 145] width 925 height 101
drag, startPoint x: 390, startPoint y: 552, endPoint x: 356, endPoint y: 552, distance: 34.5
click at [356, 195] on textarea "[US_STATE] has started the CHOOSE Act funding where each student who applies an…" at bounding box center [737, 145] width 925 height 101
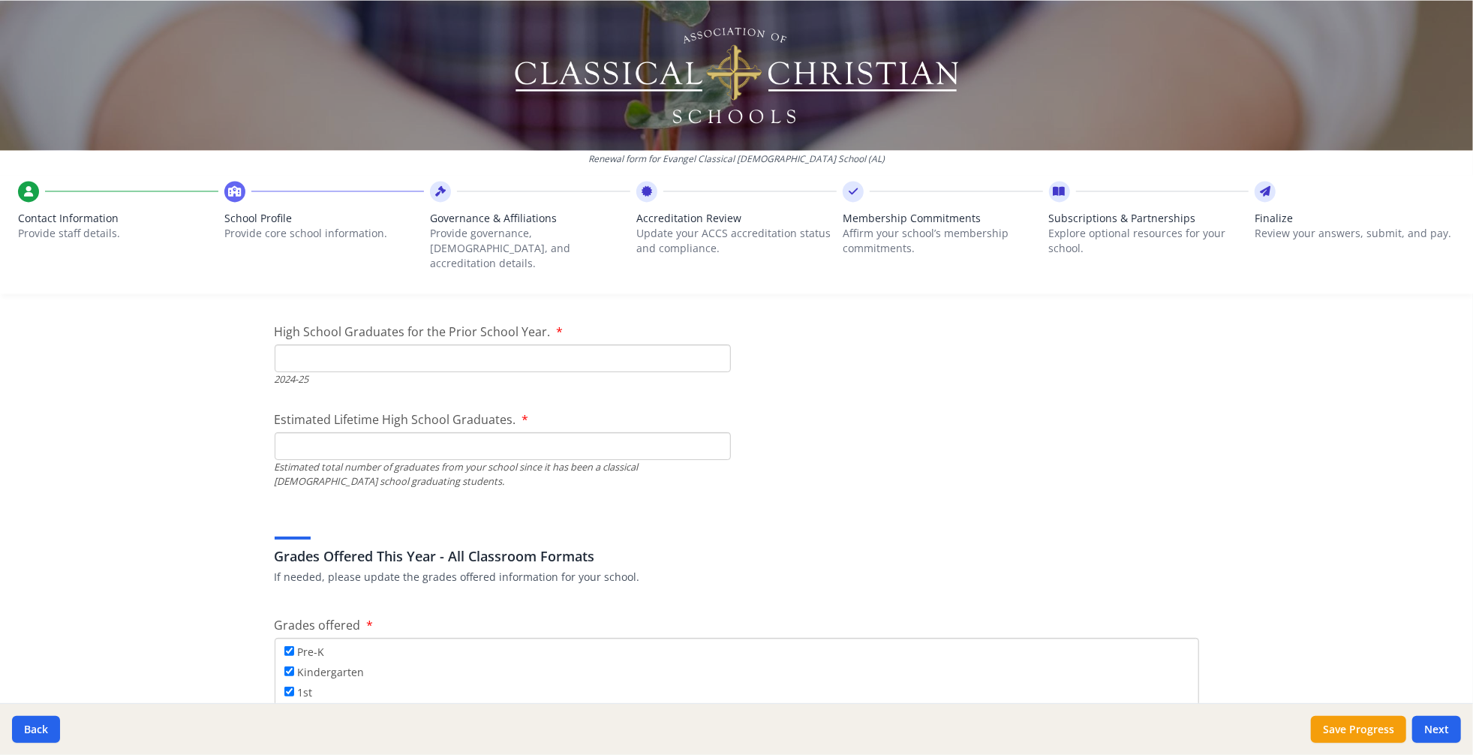
click at [168, 606] on div "Renewal form for Evangel Classical [DEMOGRAPHIC_DATA] School (AL) Contact Infor…" at bounding box center [736, 377] width 1473 height 755
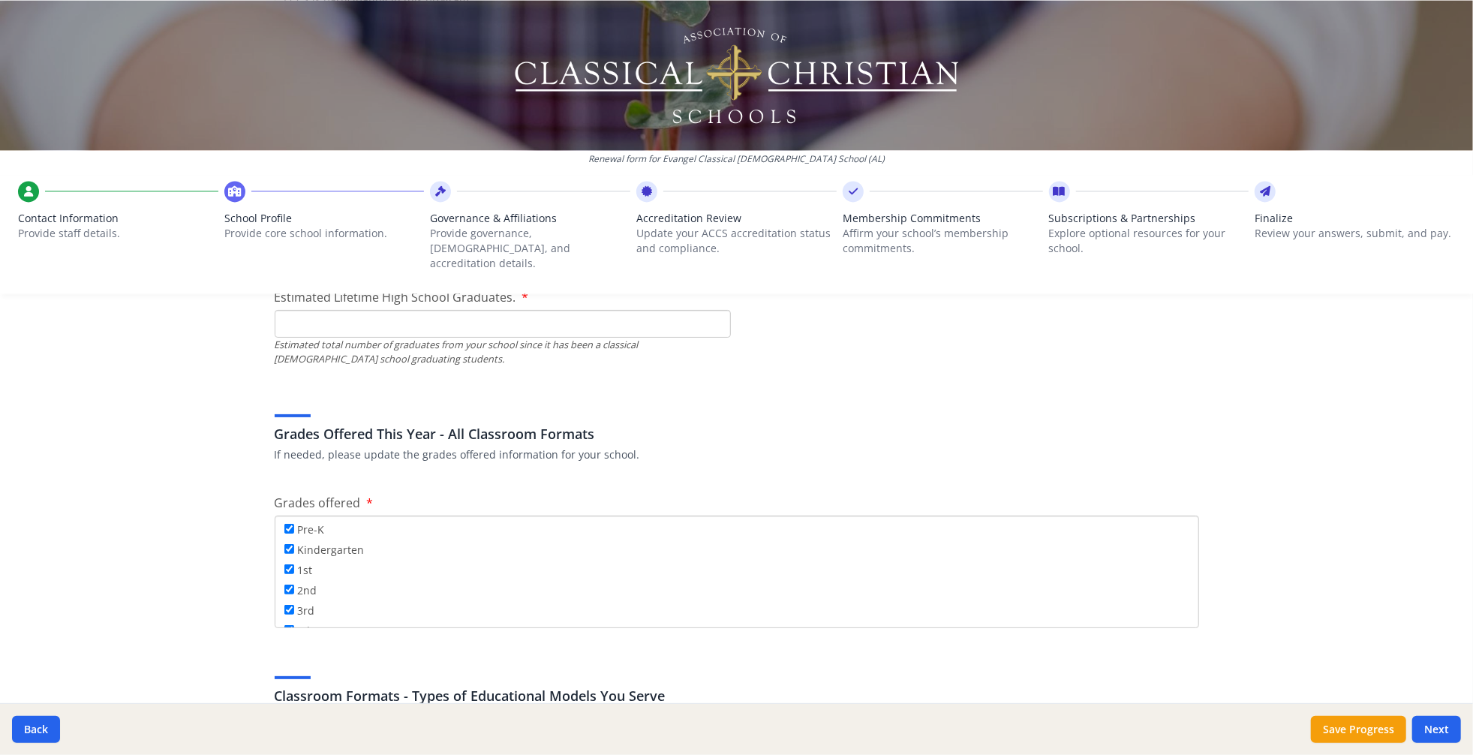
scroll to position [2447, 0]
click at [447, 71] on textarea "[US_STATE] has implemented the CHOOSE Act funding where each student who applie…" at bounding box center [737, 21] width 925 height 101
type textarea "[US_STATE] has implemented the CHOOSE Act funding where each student who applie…"
click at [209, 549] on div "Renewal form for Evangel Classical [DEMOGRAPHIC_DATA] School (AL) Contact Infor…" at bounding box center [736, 377] width 1473 height 755
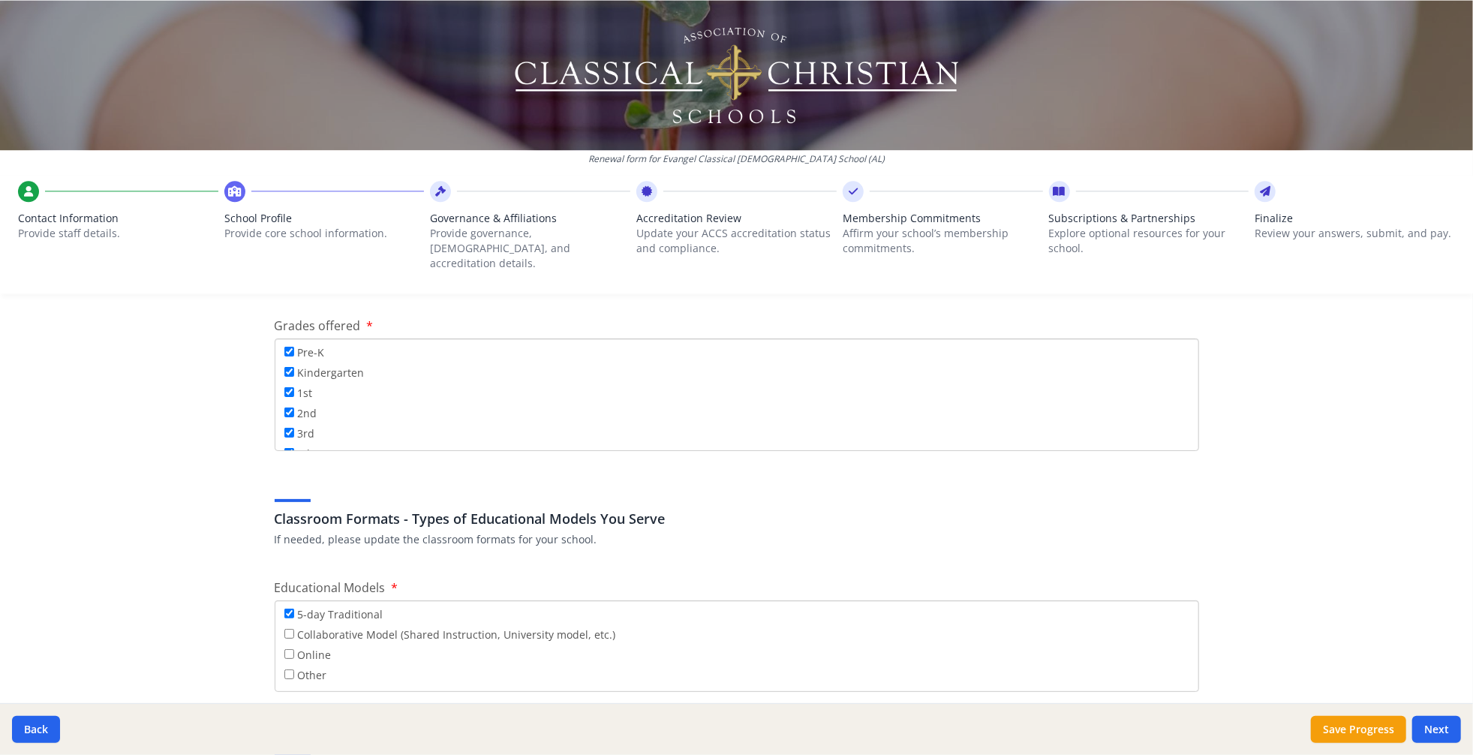
scroll to position [2630, 0]
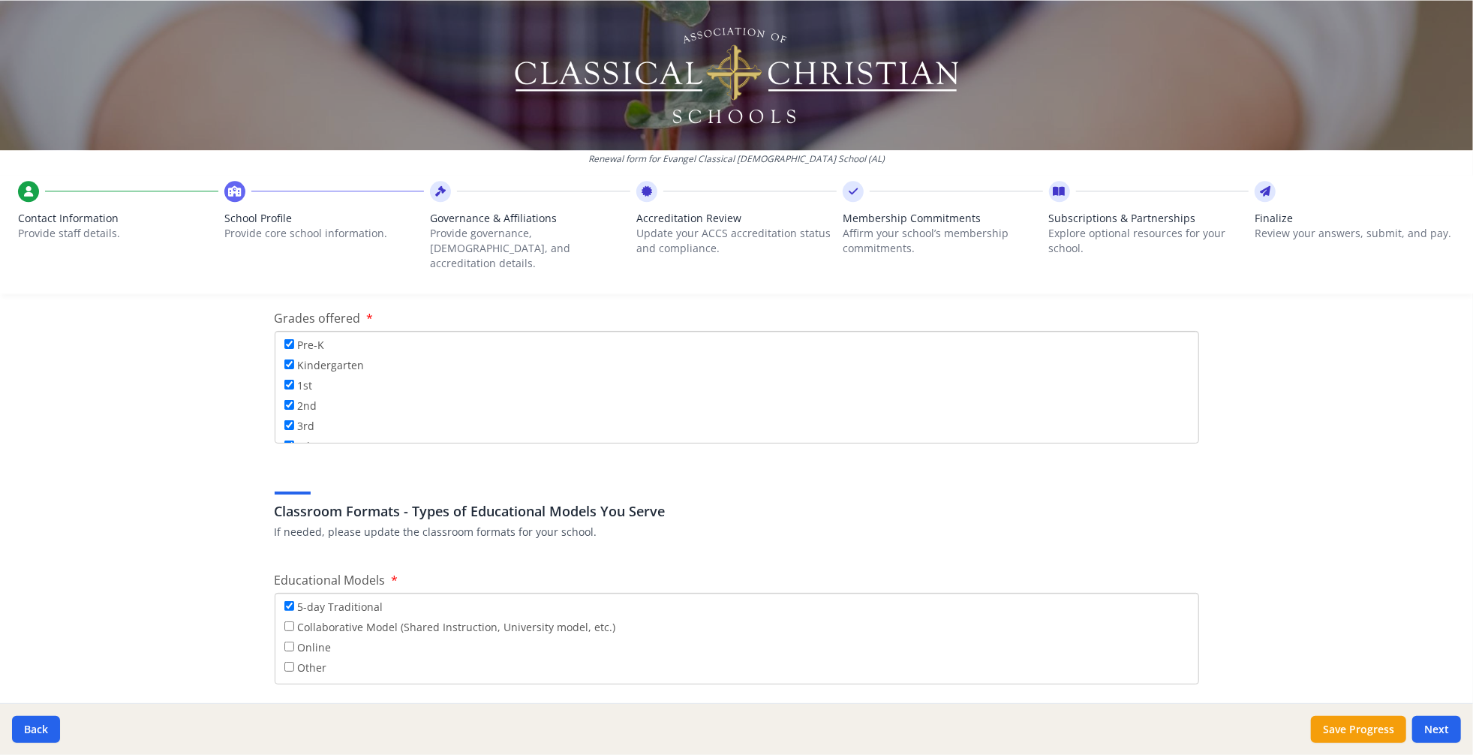
click at [345, 65] on input "High School Graduates for the Prior School Year." at bounding box center [503, 52] width 456 height 28
click at [465, 153] on input "Estimated Lifetime High School Graduates." at bounding box center [503, 139] width 456 height 28
type input "250"
click at [393, 65] on input "High School Graduates for the Prior School Year." at bounding box center [503, 52] width 456 height 28
click at [417, 65] on input "High School Graduates for the Prior School Year." at bounding box center [503, 52] width 456 height 28
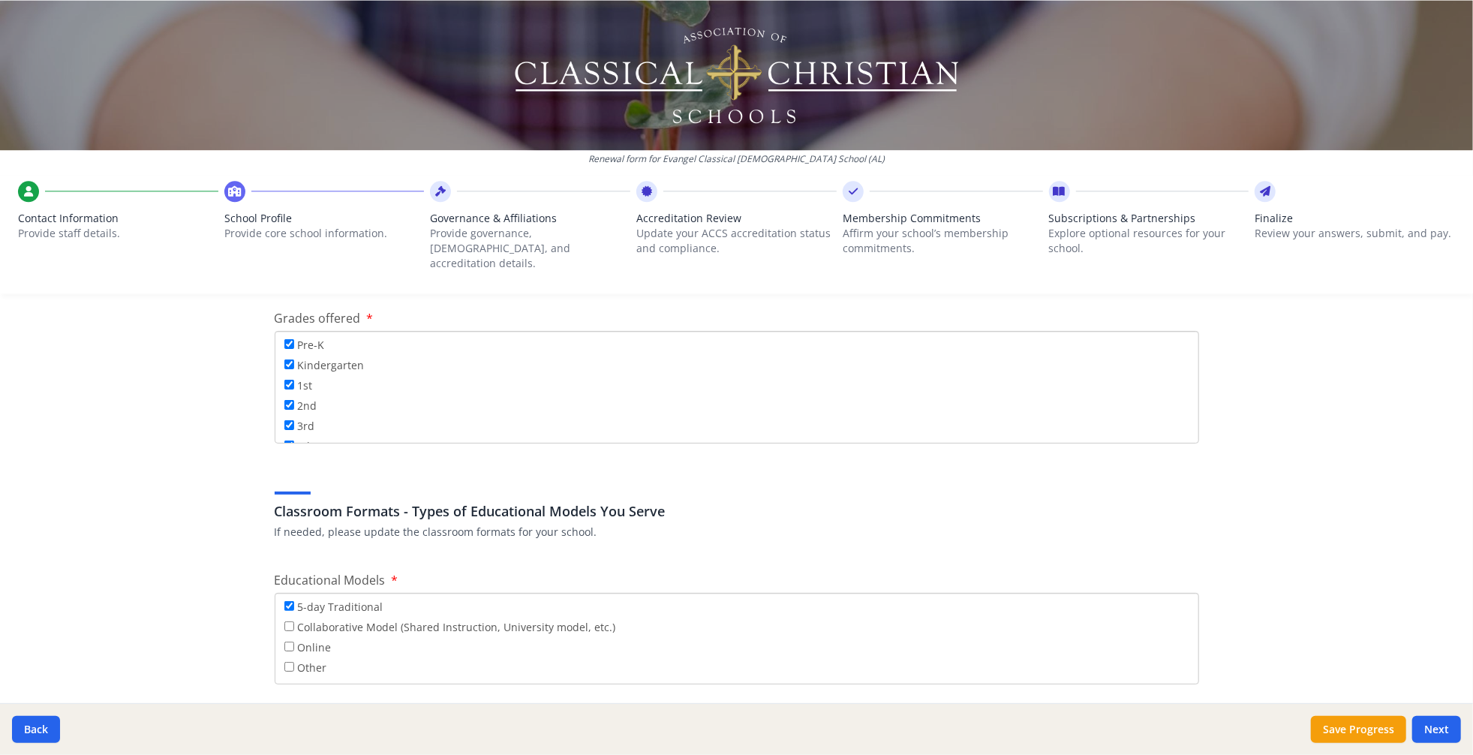
type input "19"
click at [1006, 588] on div "Federal Employer Identification Number If needed, please update Federal Employe…" at bounding box center [737, 409] width 961 height 5395
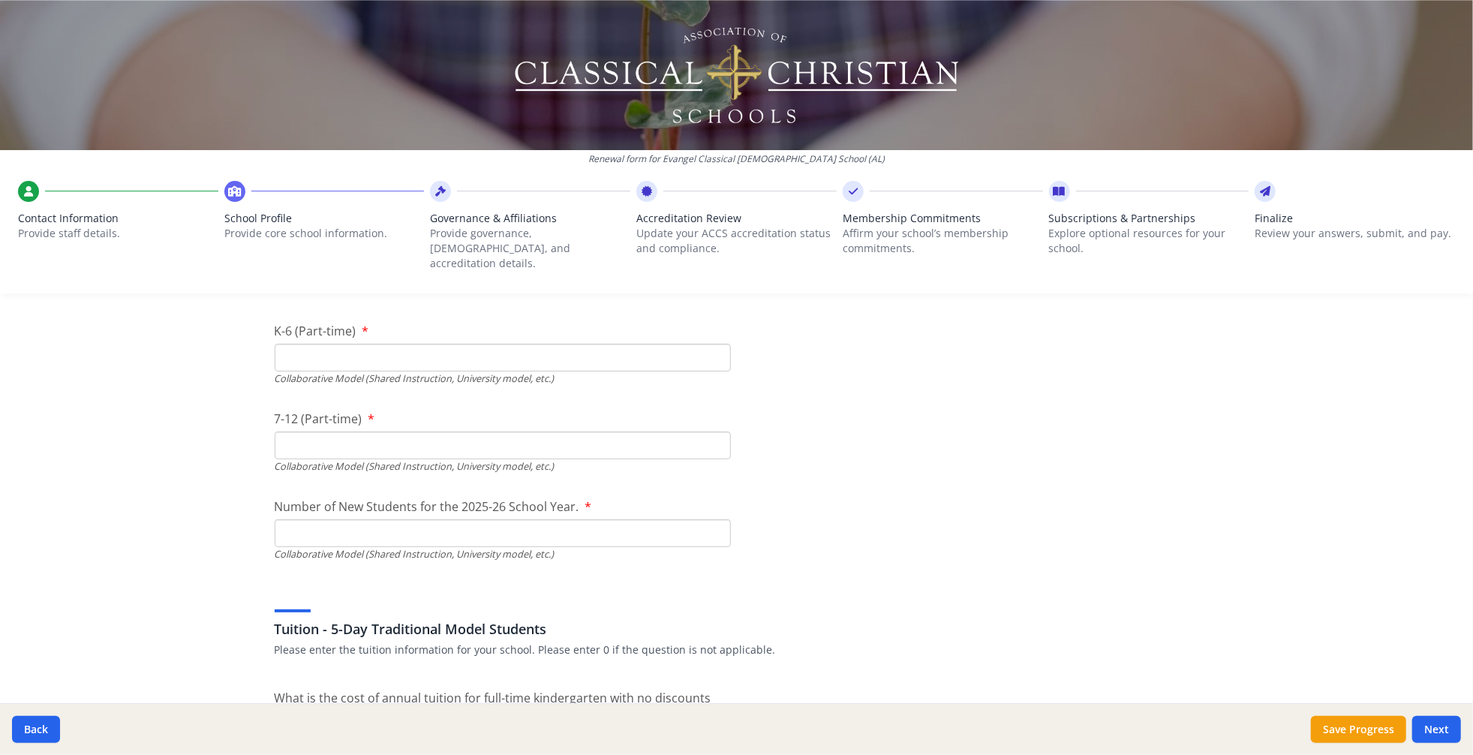
scroll to position [3721, 0]
type input "7"
click at [200, 623] on div "Renewal form for Evangel Classical [DEMOGRAPHIC_DATA] School (AL) Contact Infor…" at bounding box center [736, 377] width 1473 height 755
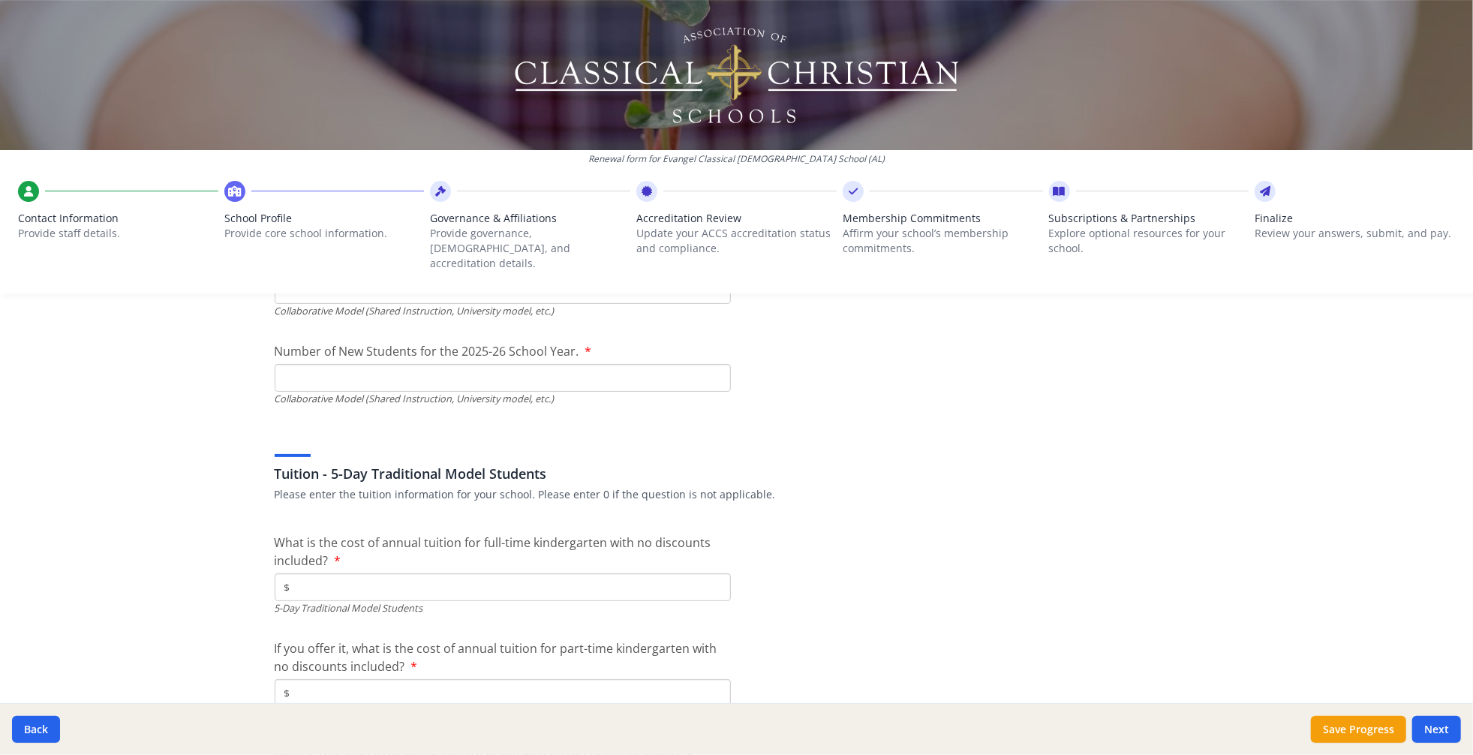
scroll to position [3882, 0]
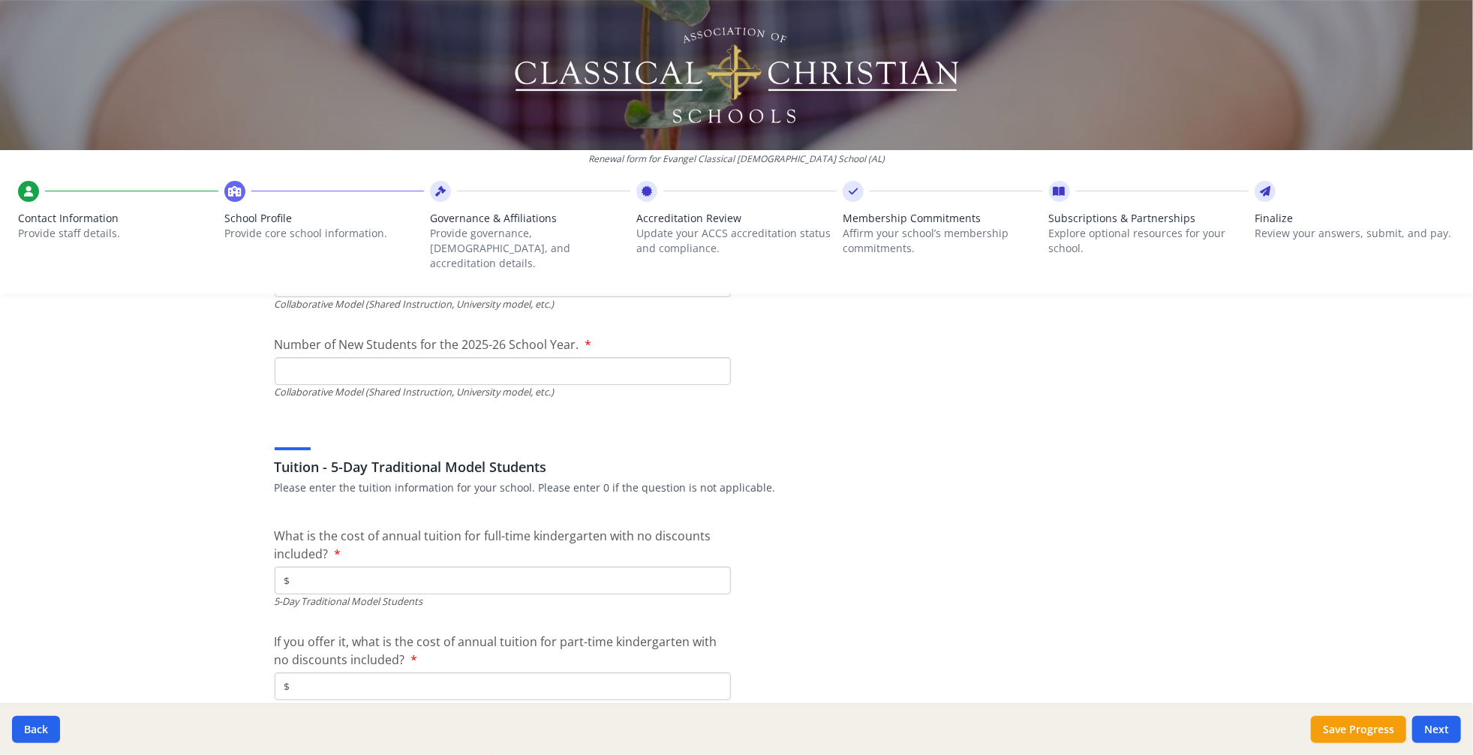
type input "133"
type input "105"
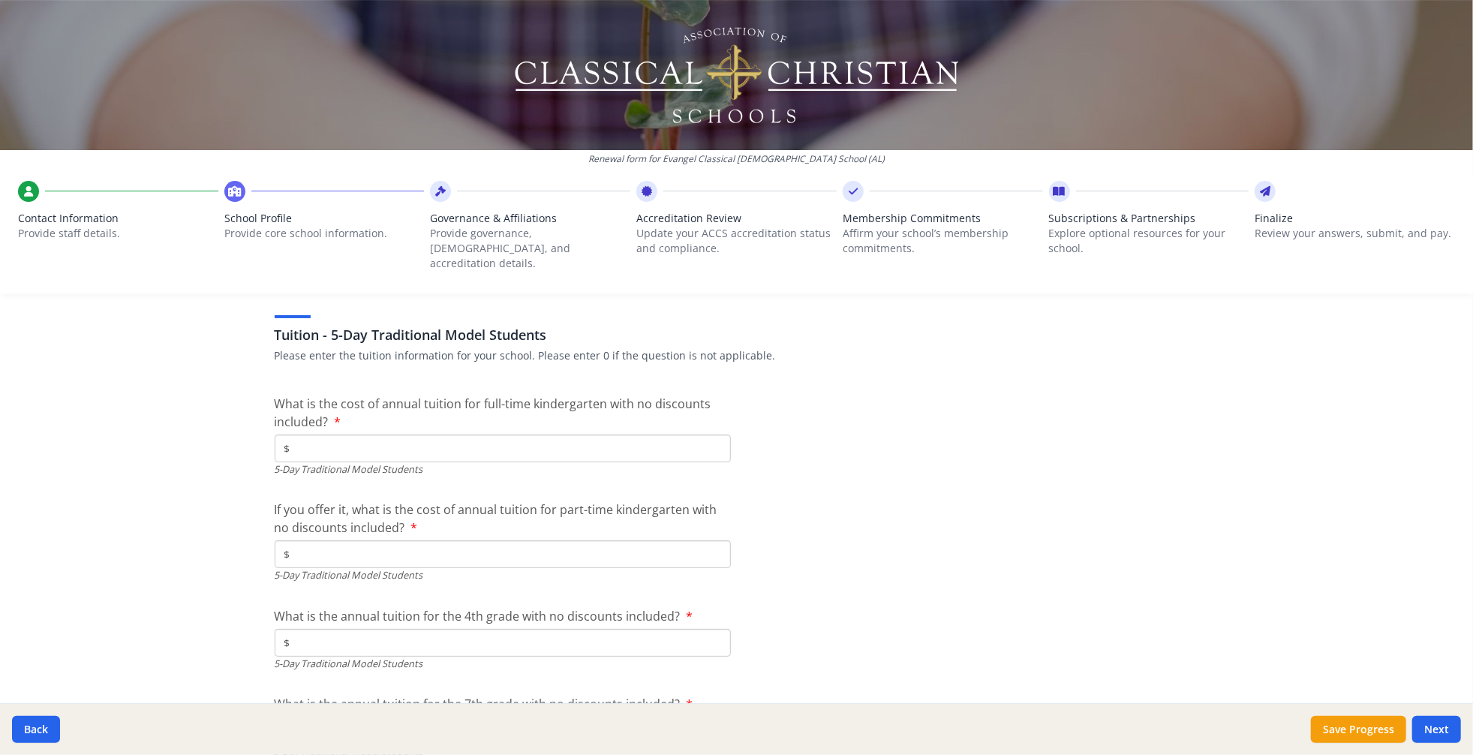
scroll to position [4019, 0]
type input "37"
click at [225, 568] on div "Renewal form for Evangel Classical [DEMOGRAPHIC_DATA] School (AL) Contact Infor…" at bounding box center [736, 377] width 1473 height 755
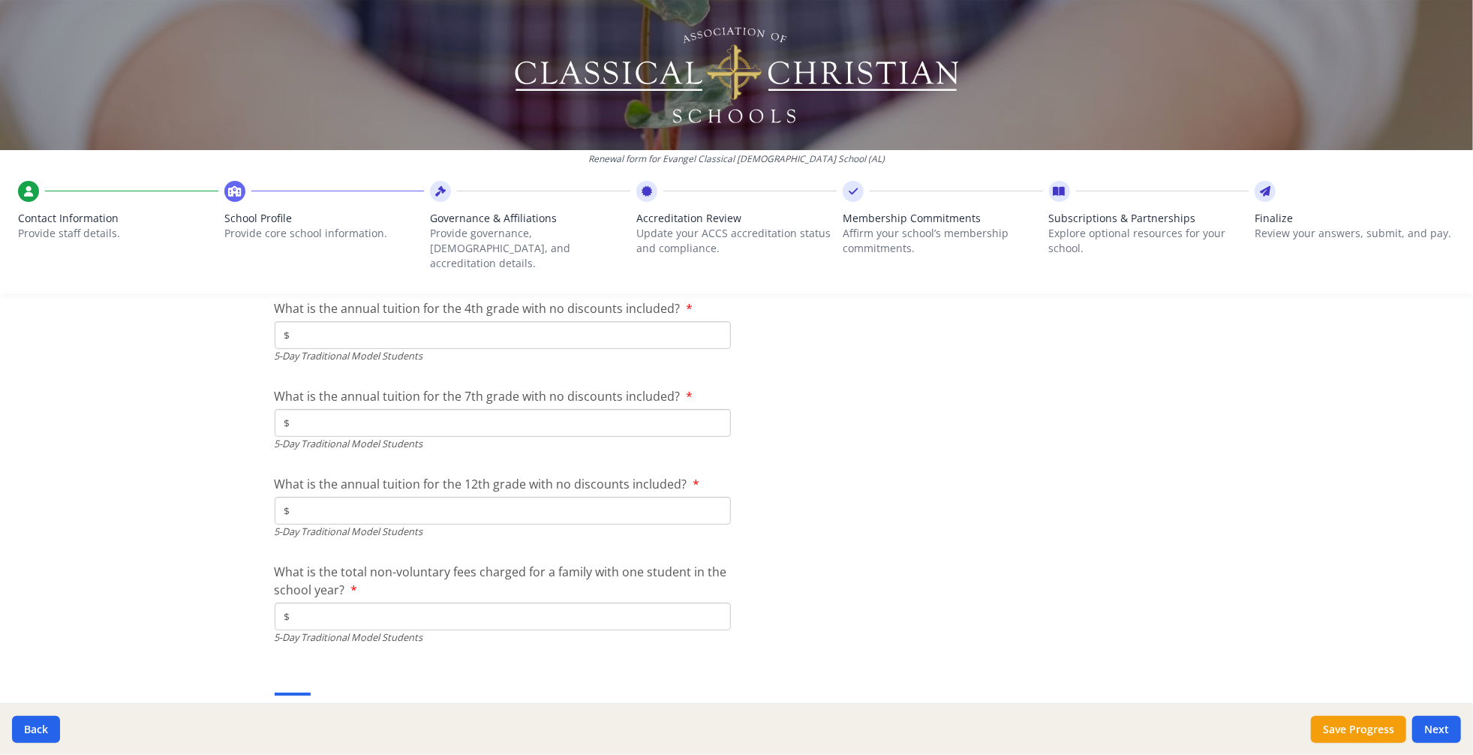
scroll to position [4356, 0]
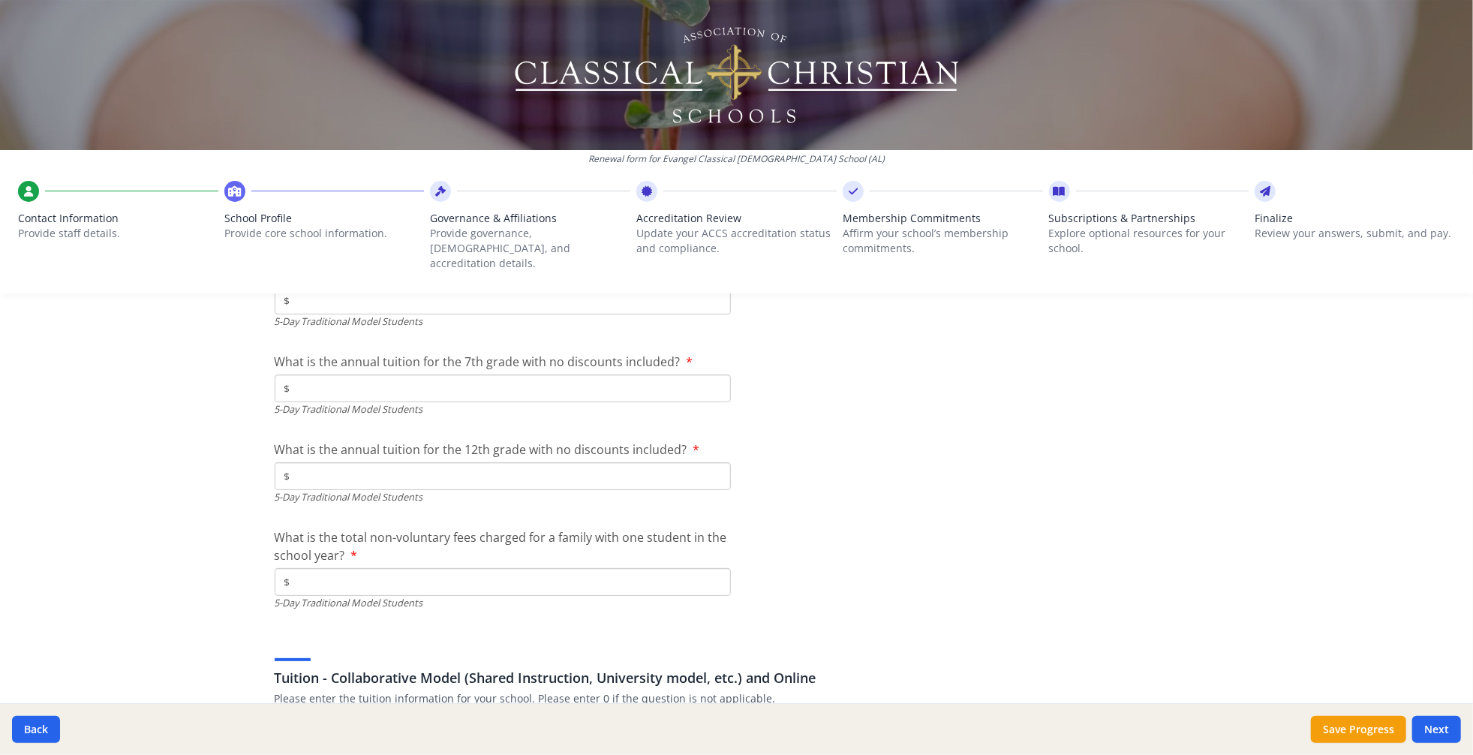
type input "0"
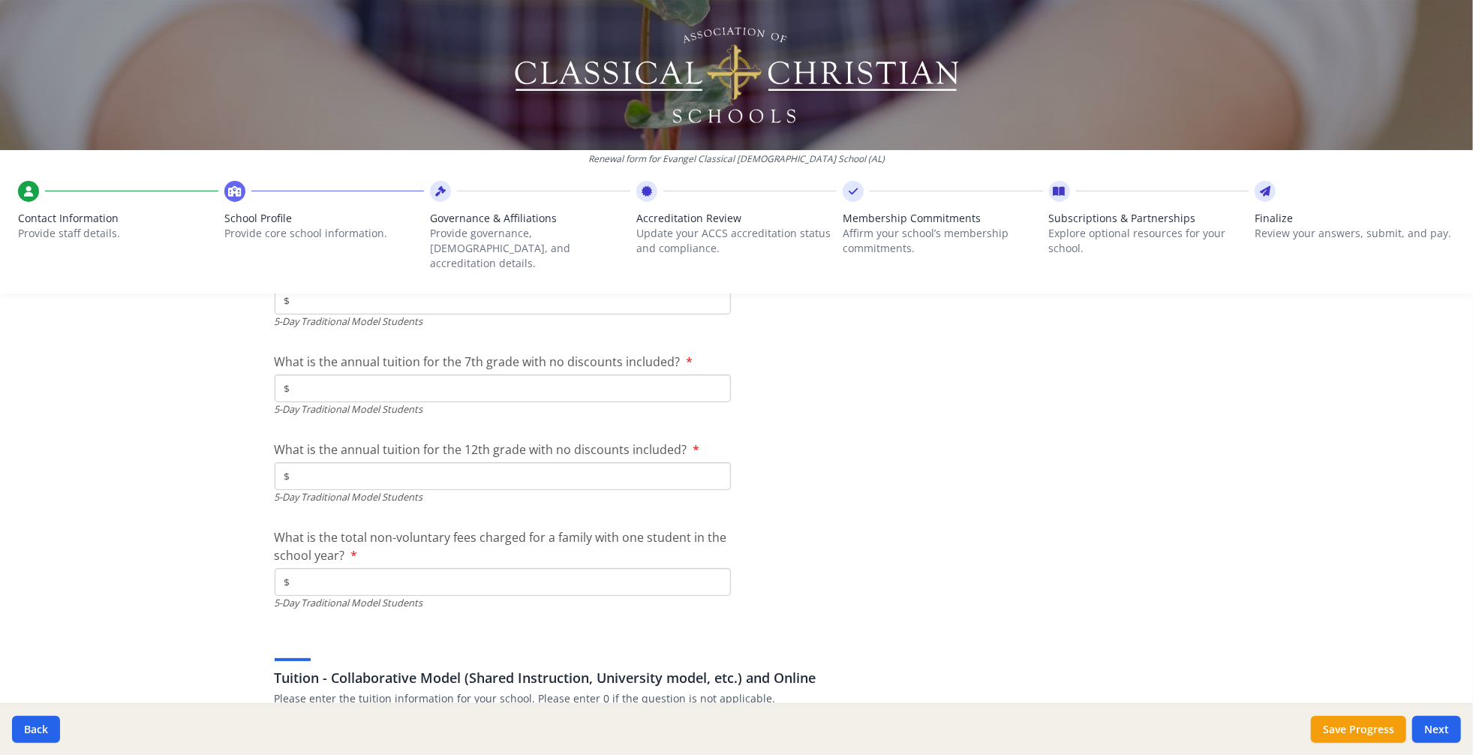
type input "0"
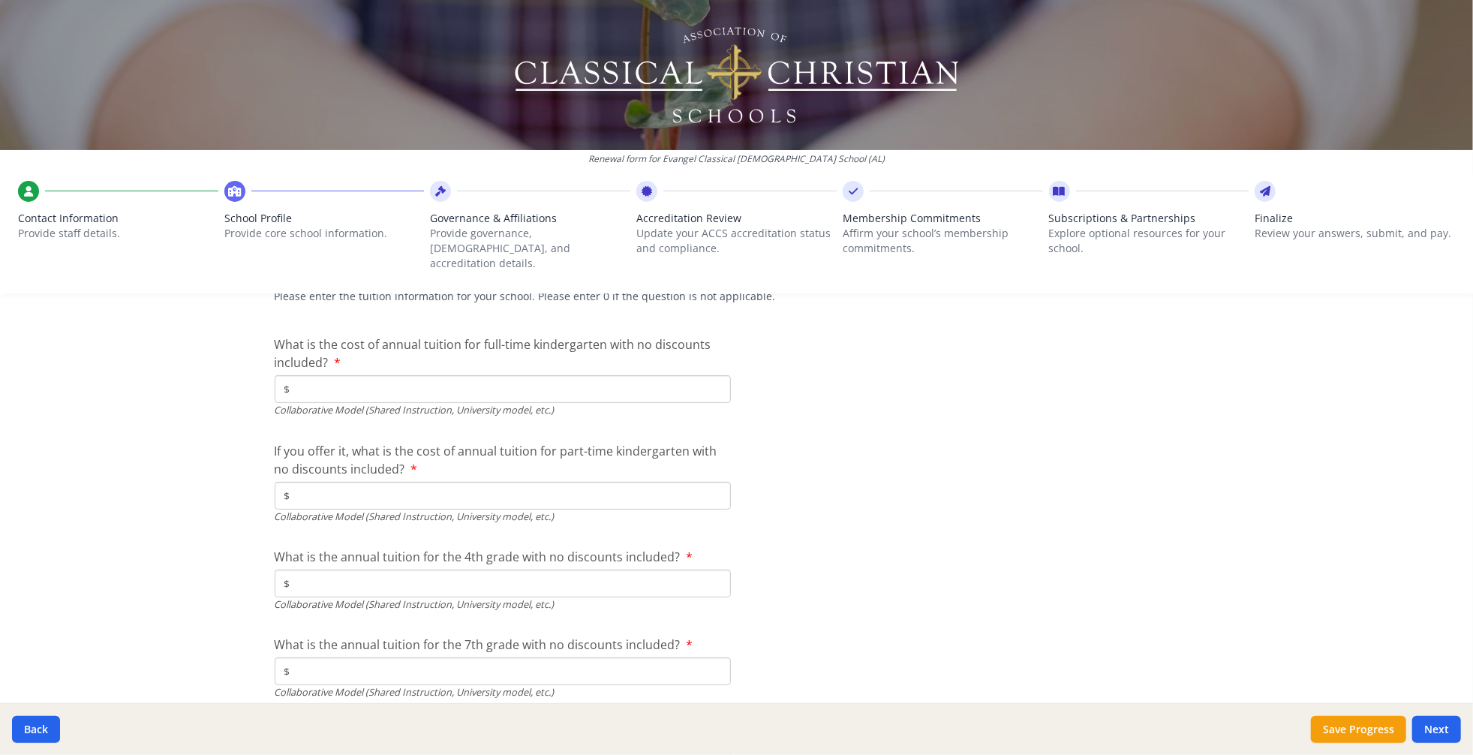
scroll to position [4757, 0]
type input "$8 410"
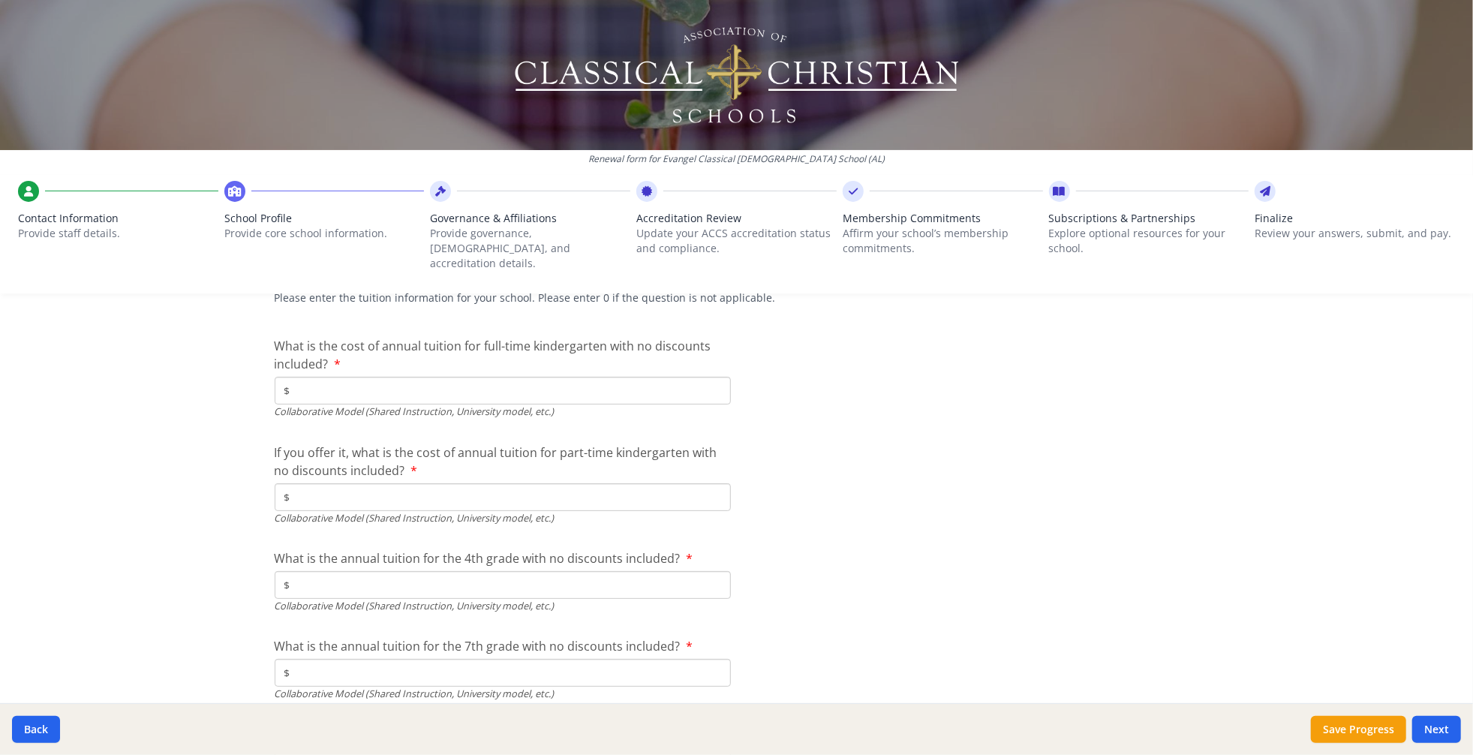
type input "$0"
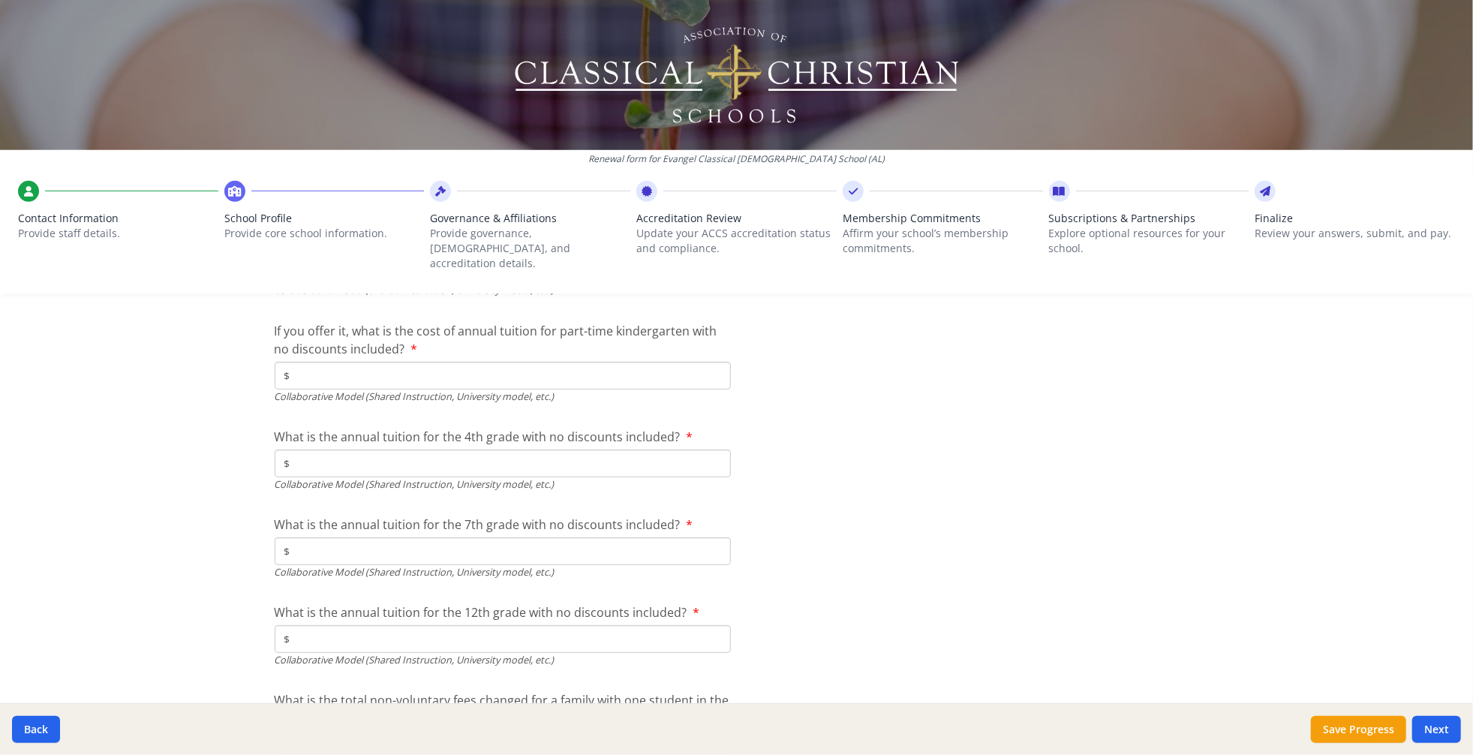
scroll to position [4901, 0]
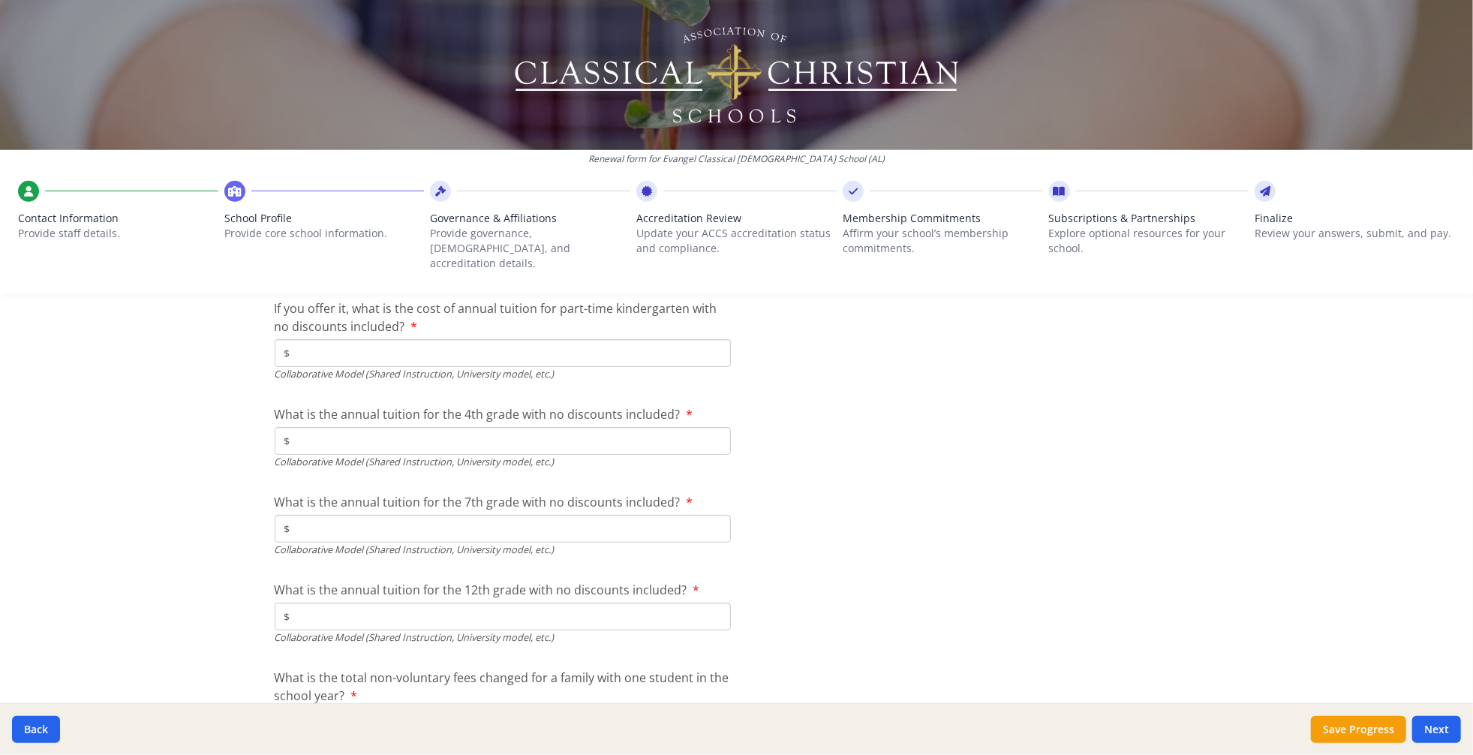
type input "$8 410"
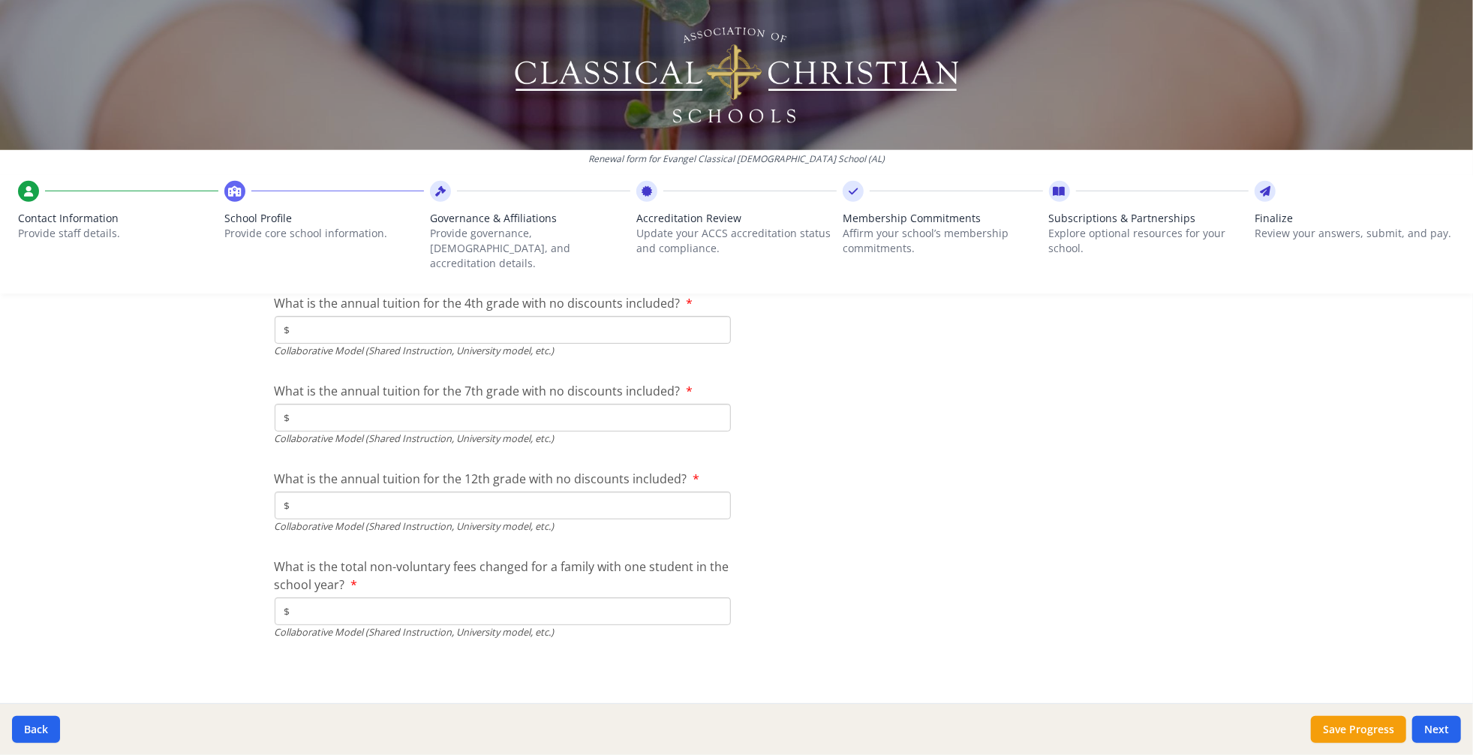
scroll to position [5082, 0]
type input "$8 810"
click at [221, 592] on div "Renewal form for Evangel Classical [DEMOGRAPHIC_DATA] School (AL) Contact Infor…" at bounding box center [736, 377] width 1473 height 755
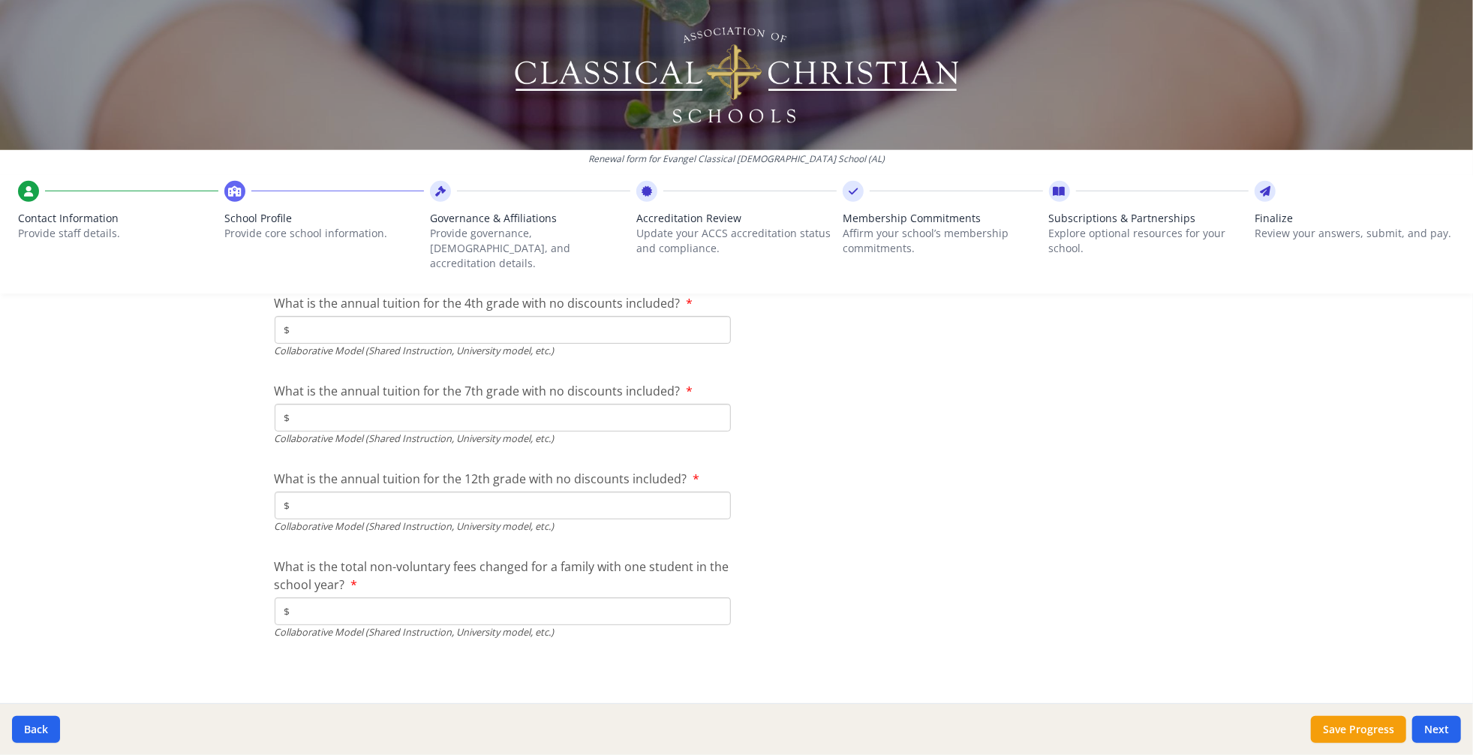
type input "$8 900"
click at [188, 549] on div "Renewal form for Evangel Classical [DEMOGRAPHIC_DATA] School (AL) Contact Infor…" at bounding box center [736, 377] width 1473 height 755
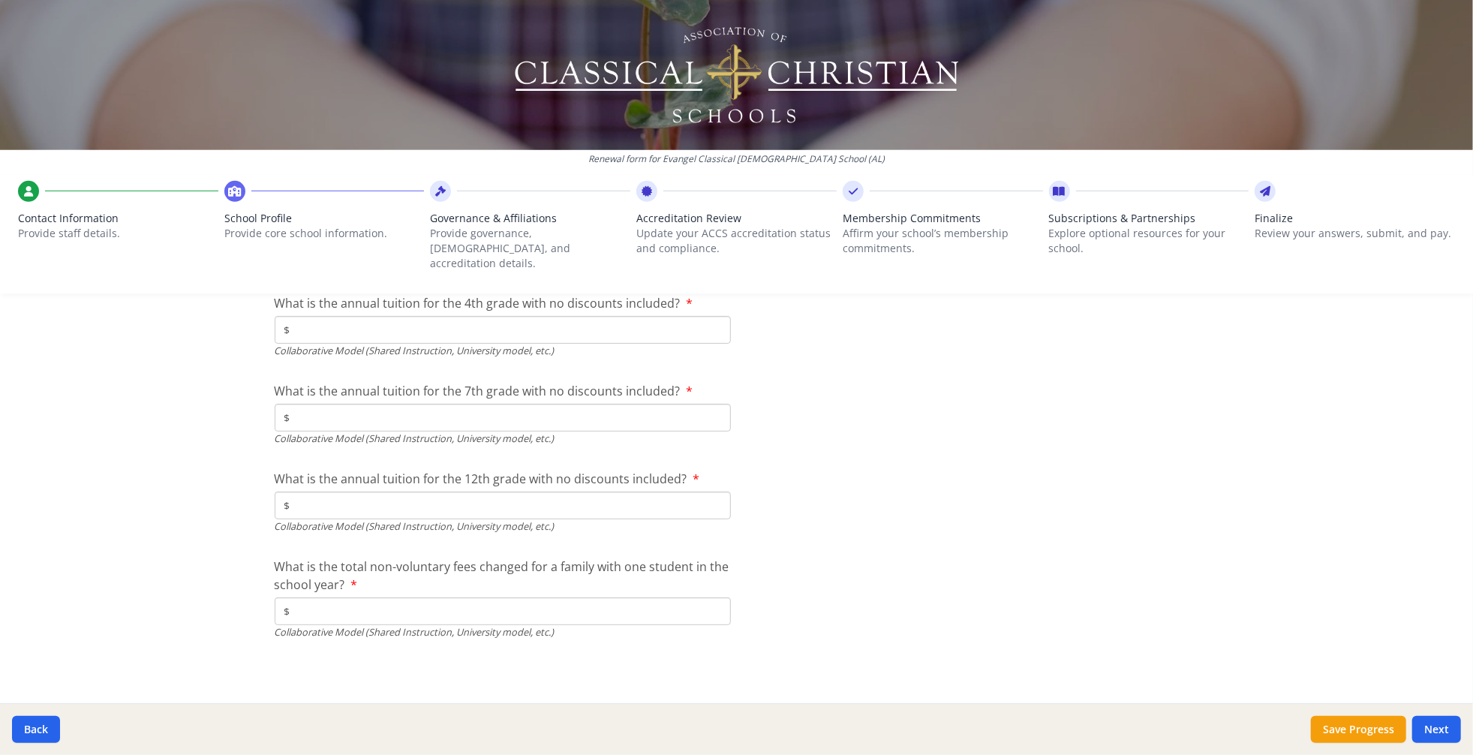
type input "$625"
click at [177, 546] on div "Renewal form for Evangel Classical [DEMOGRAPHIC_DATA] School (AL) Contact Infor…" at bounding box center [736, 377] width 1473 height 755
type input "$0"
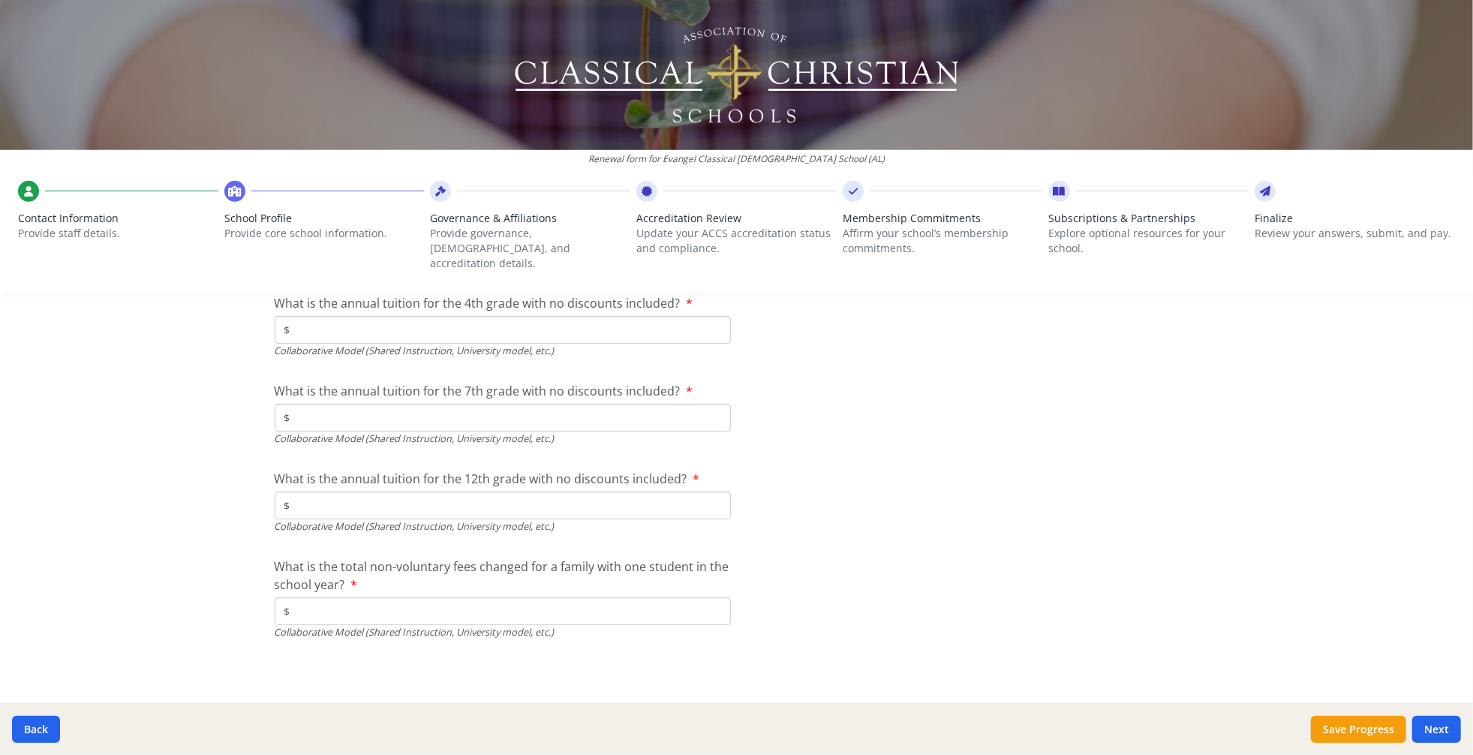
type input "$0"
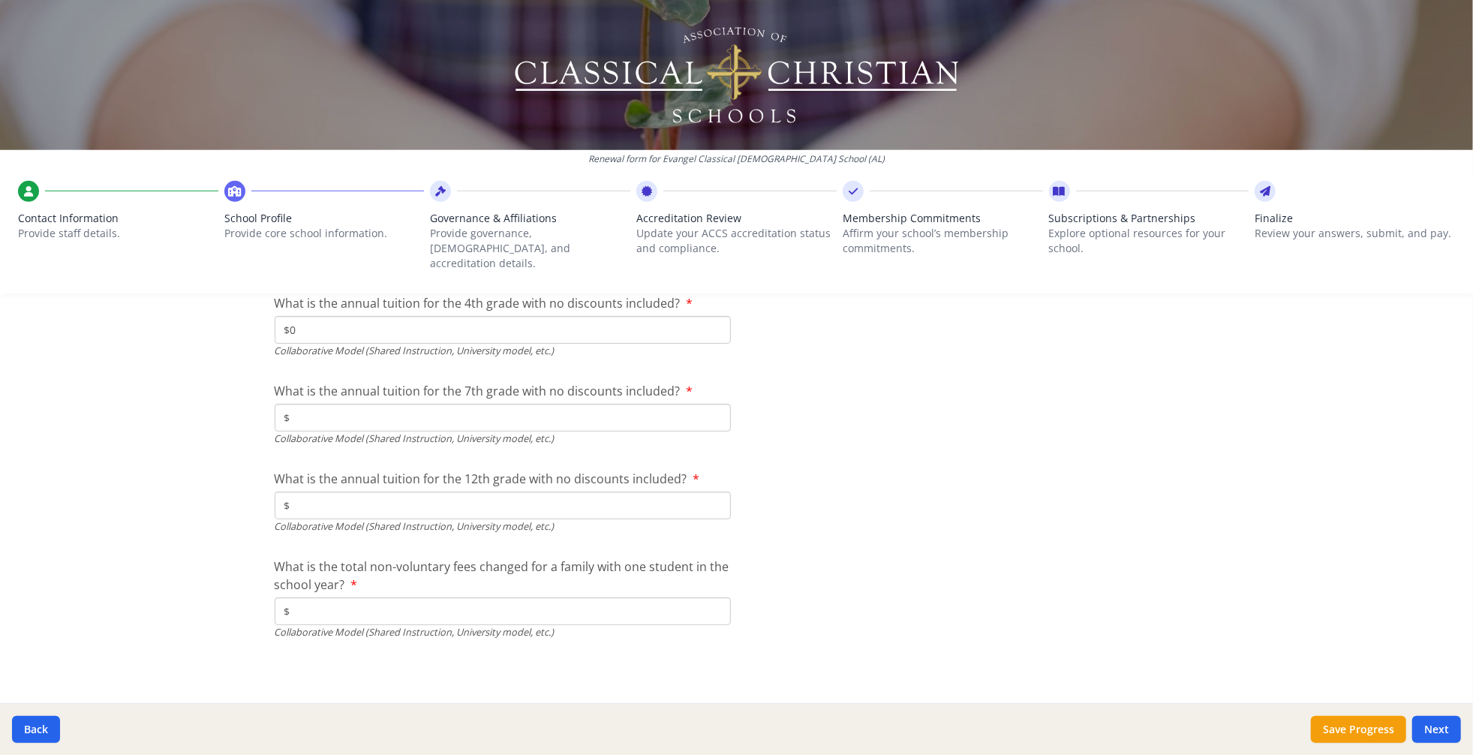
type input "$.0"
type input "$0"
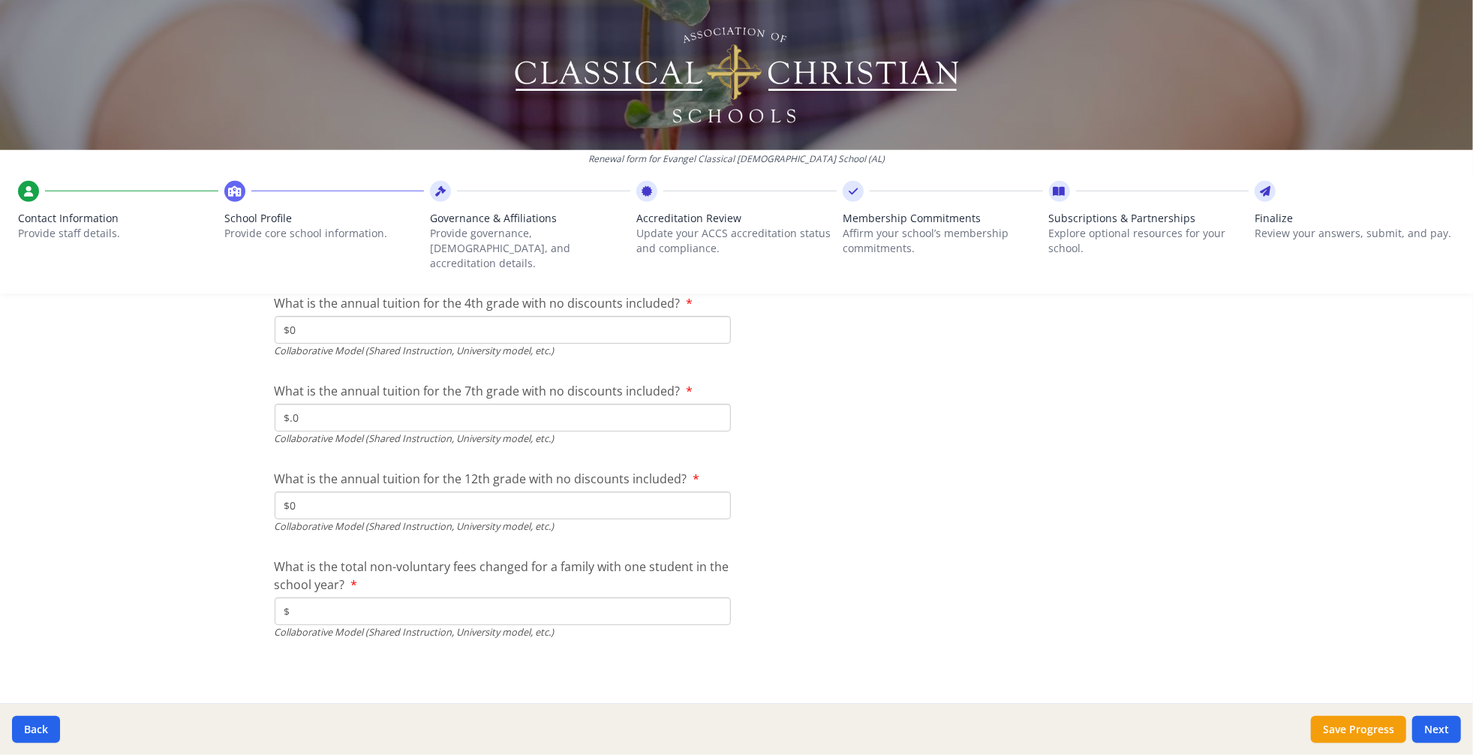
click at [344, 597] on input "$" at bounding box center [503, 611] width 456 height 28
type input "$0"
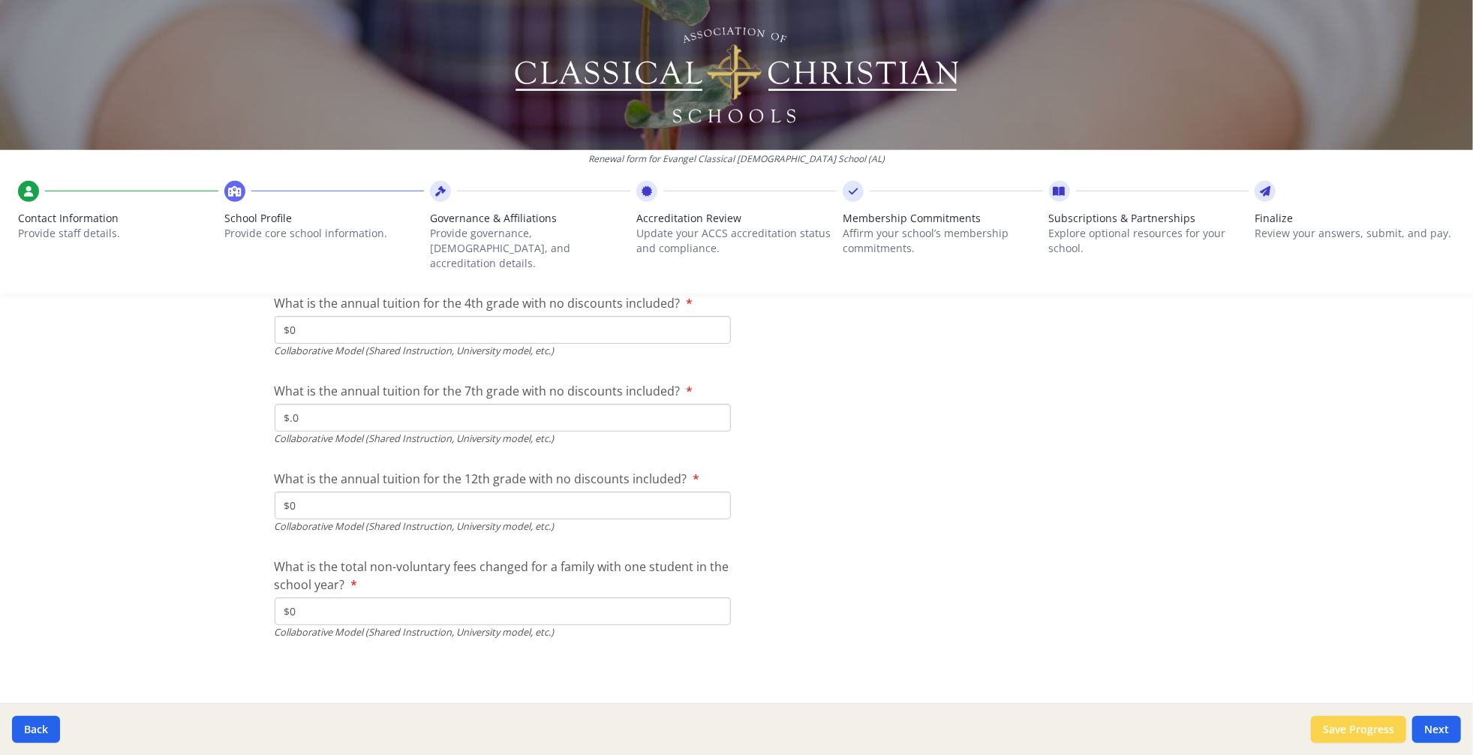
click at [1315, 679] on button "Save Progress" at bounding box center [1358, 729] width 95 height 27
click at [1325, 679] on button "Next" at bounding box center [1437, 729] width 49 height 27
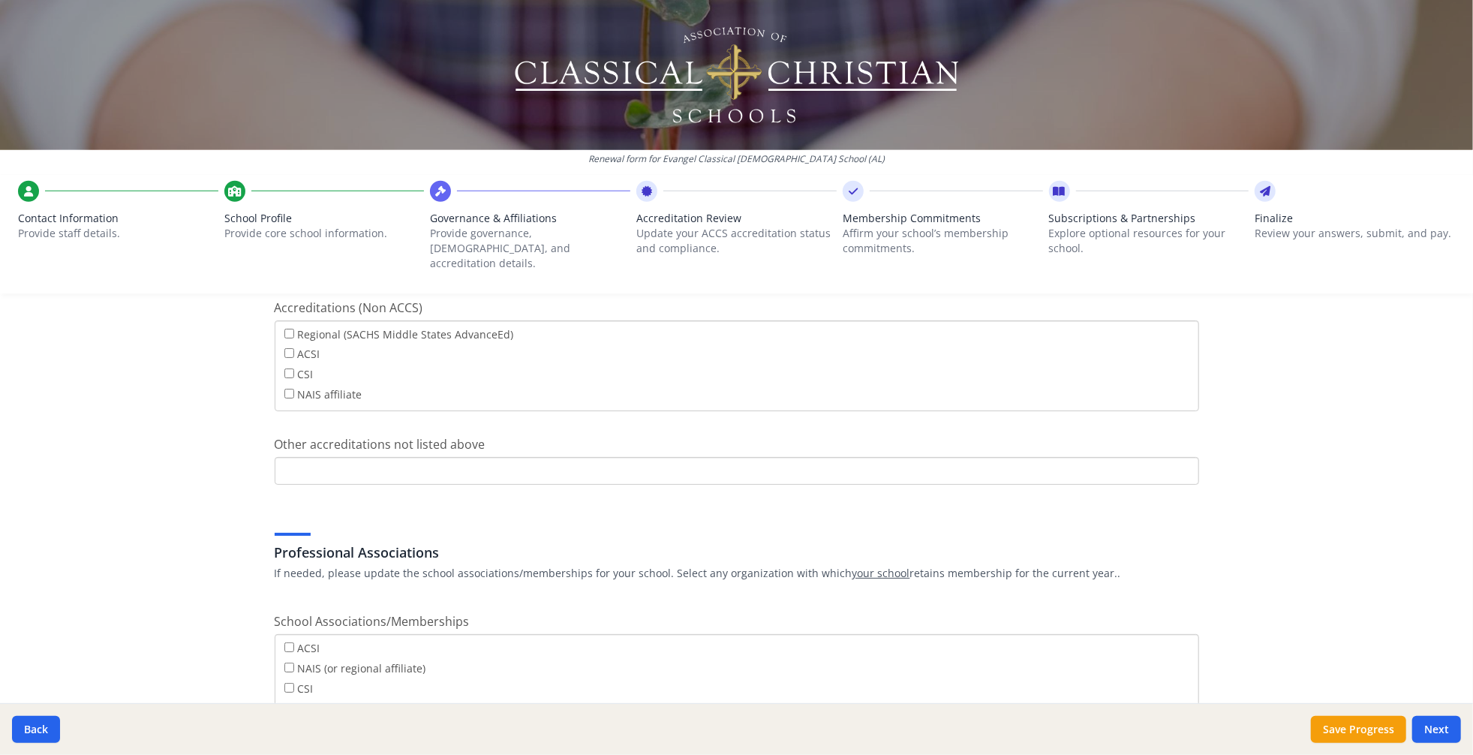
scroll to position [858, 0]
click at [172, 586] on div "Renewal form for Evangel Classical [DEMOGRAPHIC_DATA] School (AL) Contact Infor…" at bounding box center [736, 377] width 1473 height 755
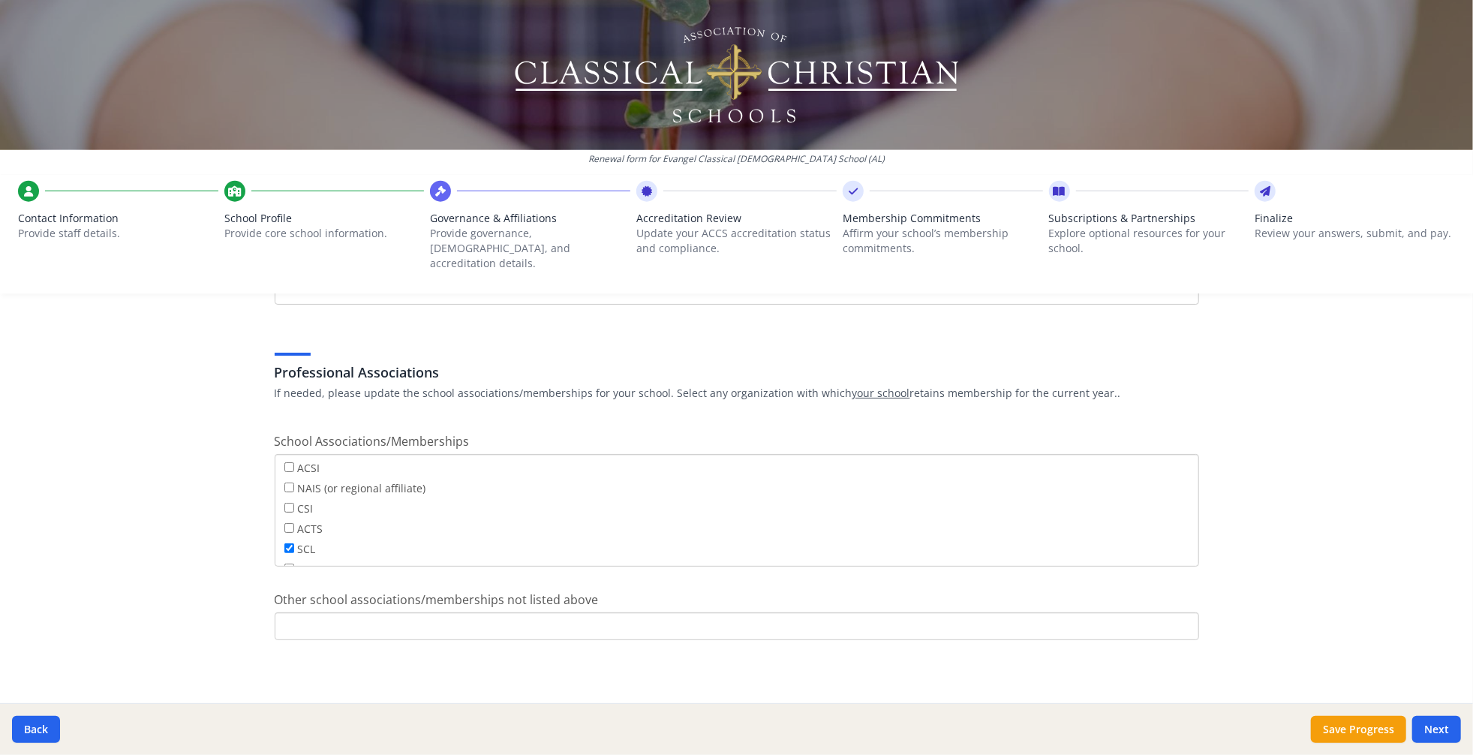
scroll to position [1354, 0]
click at [1325, 679] on button "Save Progress" at bounding box center [1358, 729] width 95 height 27
click at [1325, 679] on button "Next" at bounding box center [1437, 729] width 49 height 27
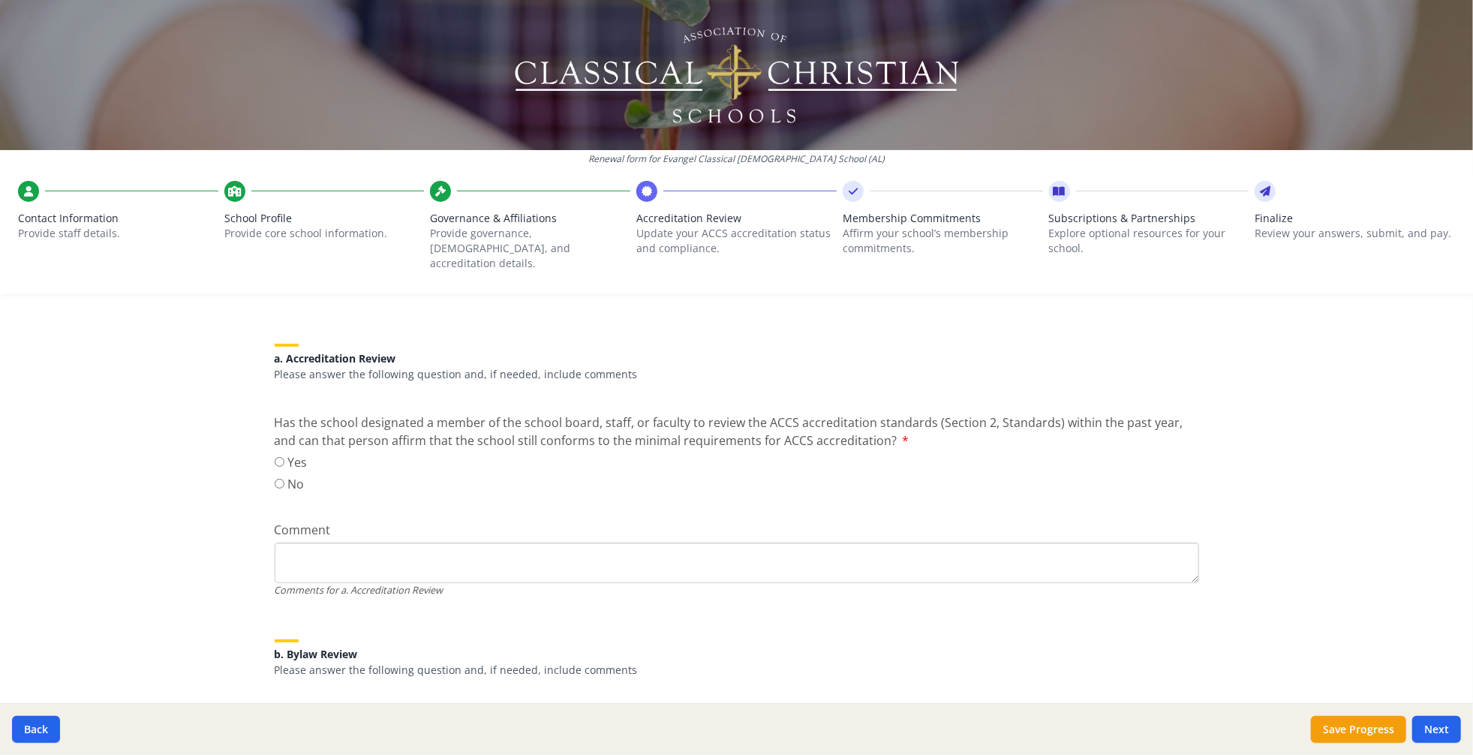
scroll to position [174, 0]
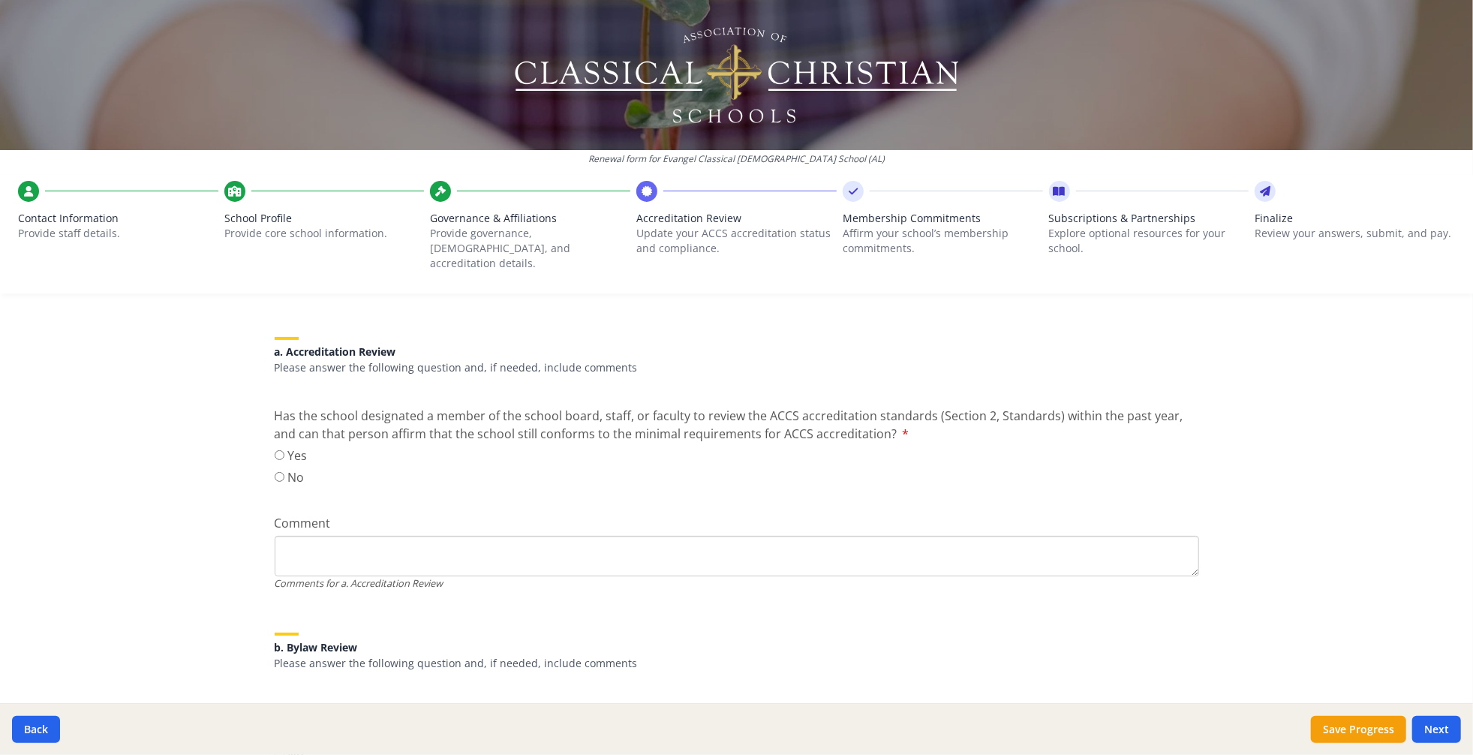
click at [281, 465] on label "Yes" at bounding box center [291, 456] width 33 height 18
click at [281, 460] on input "Yes" at bounding box center [280, 455] width 10 height 10
radio input "true"
click at [241, 601] on div "Renewal form for Evangel Classical [DEMOGRAPHIC_DATA] School (AL) Contact Infor…" at bounding box center [736, 377] width 1473 height 755
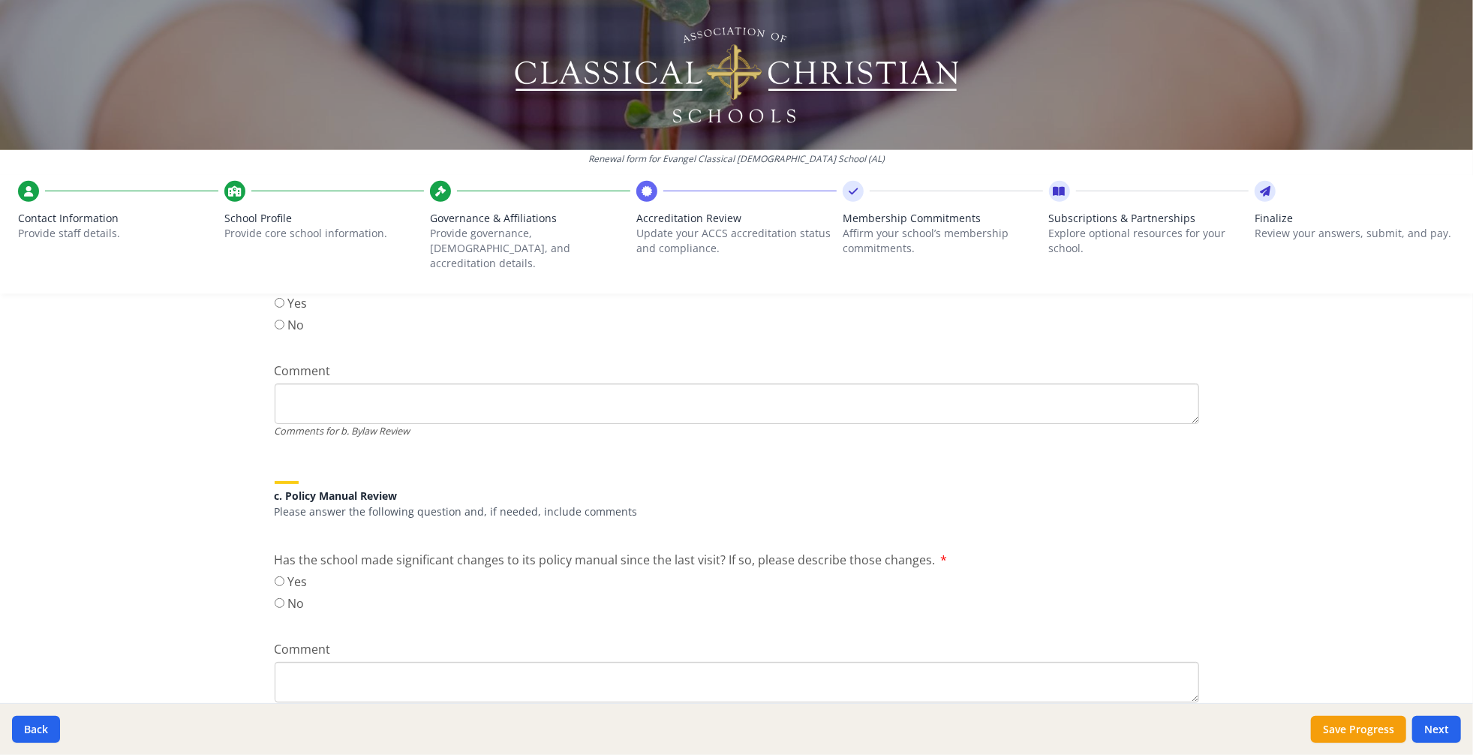
scroll to position [605, 0]
click at [787, 337] on div "Yes No" at bounding box center [737, 315] width 925 height 44
click at [284, 329] on input "No" at bounding box center [280, 324] width 10 height 10
radio input "true"
click at [252, 546] on div "Renewal form for Evangel Classical [DEMOGRAPHIC_DATA] School (AL) Contact Infor…" at bounding box center [736, 377] width 1473 height 755
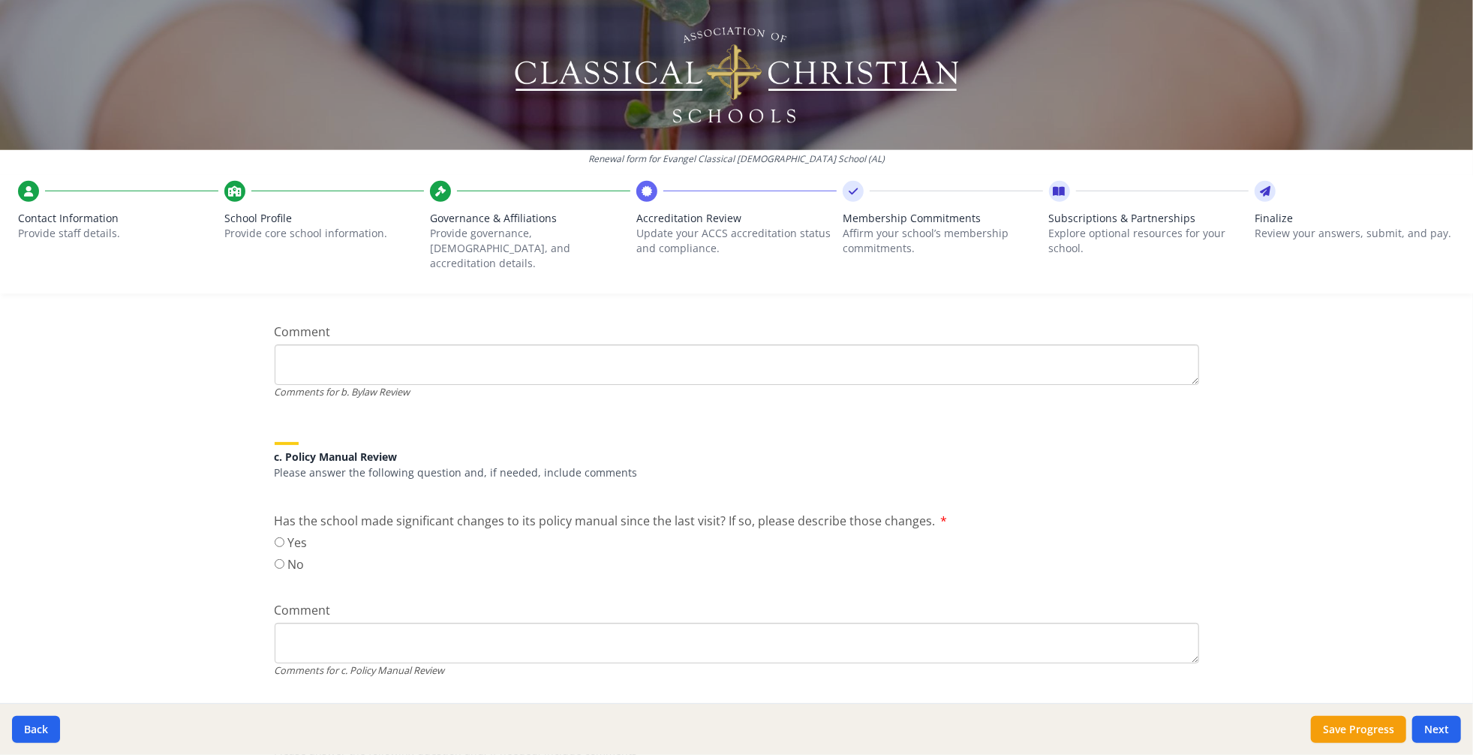
scroll to position [651, 0]
click at [284, 261] on input "Yes" at bounding box center [280, 256] width 10 height 10
radio input "true"
click at [328, 100] on textarea "Comment" at bounding box center [737, 79] width 925 height 41
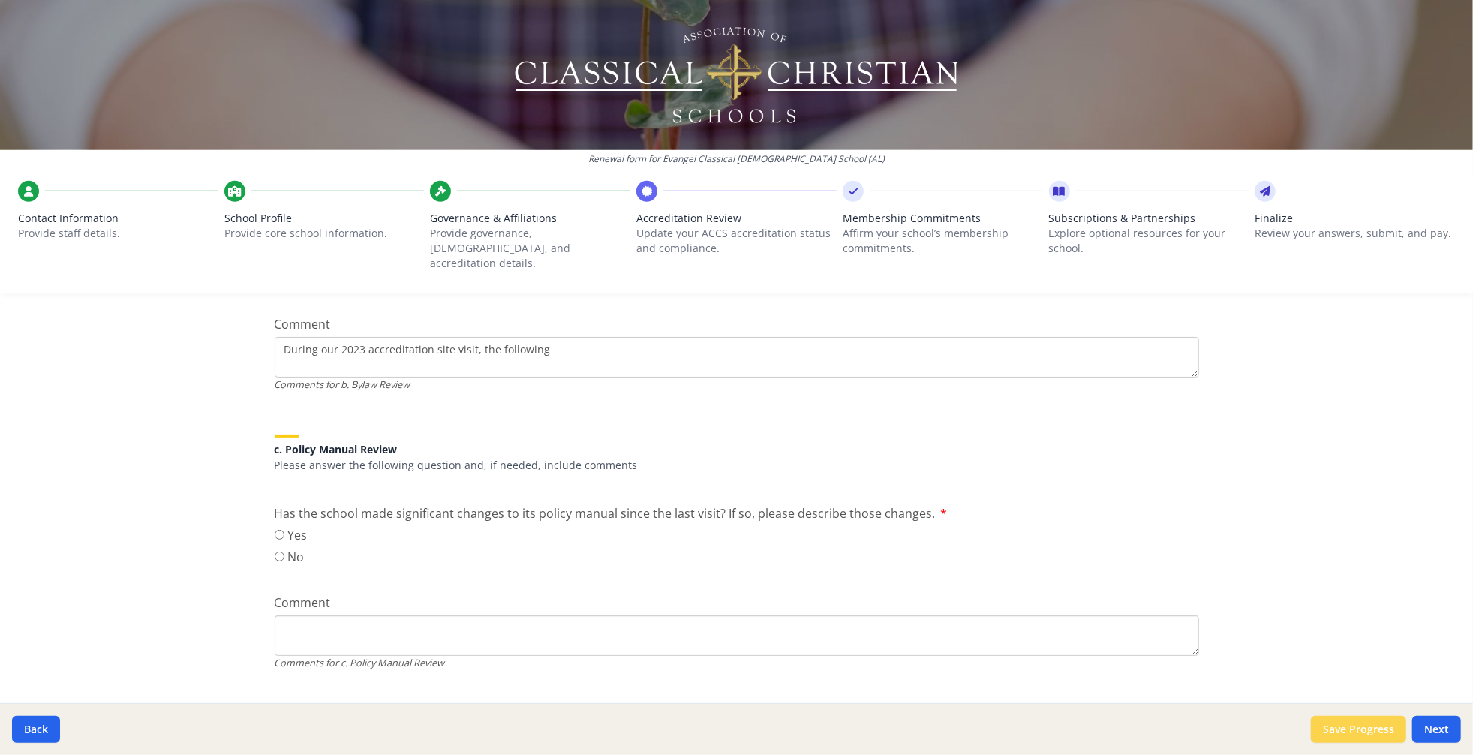
type textarea "During our 2023 accreditation site visit, the following"
click at [1325, 679] on button "Save Progress" at bounding box center [1358, 729] width 95 height 27
